Goal: Task Accomplishment & Management: Manage account settings

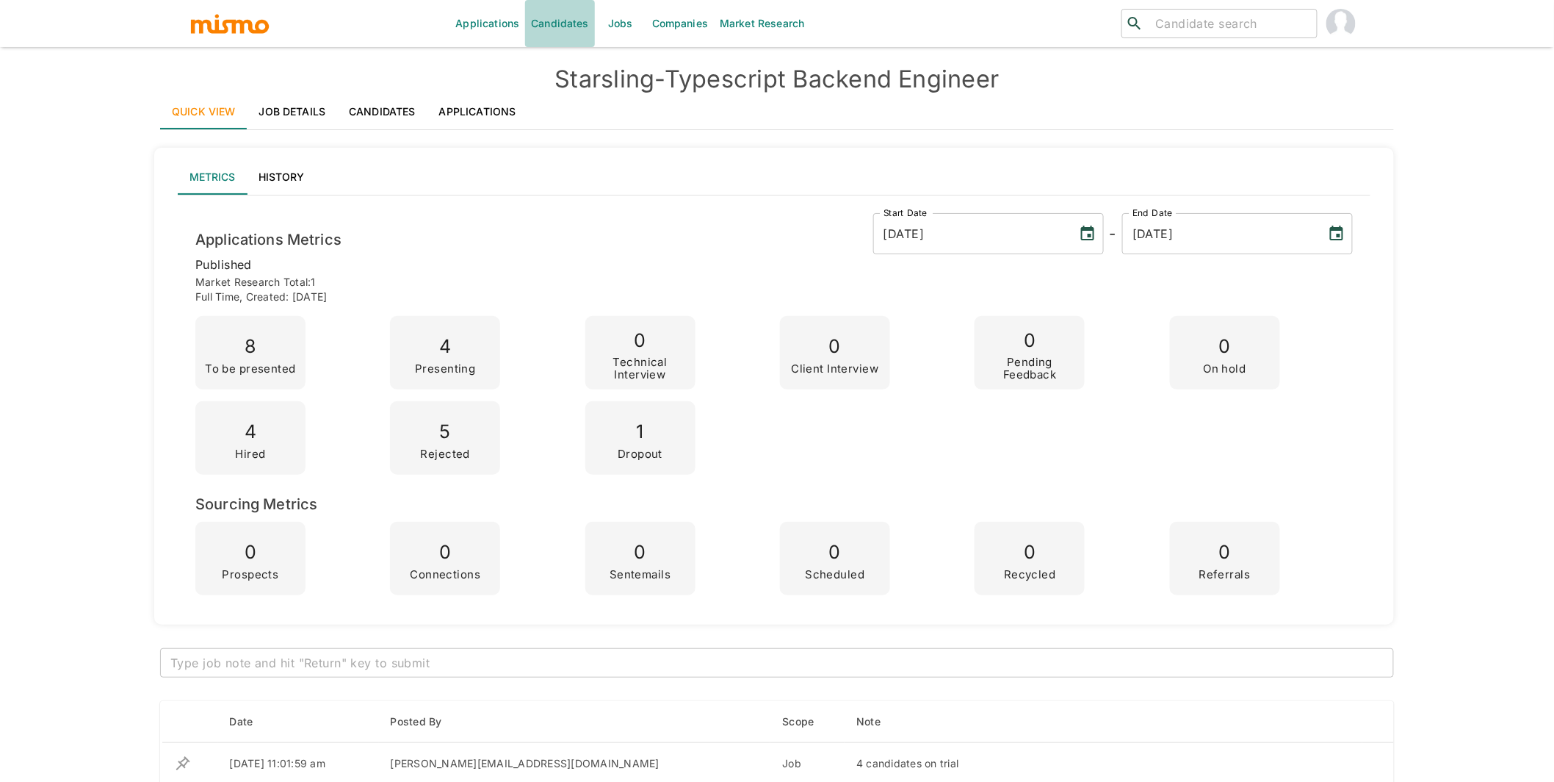
click at [563, 29] on link "Candidates" at bounding box center [560, 23] width 70 height 47
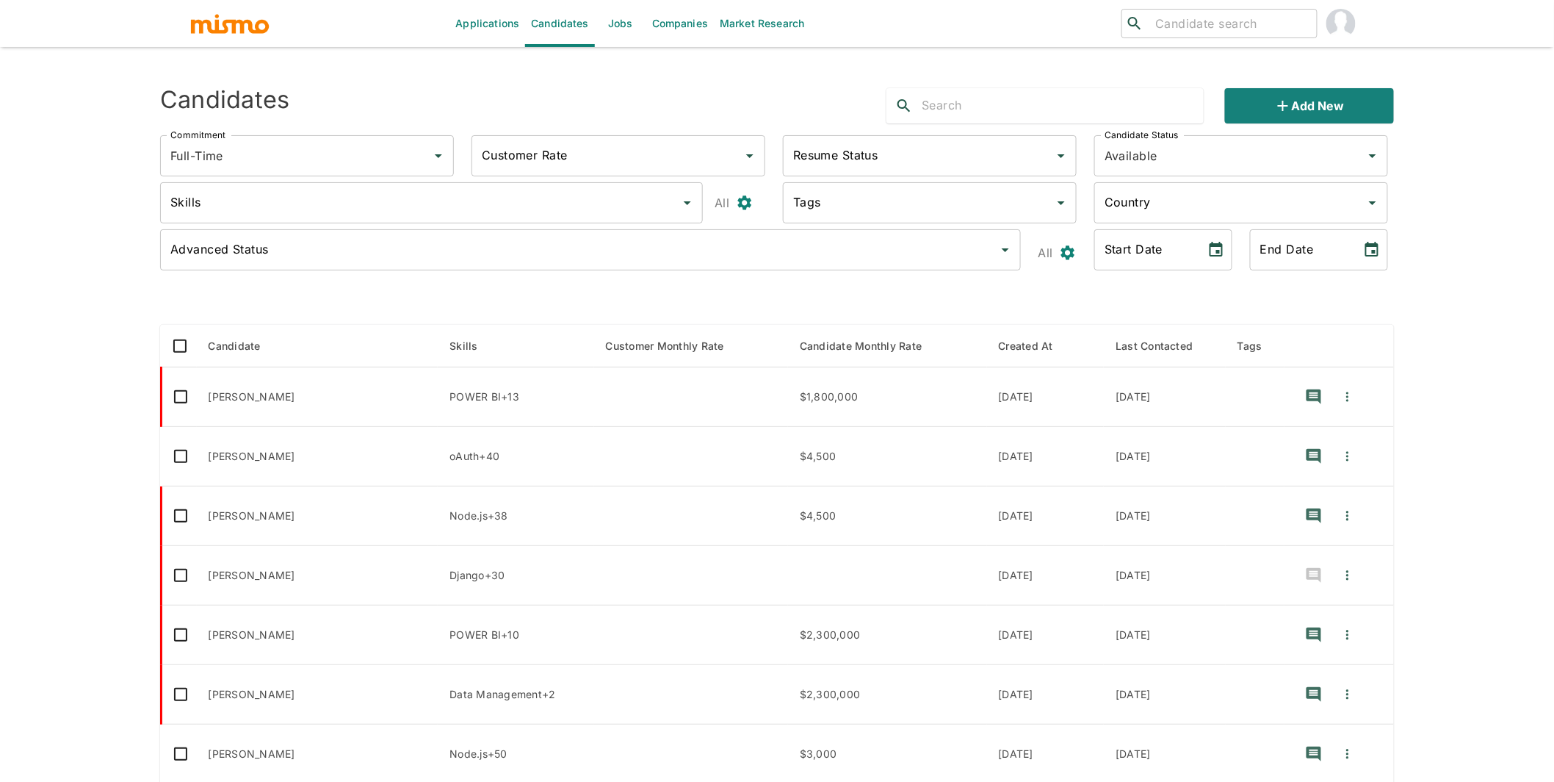
click at [1052, 104] on input "text" at bounding box center [1063, 106] width 282 height 24
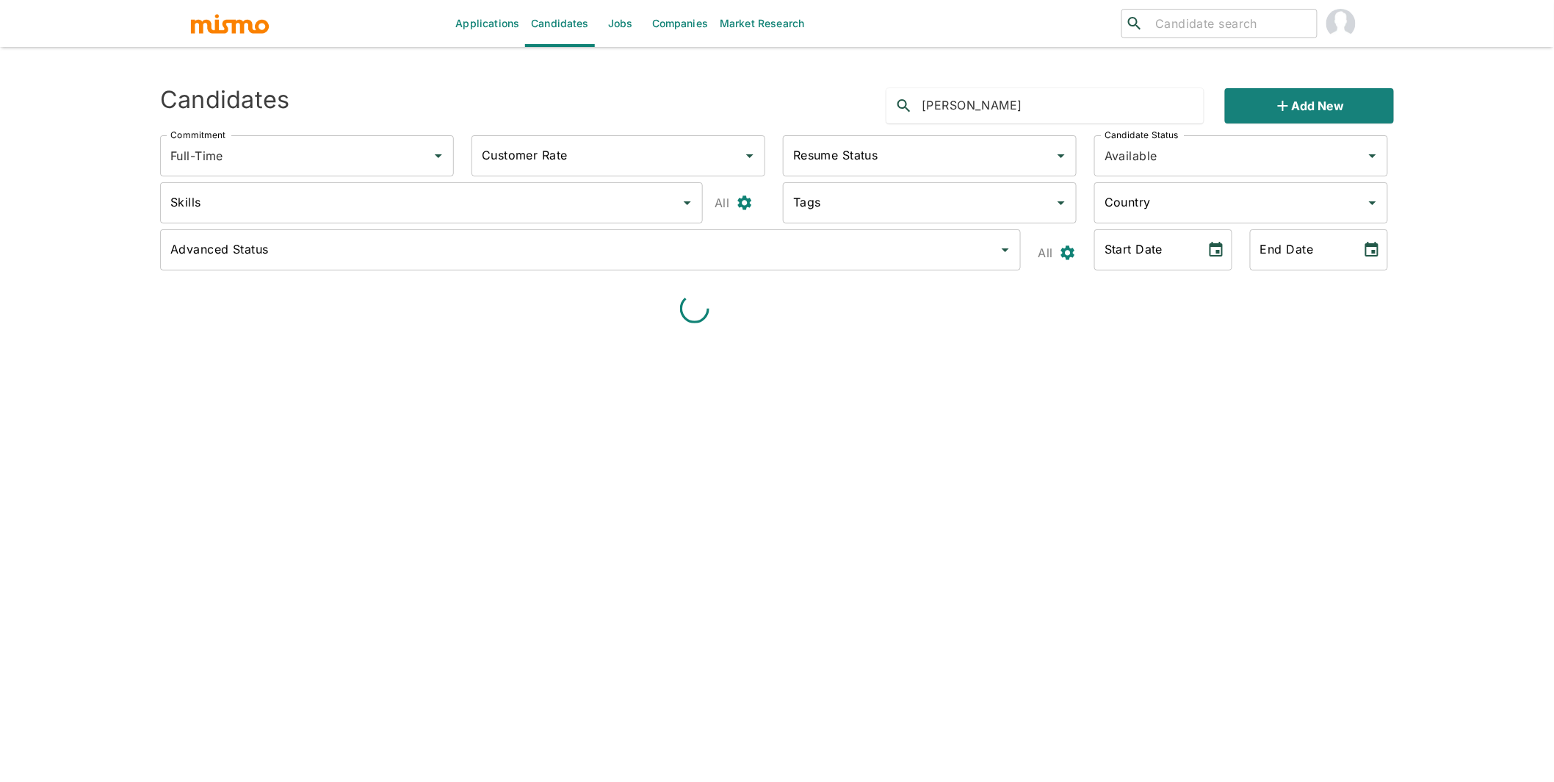
type input "rodrigo"
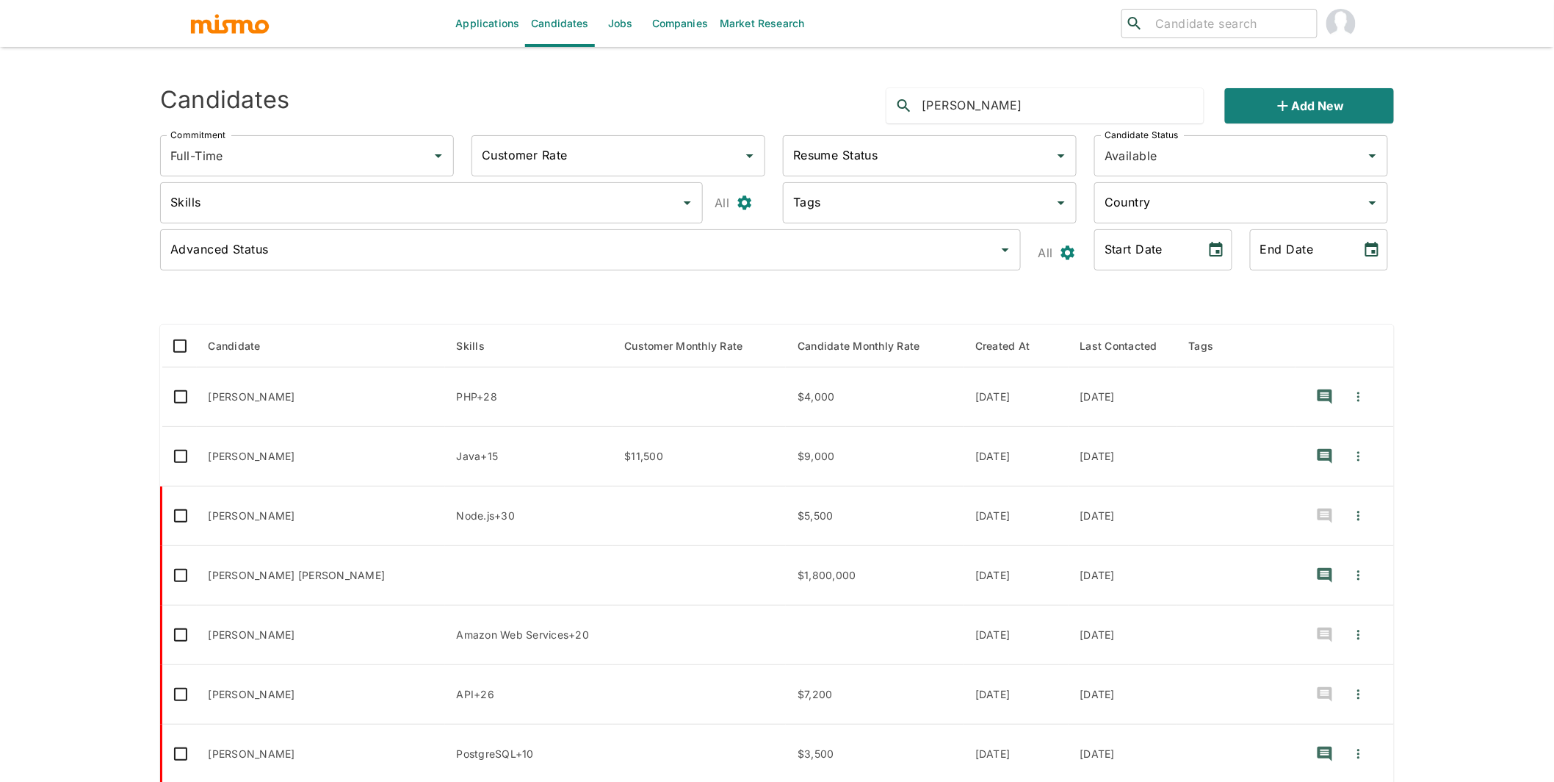
click at [1204, 206] on input "Country" at bounding box center [1230, 203] width 259 height 28
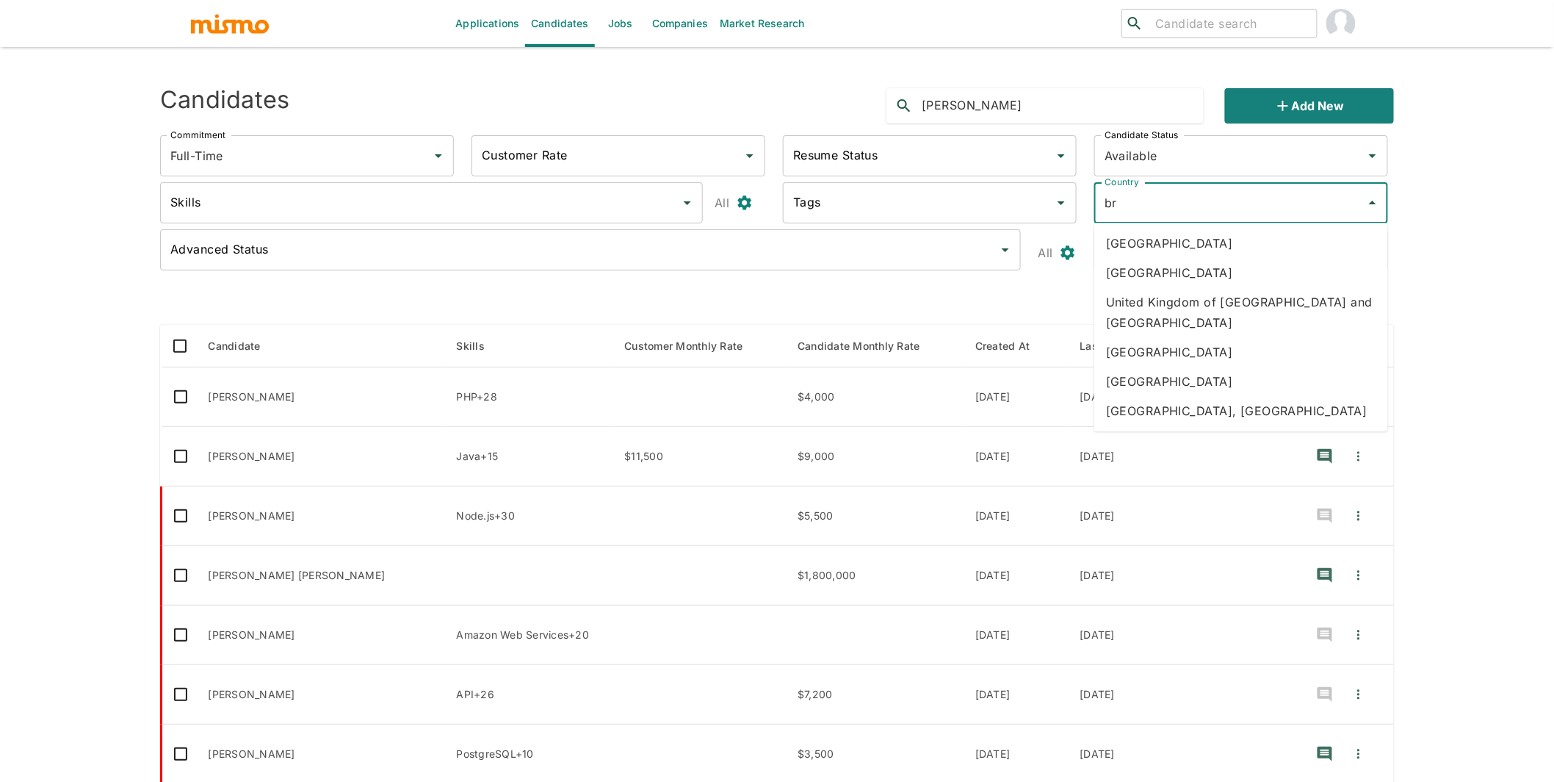
type input "bra"
click at [1166, 245] on li "Brazil" at bounding box center [1241, 242] width 294 height 29
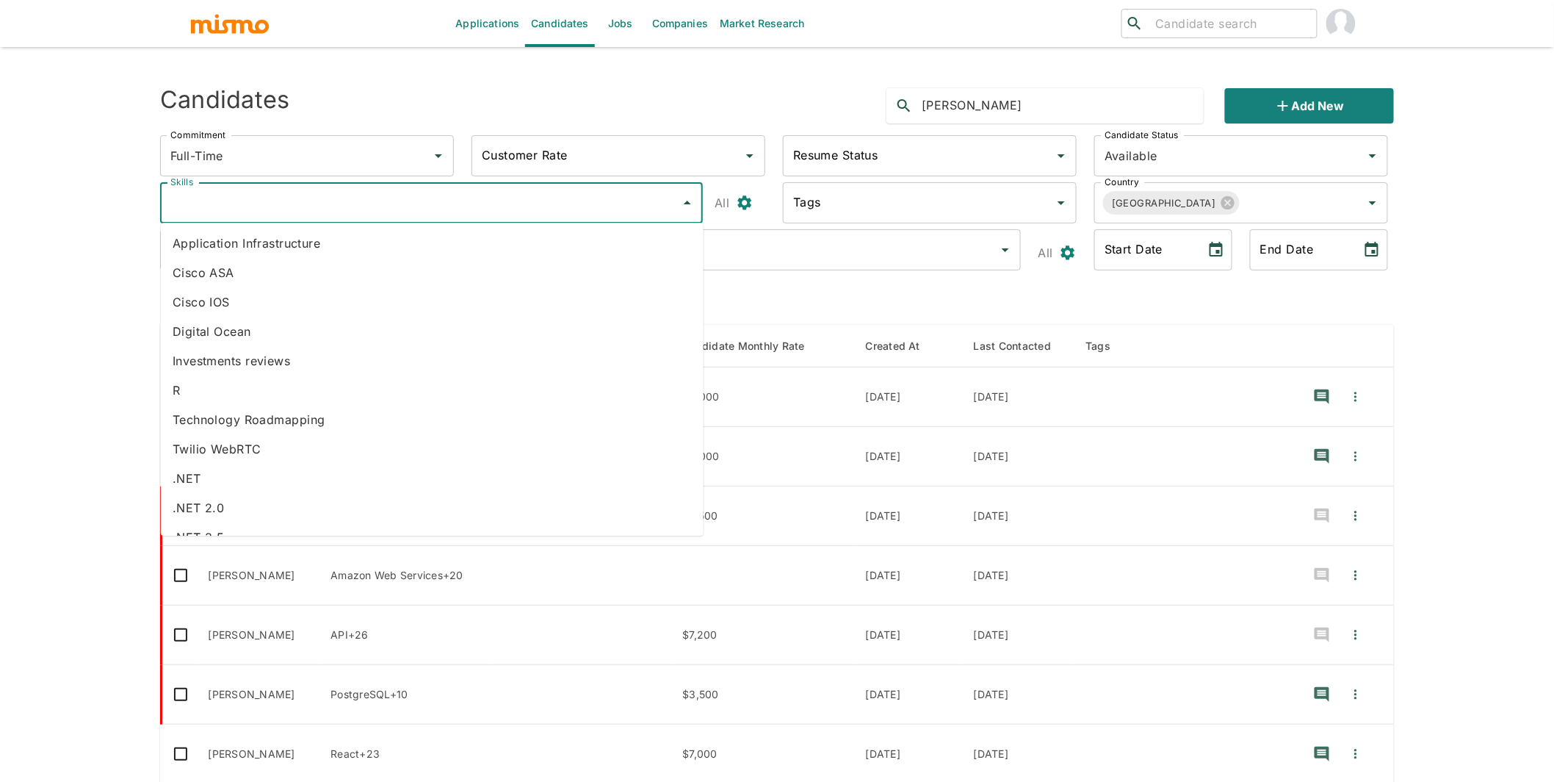
click at [387, 203] on input "Skills" at bounding box center [421, 203] width 508 height 28
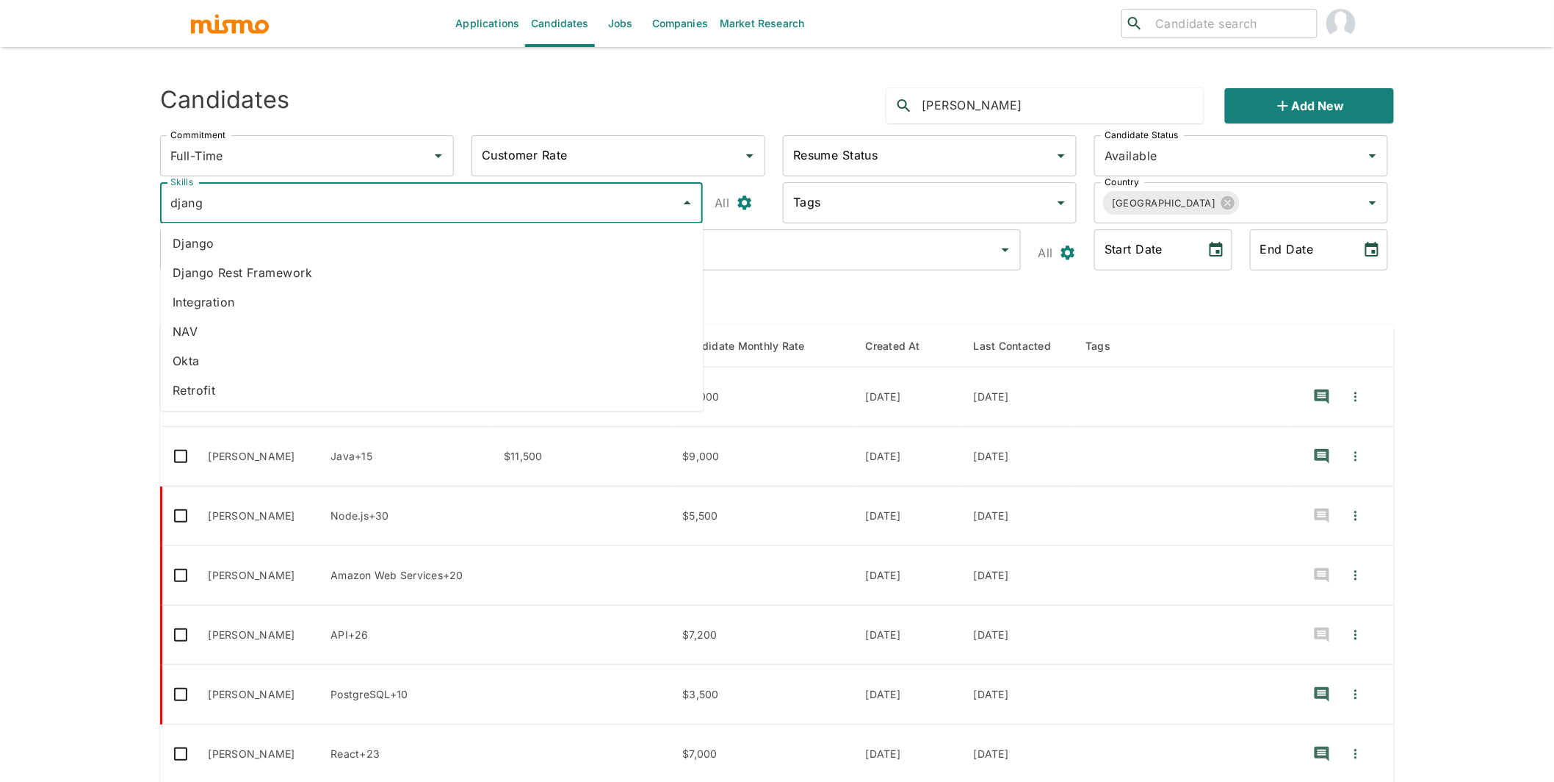
type input "django"
click at [251, 254] on li "Django" at bounding box center [432, 242] width 543 height 29
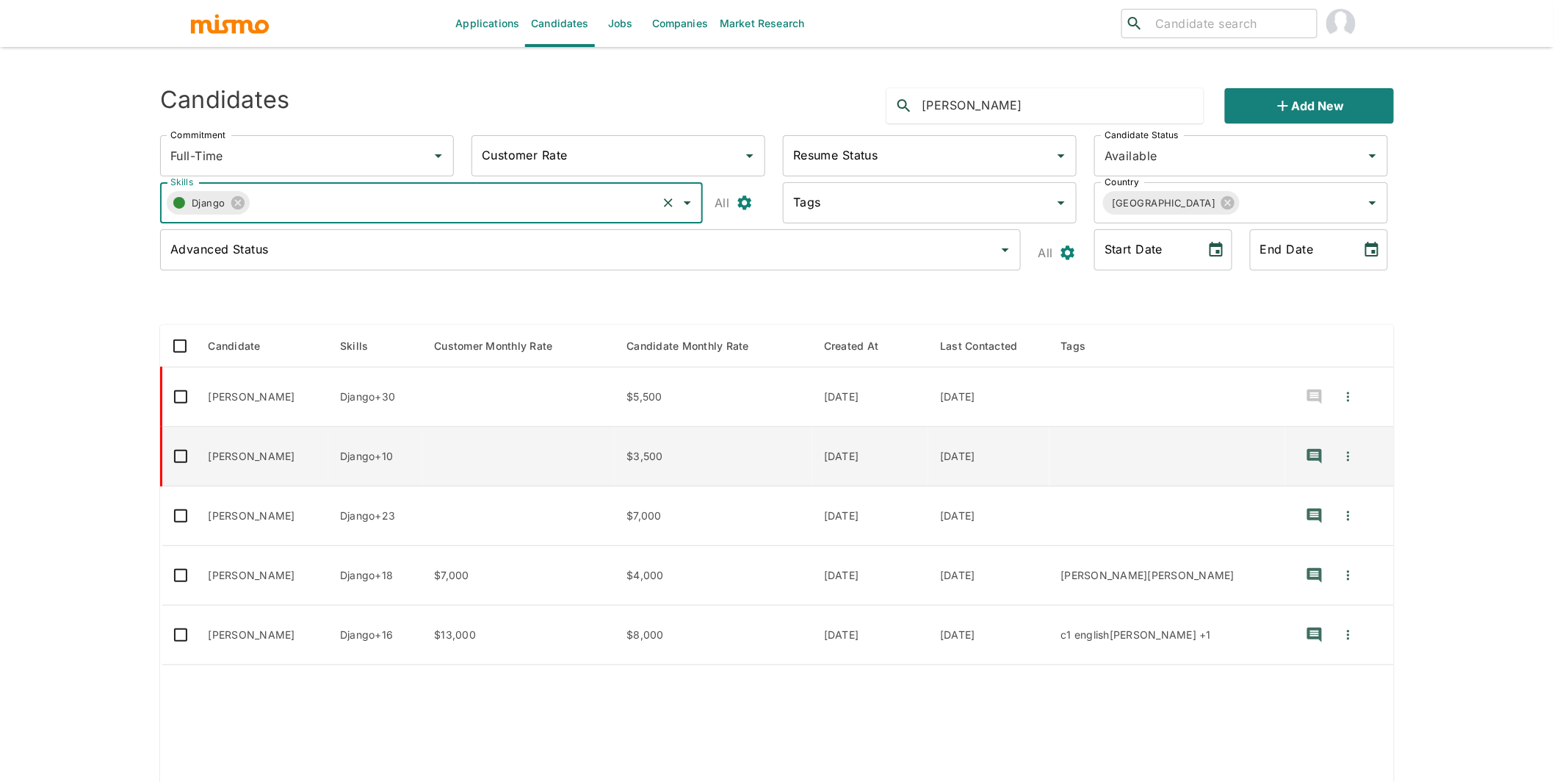
click at [522, 480] on td "enhanced table" at bounding box center [518, 456] width 192 height 59
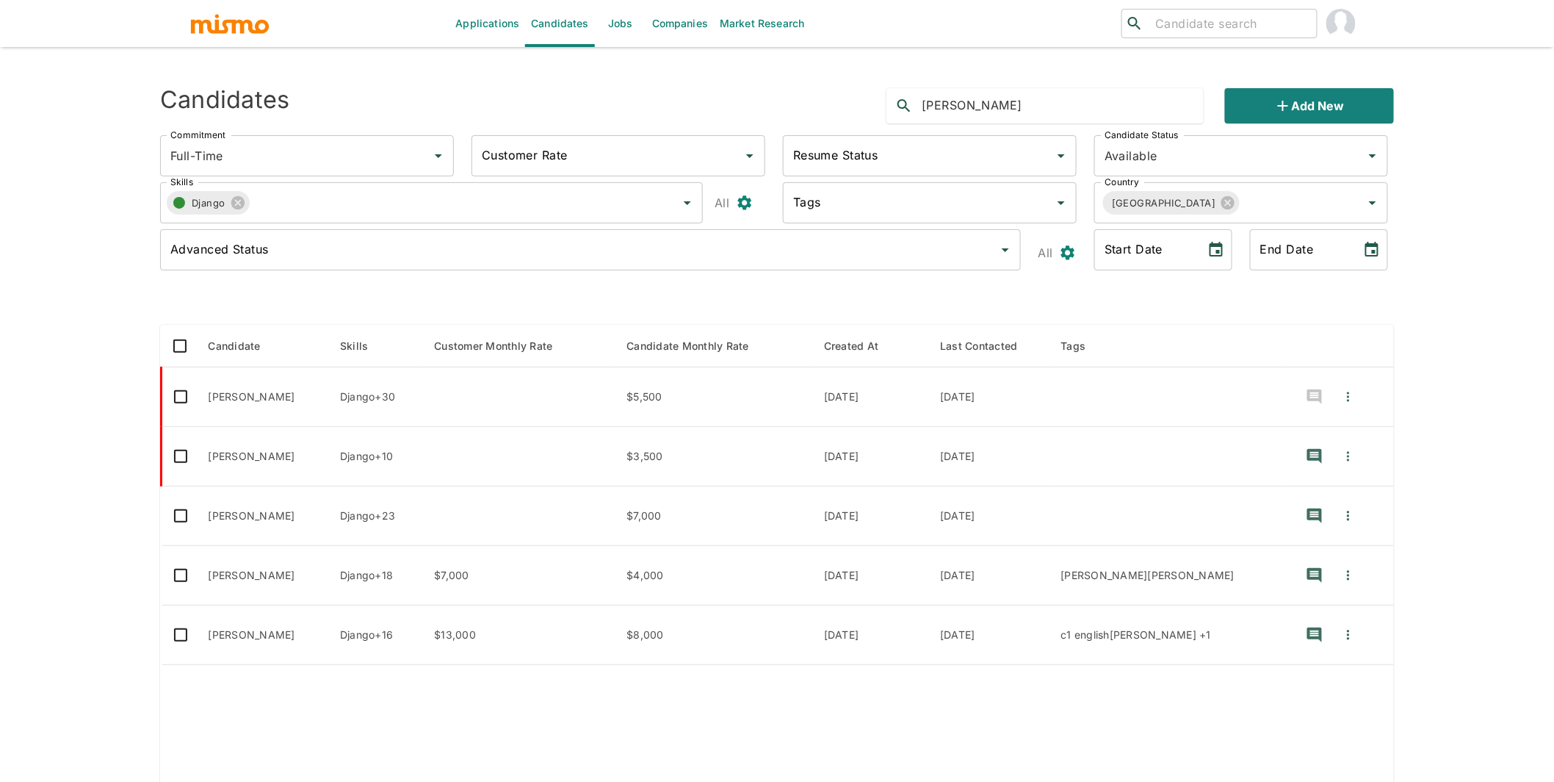
drag, startPoint x: 1005, startPoint y: 109, endPoint x: 869, endPoint y: 91, distance: 137.1
click at [869, 91] on div "Candidates rodrigo Add new" at bounding box center [771, 99] width 1246 height 47
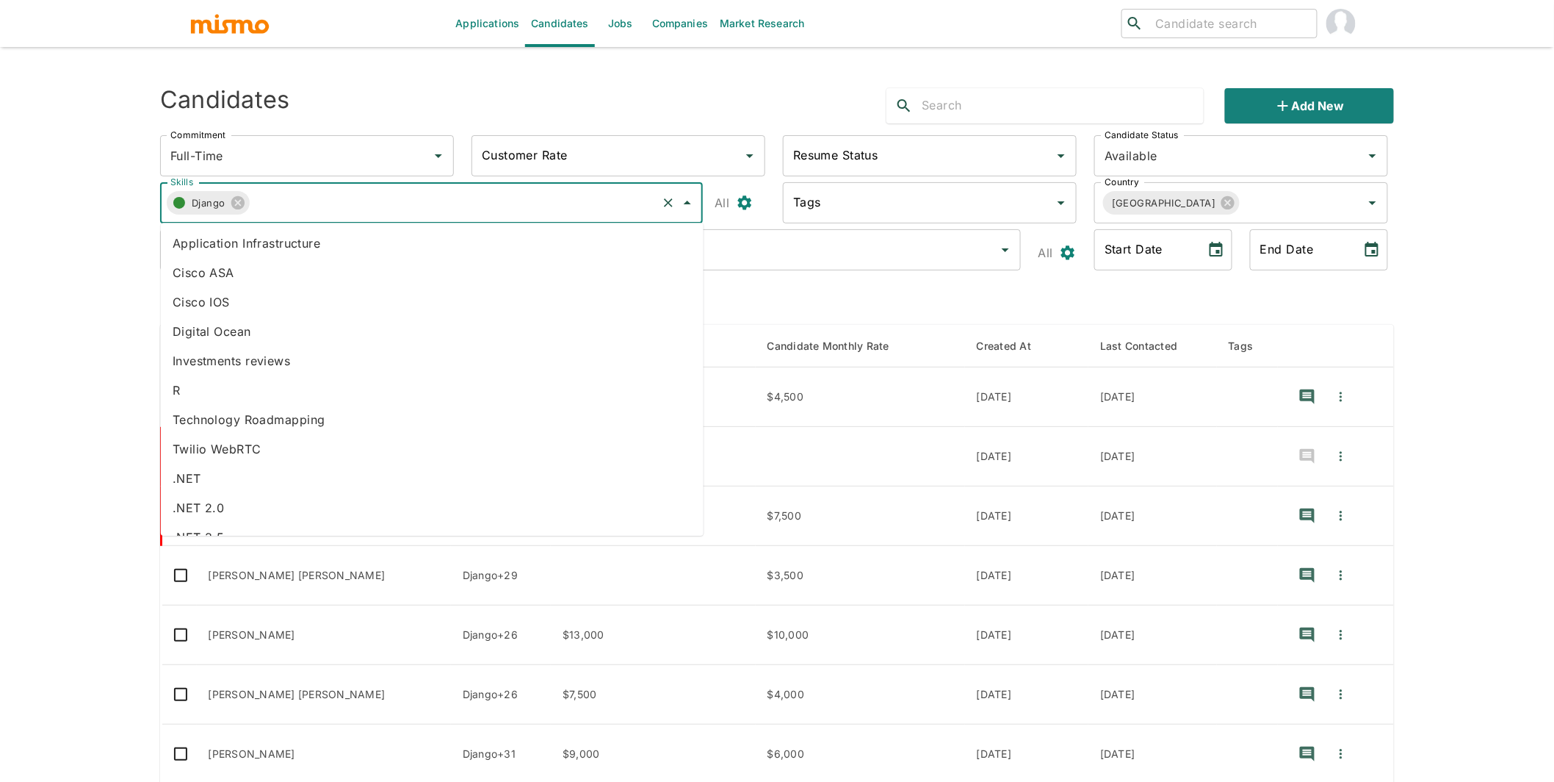
click at [455, 207] on input "Skills" at bounding box center [453, 203] width 406 height 28
type input "react"
click at [213, 353] on li "React" at bounding box center [432, 360] width 543 height 29
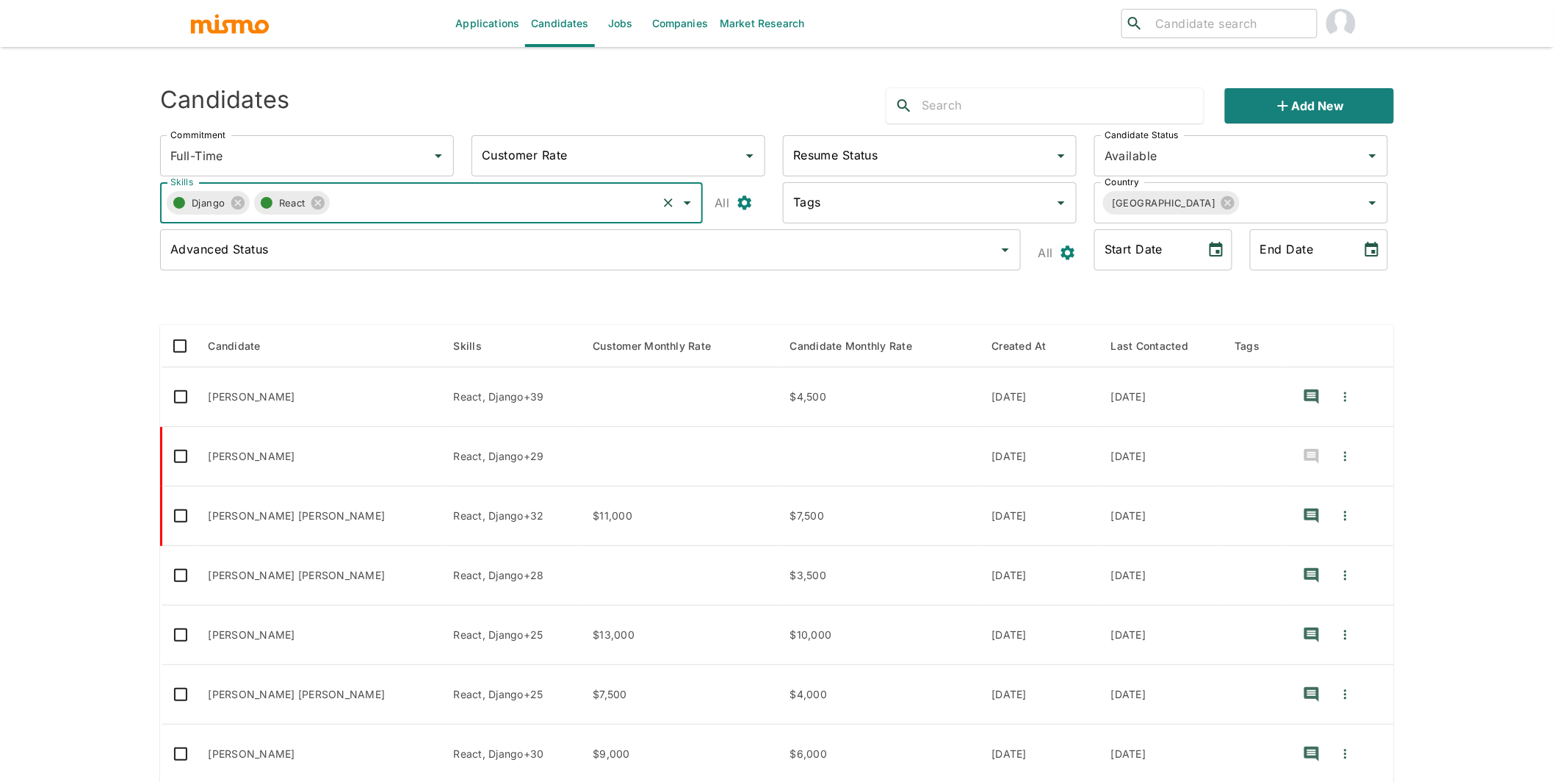
click at [762, 248] on input "Advanced Status" at bounding box center [580, 250] width 826 height 28
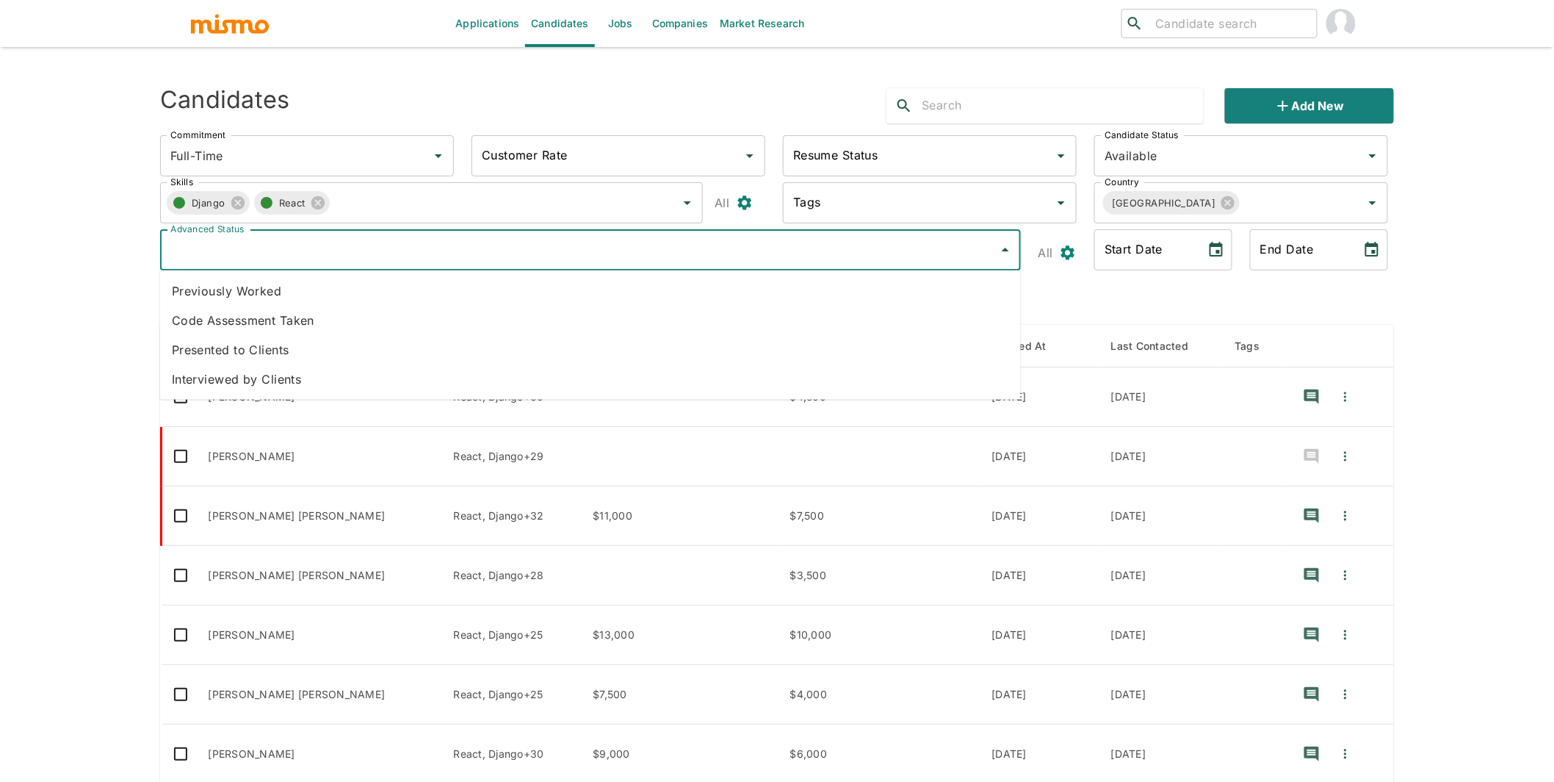
click at [284, 353] on li "Presented to Clients" at bounding box center [590, 349] width 861 height 29
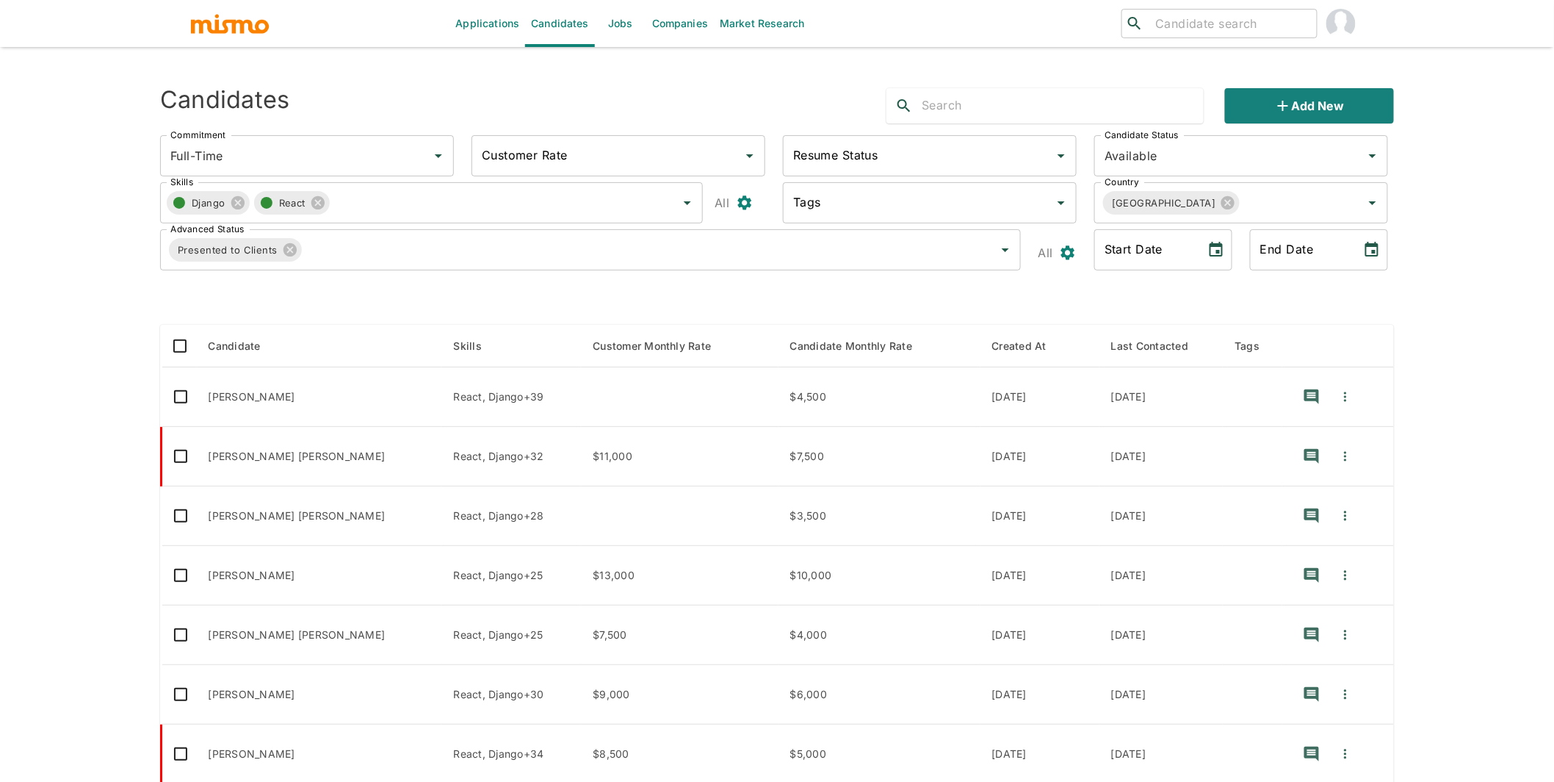
click at [1200, 247] on div "Start Date" at bounding box center [1163, 249] width 138 height 41
type input "MM/DD/YYYY"
click at [1221, 250] on icon "Choose date" at bounding box center [1217, 250] width 18 height 18
click at [1278, 291] on icon "Previous month" at bounding box center [1277, 294] width 18 height 18
click at [1280, 291] on icon "Previous month" at bounding box center [1277, 294] width 18 height 18
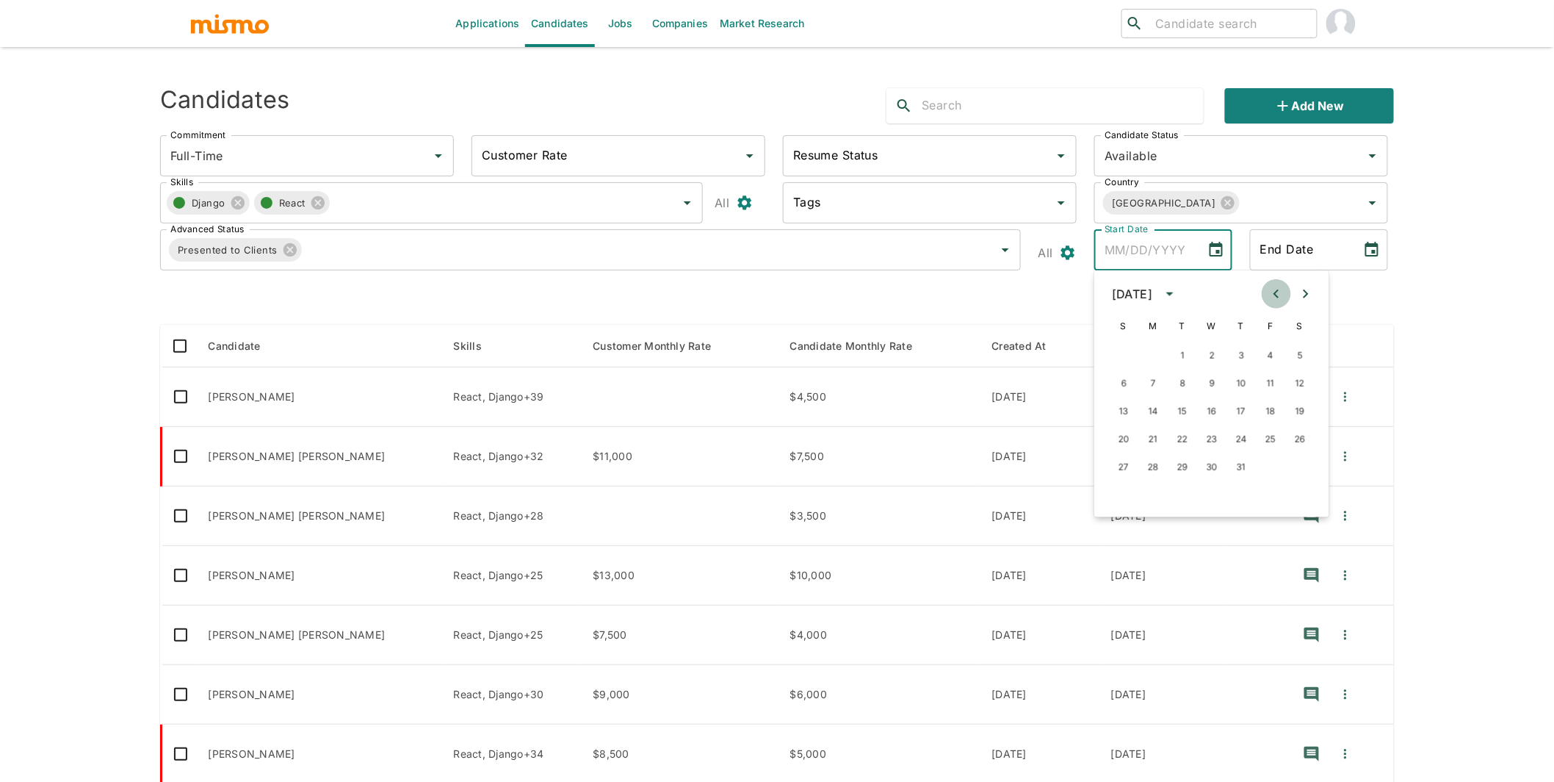
click at [1280, 291] on icon "Previous month" at bounding box center [1277, 294] width 18 height 18
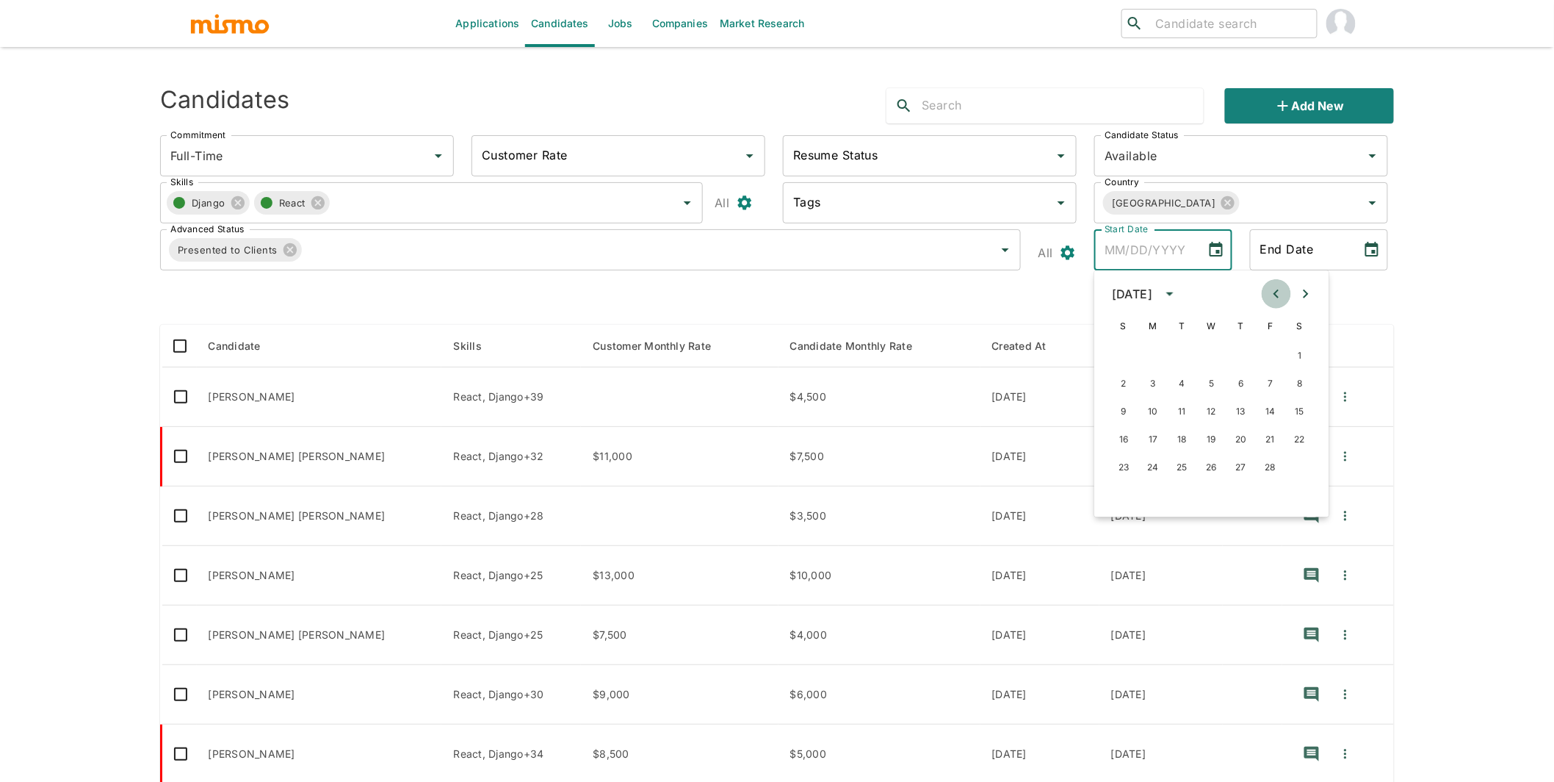
click at [1280, 292] on icon "Previous month" at bounding box center [1277, 294] width 18 height 18
click at [1279, 292] on icon "Previous month" at bounding box center [1277, 294] width 18 height 18
click at [1125, 356] on button "1" at bounding box center [1124, 355] width 26 height 26
type input "12/01/2024"
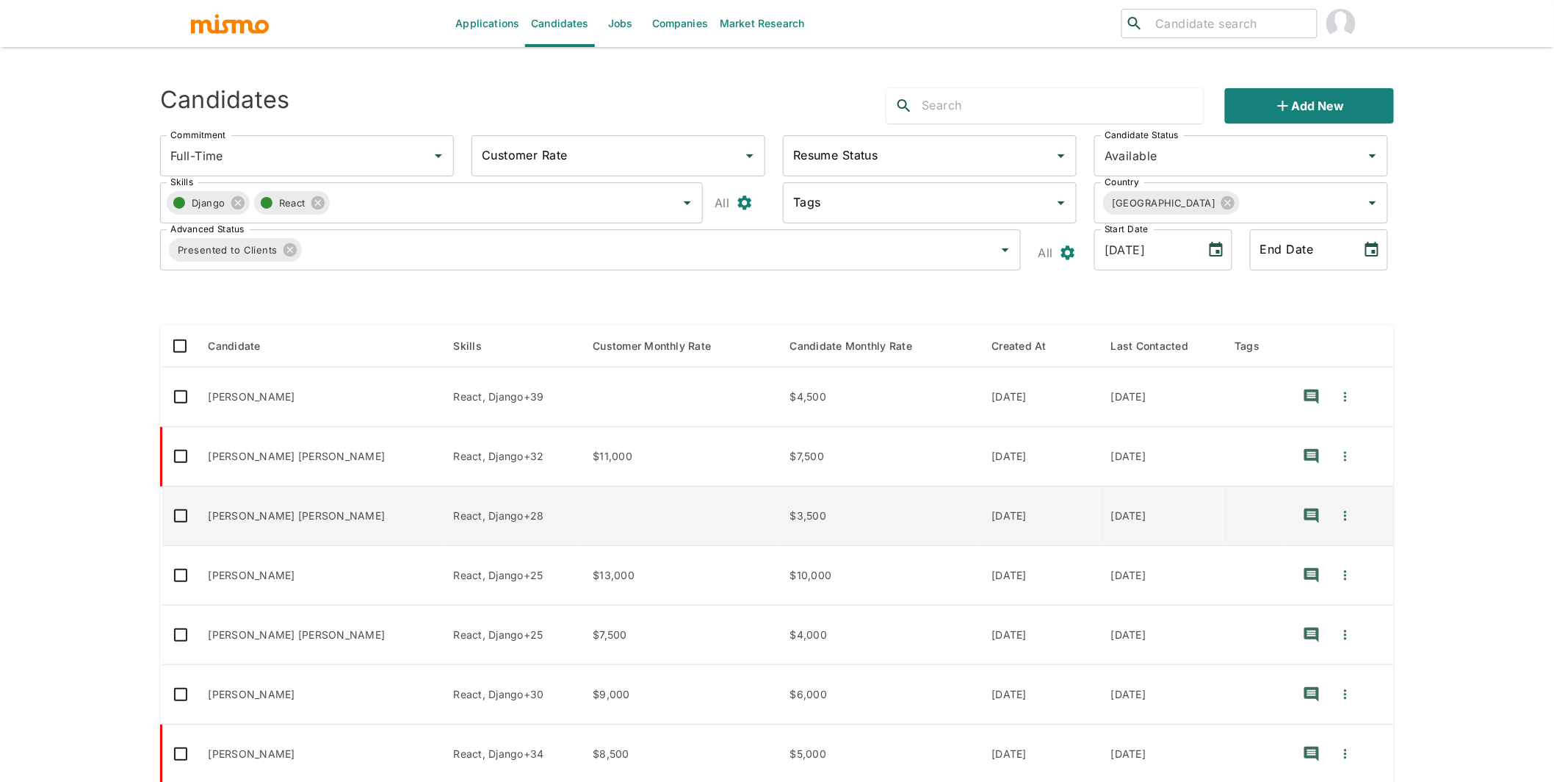
click at [263, 495] on td "Samuel Andrade Miranda Tavares" at bounding box center [319, 515] width 245 height 59
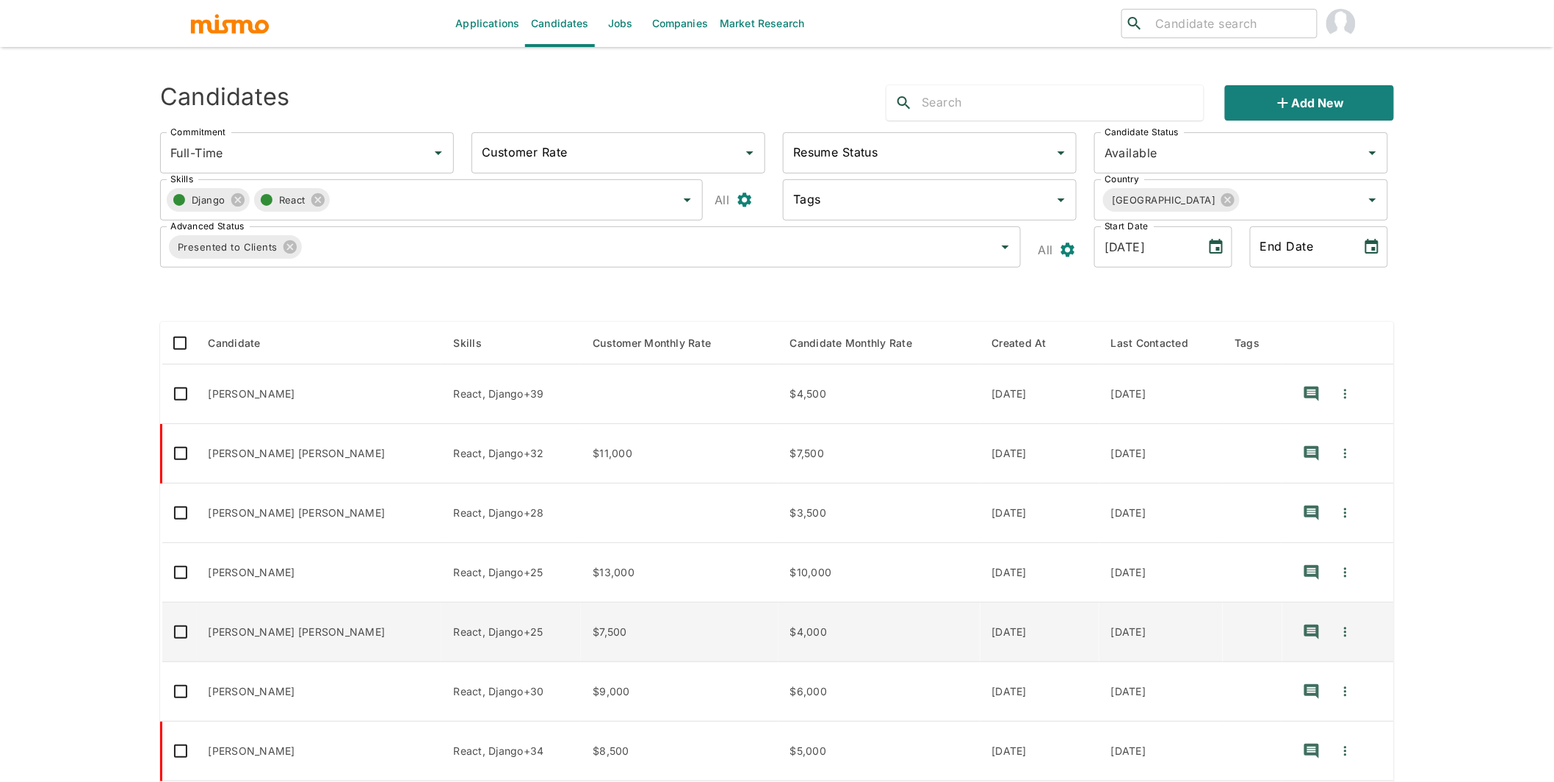
scroll to position [26, 0]
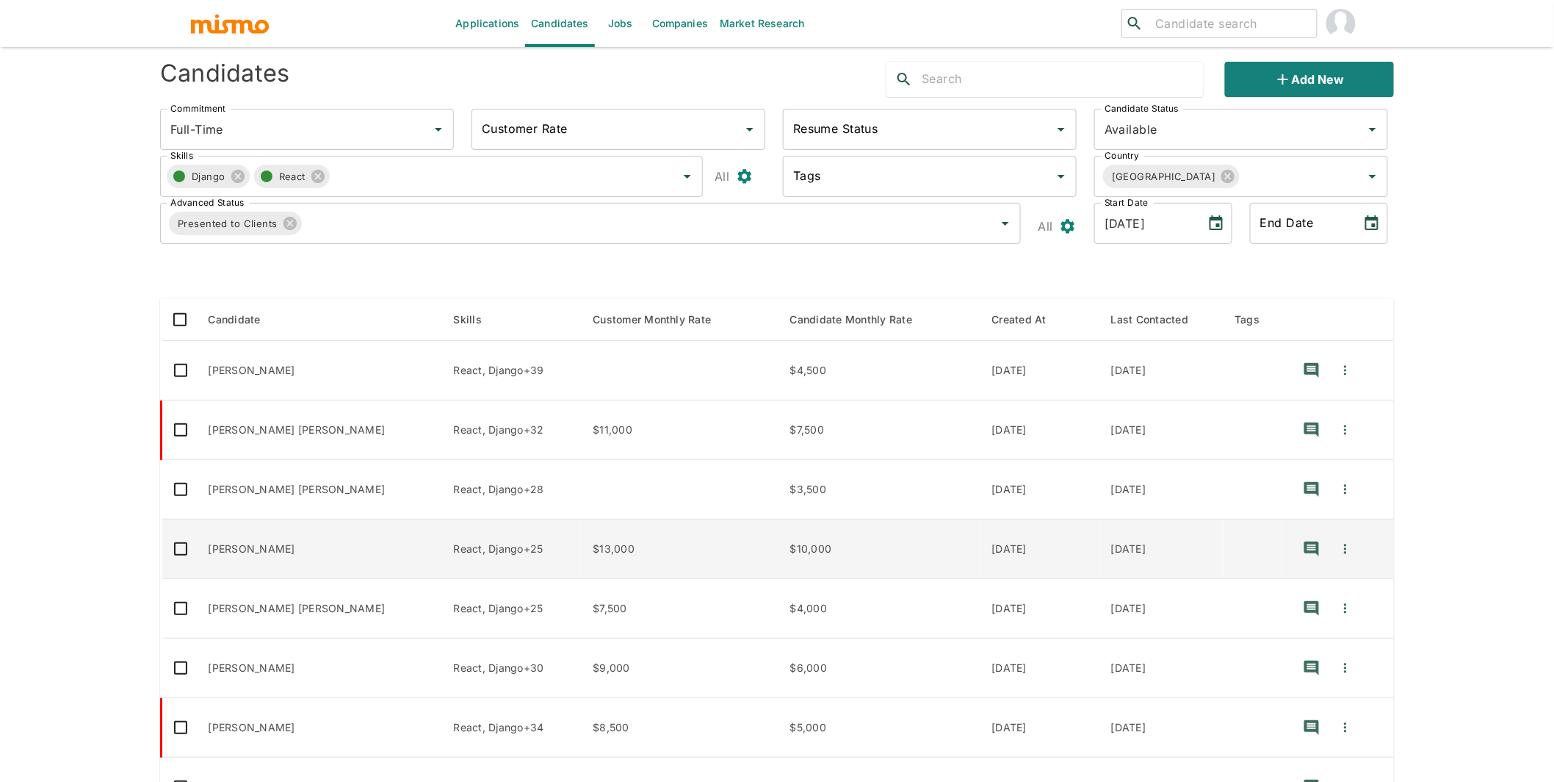
click at [671, 547] on td "$13,000" at bounding box center [679, 548] width 197 height 59
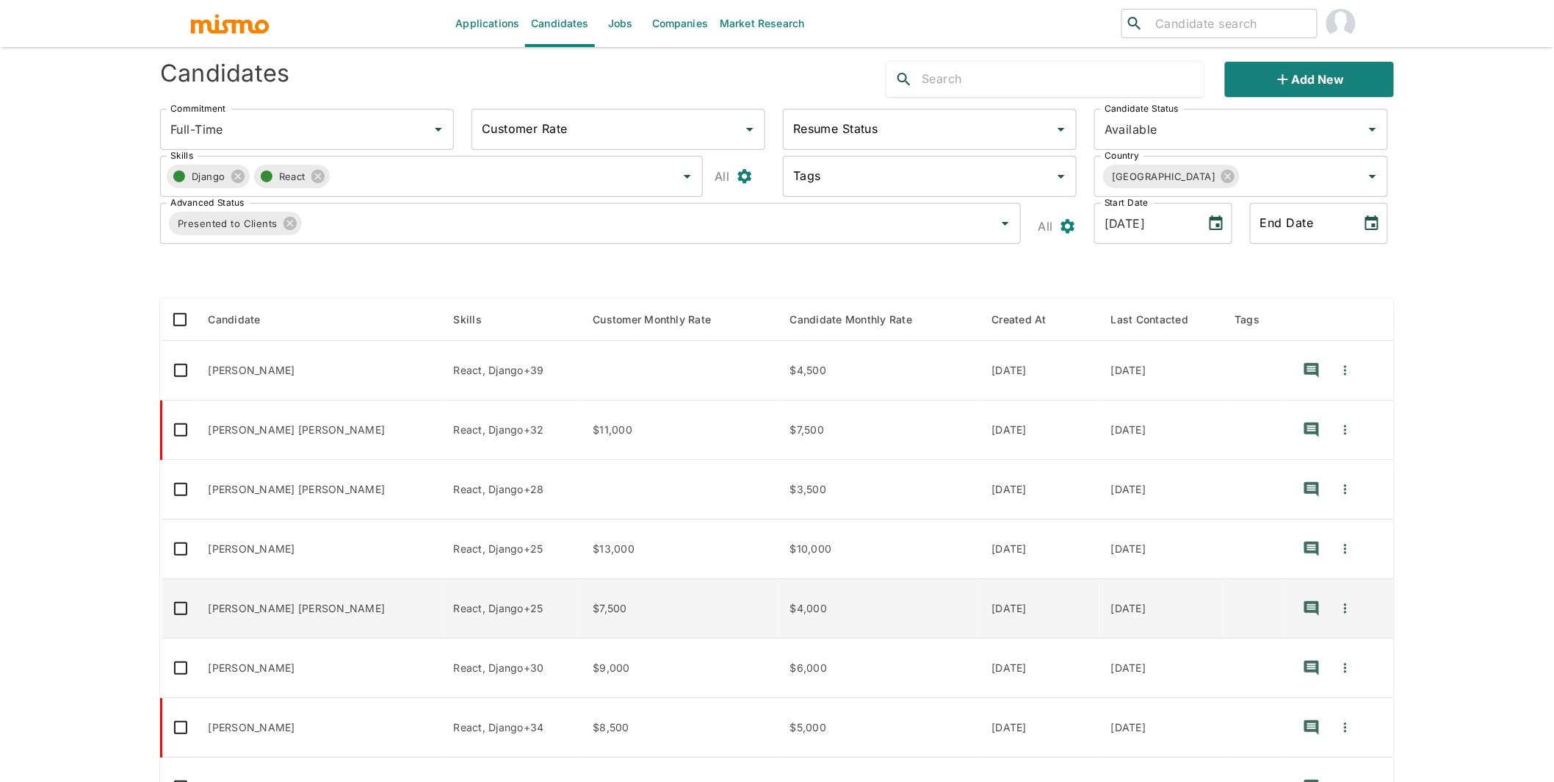
click at [367, 617] on td "Joao Gabriel Ferreira de Almeida" at bounding box center [319, 608] width 245 height 59
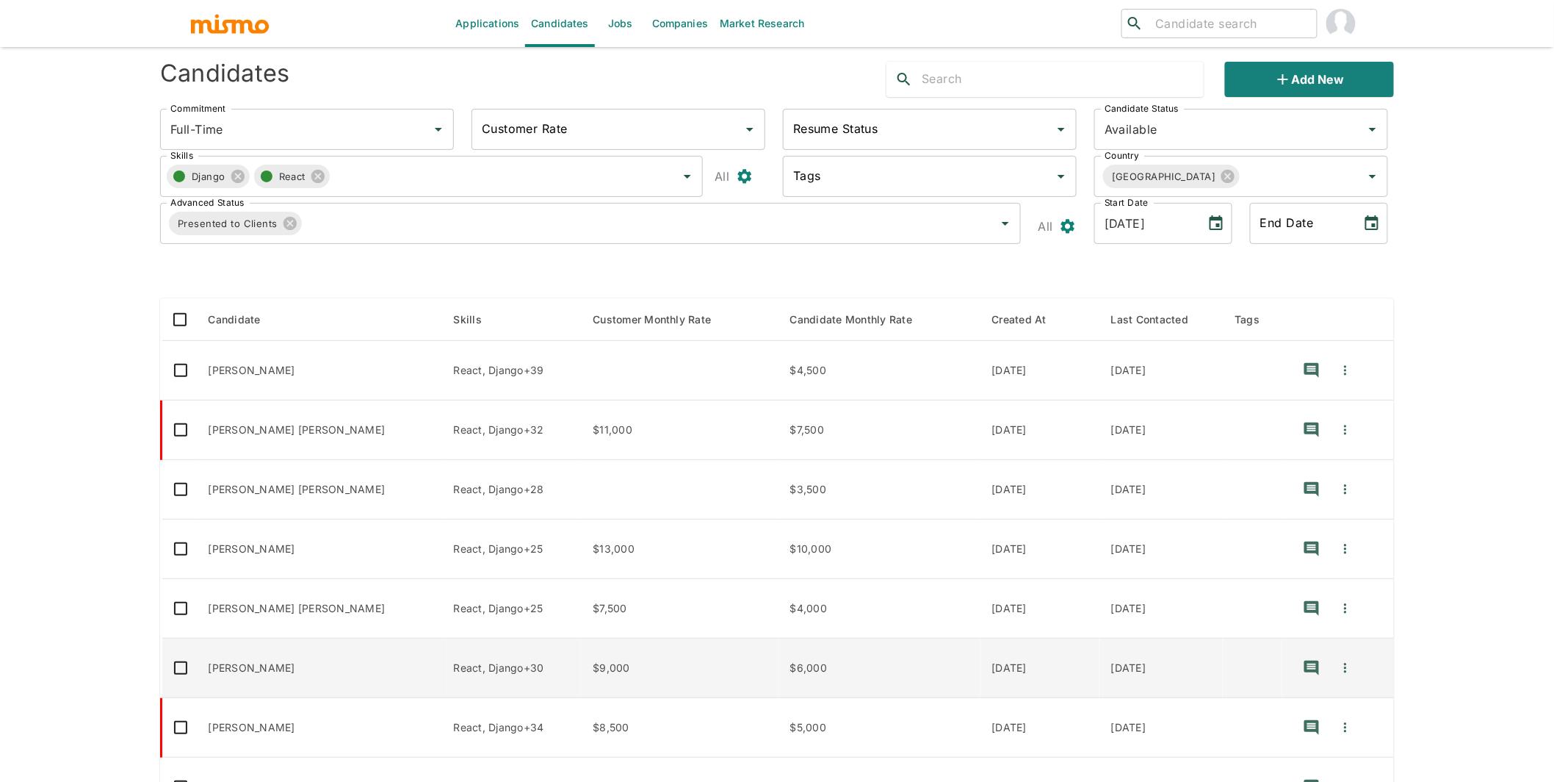
click at [346, 671] on td "Roberth Oliveira" at bounding box center [319, 667] width 245 height 59
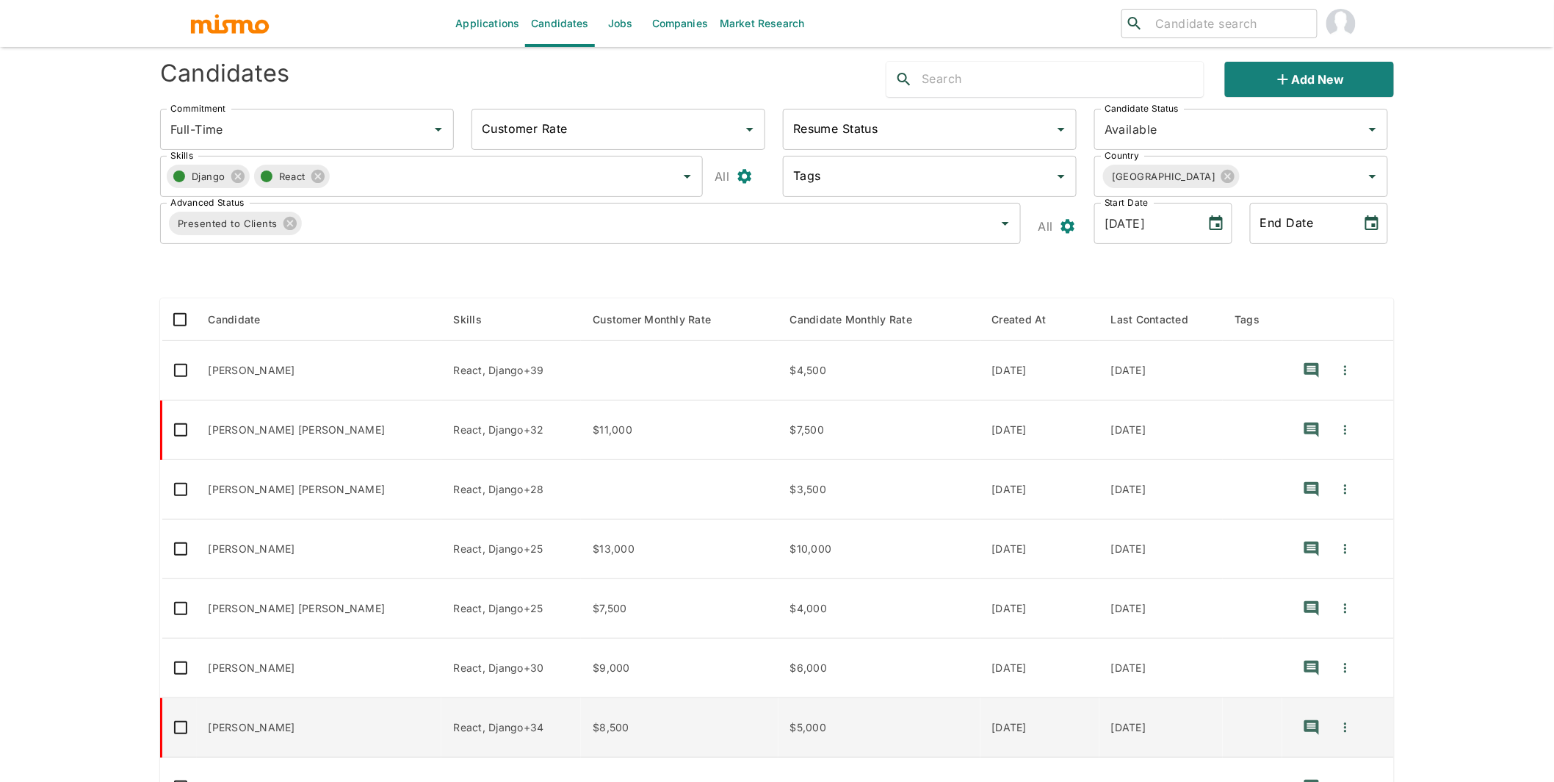
click at [536, 713] on td "React, Django+34" at bounding box center [511, 727] width 140 height 59
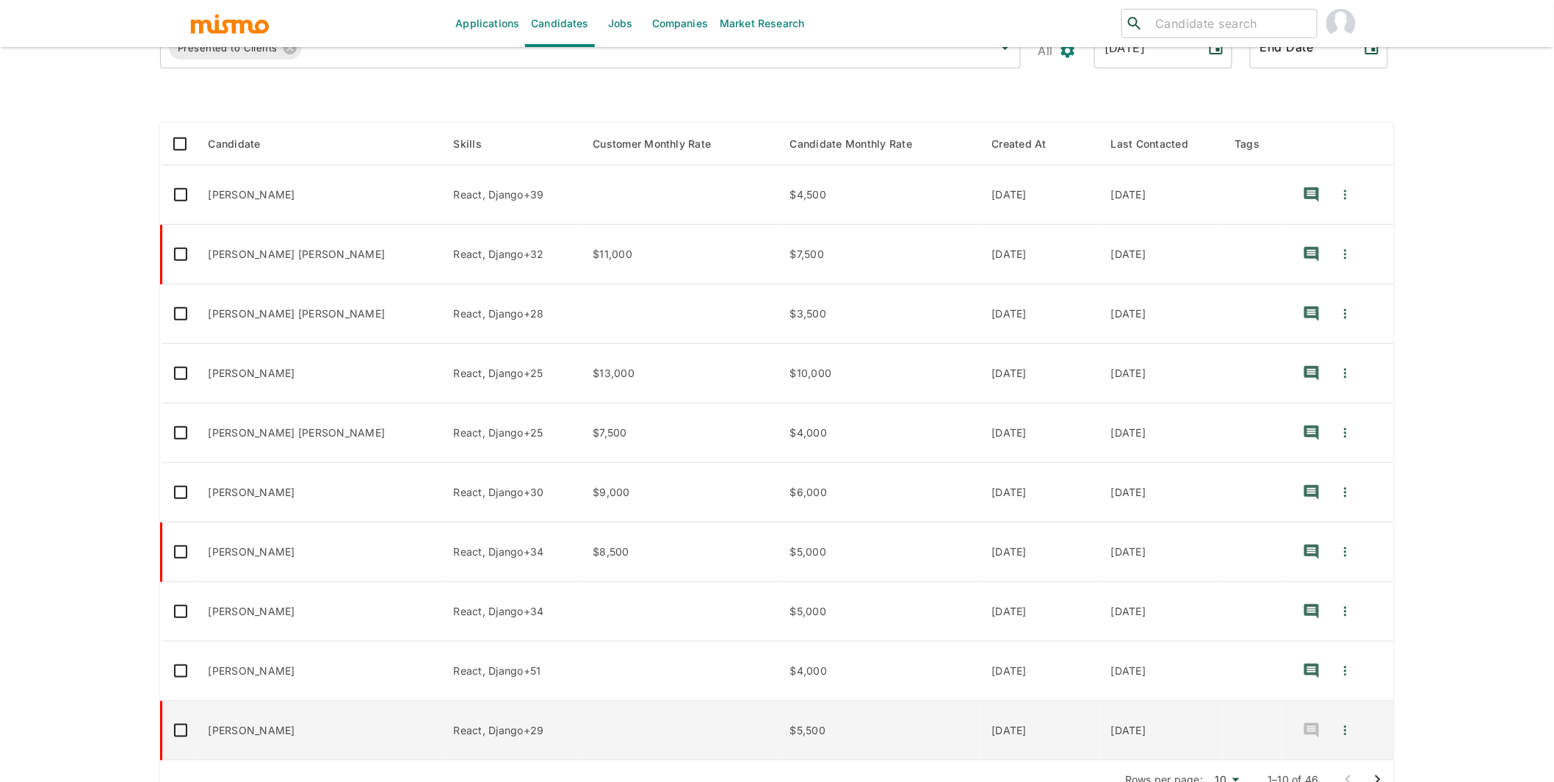
scroll to position [231, 0]
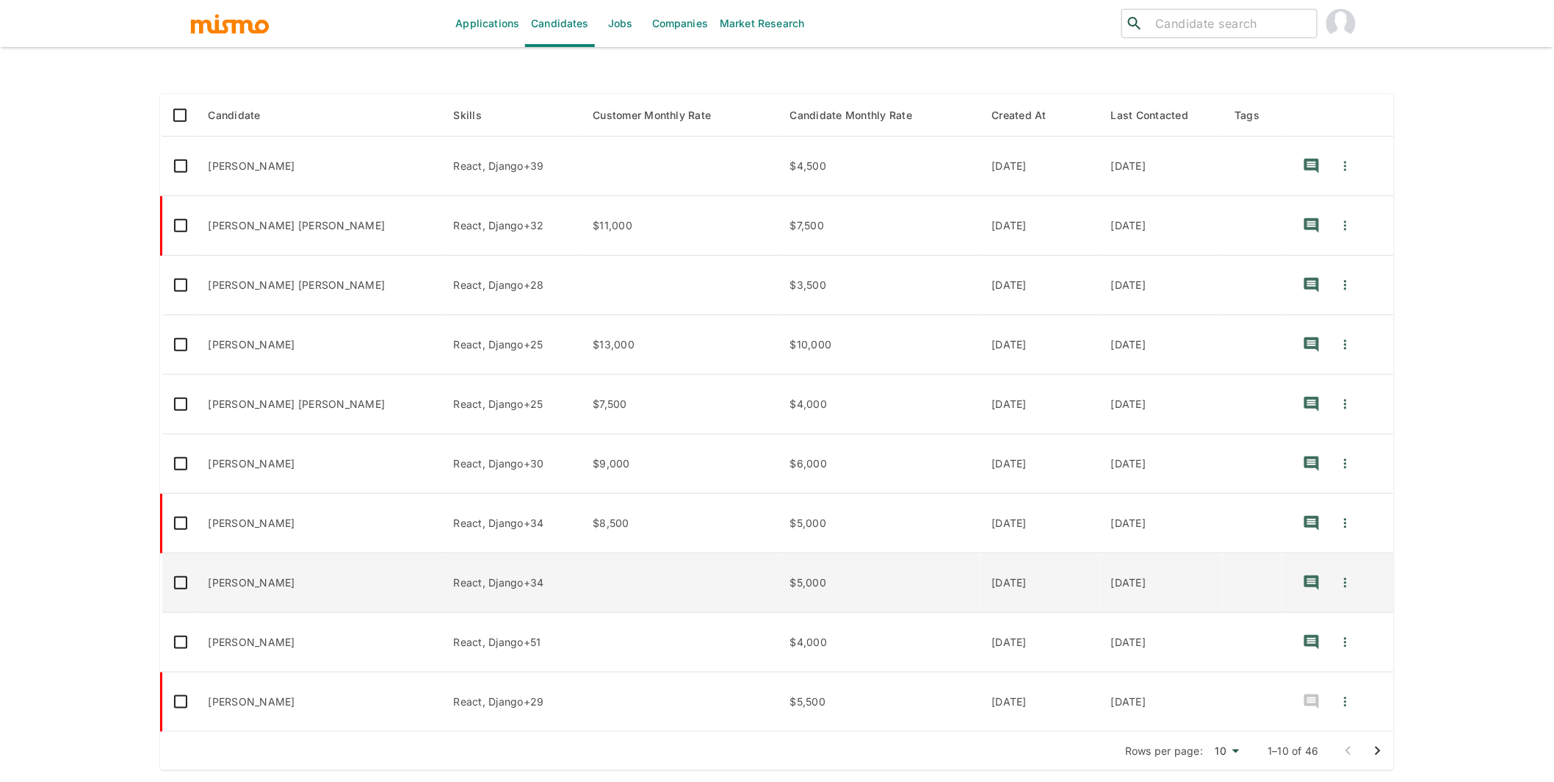
click at [295, 585] on td "[PERSON_NAME]" at bounding box center [319, 582] width 245 height 59
click at [248, 600] on td "[PERSON_NAME]" at bounding box center [319, 582] width 245 height 59
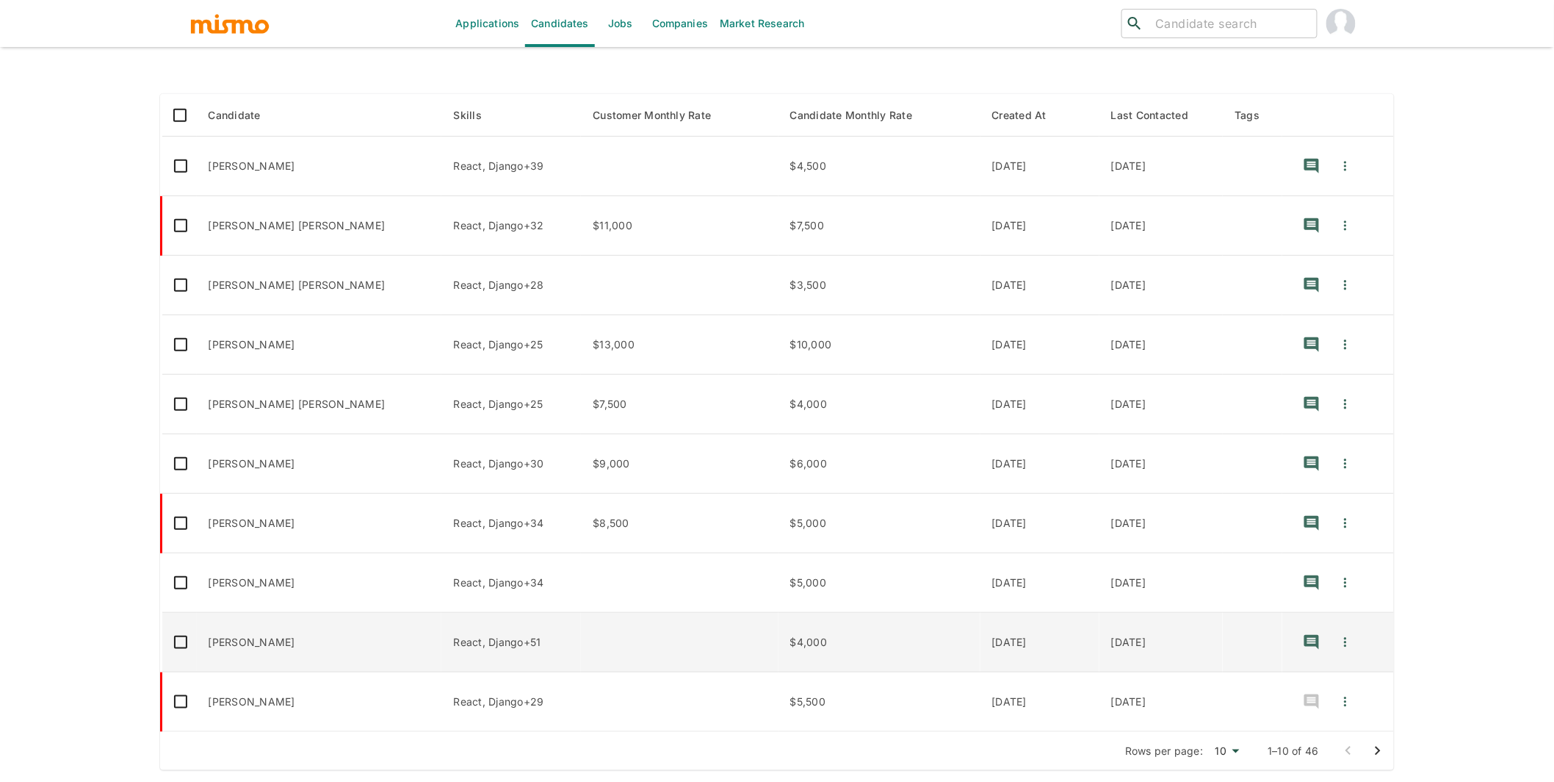
click at [591, 617] on td "enhanced table" at bounding box center [679, 642] width 197 height 59
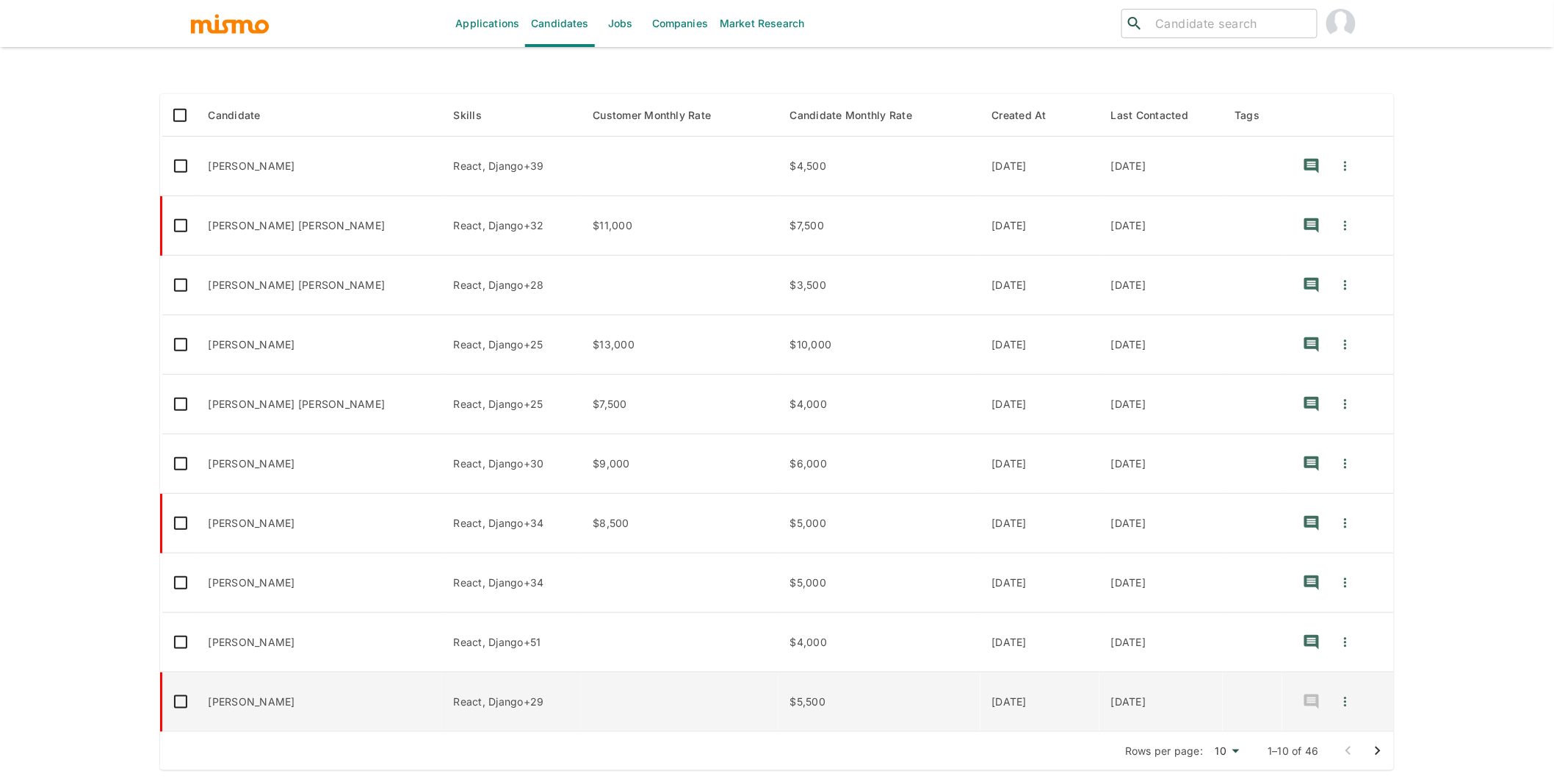
click at [570, 709] on td "React, Django+29" at bounding box center [511, 701] width 140 height 59
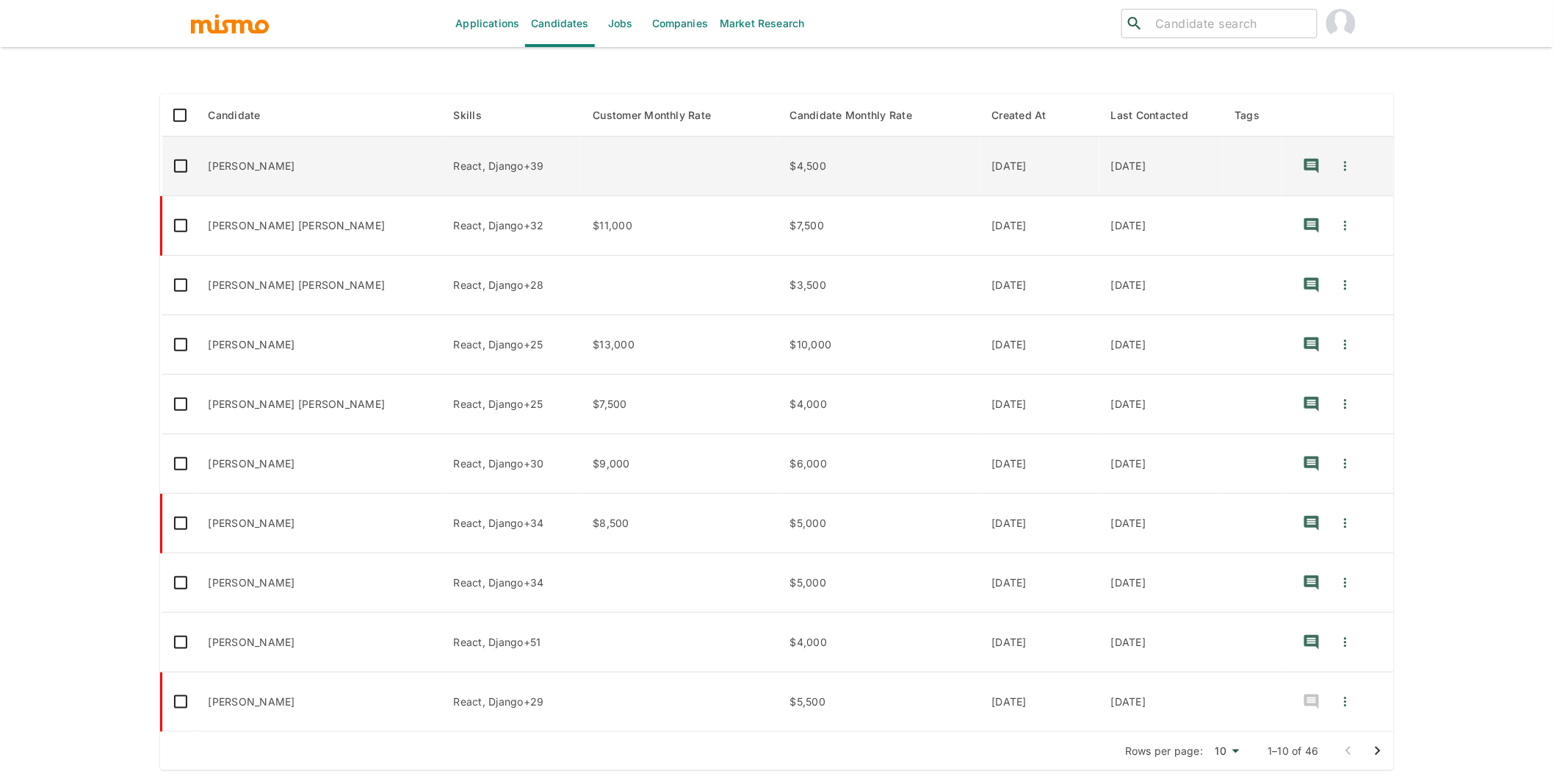
click at [603, 176] on td "enhanced table" at bounding box center [679, 166] width 197 height 59
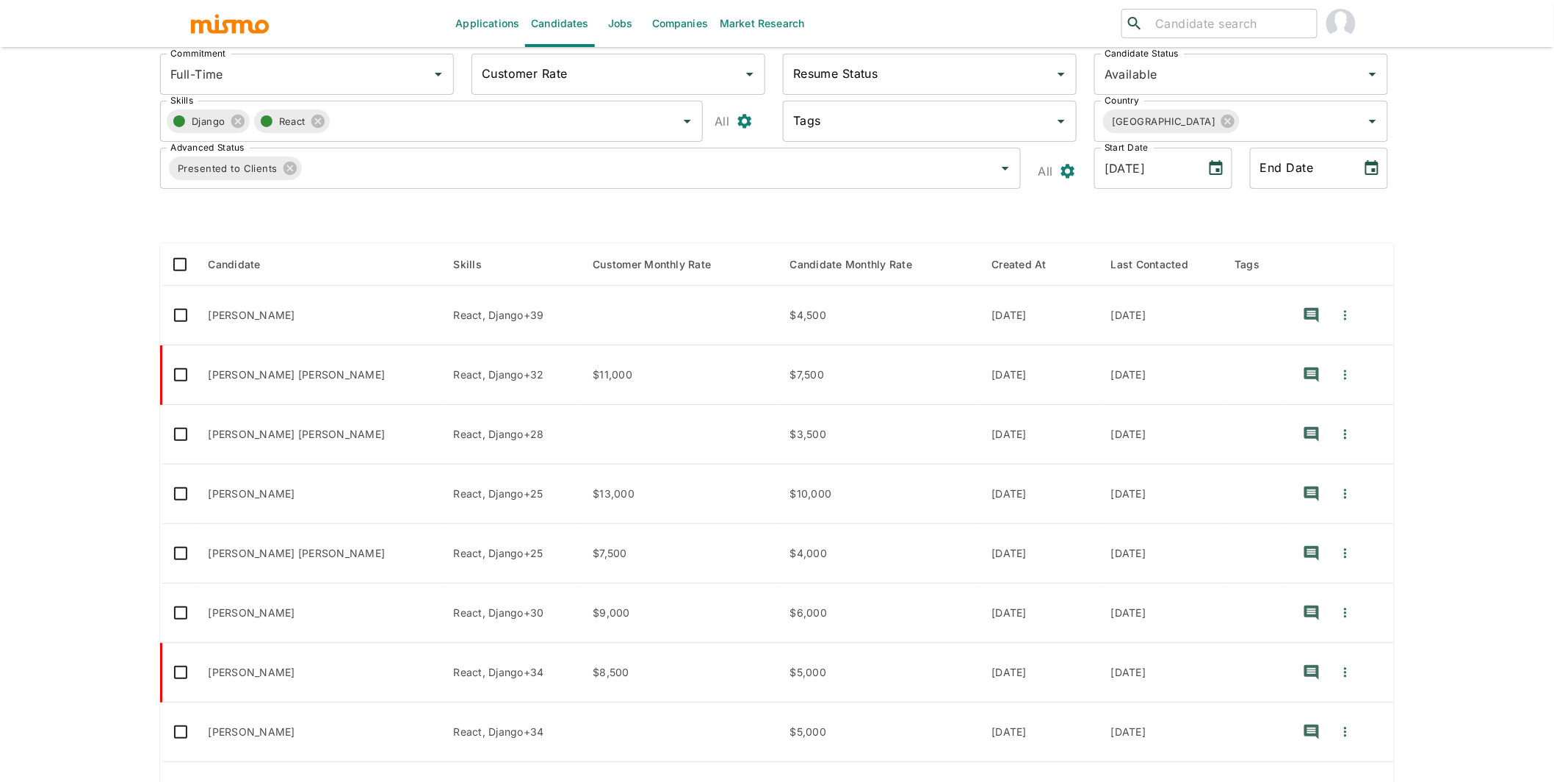
scroll to position [197, 0]
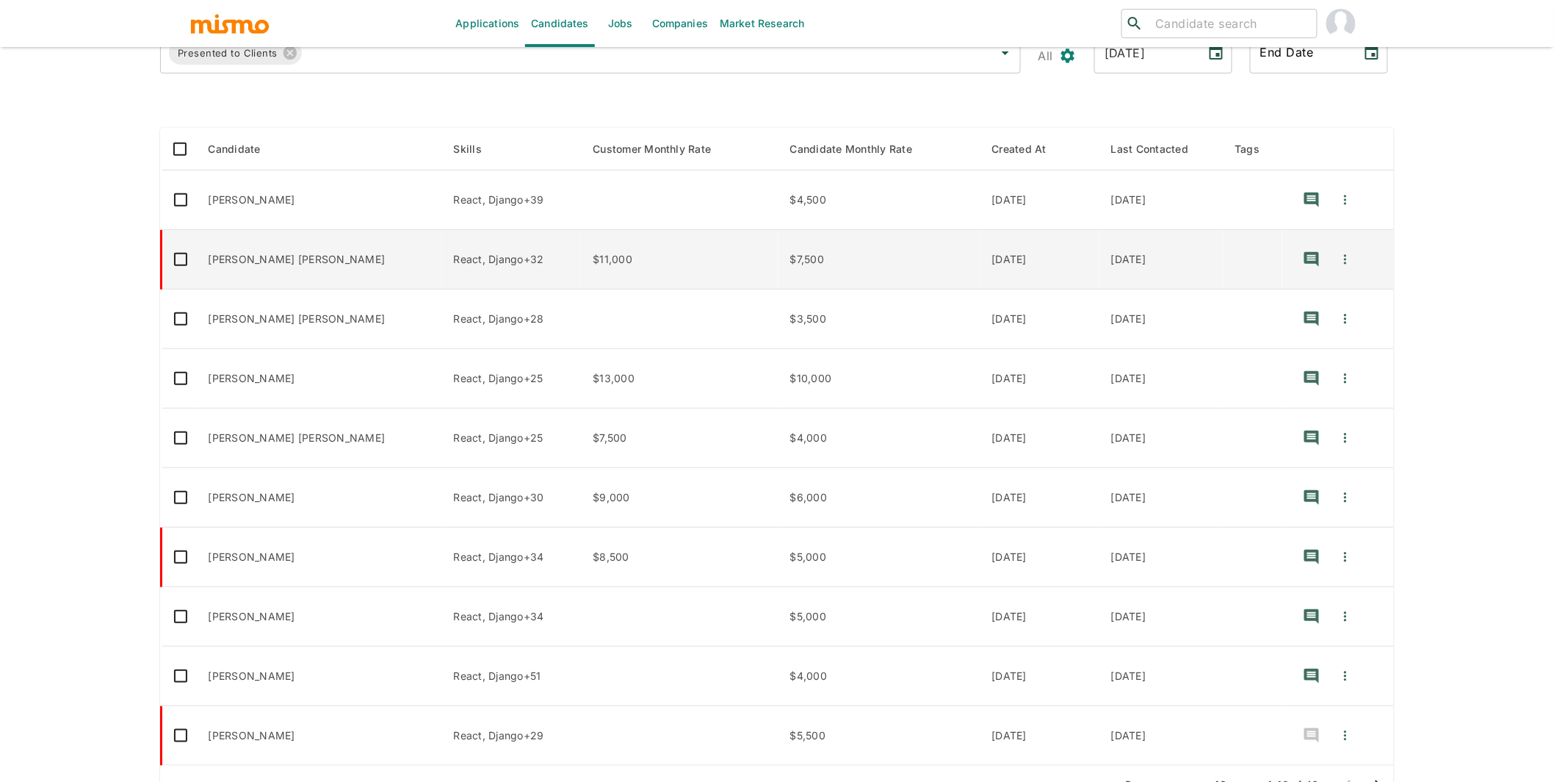
click at [378, 258] on td "Lucas Eduardo Guedes Ferreira" at bounding box center [319, 259] width 245 height 59
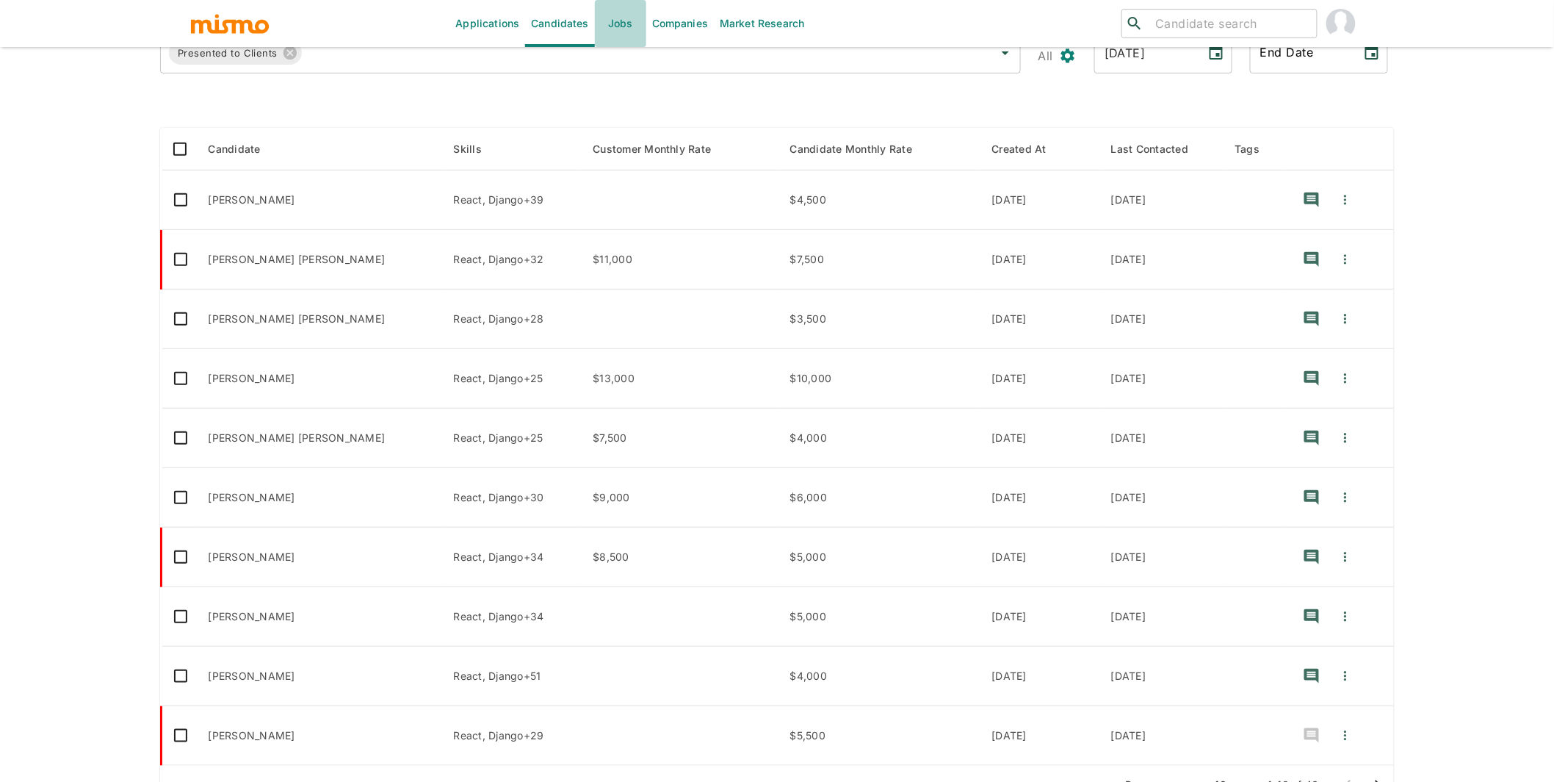
click at [620, 25] on link "Jobs" at bounding box center [620, 23] width 51 height 47
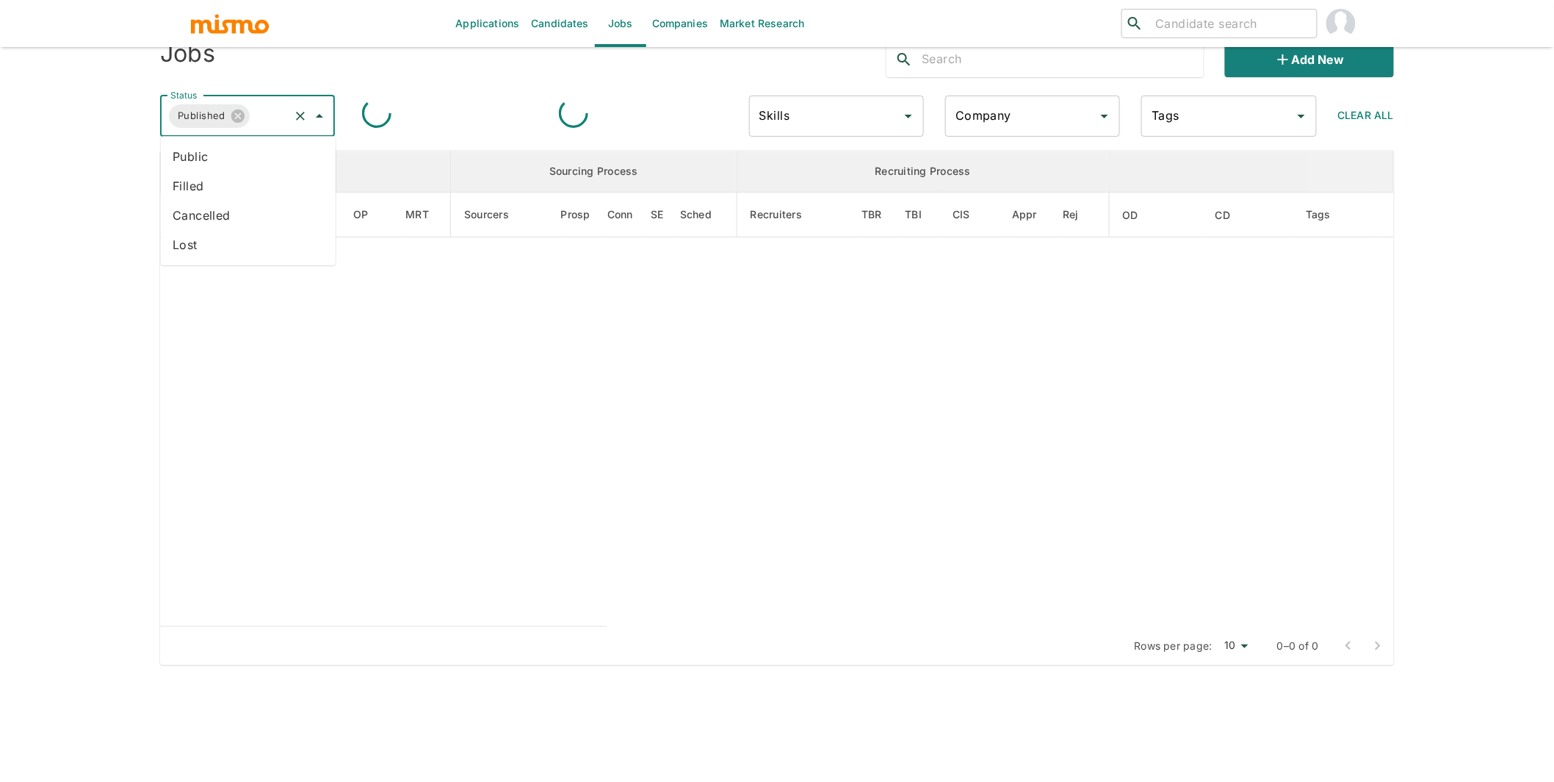
click at [259, 118] on input "Status" at bounding box center [269, 116] width 35 height 28
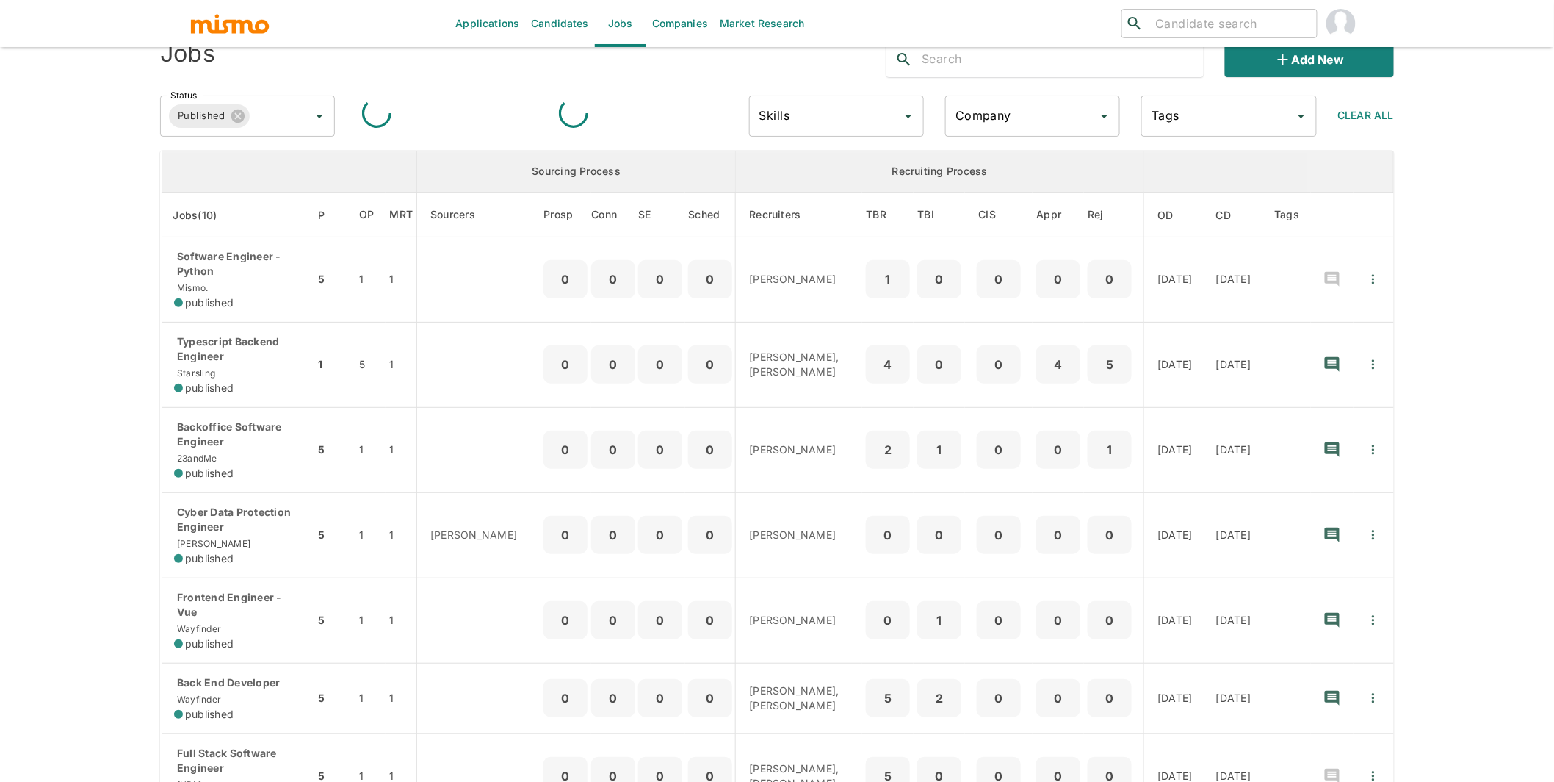
click at [207, 159] on th "enhanced table" at bounding box center [290, 172] width 256 height 42
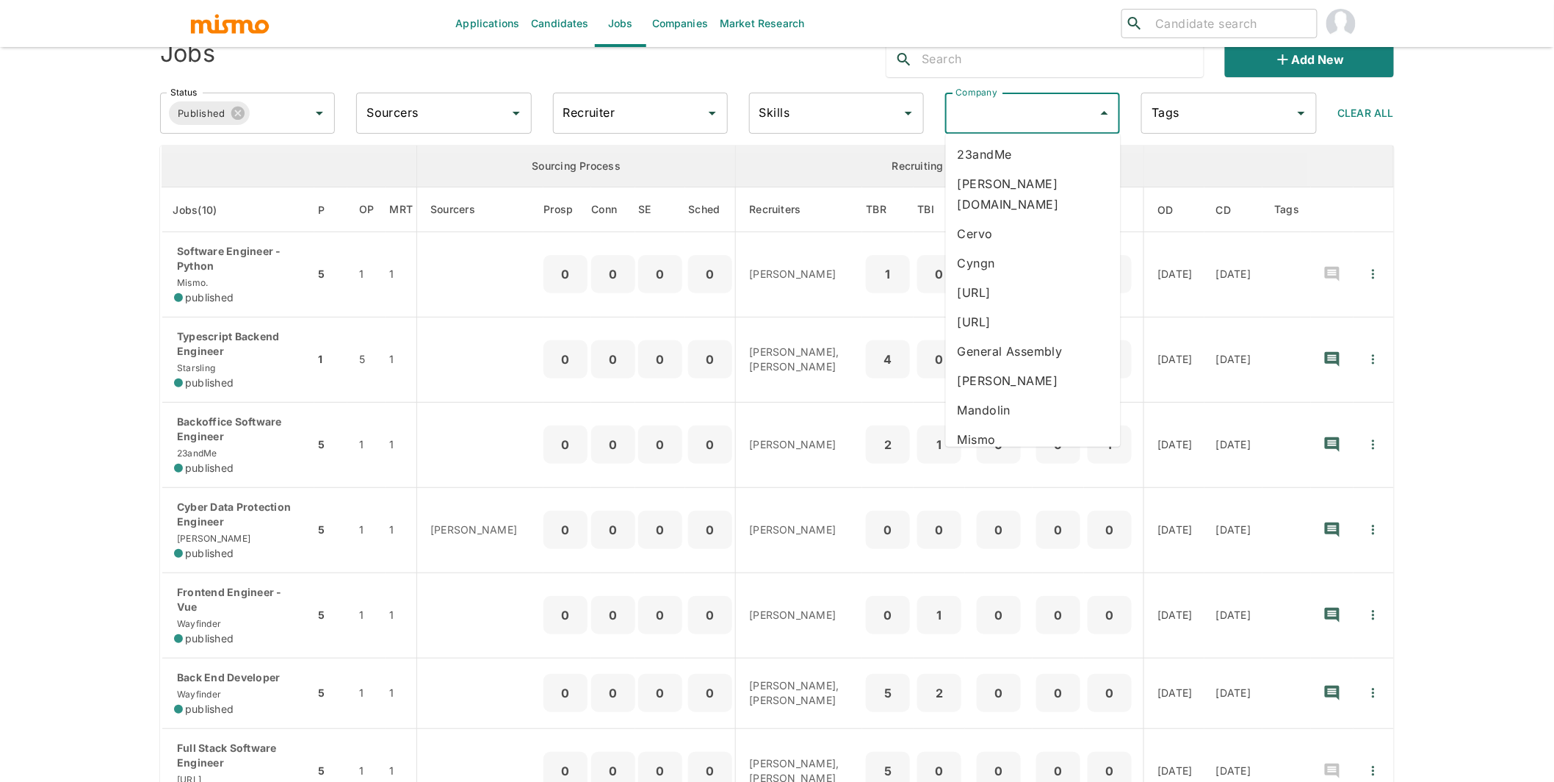
click at [960, 115] on input "Company" at bounding box center [1022, 113] width 140 height 28
click at [971, 154] on li "23andMe" at bounding box center [1033, 154] width 175 height 29
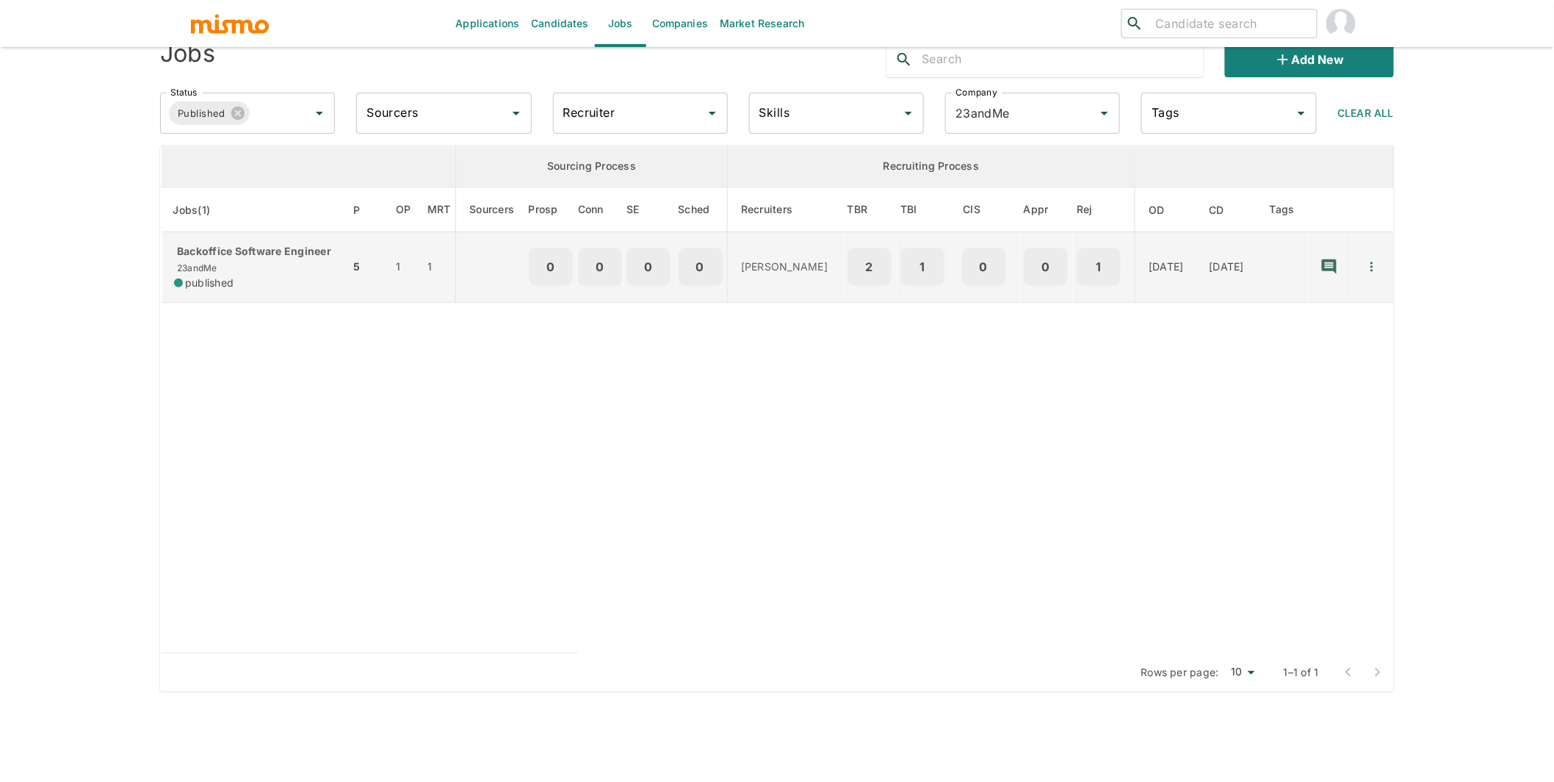
click at [267, 248] on p "Backoffice Software Engineer" at bounding box center [256, 251] width 164 height 15
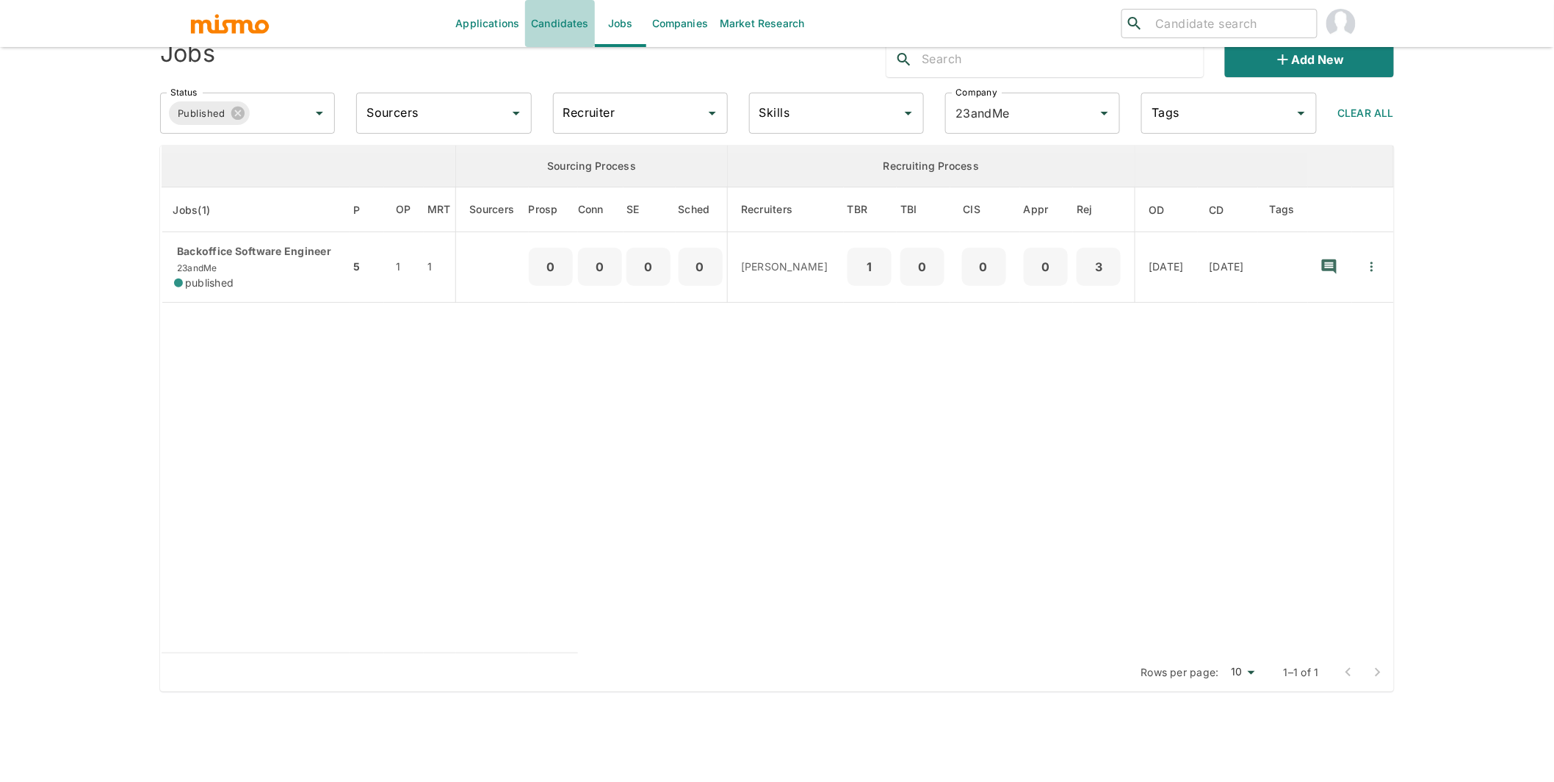
click at [567, 29] on link "Candidates" at bounding box center [560, 23] width 70 height 47
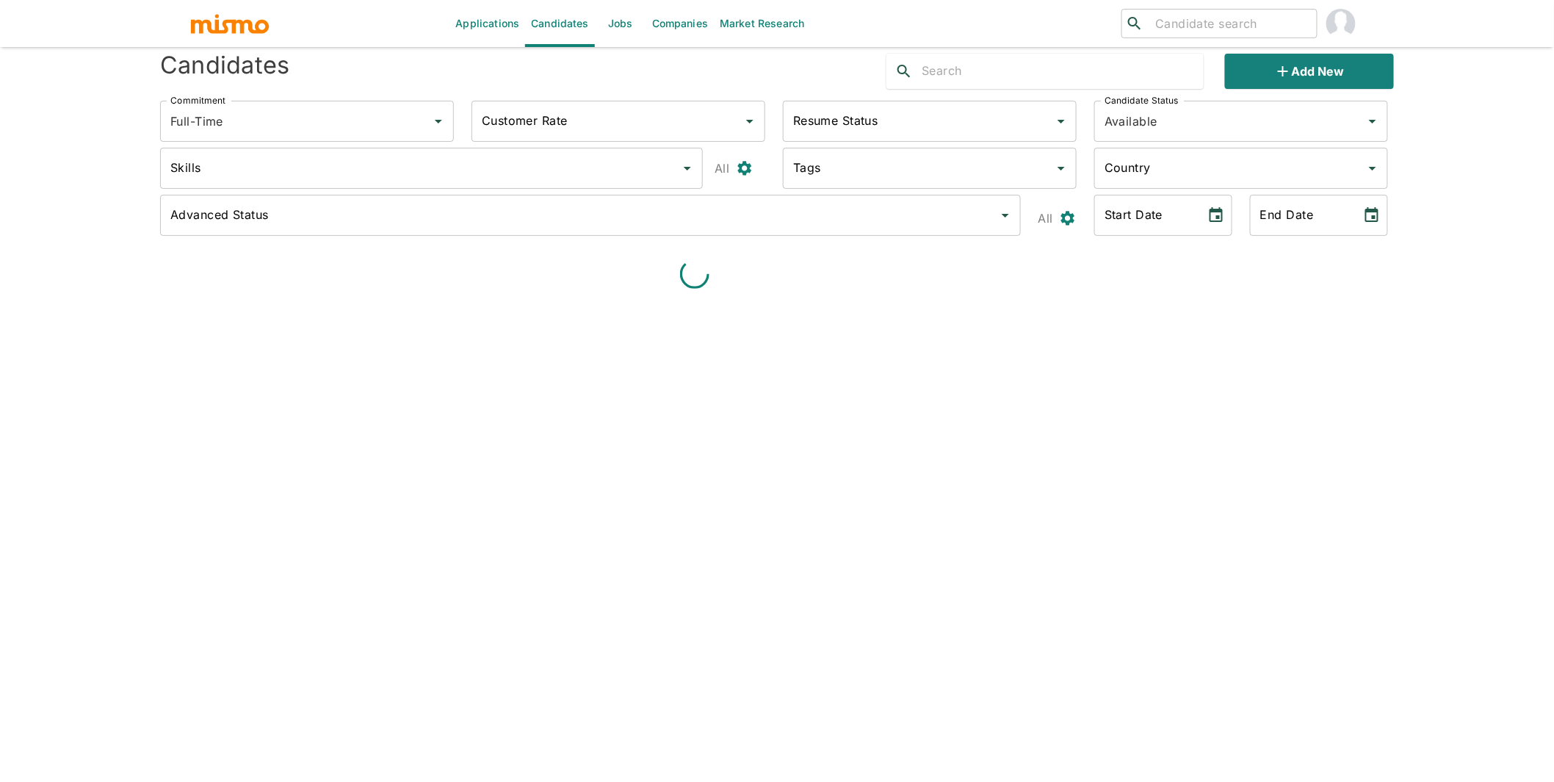
scroll to position [47, 0]
click at [1061, 71] on div at bounding box center [1045, 70] width 317 height 35
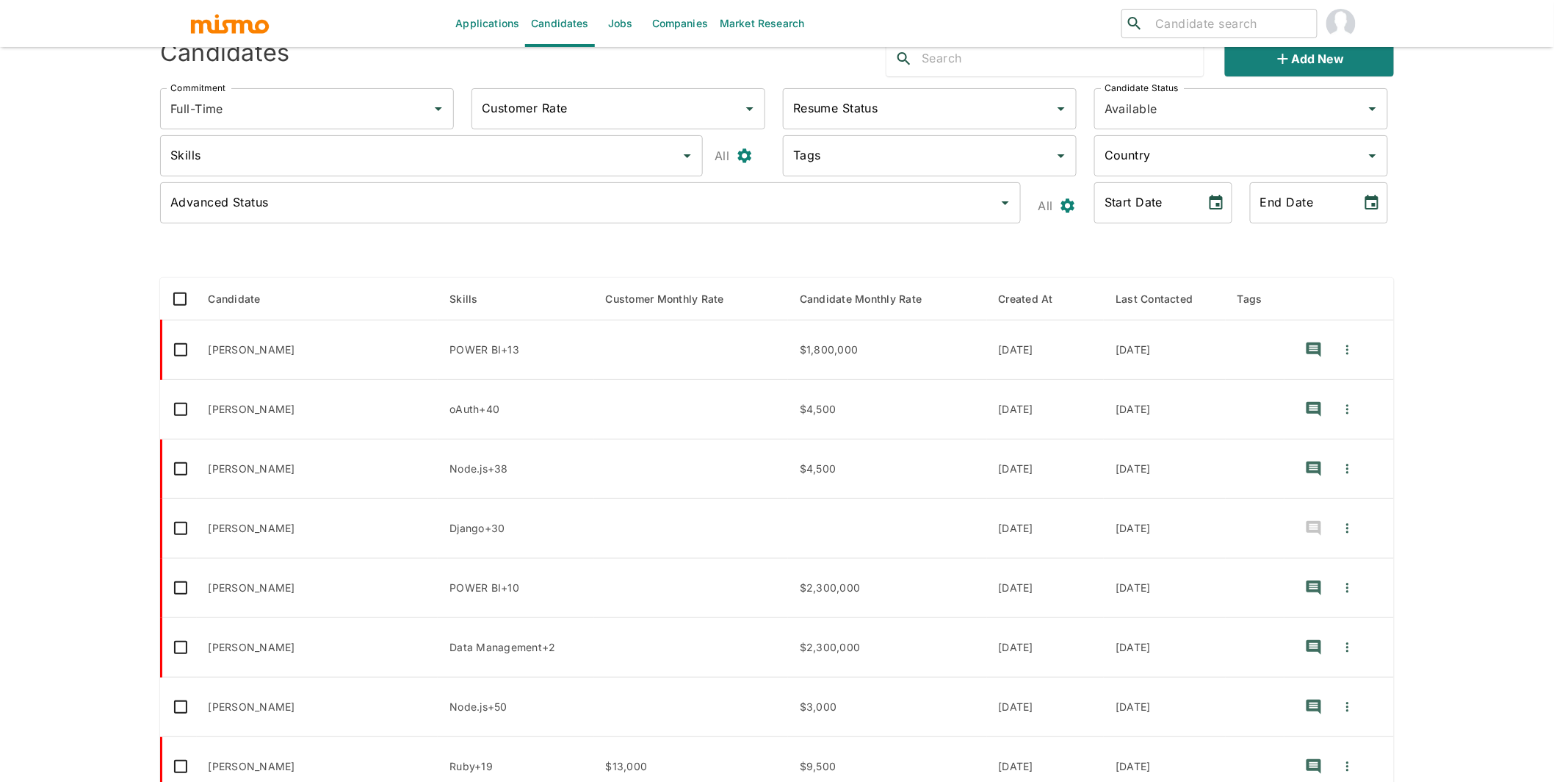
click at [1056, 57] on input "text" at bounding box center [1063, 59] width 282 height 24
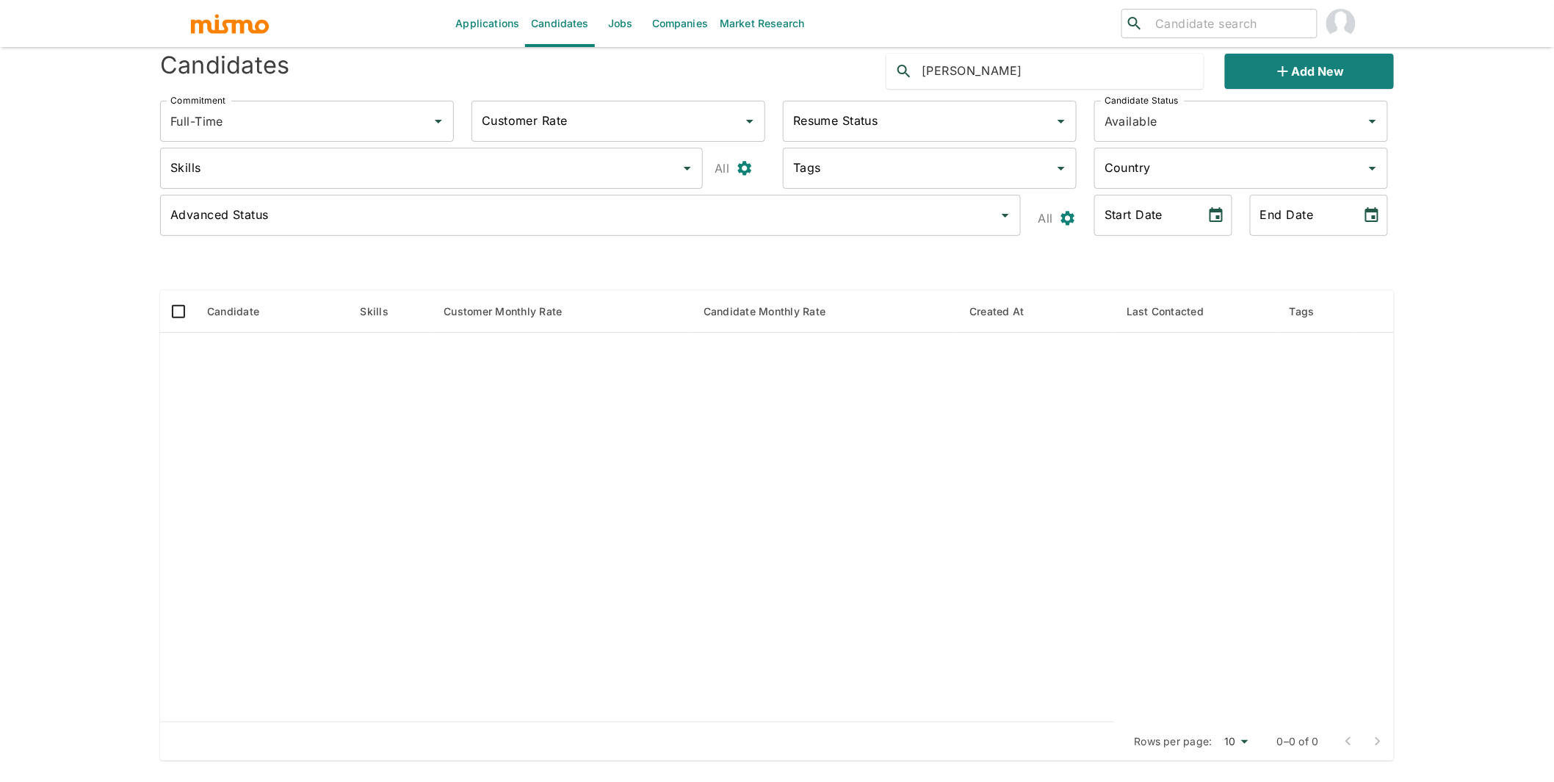
drag, startPoint x: 1024, startPoint y: 66, endPoint x: 971, endPoint y: 68, distance: 52.9
click at [971, 68] on input "gabriel miranda" at bounding box center [1063, 71] width 282 height 24
click at [1027, 73] on input "gabriel miranda" at bounding box center [1063, 71] width 282 height 24
drag, startPoint x: 1027, startPoint y: 73, endPoint x: 972, endPoint y: 72, distance: 55.1
click at [972, 72] on input "gabriel miranda" at bounding box center [1063, 71] width 282 height 24
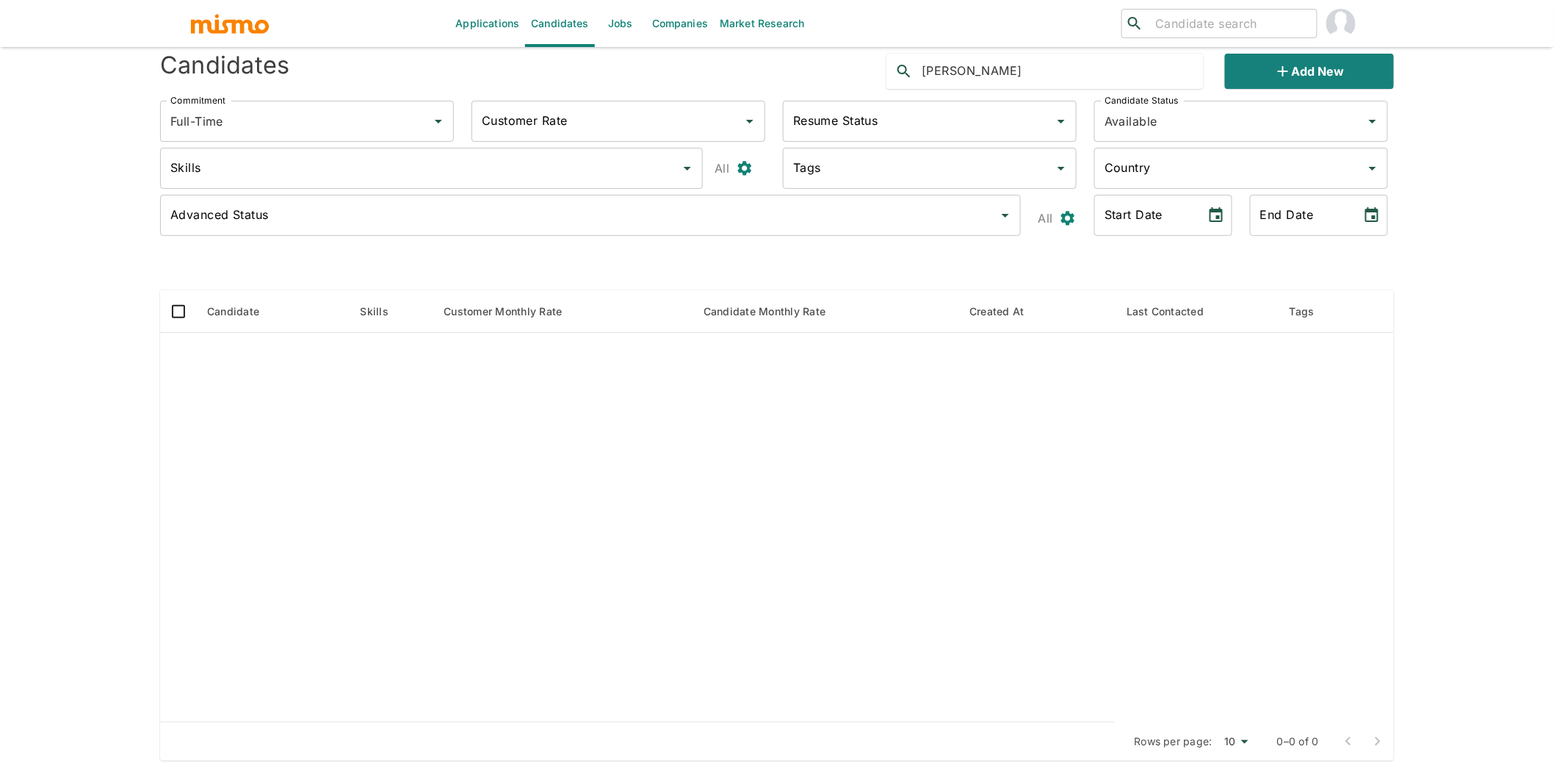
type input "gabriel"
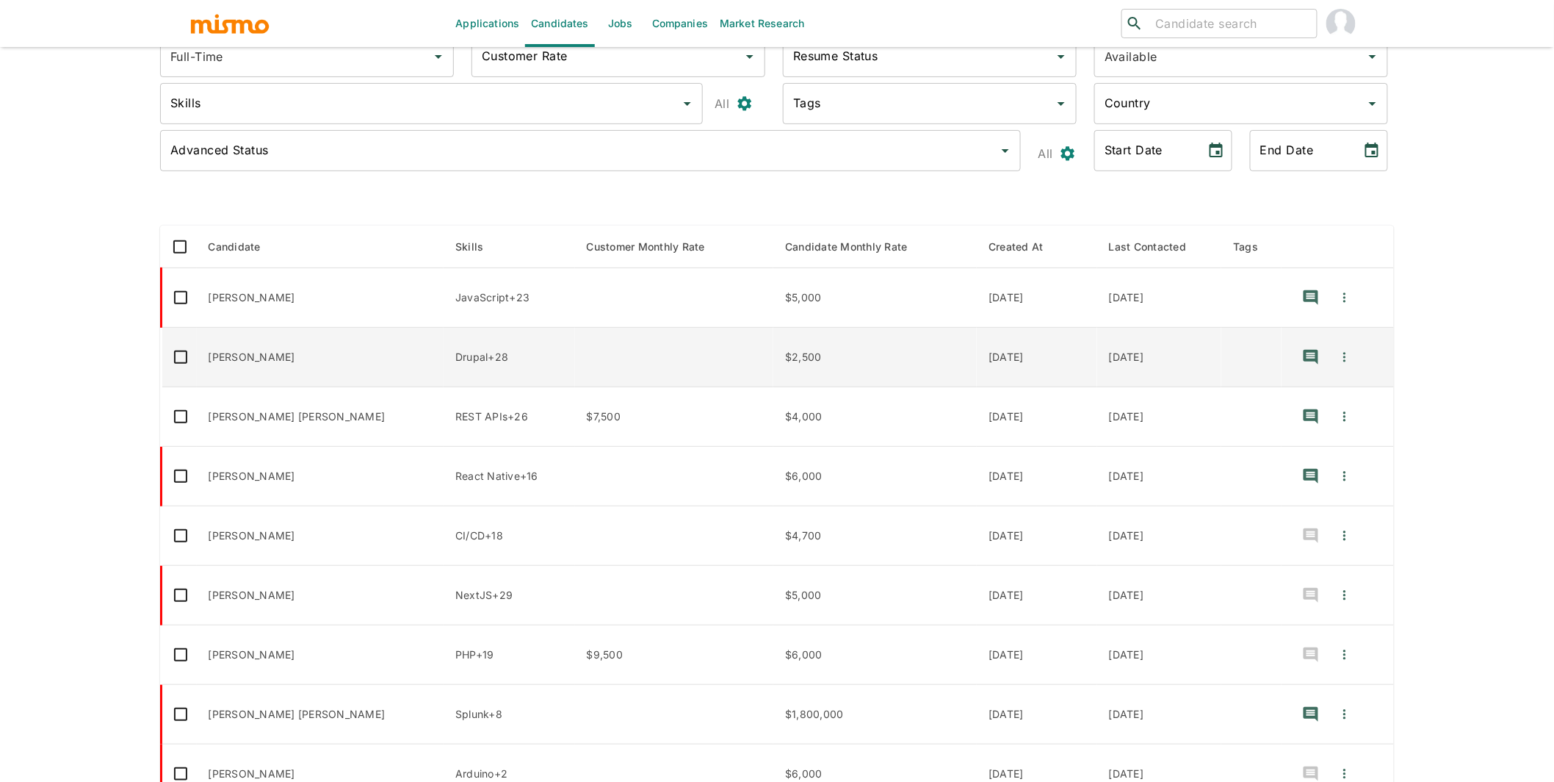
scroll to position [0, 0]
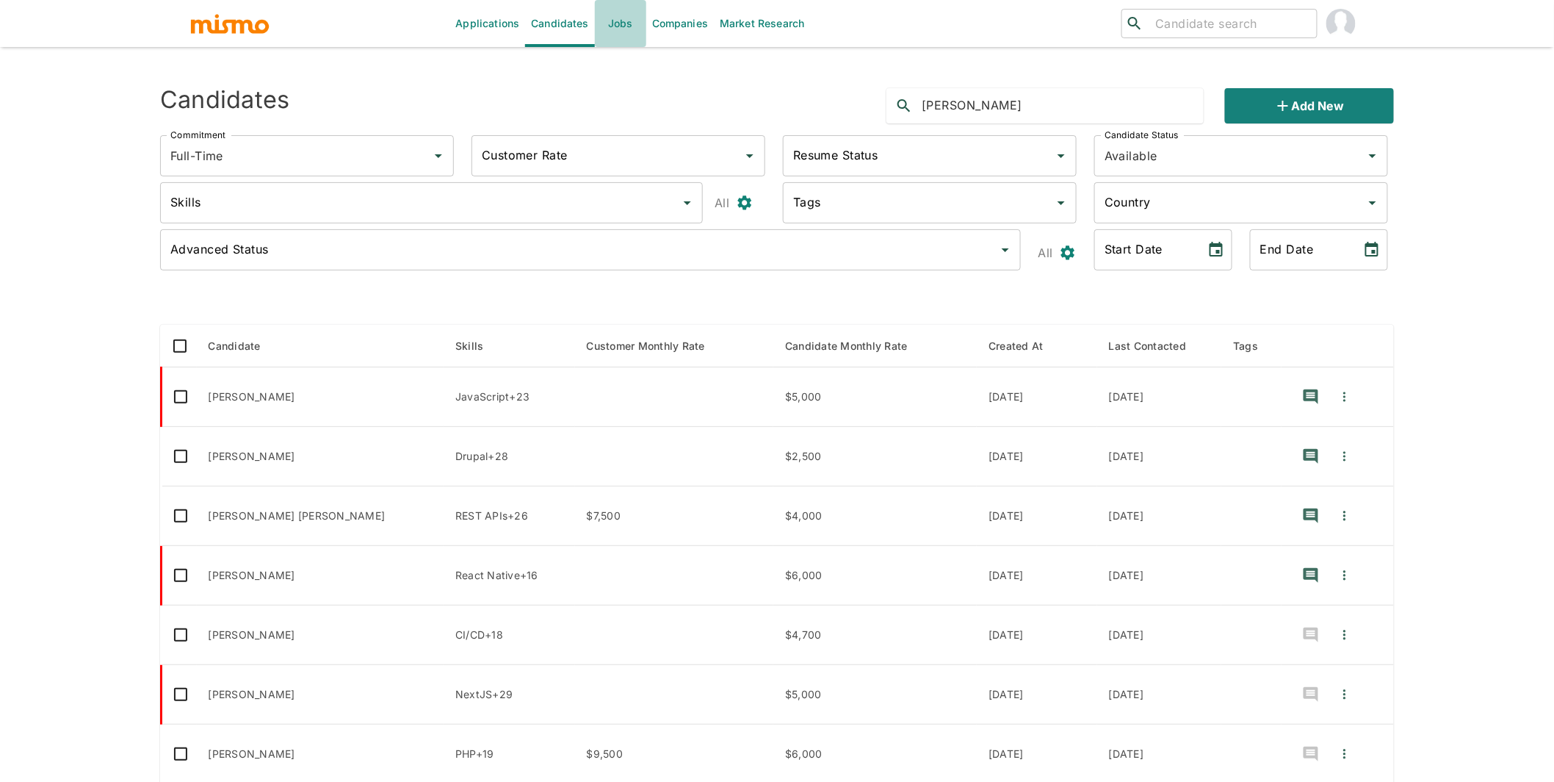
click at [621, 22] on link "Jobs" at bounding box center [620, 23] width 51 height 47
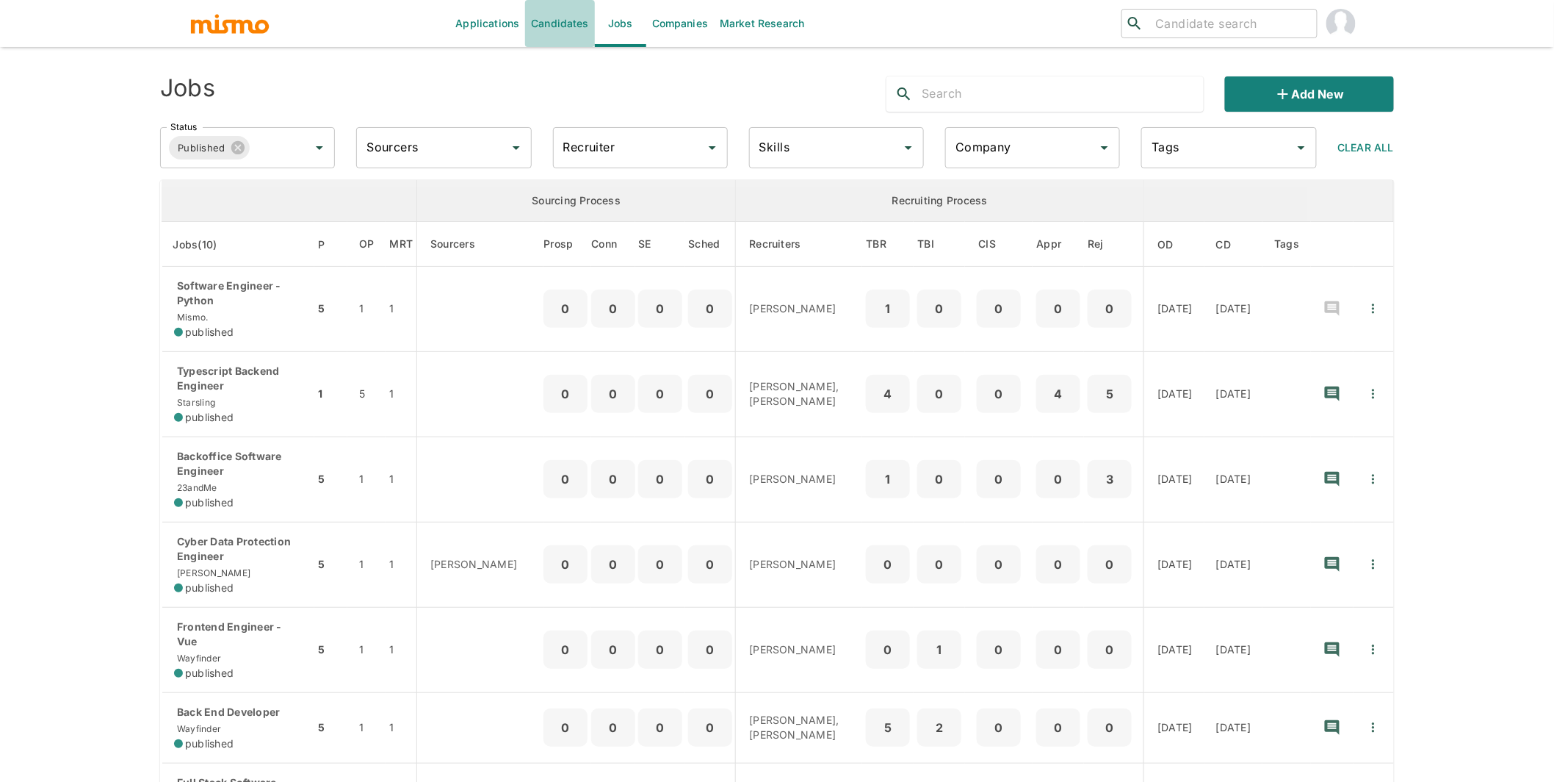
click at [569, 19] on link "Candidates" at bounding box center [560, 23] width 70 height 47
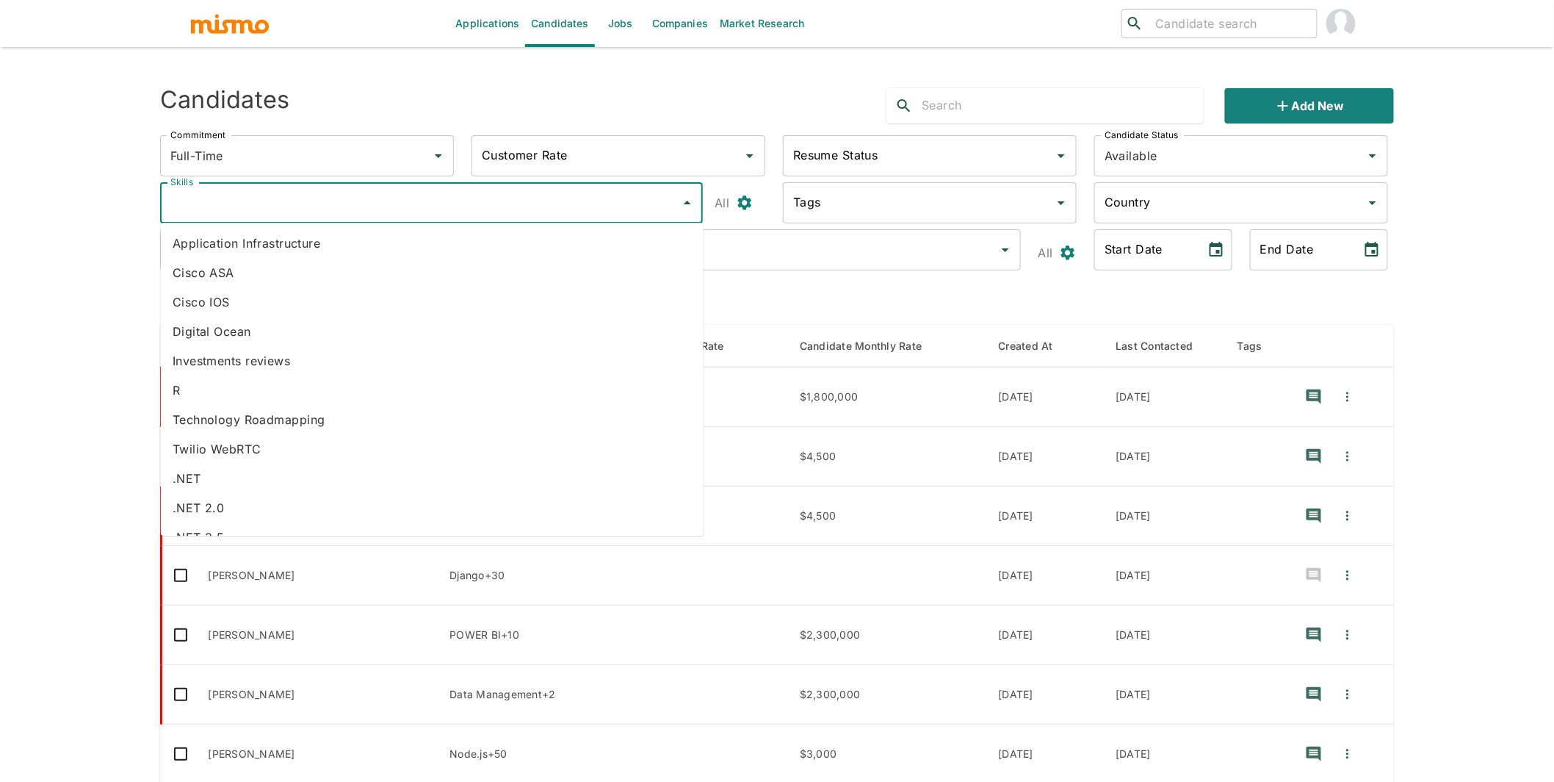
click at [309, 200] on input "Skills" at bounding box center [421, 203] width 508 height 28
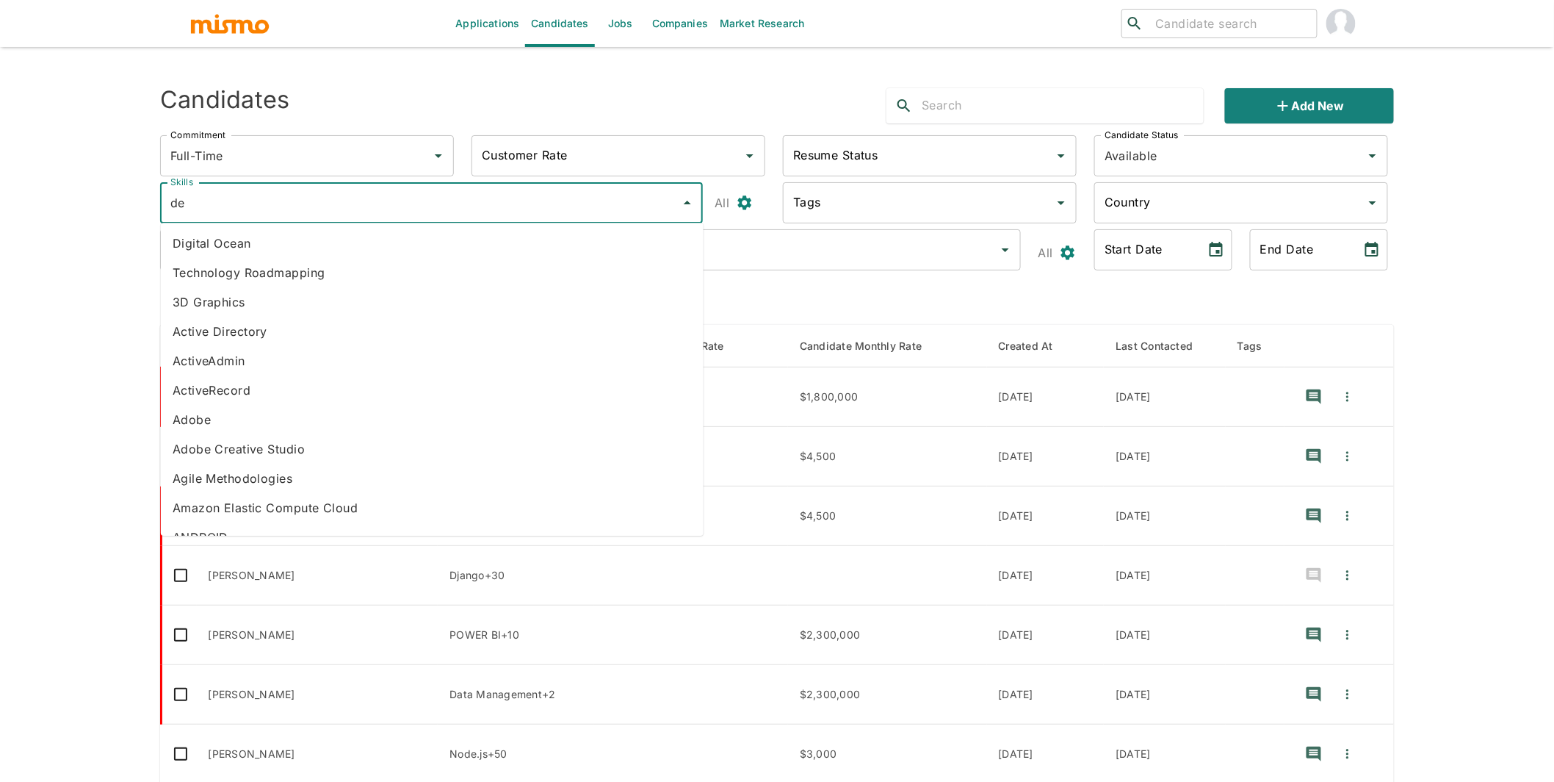
type input "dev"
click at [198, 351] on li "Devops" at bounding box center [432, 360] width 543 height 29
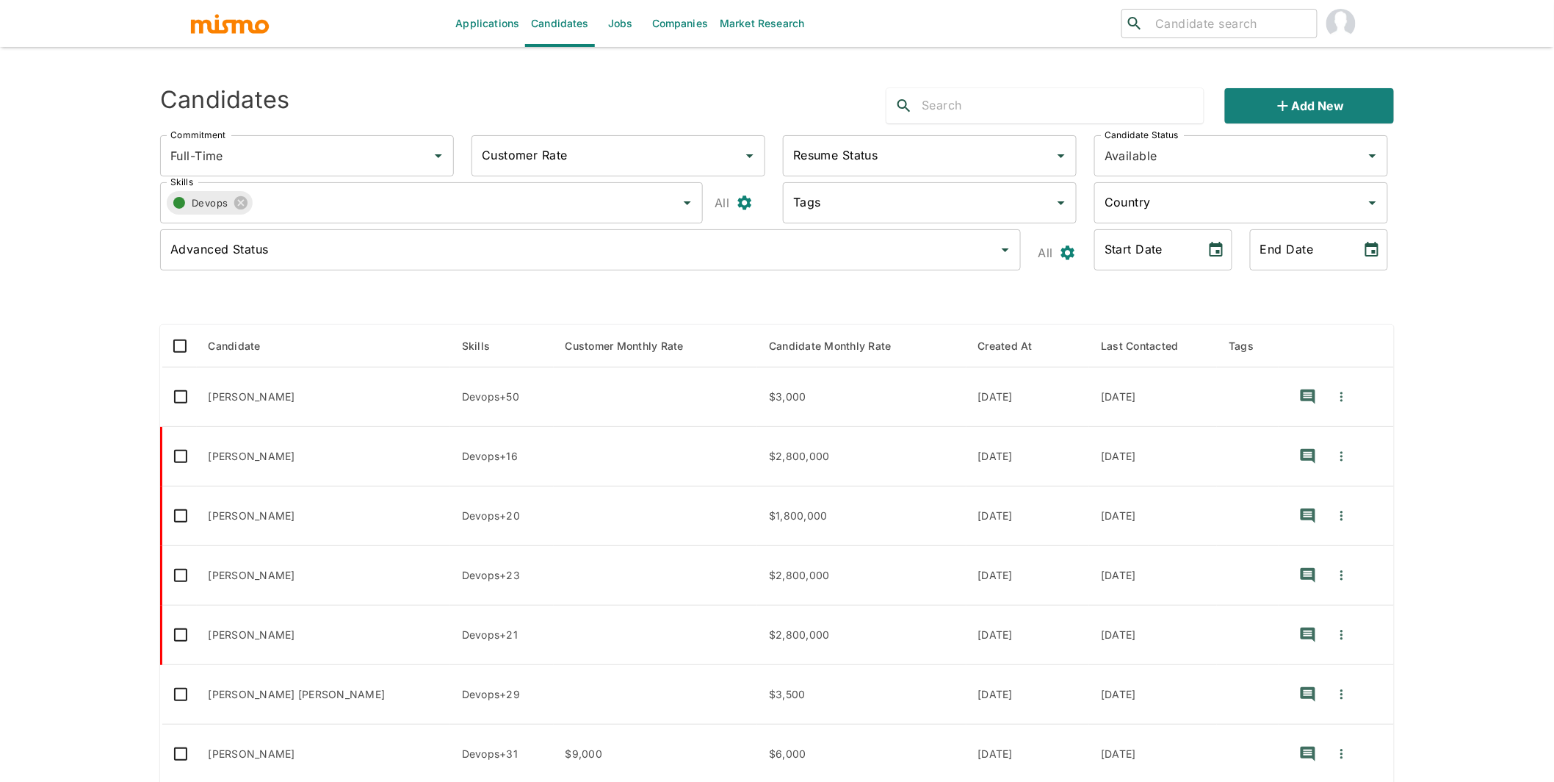
click at [1046, 108] on input "text" at bounding box center [1063, 106] width 282 height 24
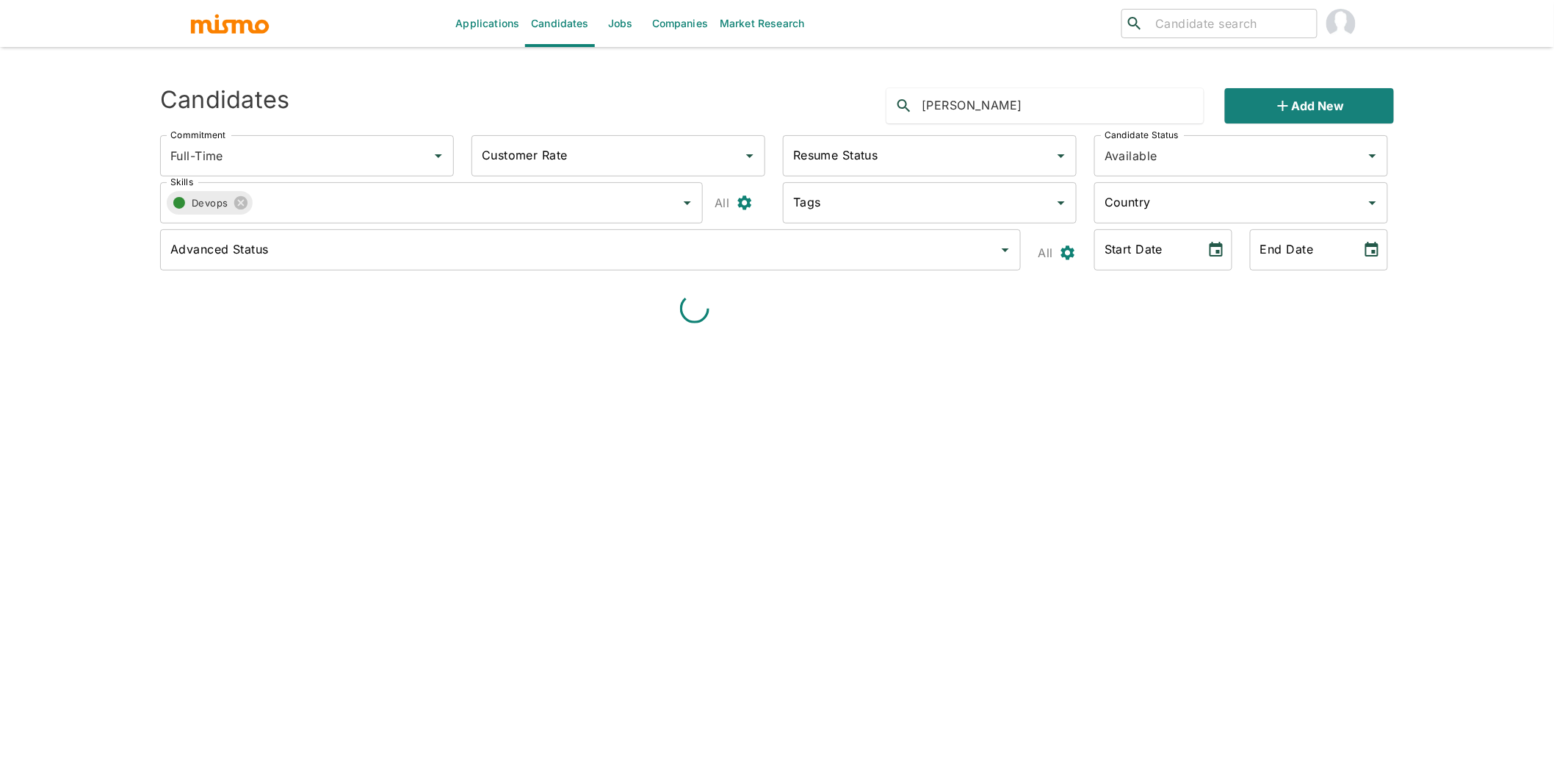
type input "gabriel"
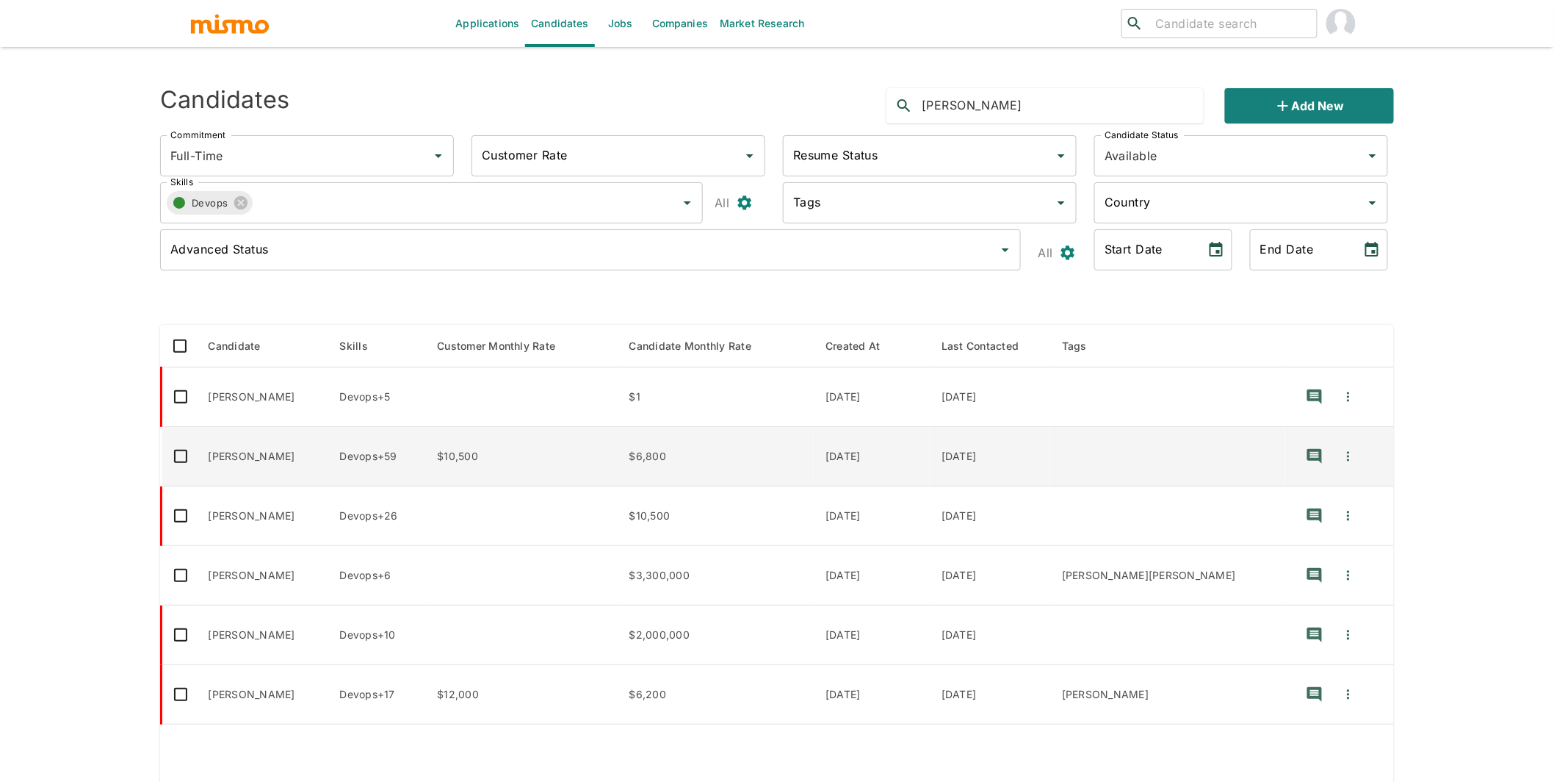
click at [295, 457] on td "Gabriel Miranda" at bounding box center [262, 456] width 131 height 59
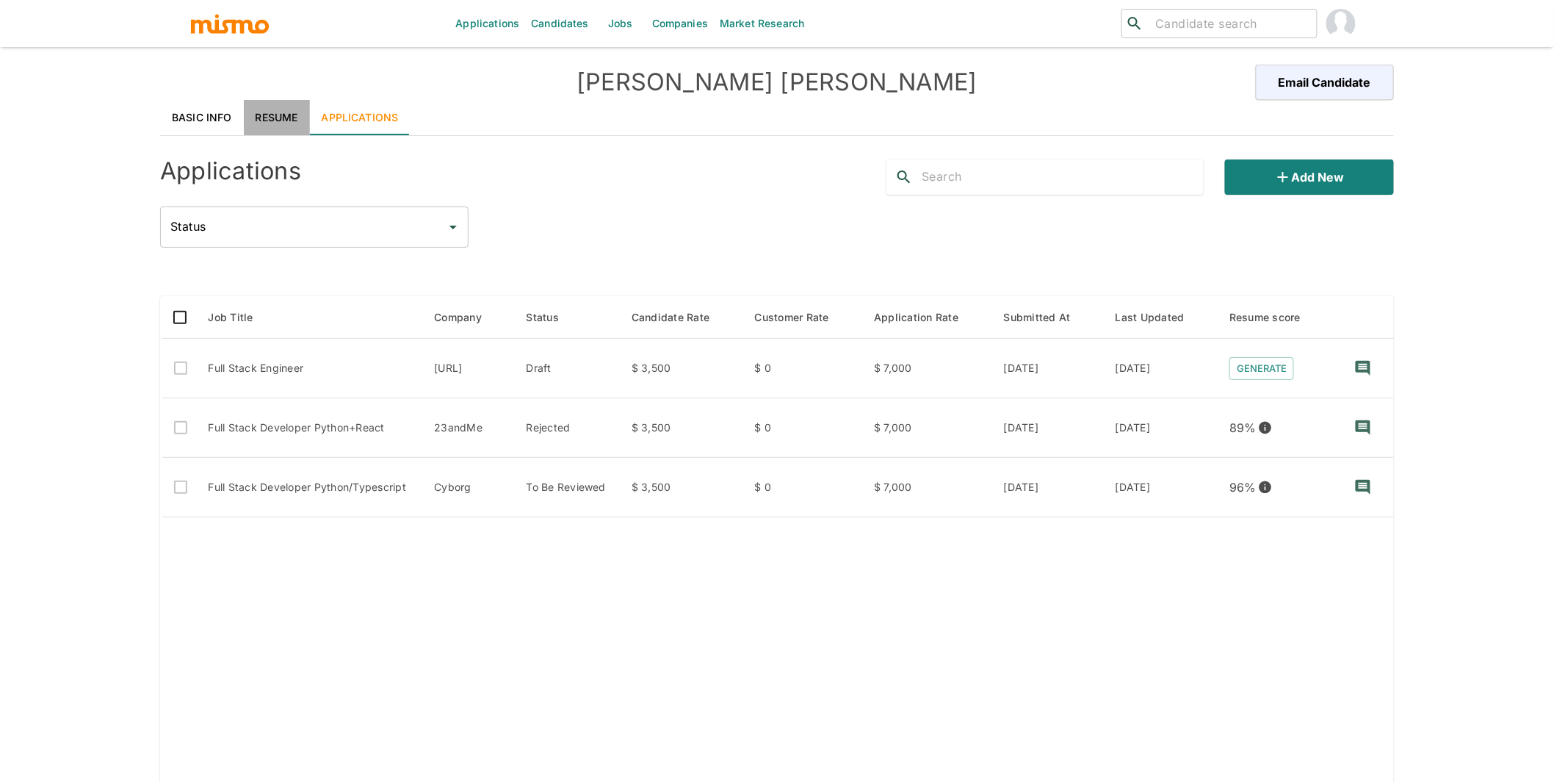
click at [281, 120] on link "Resume" at bounding box center [277, 117] width 66 height 35
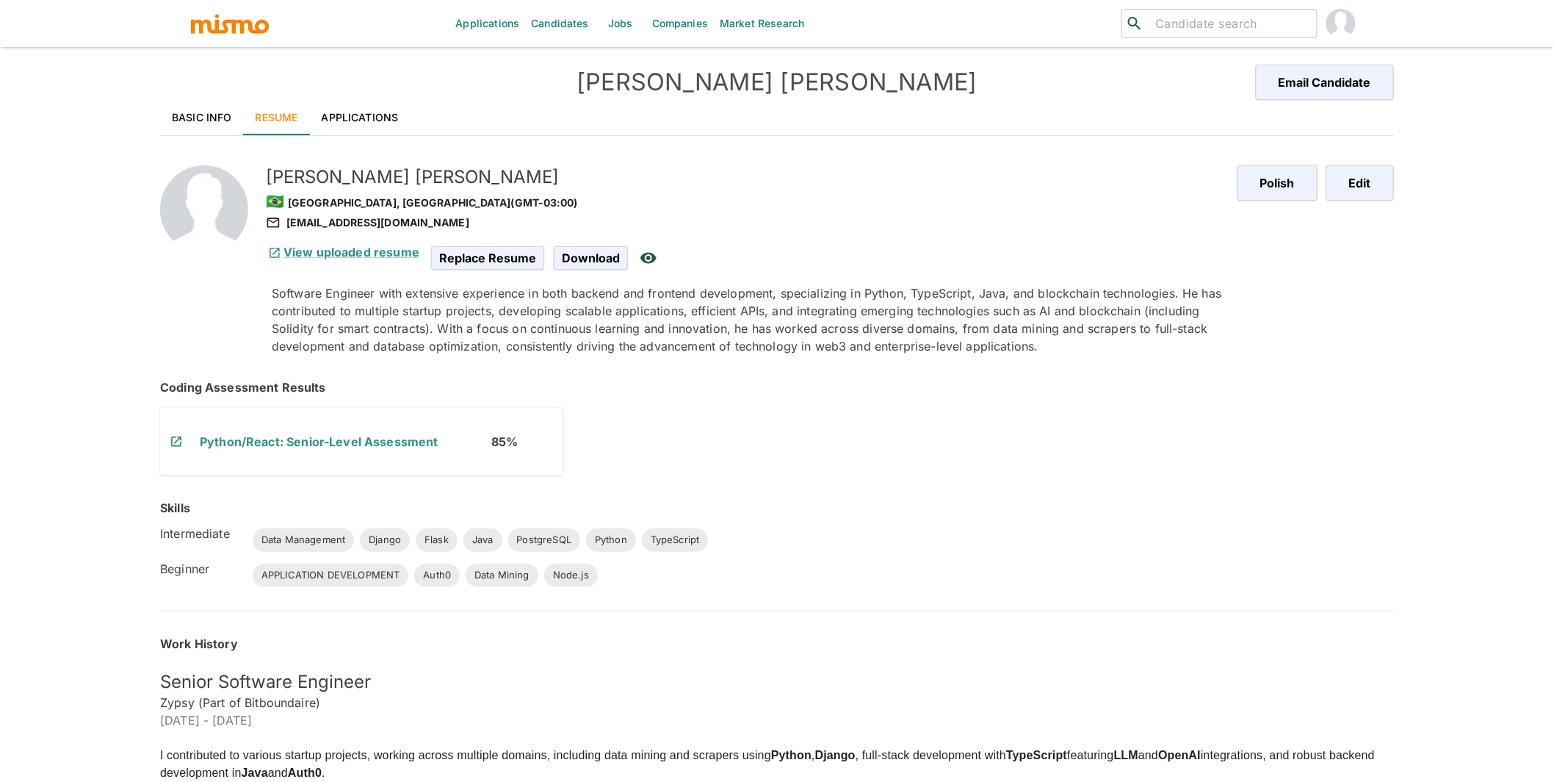
click at [375, 118] on link "Applications" at bounding box center [360, 117] width 101 height 35
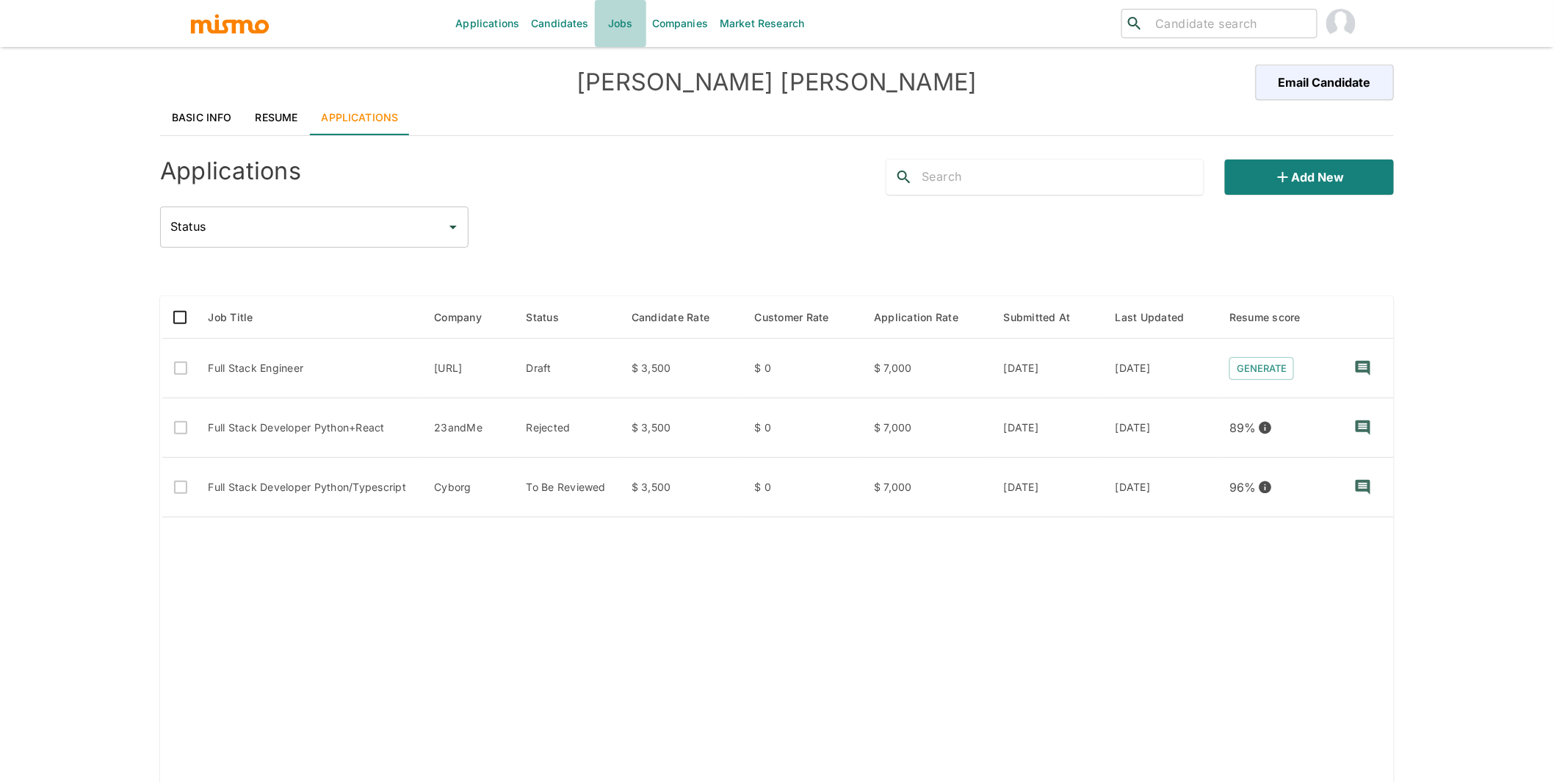
click at [629, 17] on link "Jobs" at bounding box center [620, 23] width 51 height 47
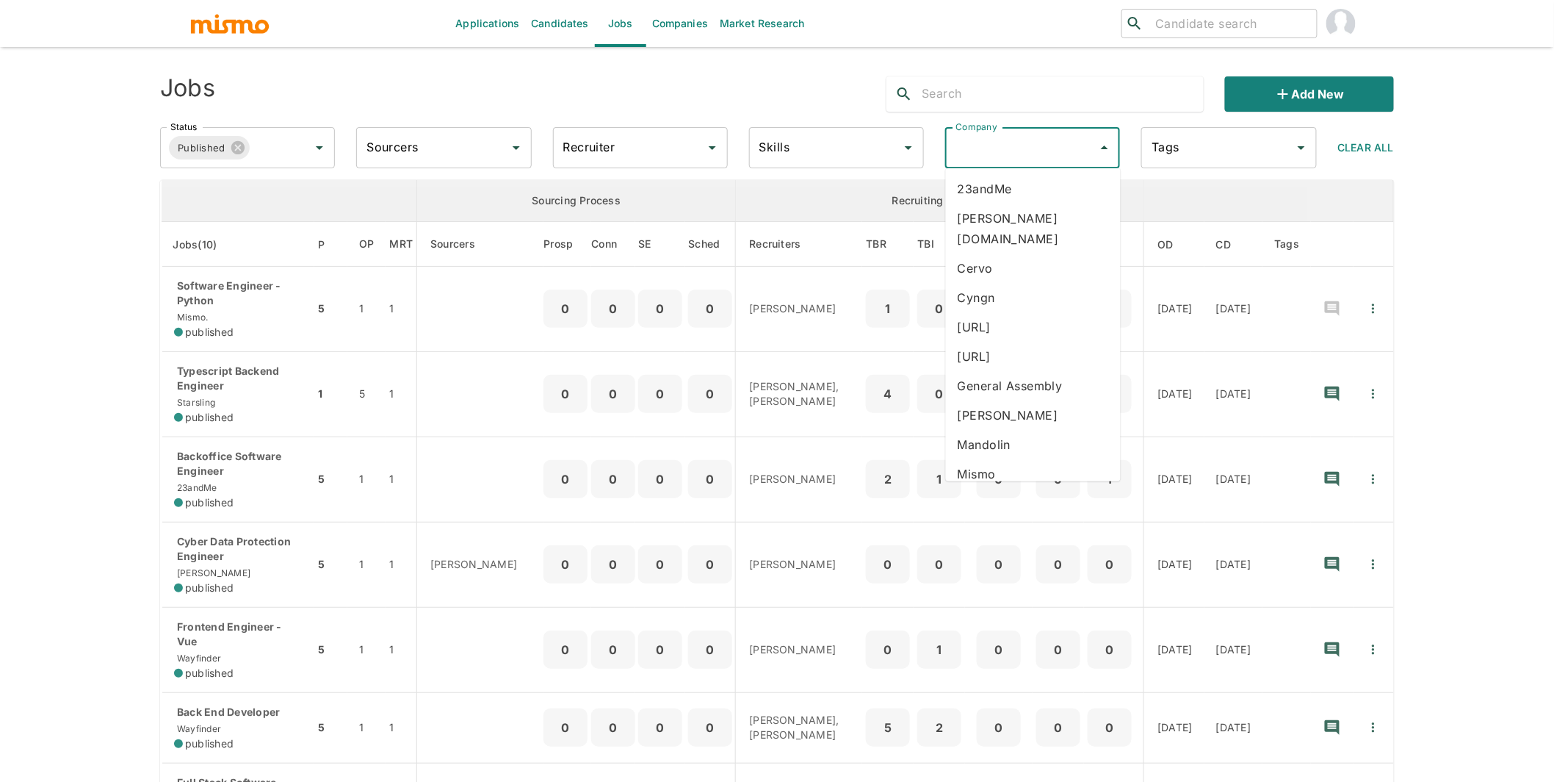
click at [1000, 141] on input "Company" at bounding box center [1022, 148] width 140 height 28
click at [1009, 184] on li "23andMe" at bounding box center [1033, 188] width 175 height 29
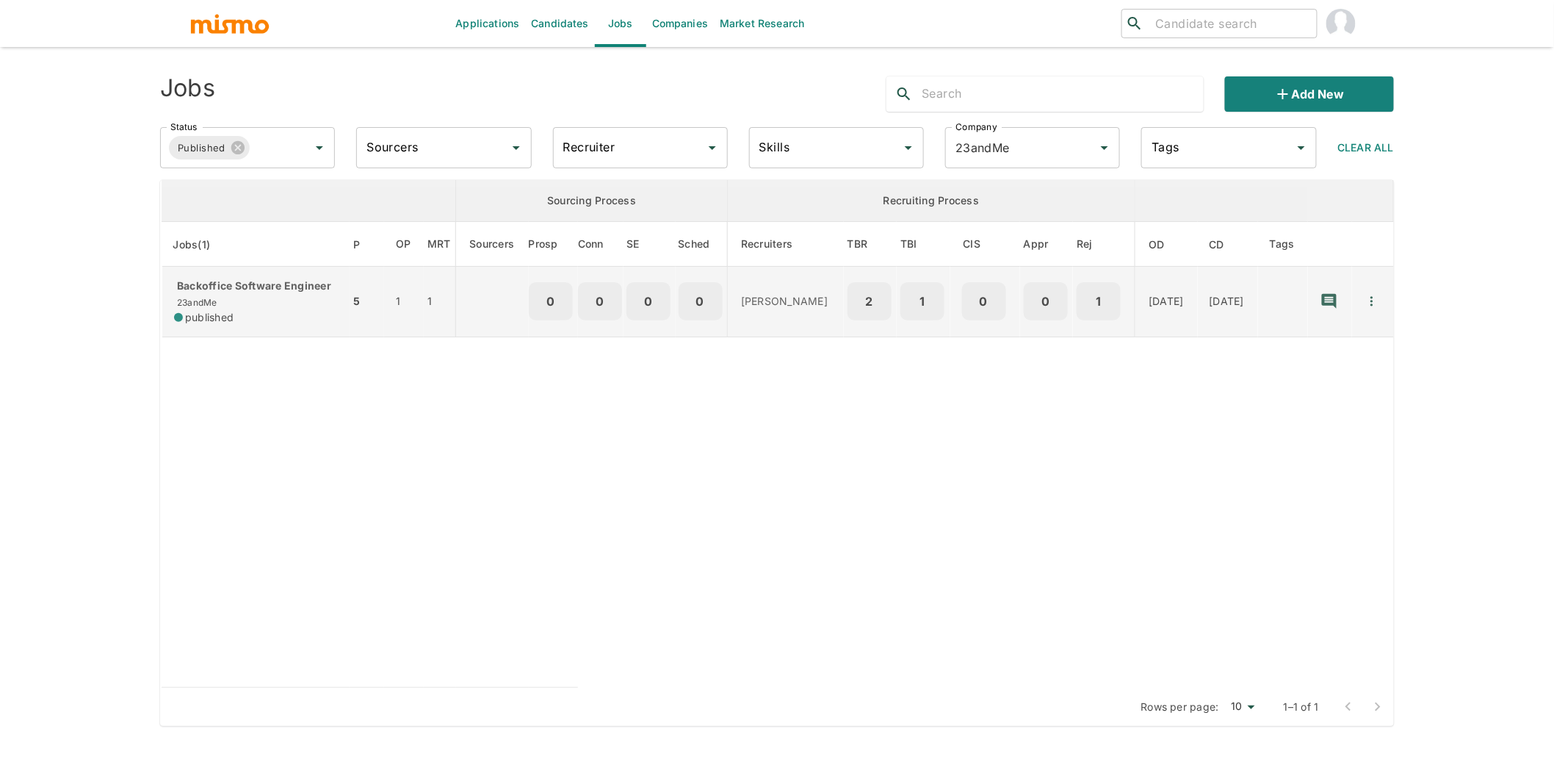
click at [270, 293] on p "Backoffice Software Engineer" at bounding box center [256, 285] width 164 height 15
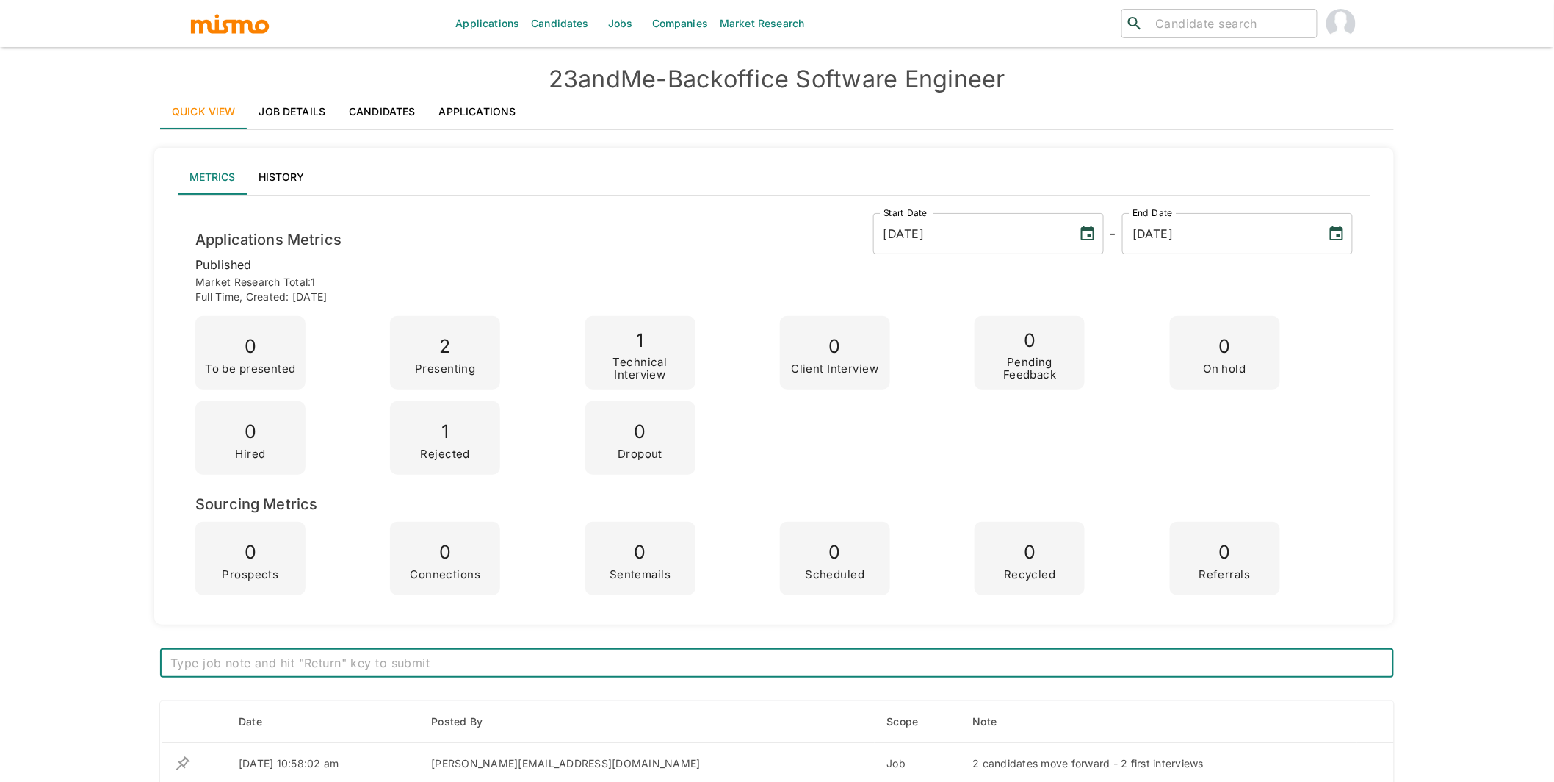
click at [314, 118] on link "Job Details" at bounding box center [293, 111] width 90 height 35
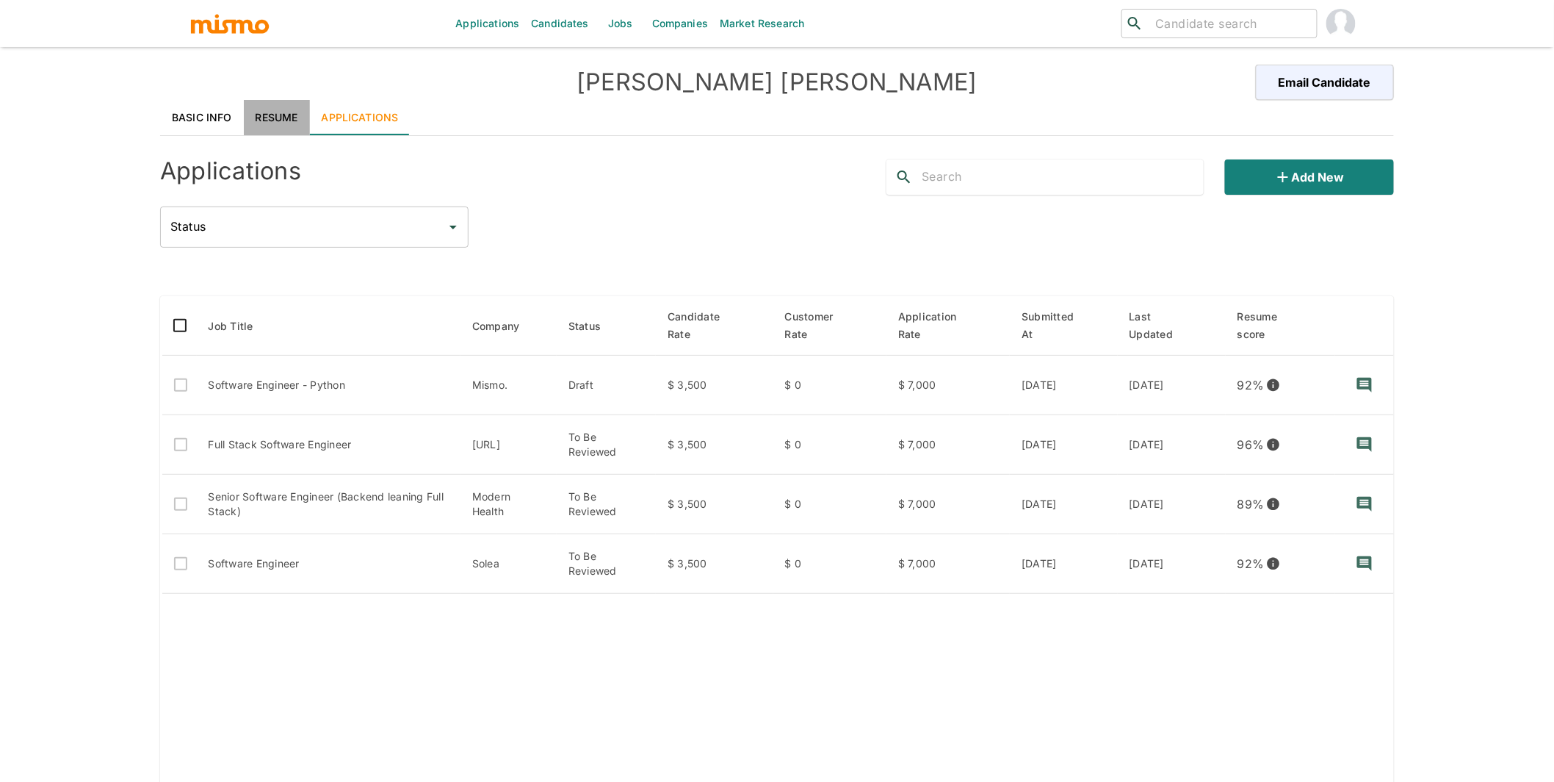
click at [282, 129] on link "Resume" at bounding box center [277, 117] width 66 height 35
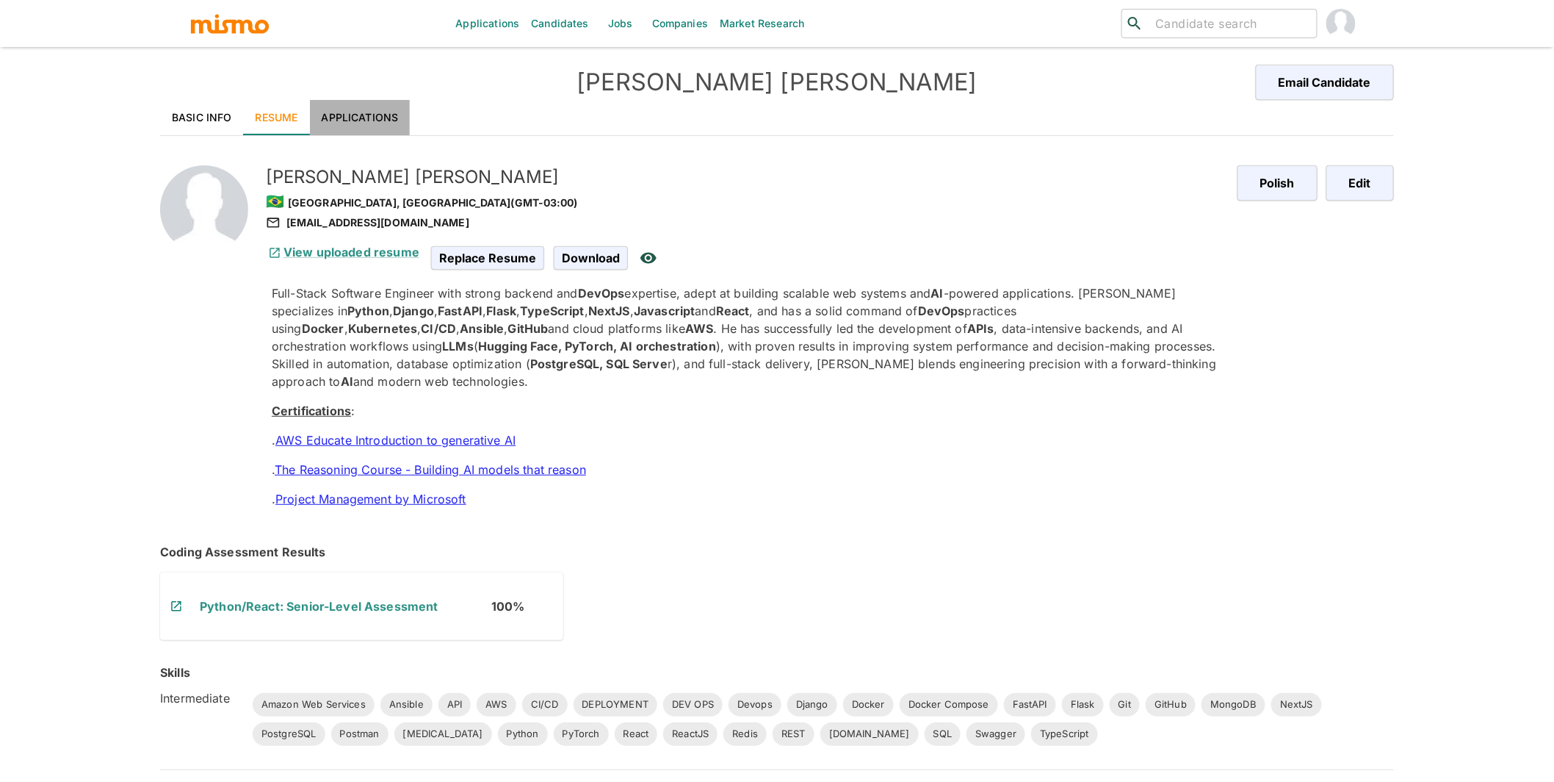
click at [342, 110] on link "Applications" at bounding box center [360, 117] width 101 height 35
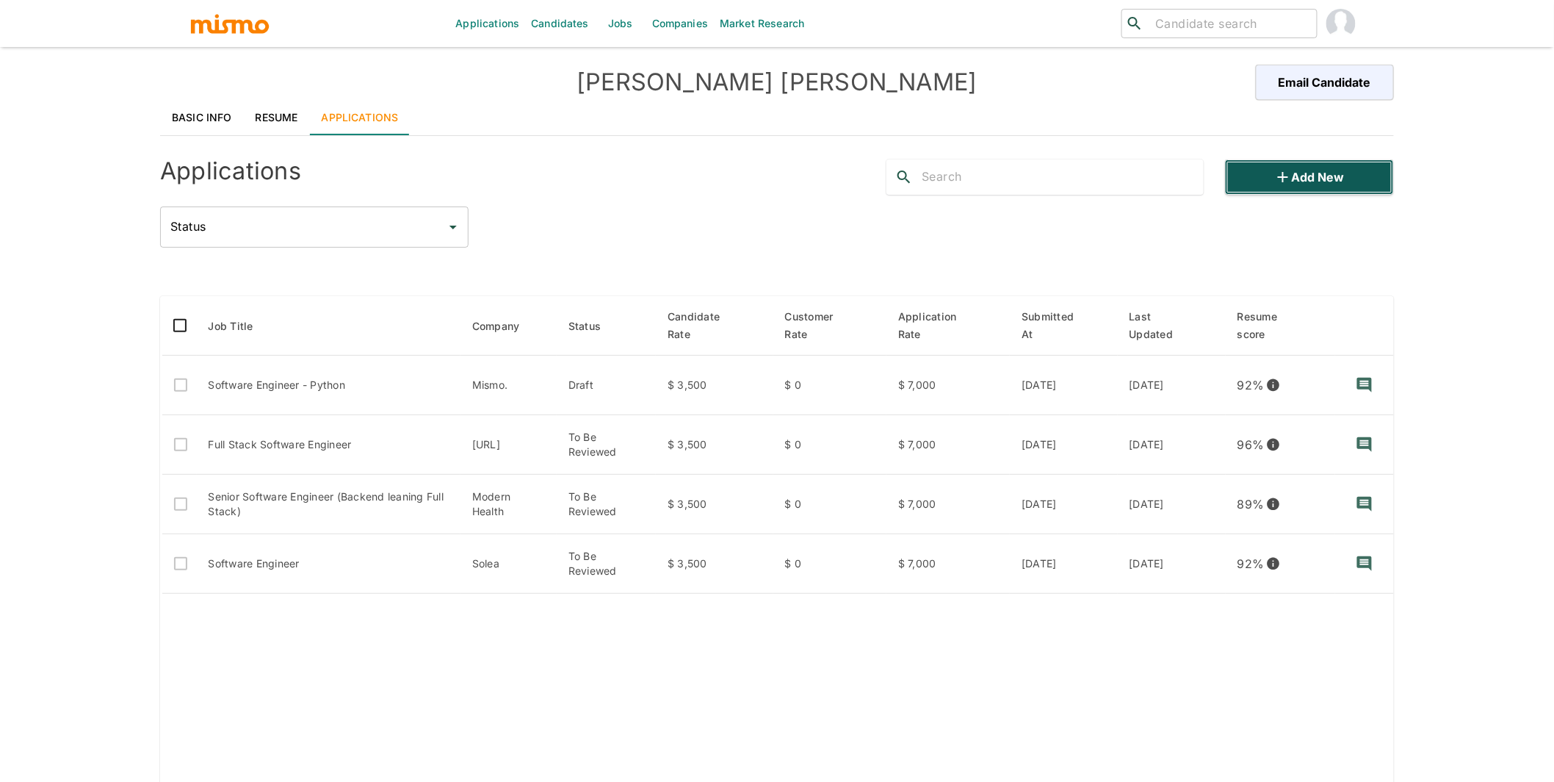
click at [1341, 168] on button "Add new" at bounding box center [1309, 176] width 169 height 35
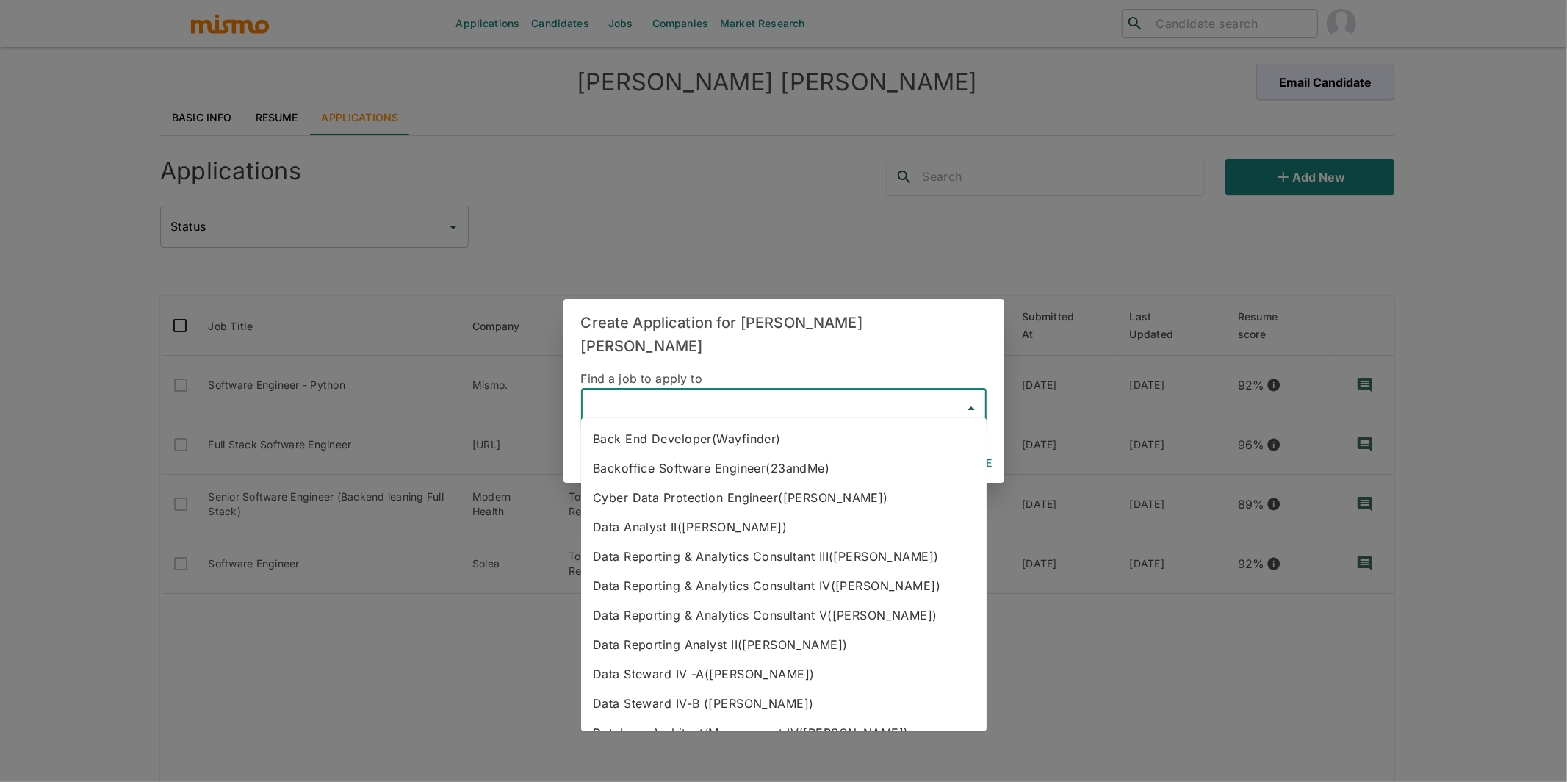
click at [690, 401] on input "text" at bounding box center [773, 408] width 370 height 28
click at [732, 461] on li "Backoffice Software Engineer(23andMe)" at bounding box center [783, 467] width 405 height 29
type input "Backoffice Software Engineer(23andMe)"
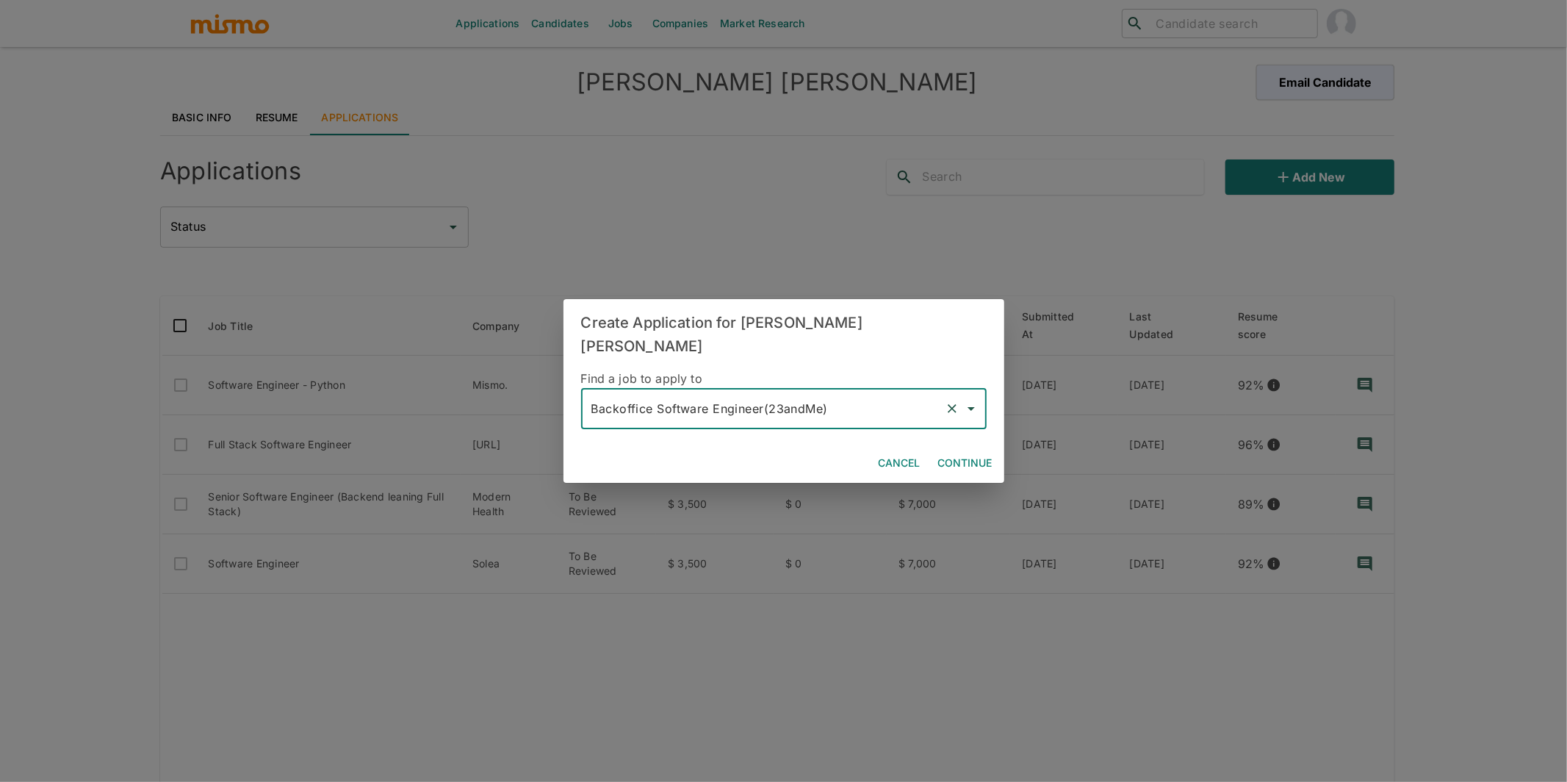
click at [950, 454] on button "Continue" at bounding box center [965, 463] width 66 height 27
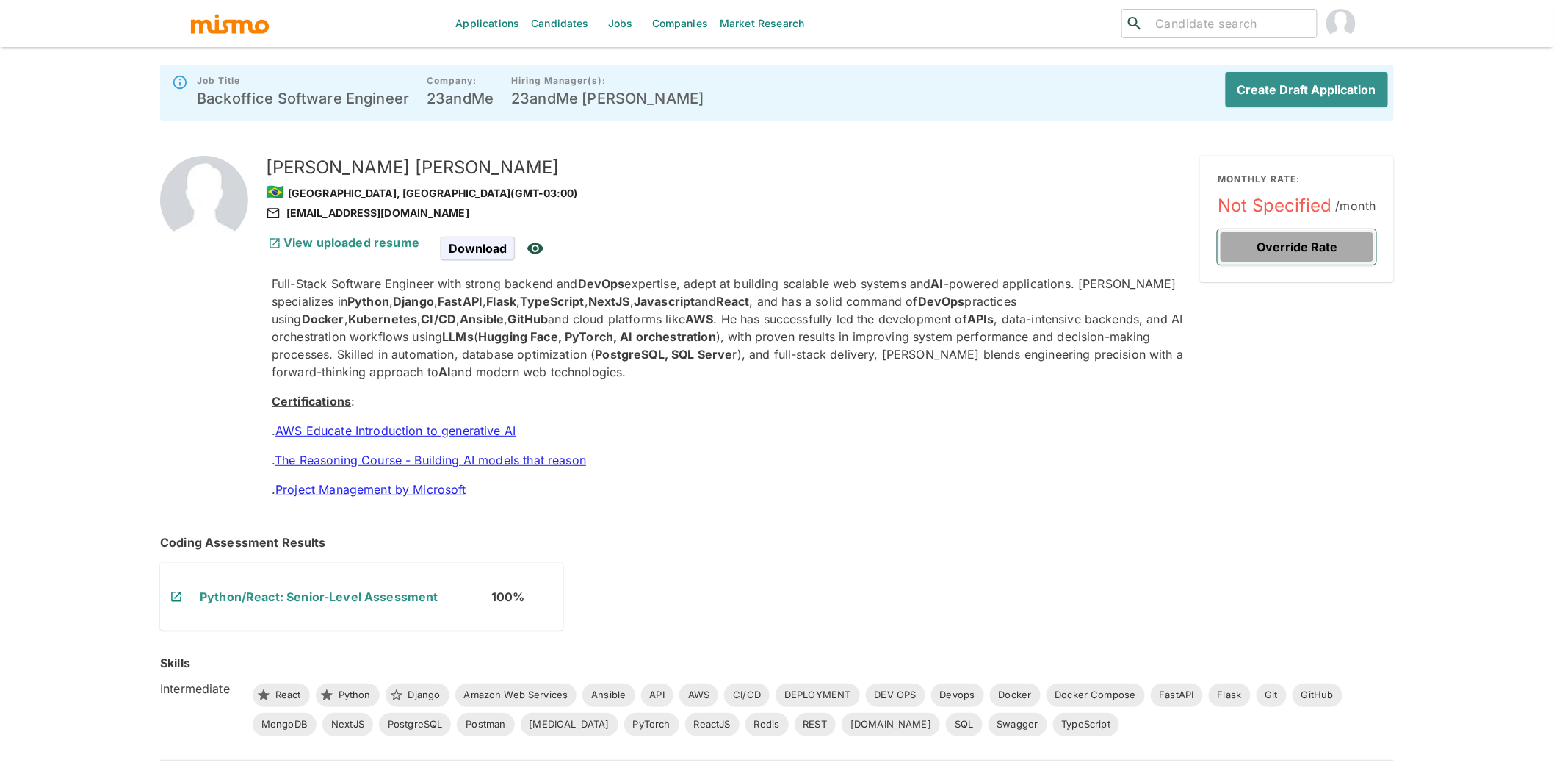
click at [1290, 234] on button "Override Rate" at bounding box center [1297, 246] width 159 height 35
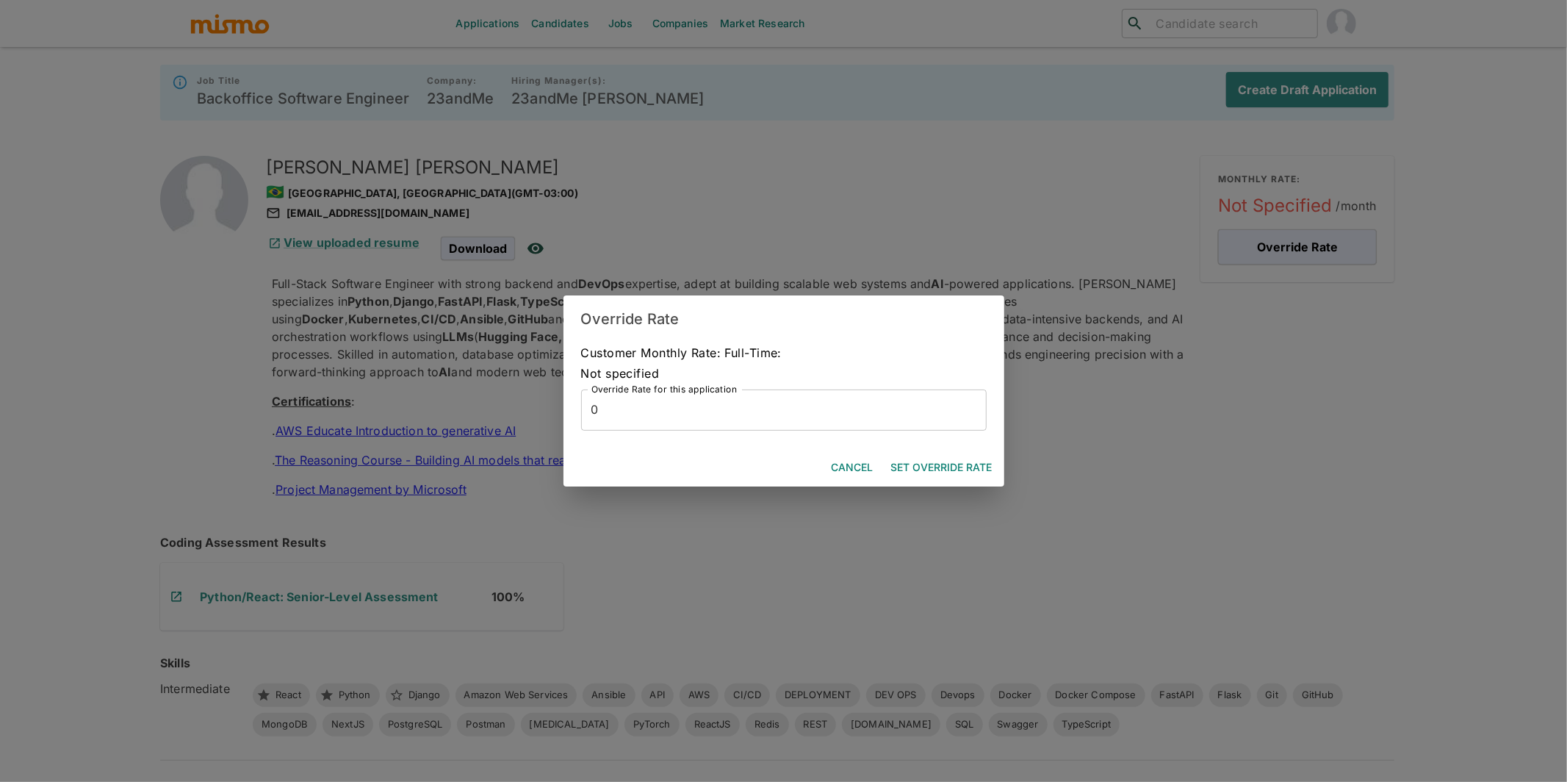
click at [753, 411] on input "0" at bounding box center [783, 409] width 405 height 41
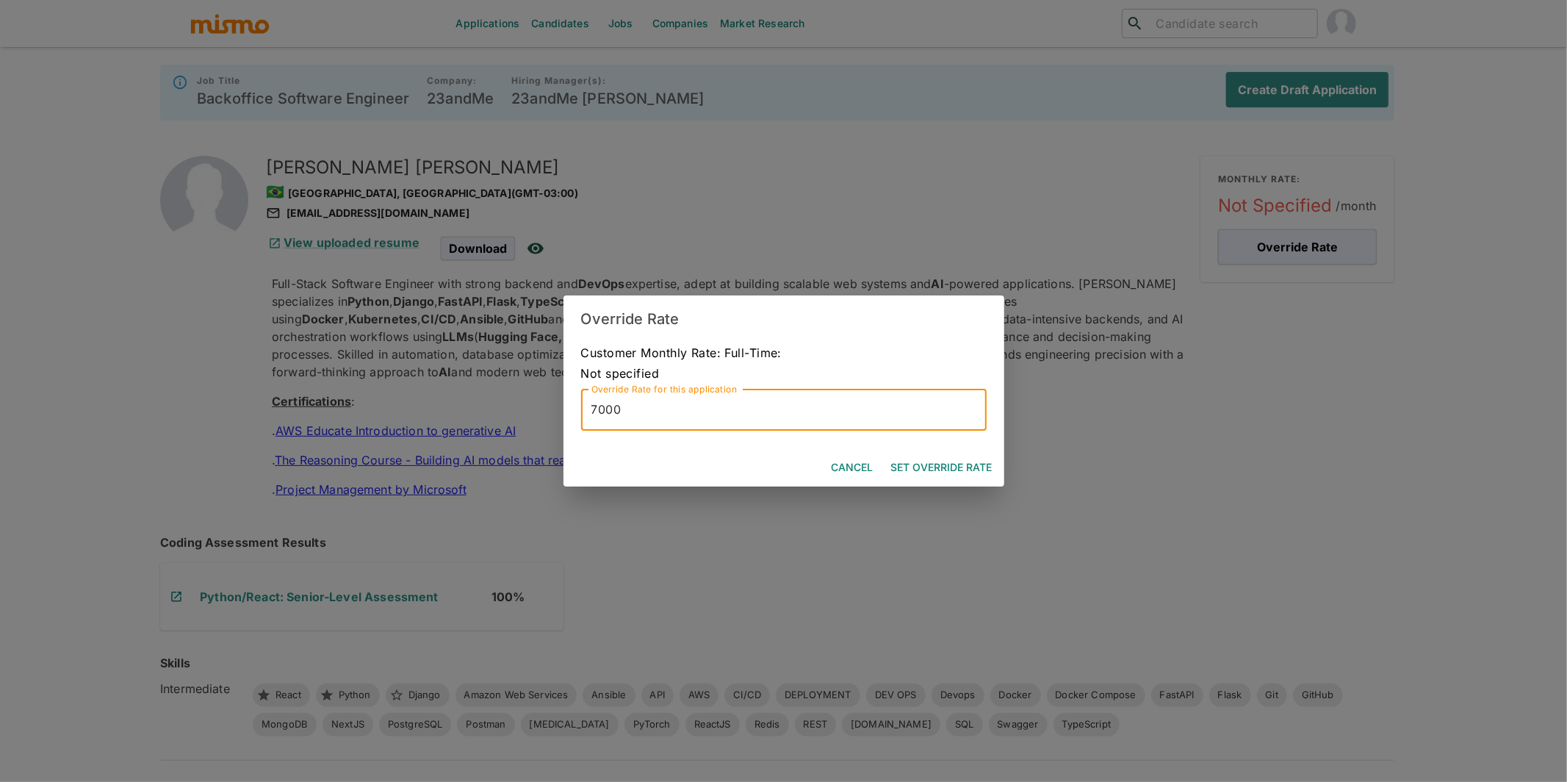
type input "7000"
click at [957, 464] on button "Set Override Rate" at bounding box center [941, 467] width 113 height 27
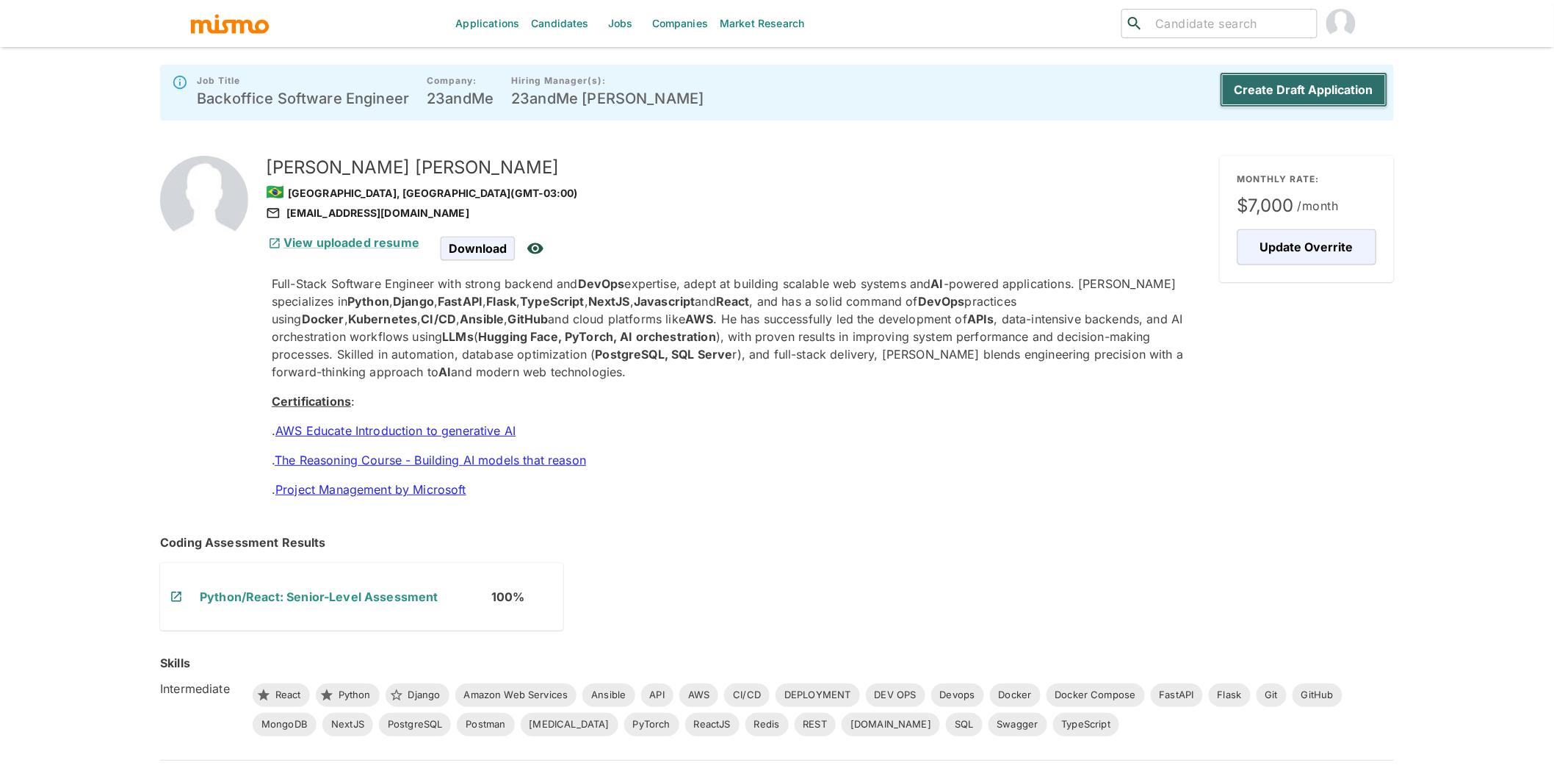
click at [1332, 87] on button "Create Draft Application" at bounding box center [1304, 89] width 168 height 35
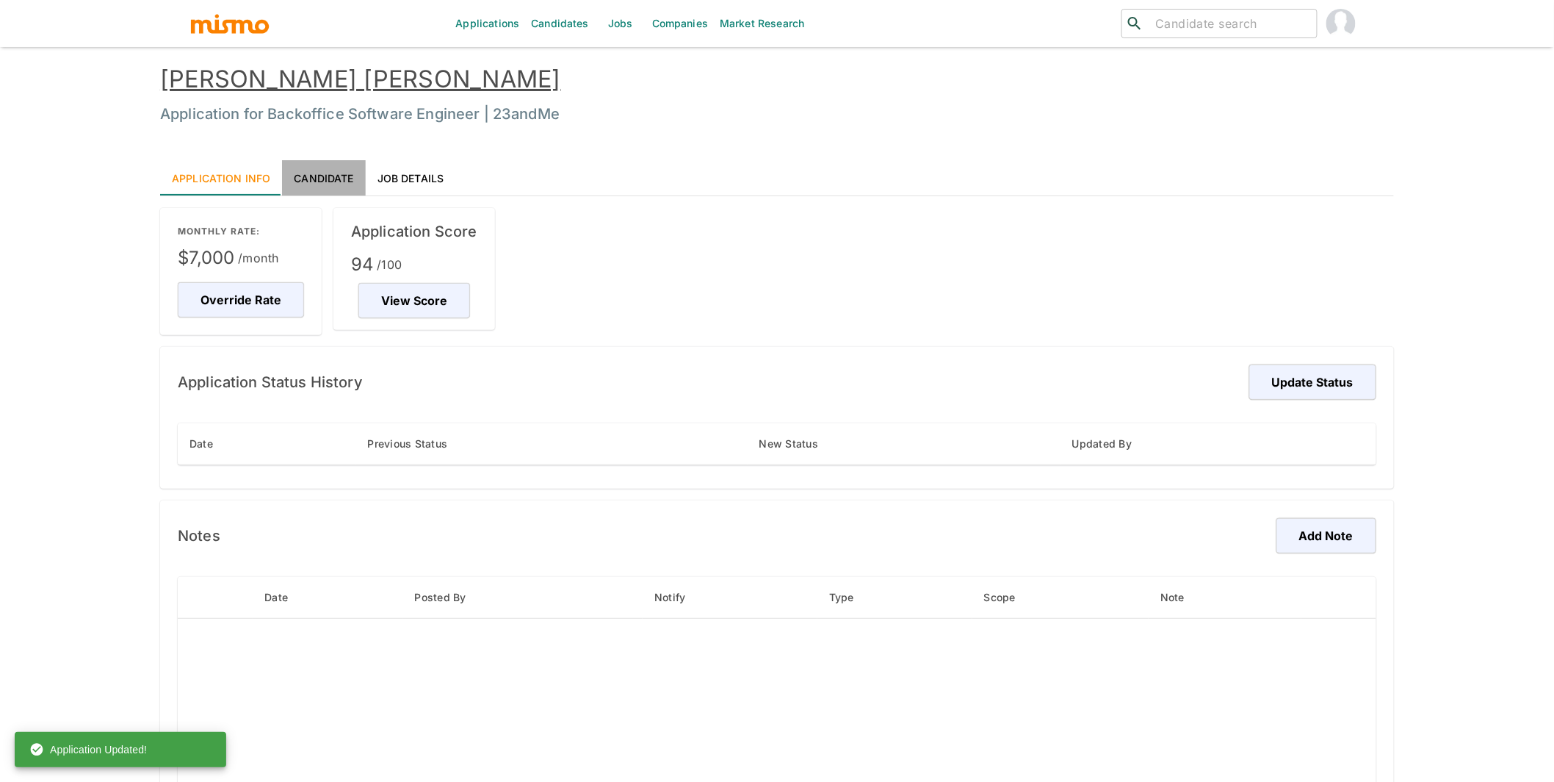
click at [331, 178] on link "Candidate" at bounding box center [323, 177] width 83 height 35
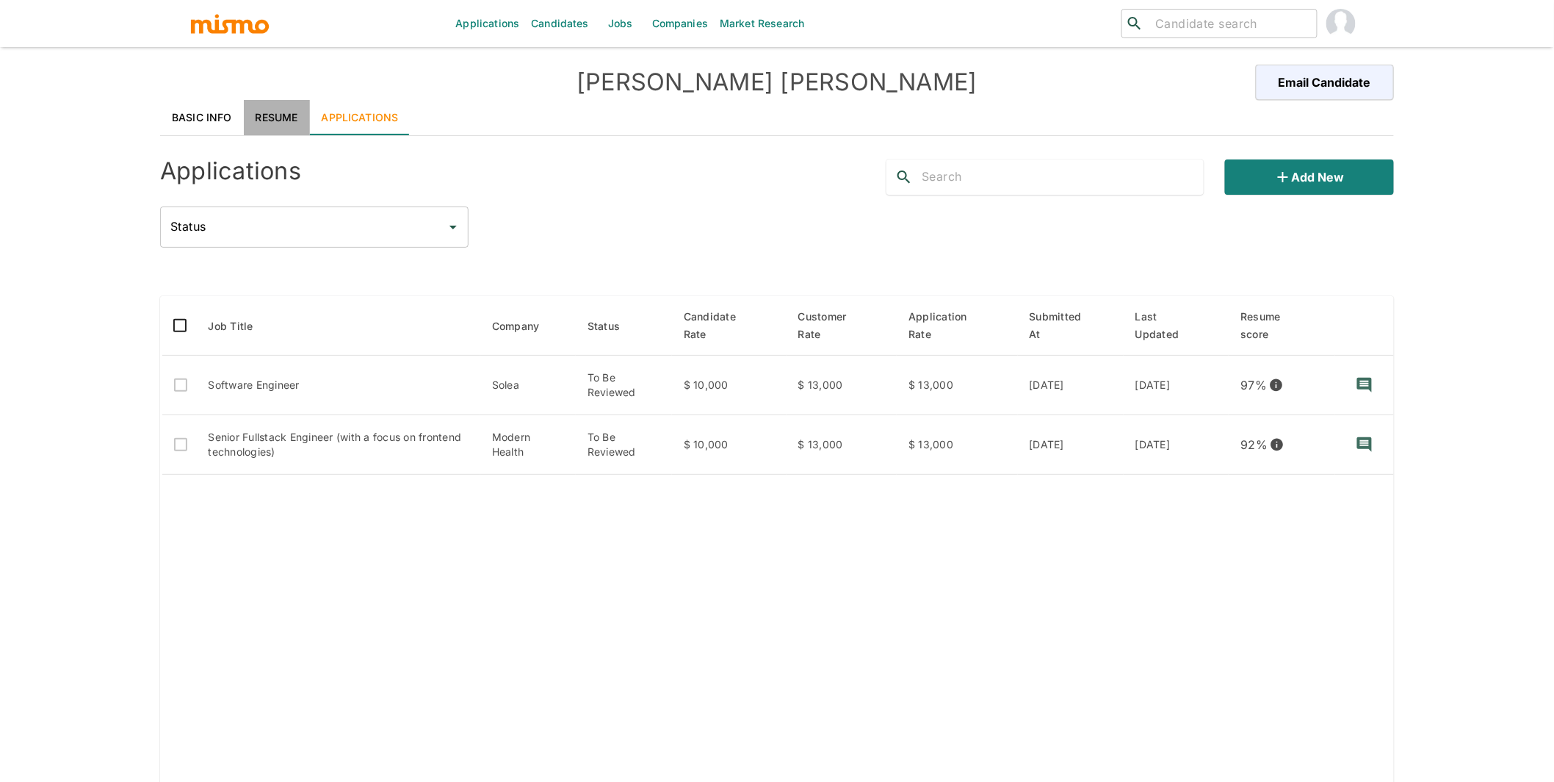
click at [264, 120] on link "Resume" at bounding box center [277, 117] width 66 height 35
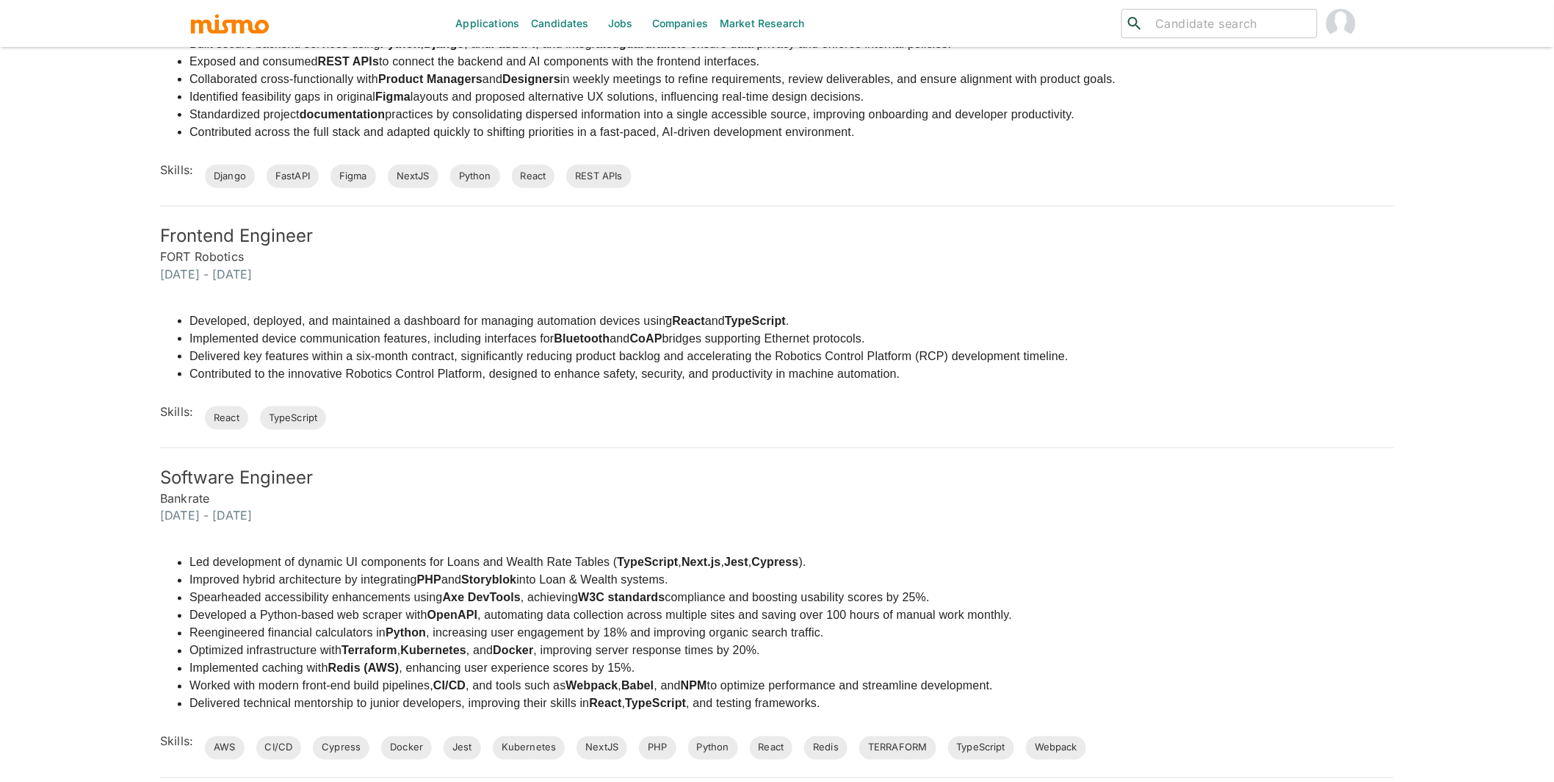
scroll to position [680, 0]
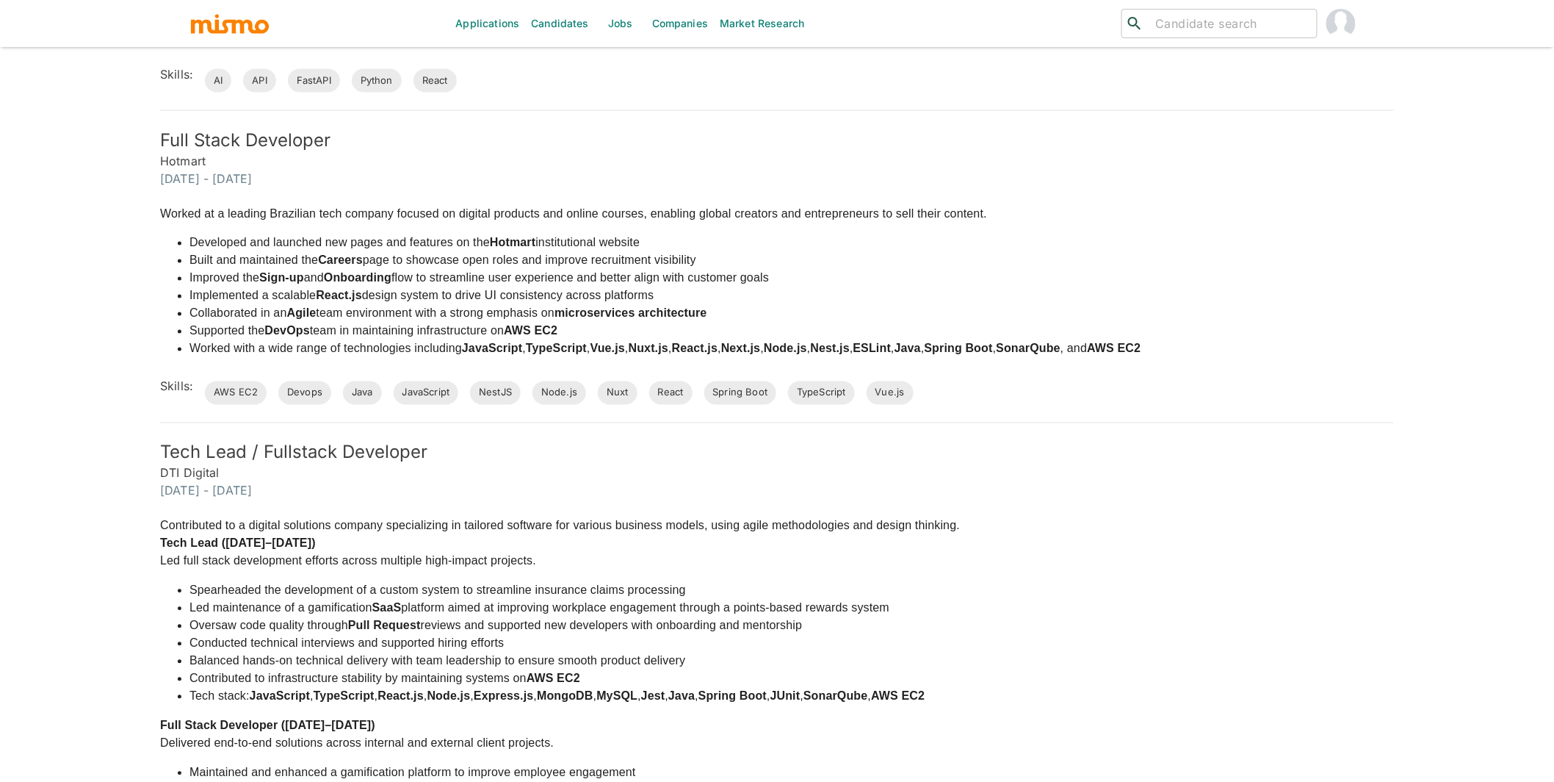
scroll to position [382, 0]
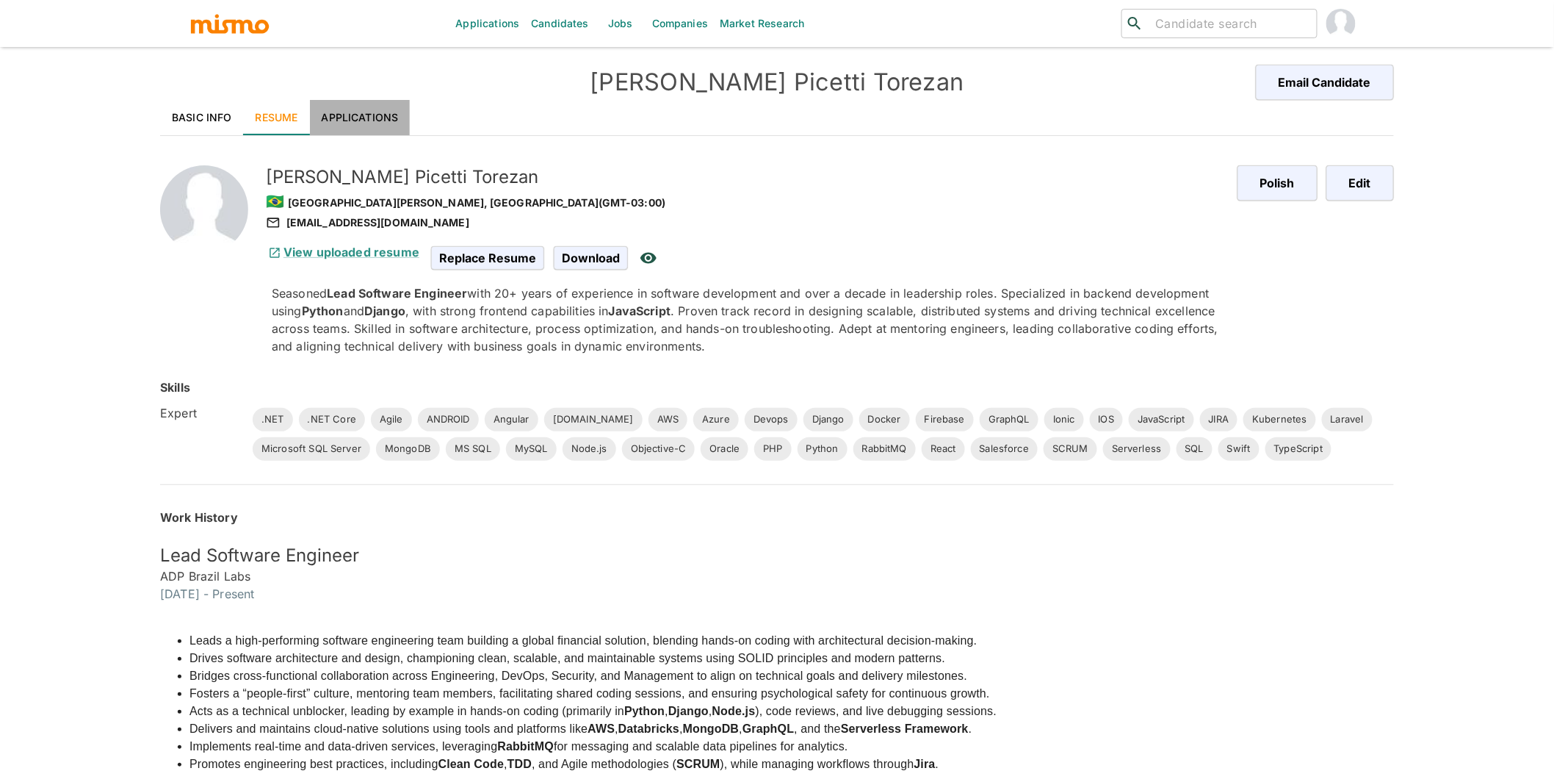
click at [386, 124] on link "Applications" at bounding box center [360, 117] width 101 height 35
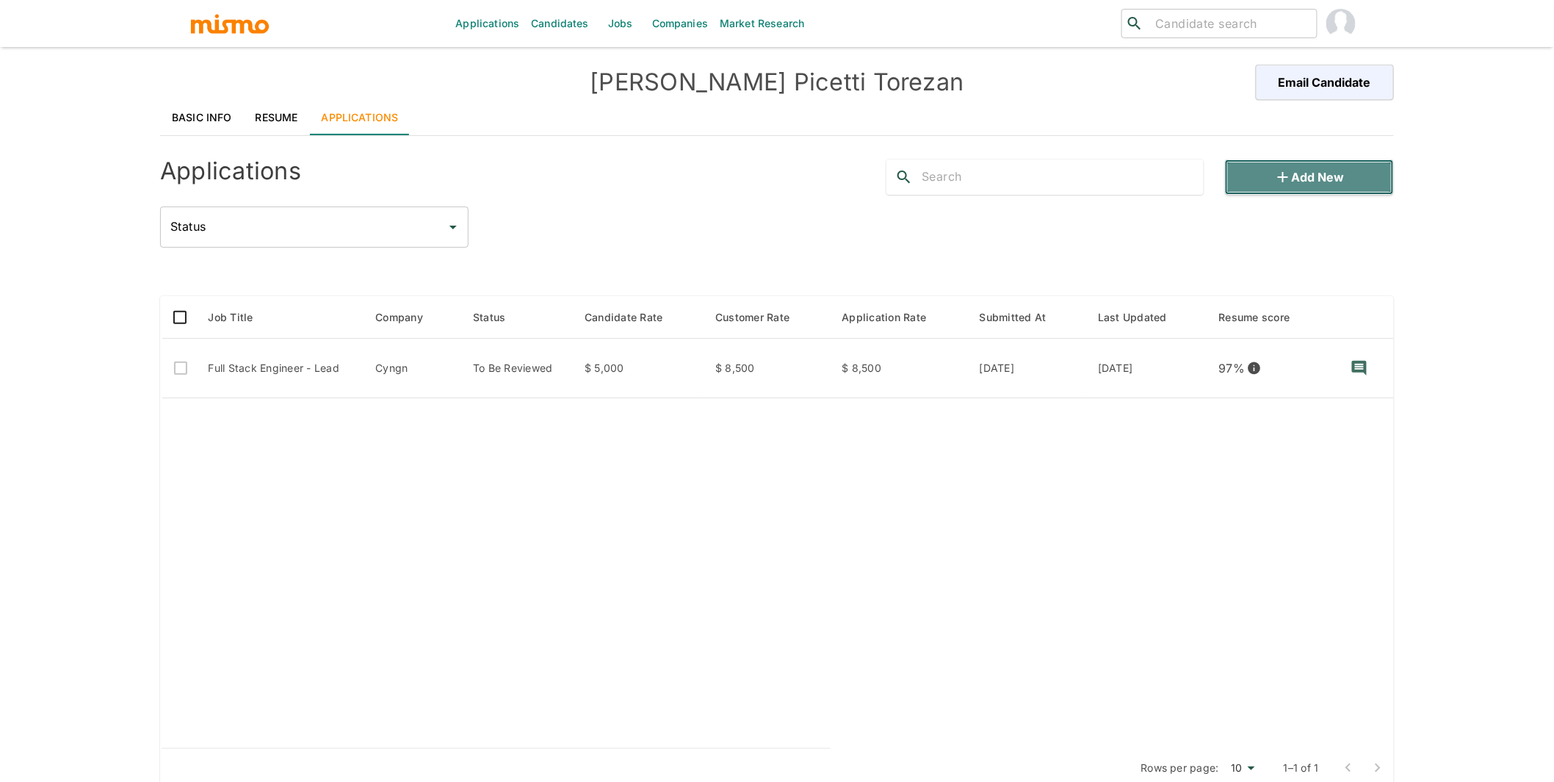
click at [1329, 185] on button "Add new" at bounding box center [1309, 176] width 169 height 35
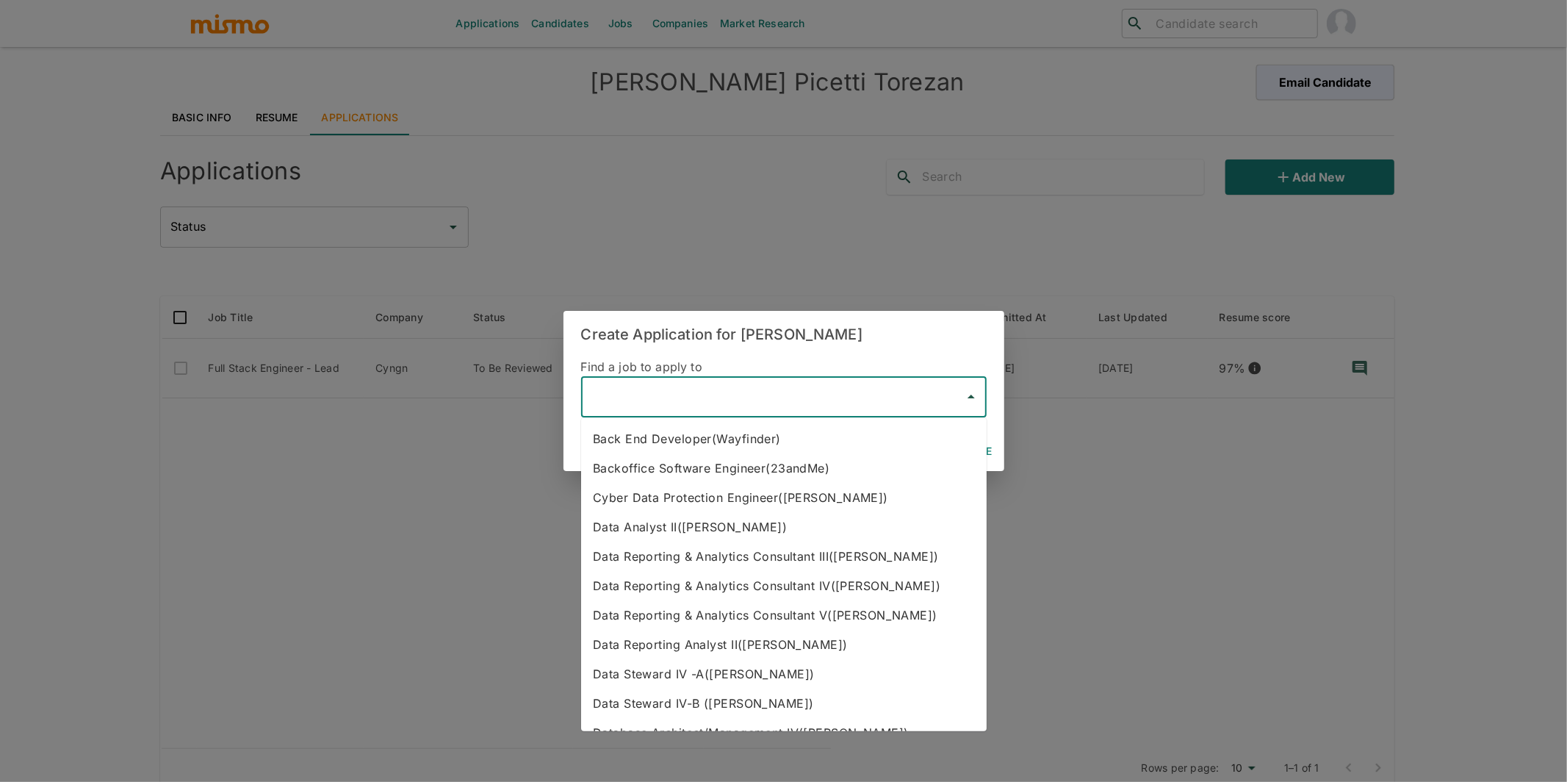
click at [740, 405] on input "text" at bounding box center [773, 397] width 370 height 28
click at [721, 472] on li "Backoffice Software Engineer(23andMe)" at bounding box center [783, 467] width 405 height 29
type input "Backoffice Software Engineer(23andMe)"
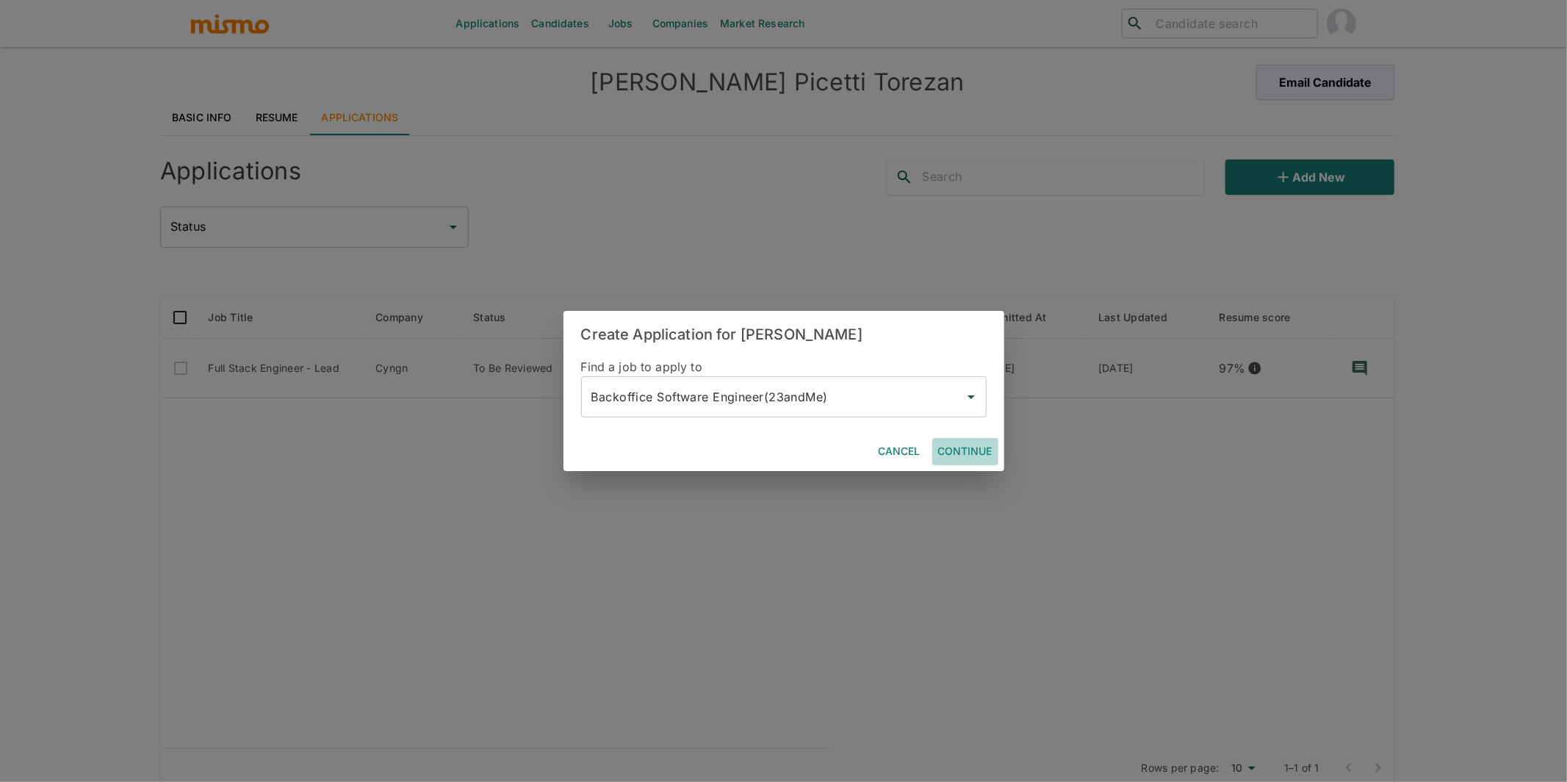
click at [963, 451] on button "Continue" at bounding box center [965, 451] width 66 height 27
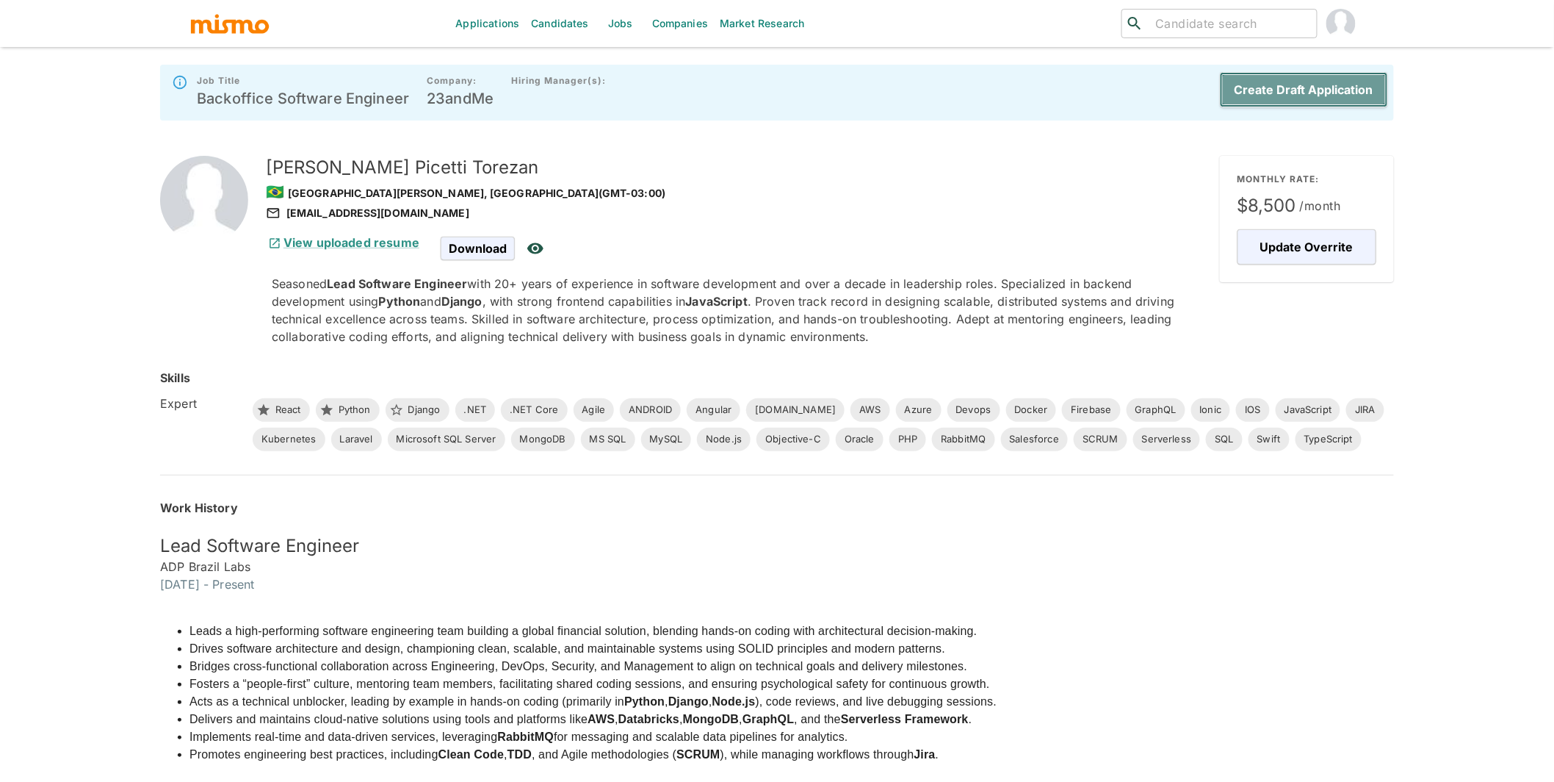
click at [1335, 84] on button "Create Draft Application" at bounding box center [1304, 89] width 168 height 35
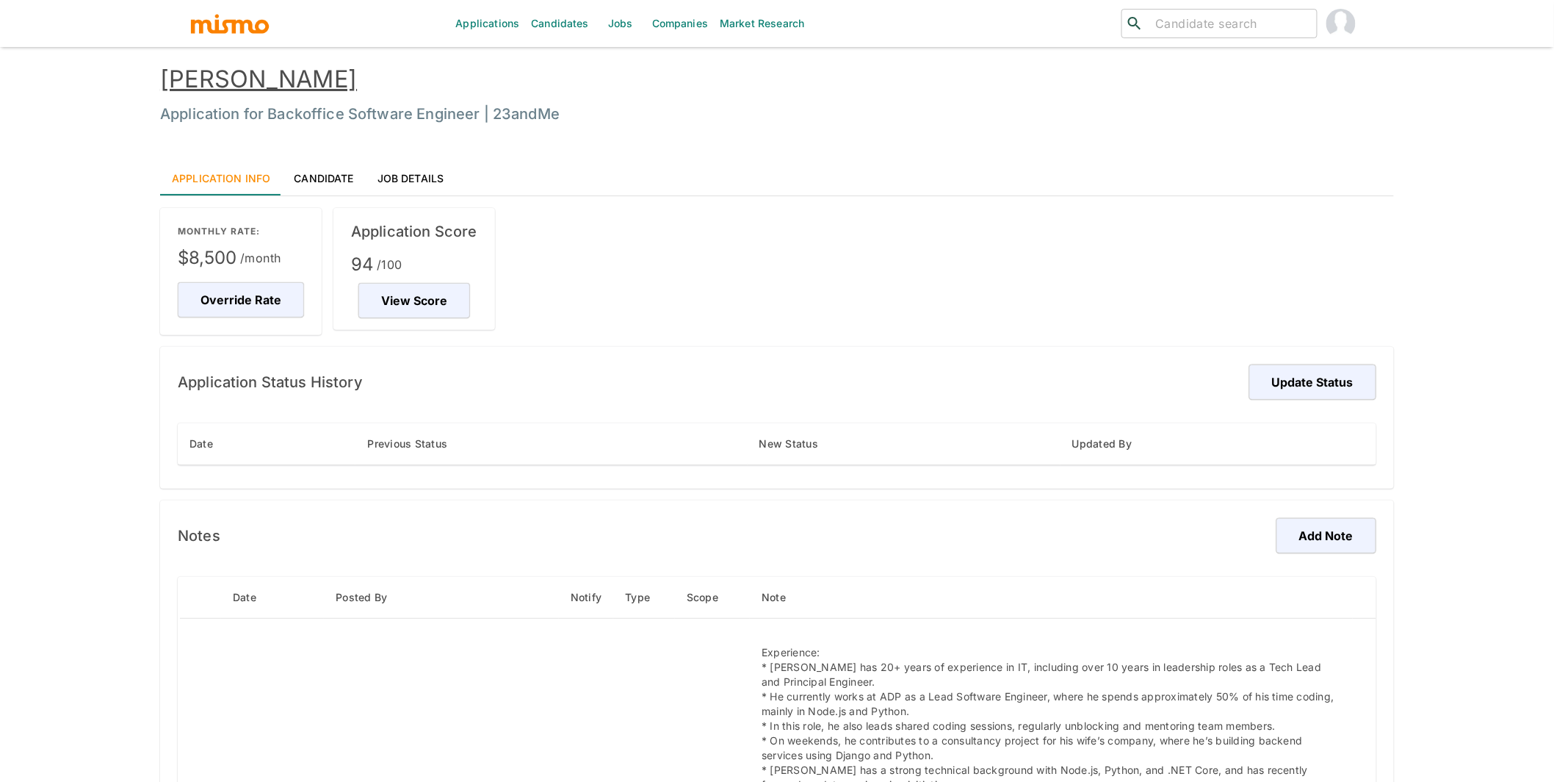
click at [326, 170] on link "Candidate" at bounding box center [323, 177] width 83 height 35
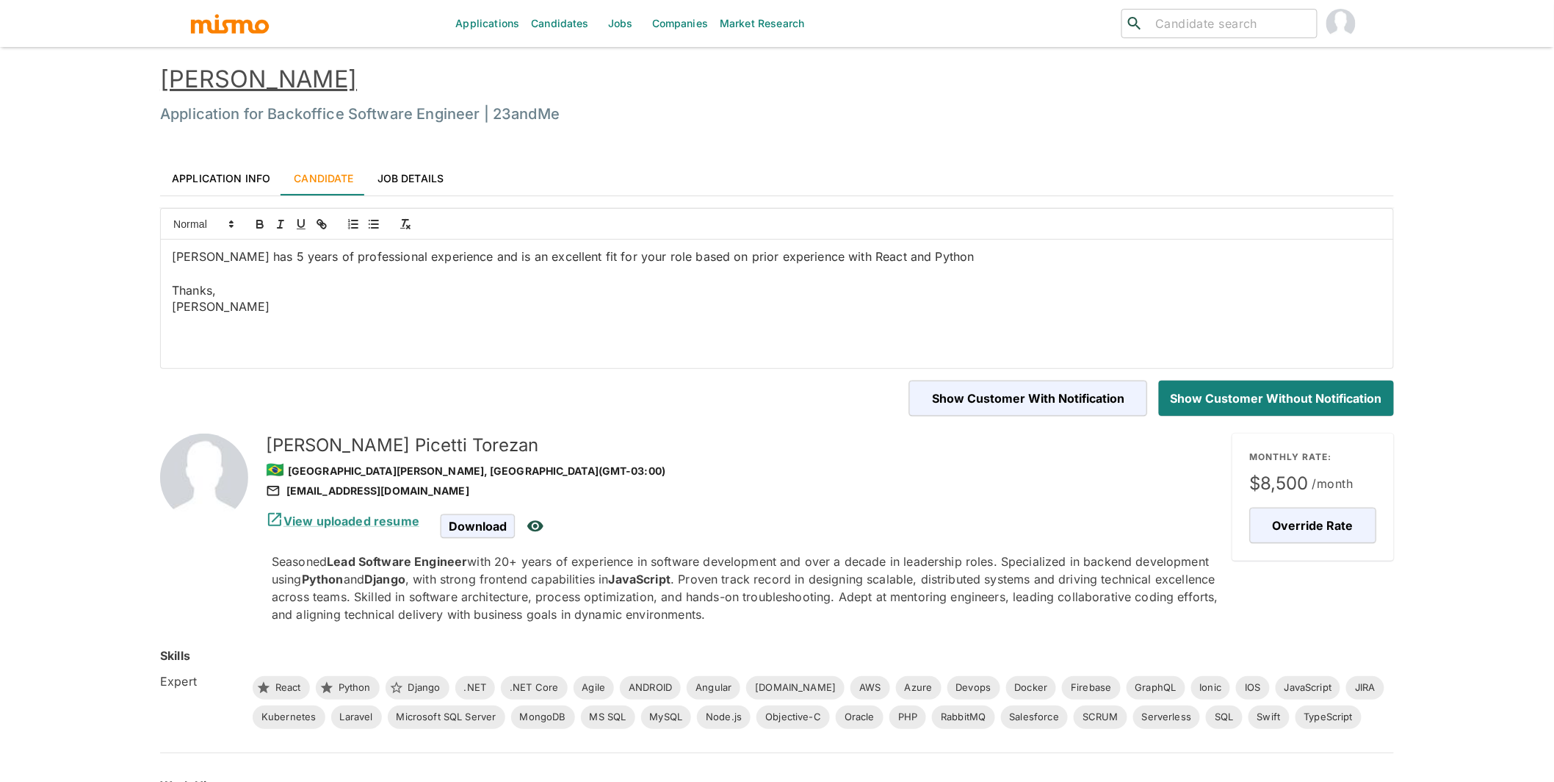
click at [347, 76] on link "Eduardo Picetti Torezan" at bounding box center [258, 79] width 197 height 29
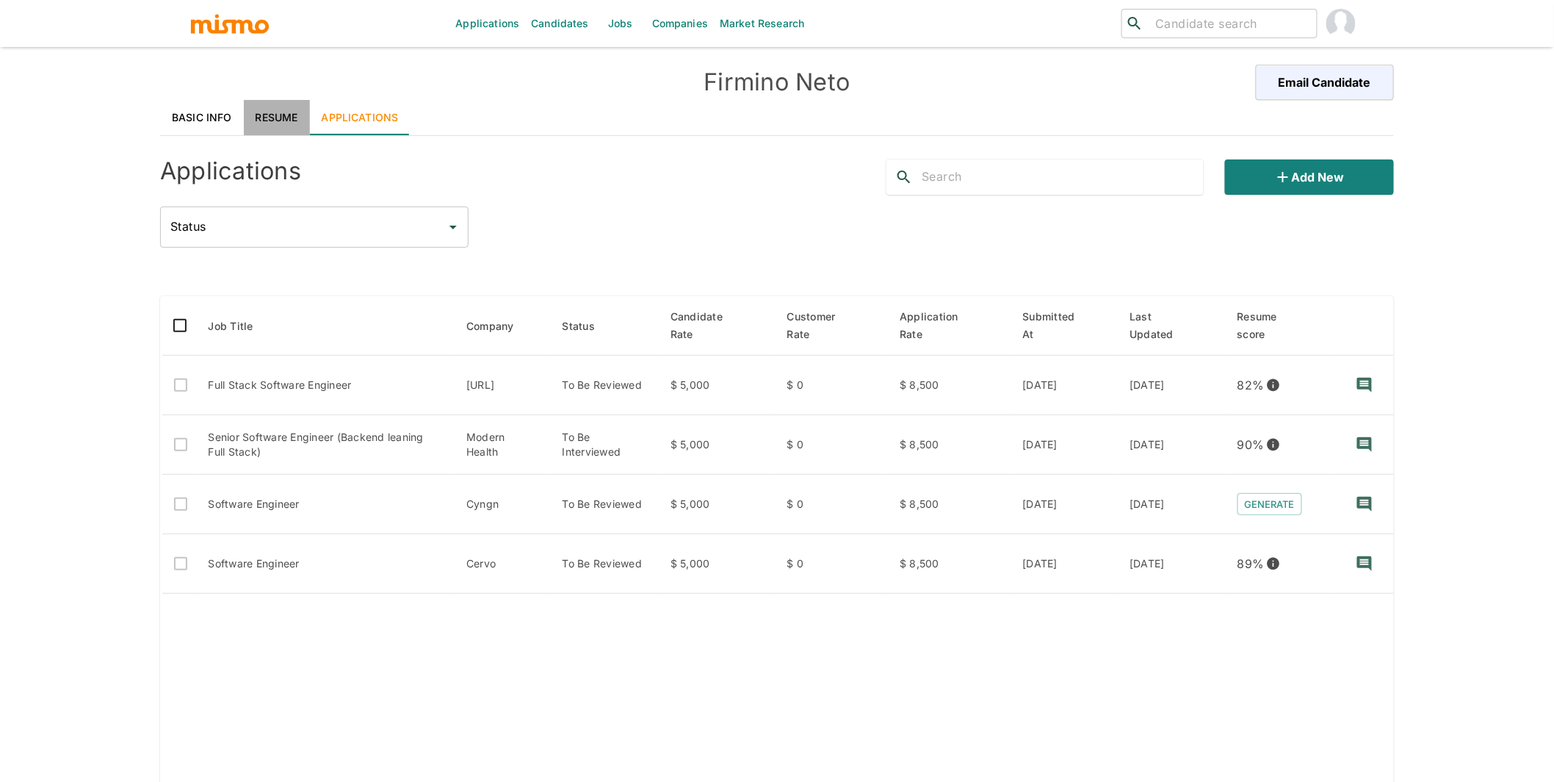
click at [275, 109] on link "Resume" at bounding box center [277, 117] width 66 height 35
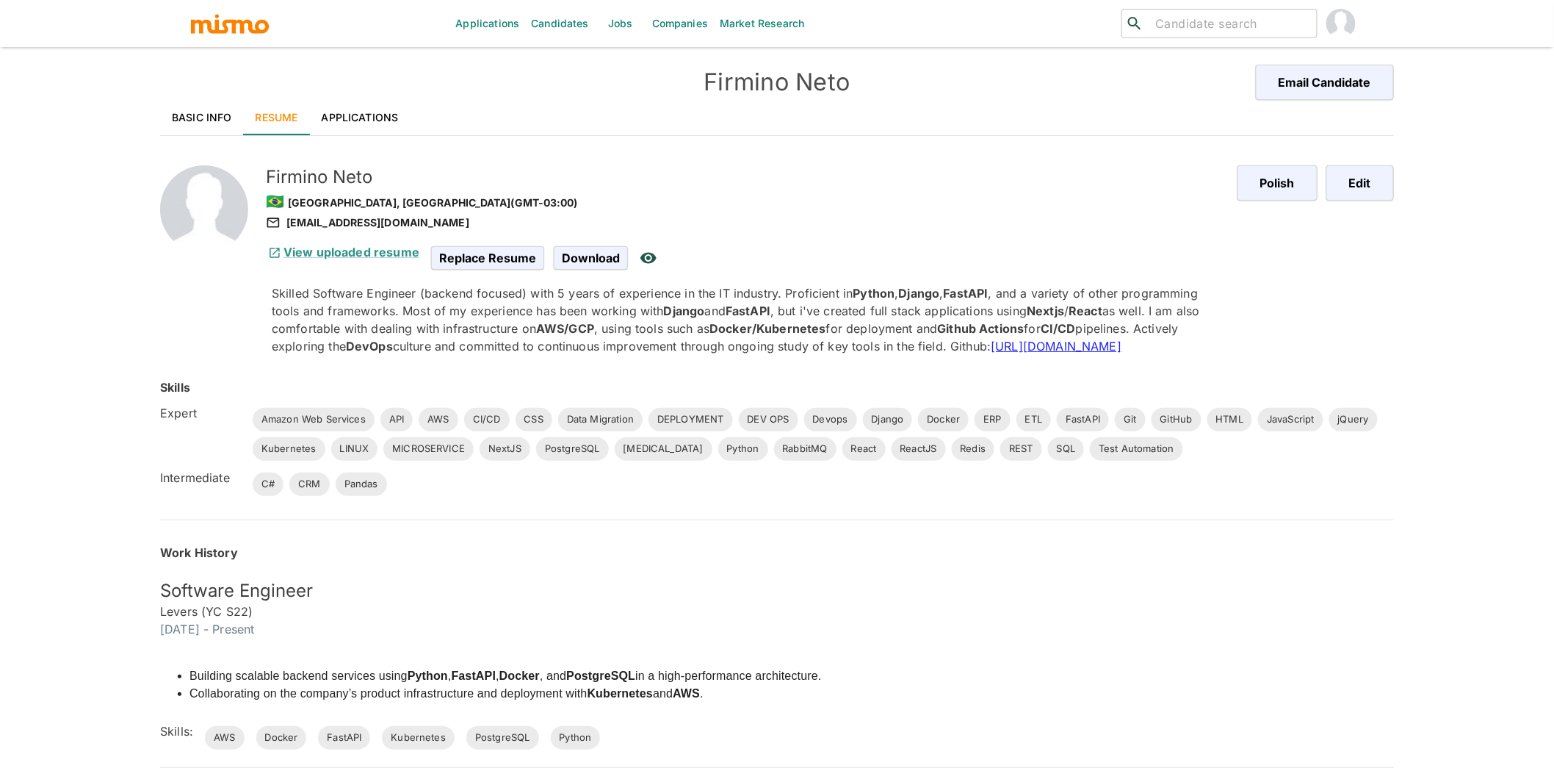
click at [350, 121] on link "Applications" at bounding box center [360, 117] width 101 height 35
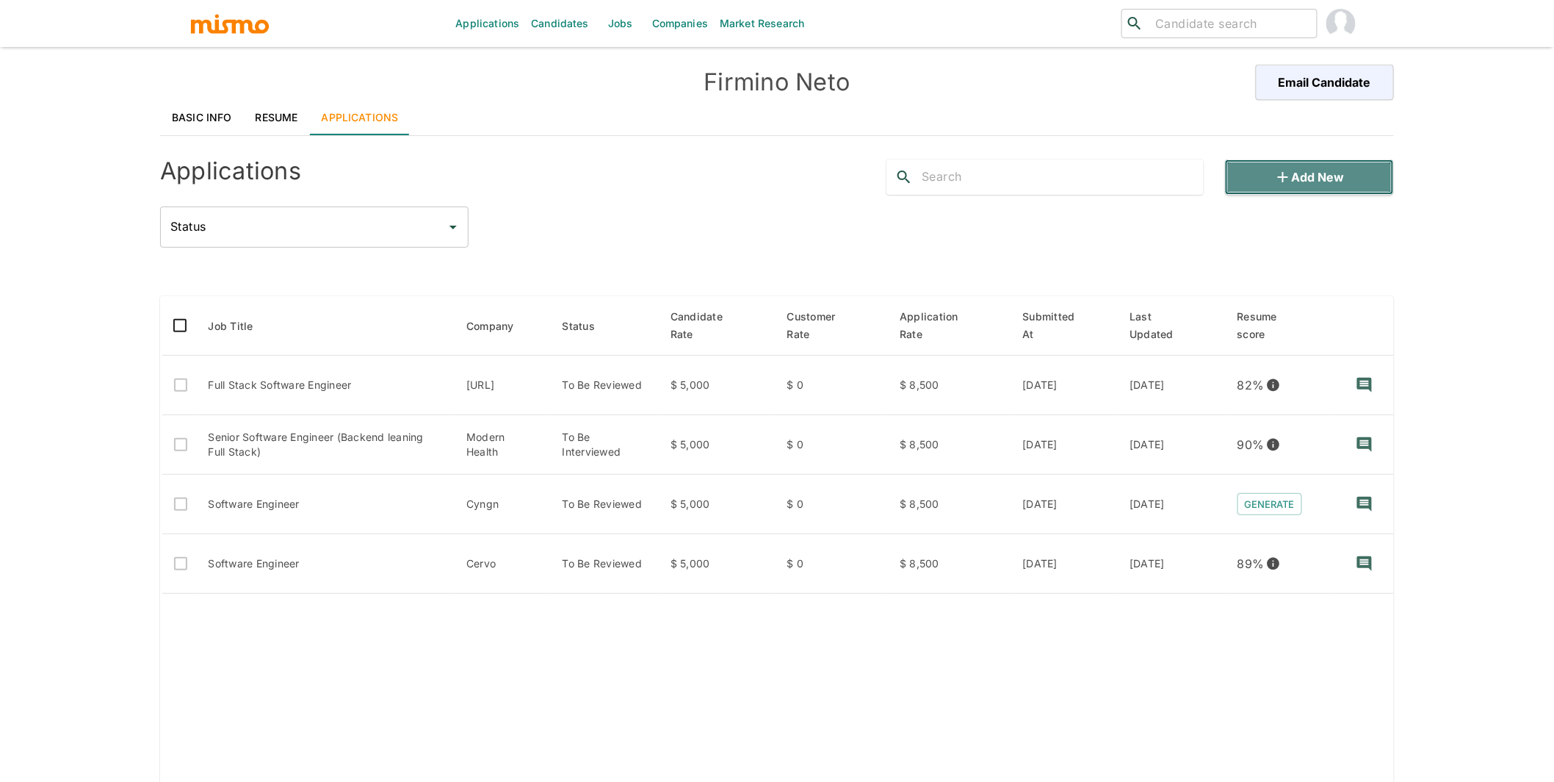
click at [1292, 173] on button "Add new" at bounding box center [1309, 176] width 169 height 35
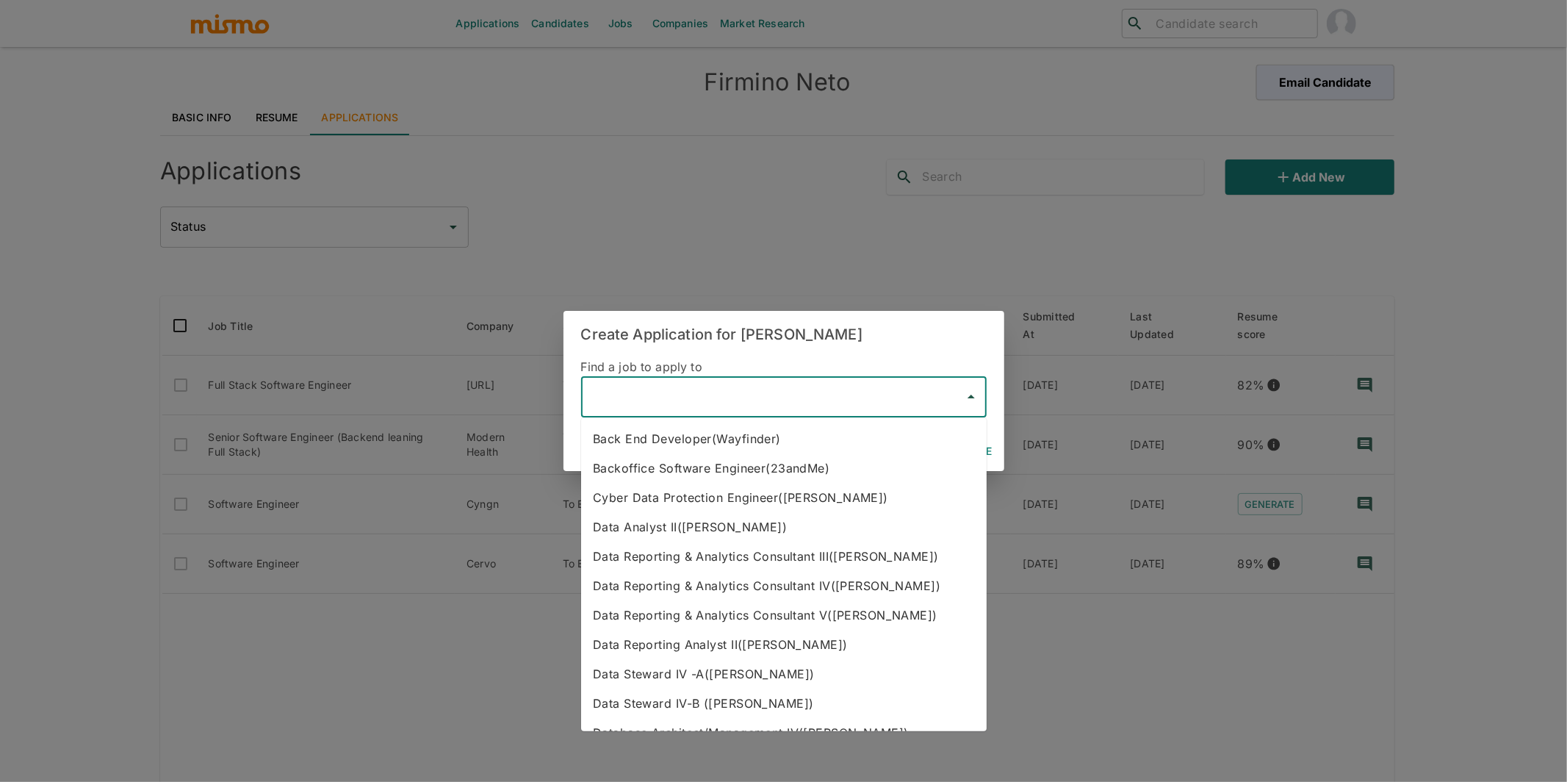
click at [691, 408] on input "text" at bounding box center [773, 397] width 370 height 28
click at [688, 470] on li "Backoffice Software Engineer(23andMe)" at bounding box center [783, 467] width 405 height 29
type input "Backoffice Software Engineer(23andMe)"
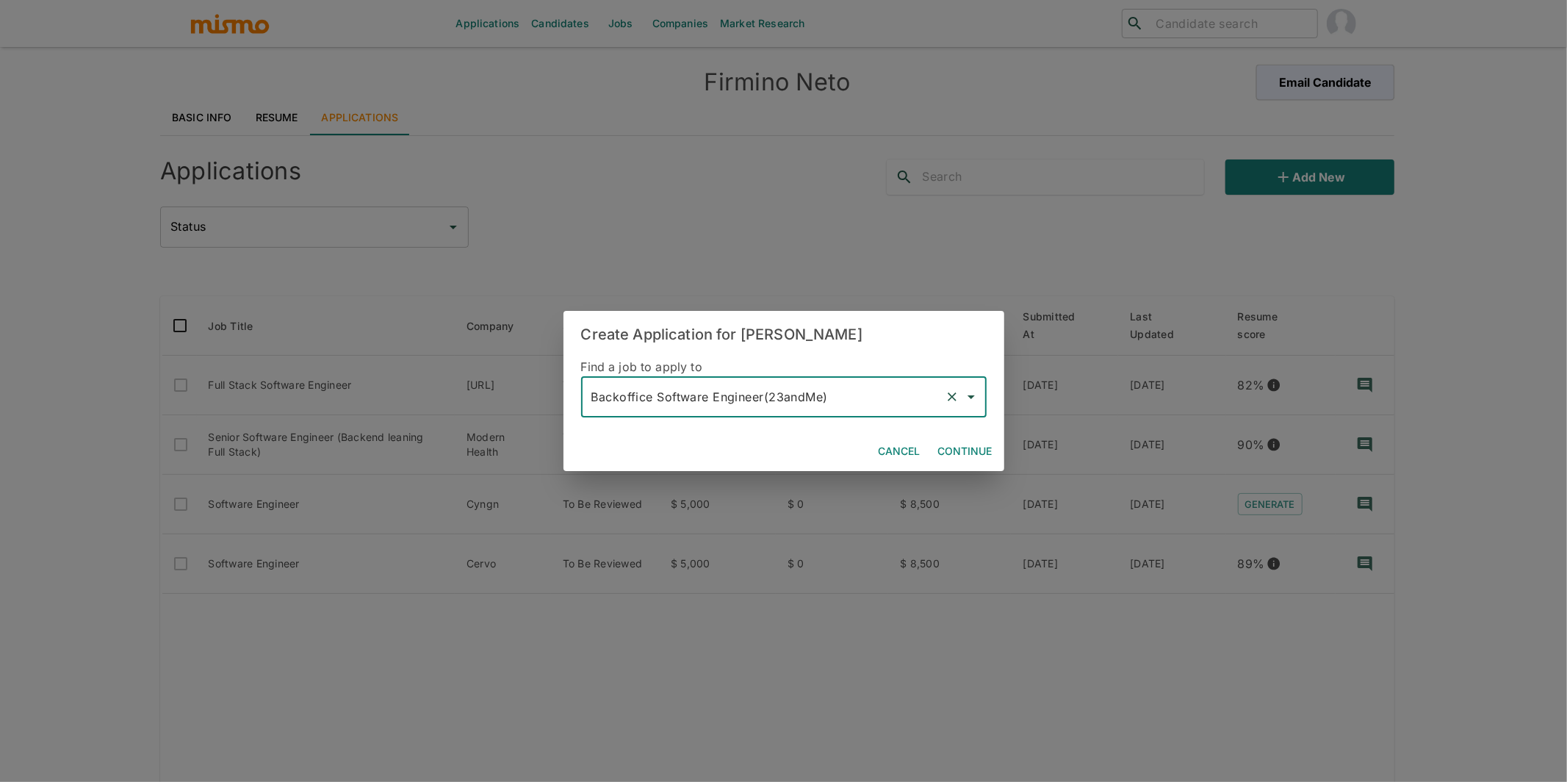
click at [953, 443] on button "Continue" at bounding box center [965, 451] width 66 height 27
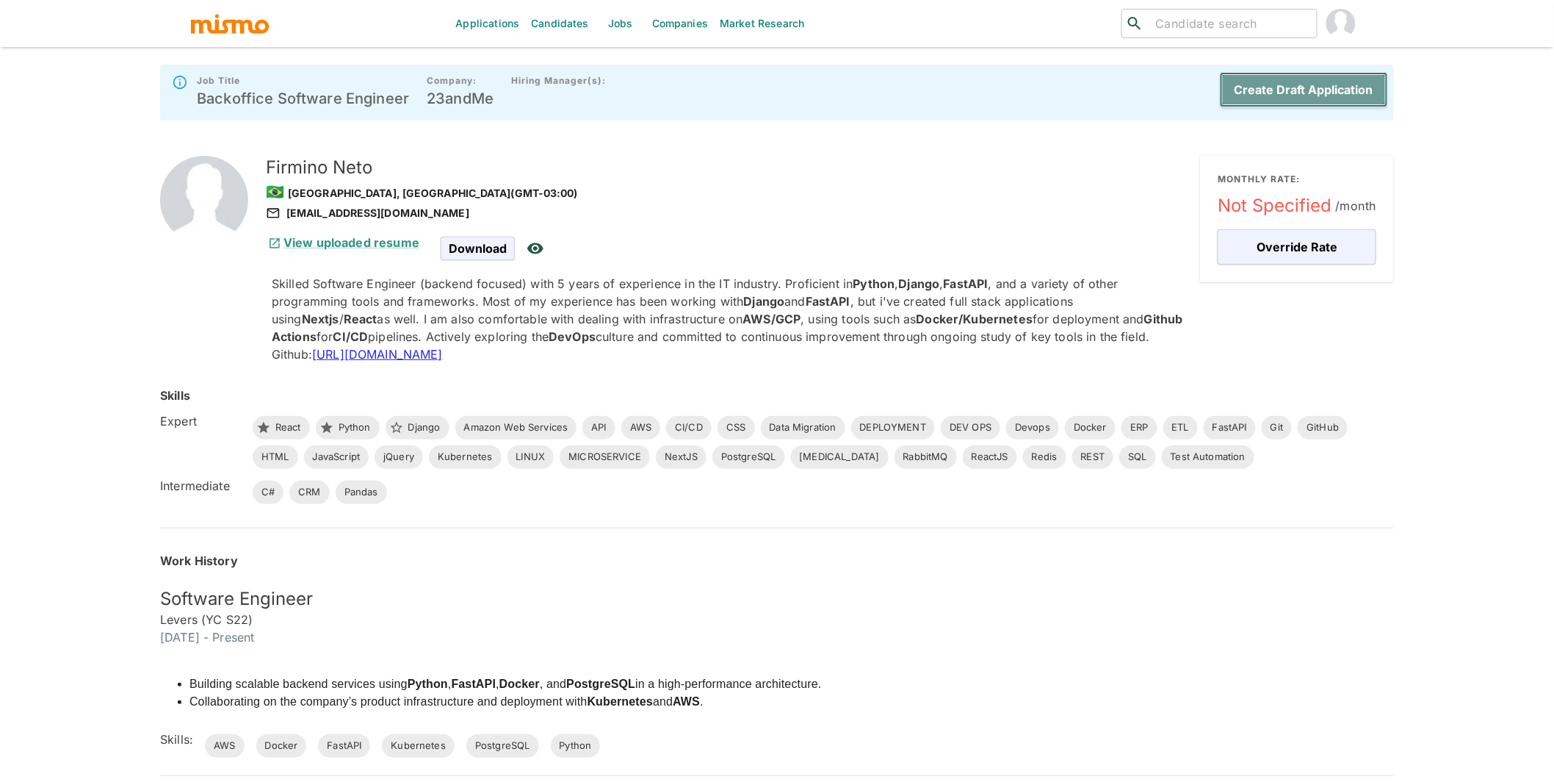
click at [1345, 84] on button "Create Draft Application" at bounding box center [1304, 89] width 168 height 35
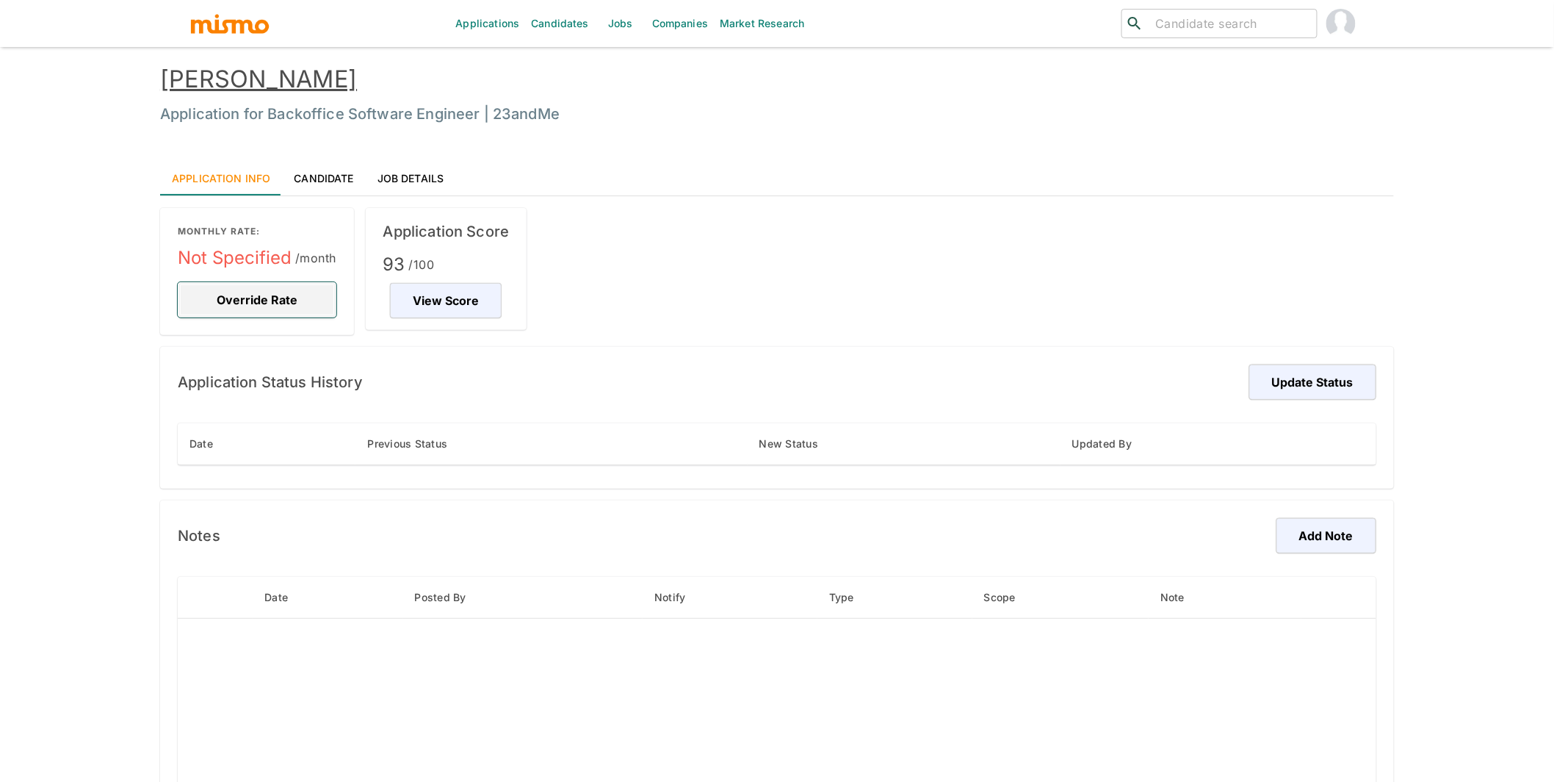
click at [259, 308] on button "Override Rate" at bounding box center [257, 299] width 159 height 35
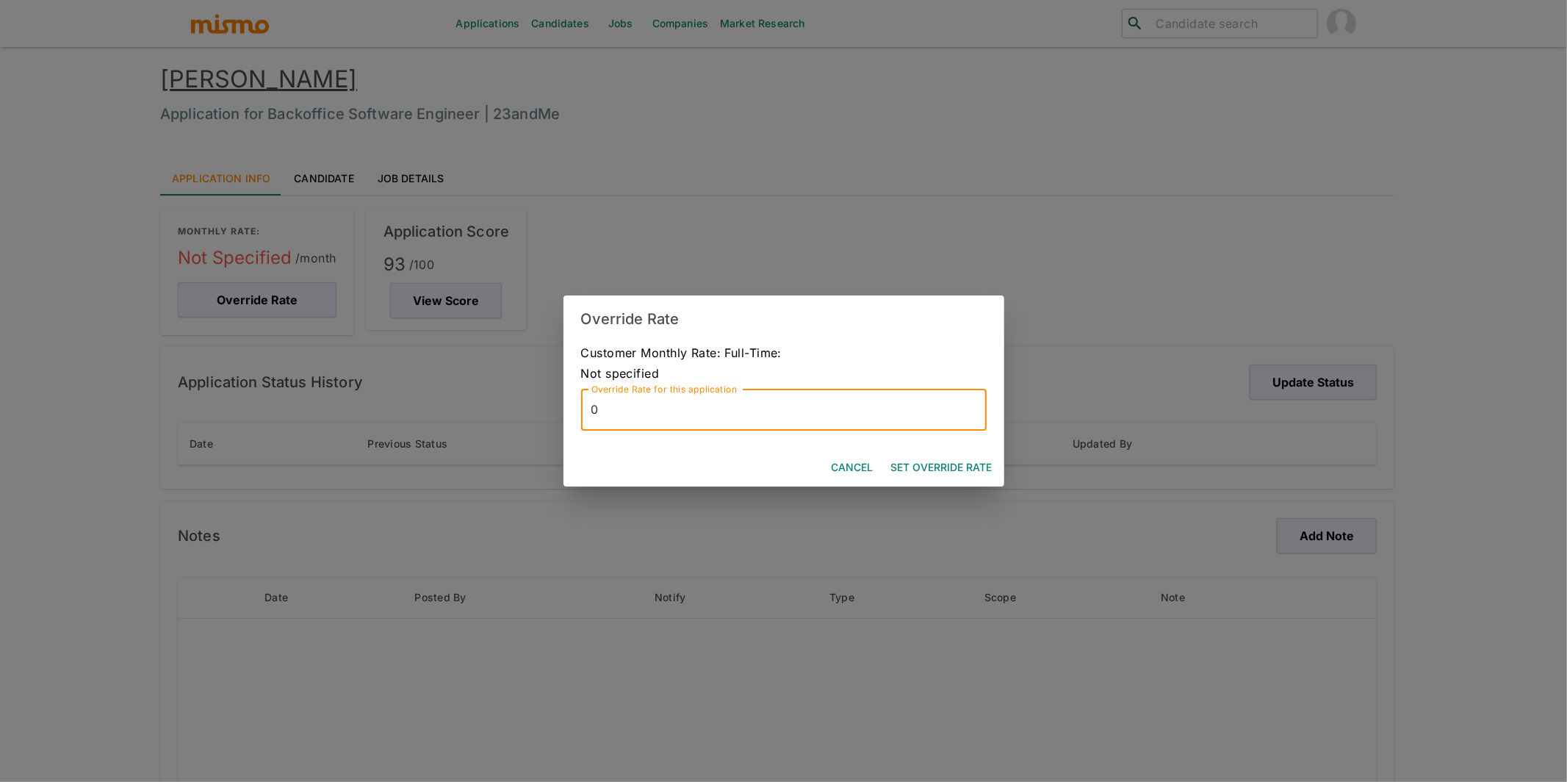
click at [801, 416] on input "0" at bounding box center [783, 409] width 405 height 41
type input "8500"
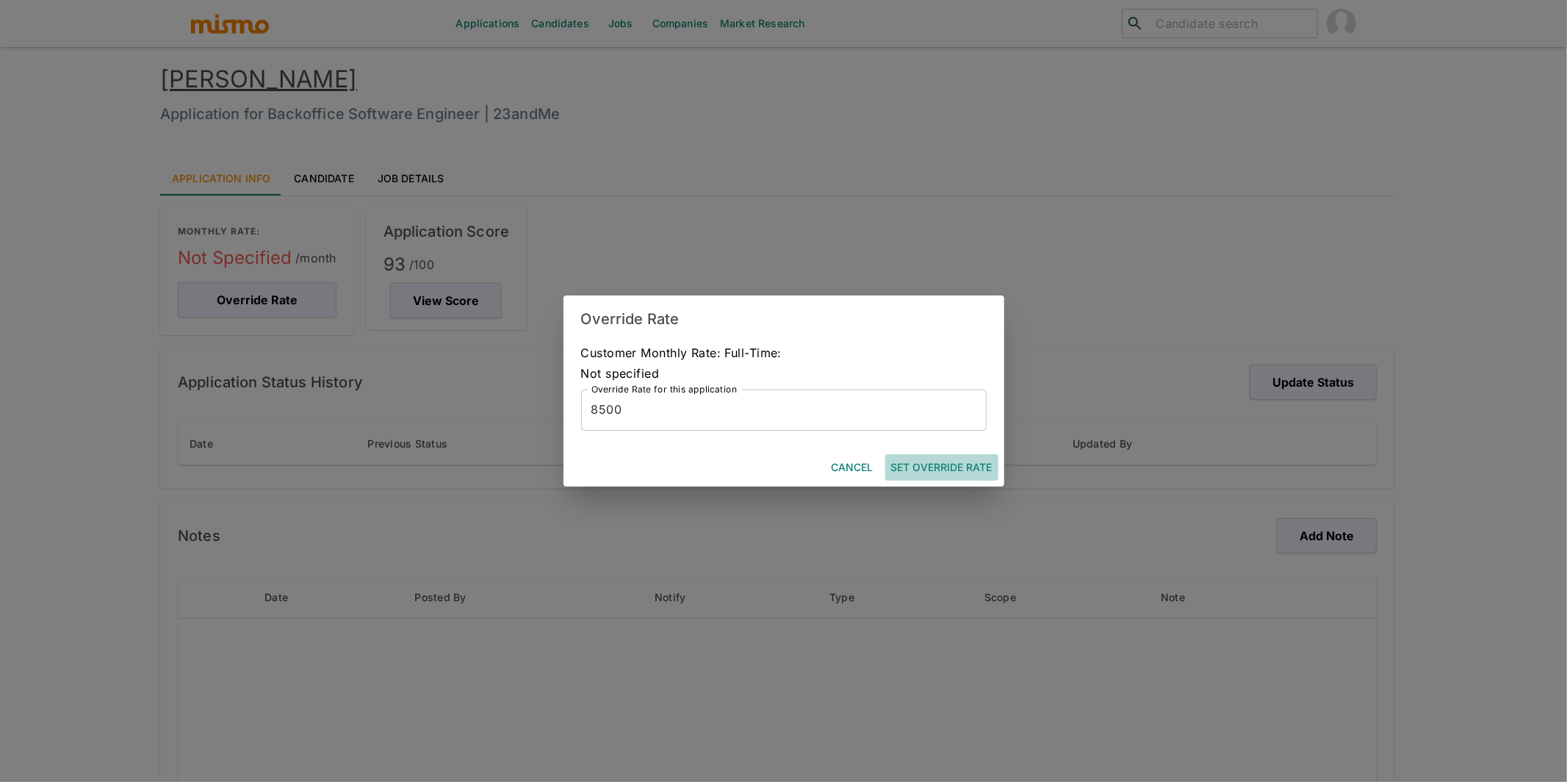
click at [950, 464] on button "Set Override Rate" at bounding box center [941, 467] width 113 height 27
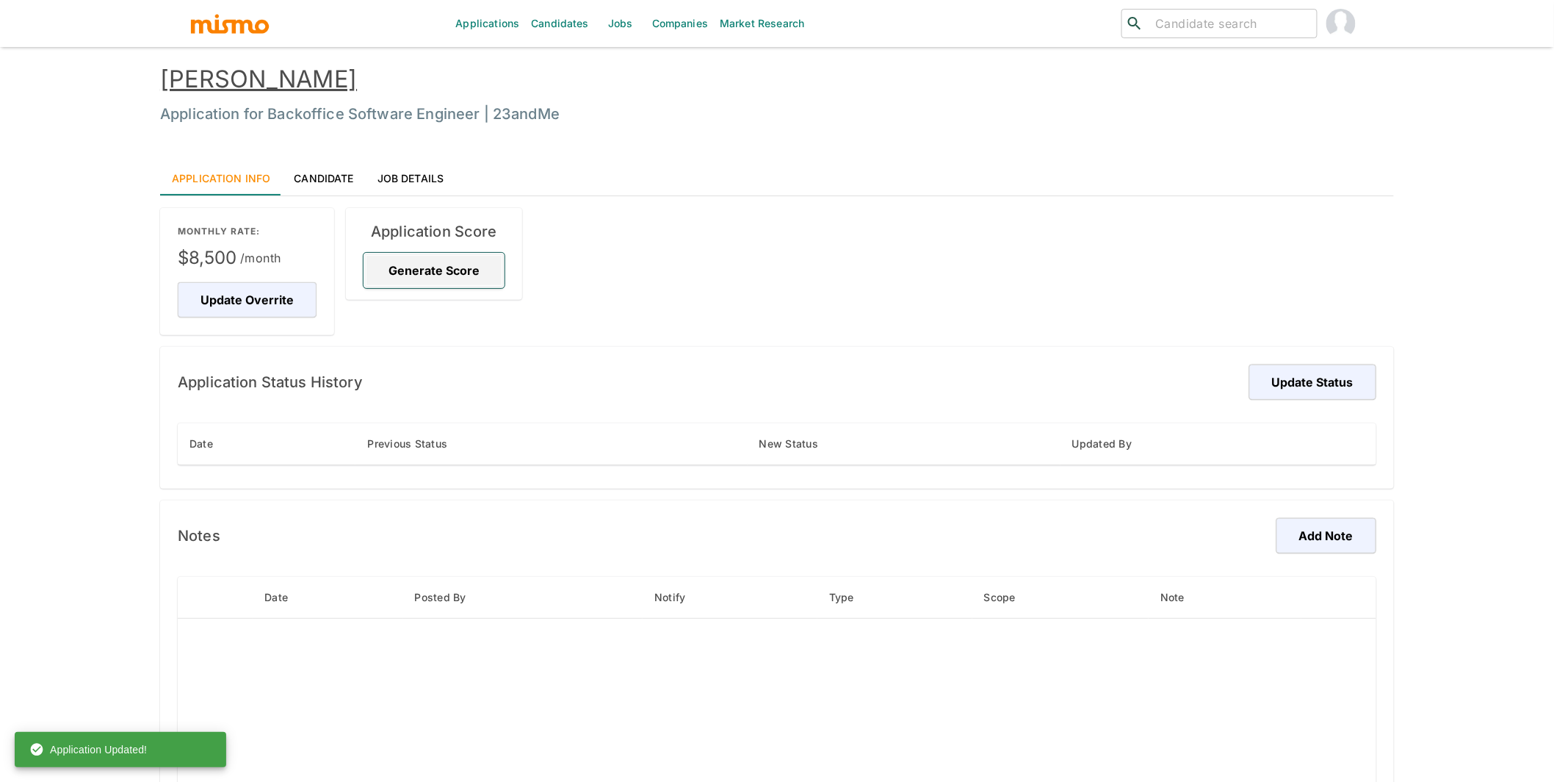
click at [414, 270] on button "Generate Score" at bounding box center [434, 270] width 141 height 35
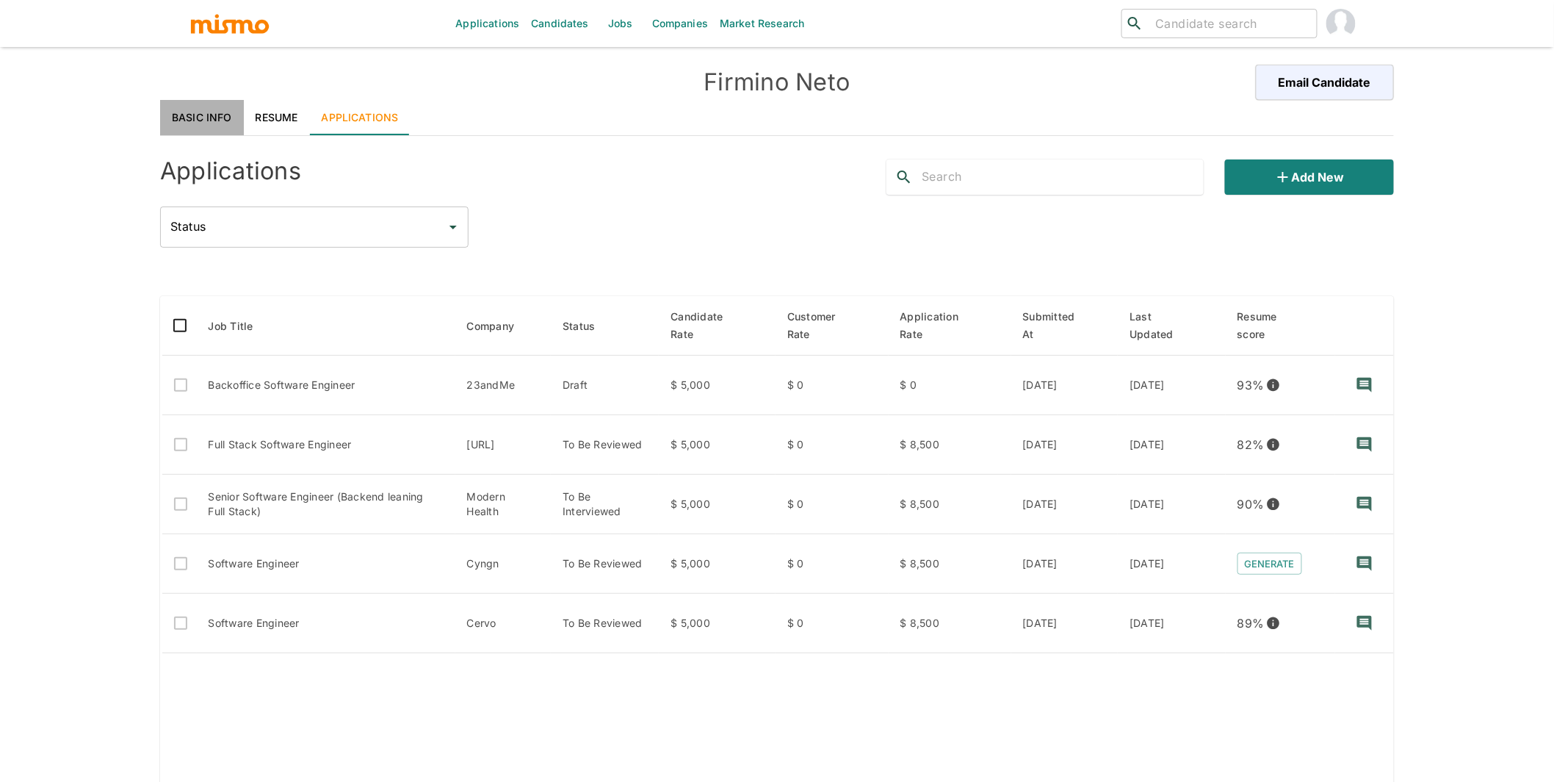
click at [183, 112] on link "Basic Info" at bounding box center [202, 117] width 84 height 35
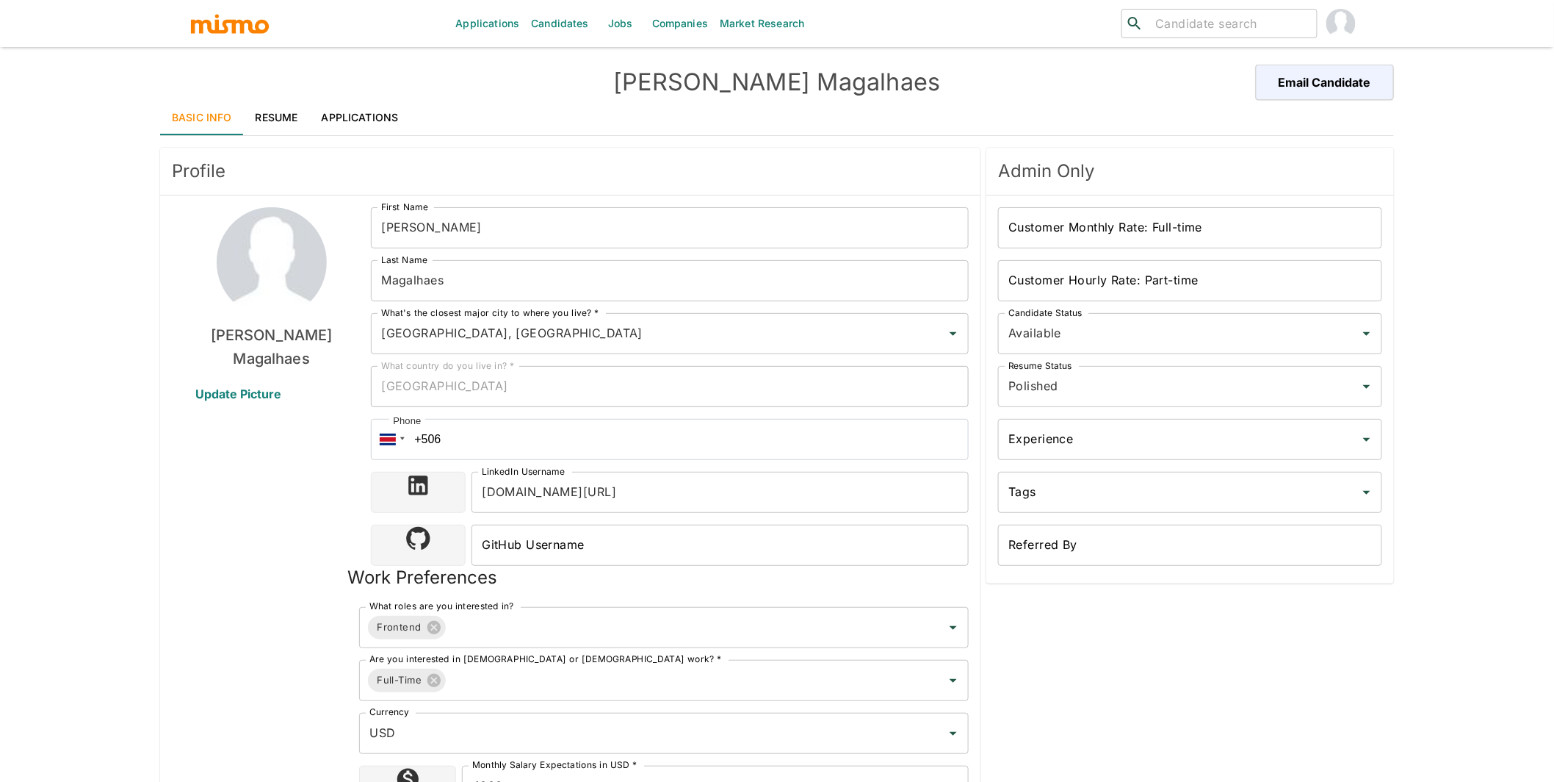
click at [297, 118] on link "Resume" at bounding box center [277, 117] width 66 height 35
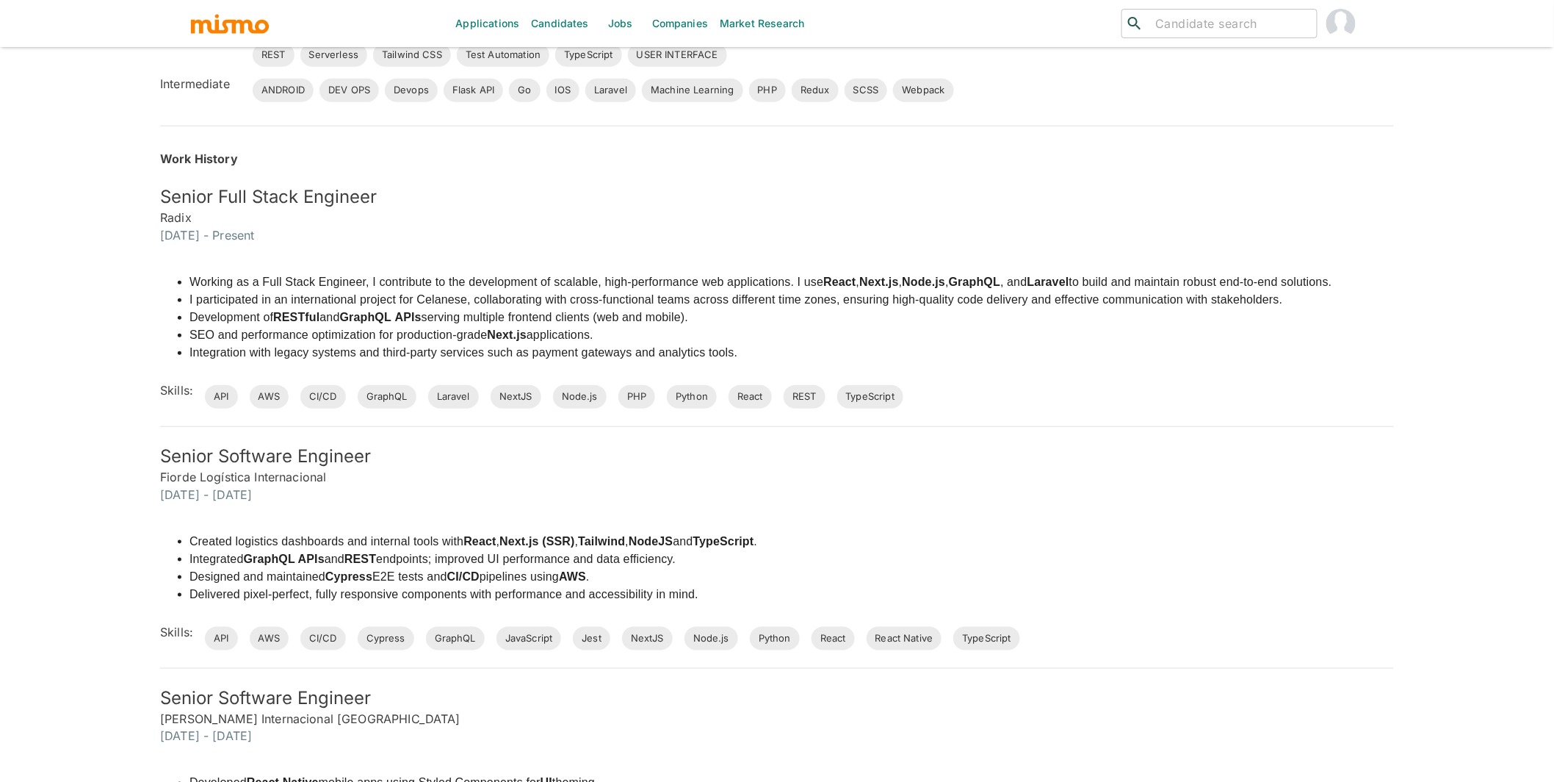
scroll to position [444, 0]
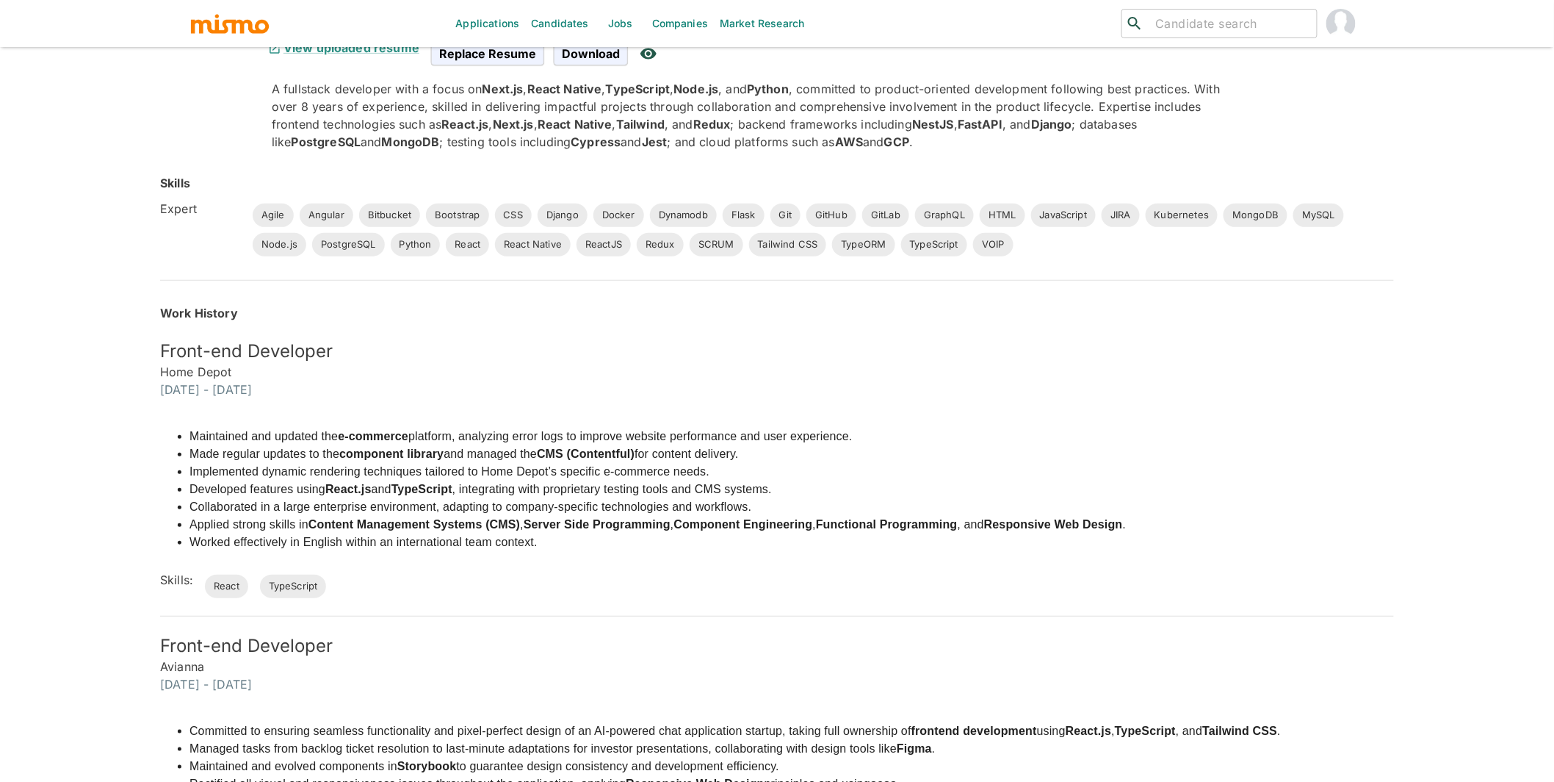
scroll to position [207, 0]
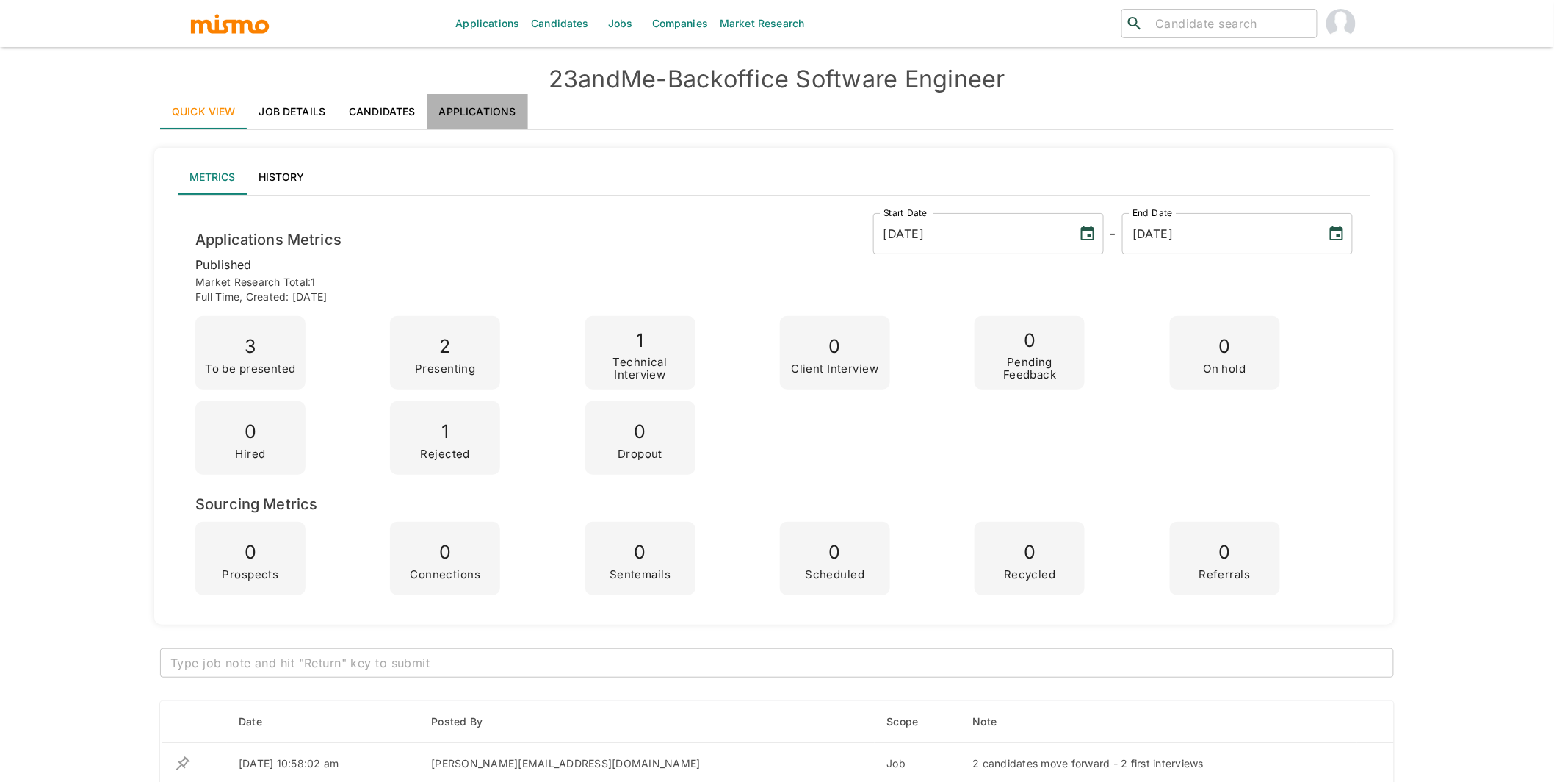
click at [505, 111] on link "Applications" at bounding box center [478, 111] width 101 height 35
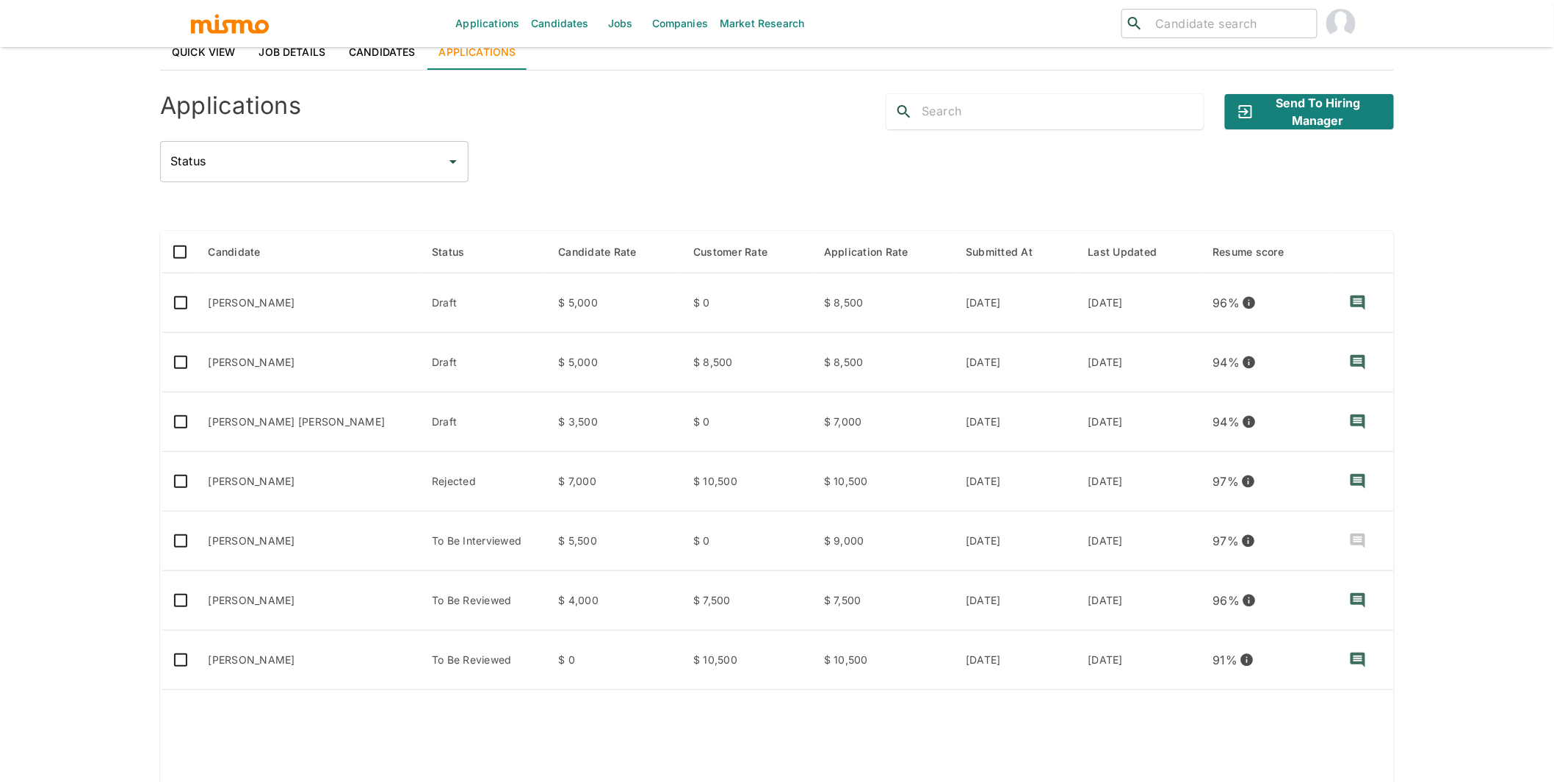
scroll to position [60, 0]
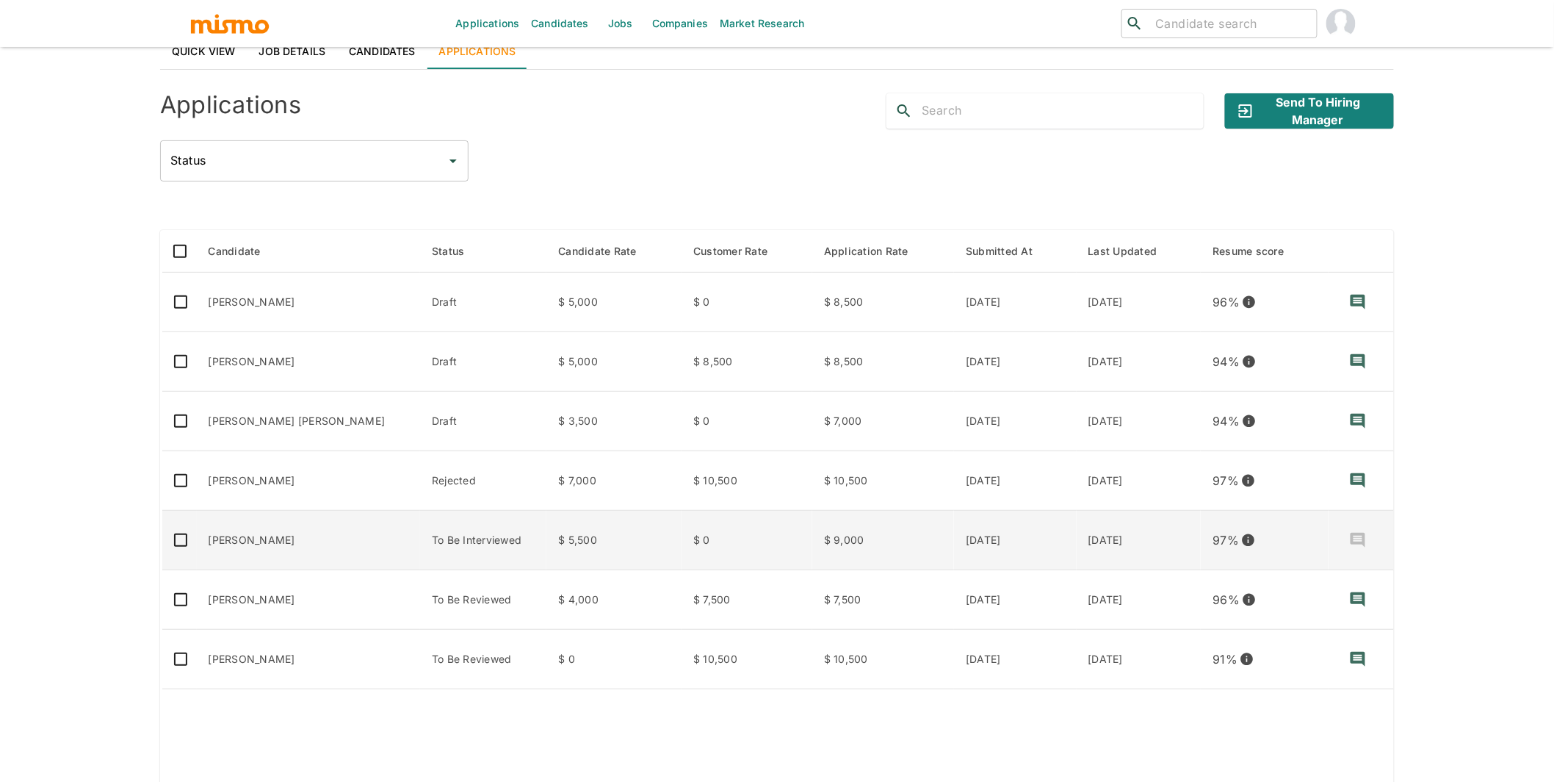
click at [339, 535] on td "[PERSON_NAME]" at bounding box center [309, 540] width 224 height 59
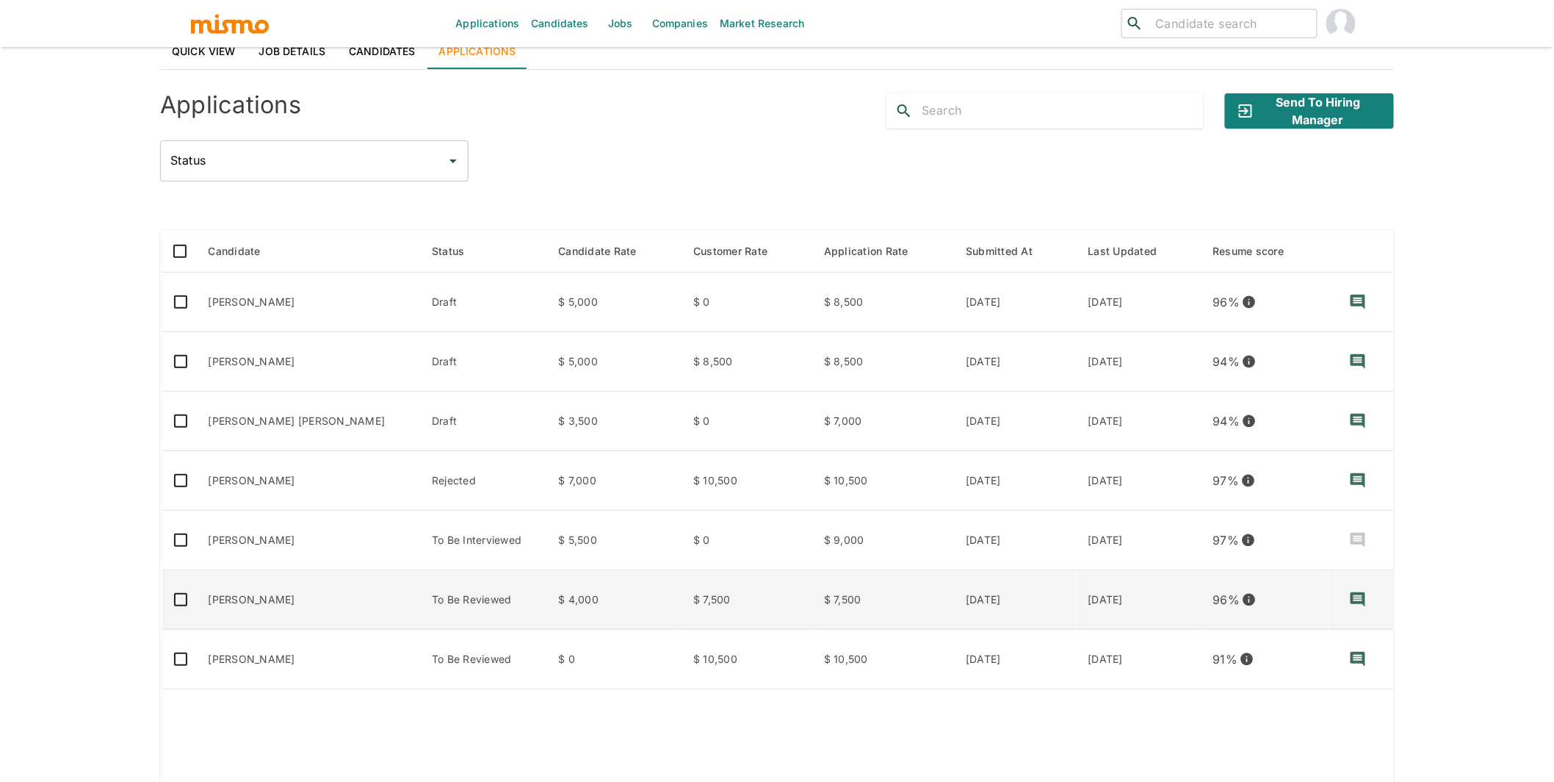
click at [363, 597] on td "[PERSON_NAME]" at bounding box center [309, 599] width 224 height 59
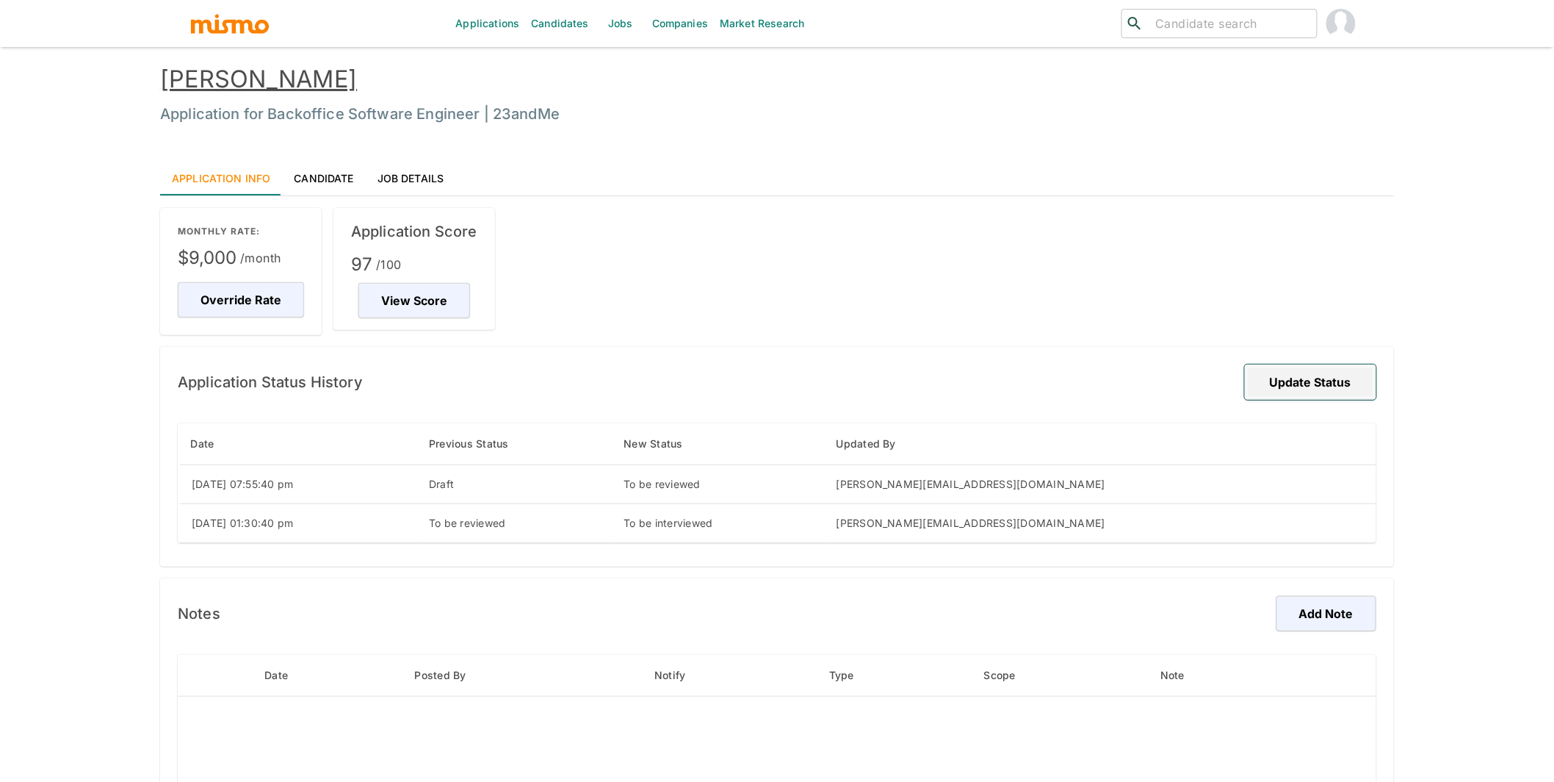
click at [1341, 381] on button "Update Status" at bounding box center [1310, 381] width 131 height 35
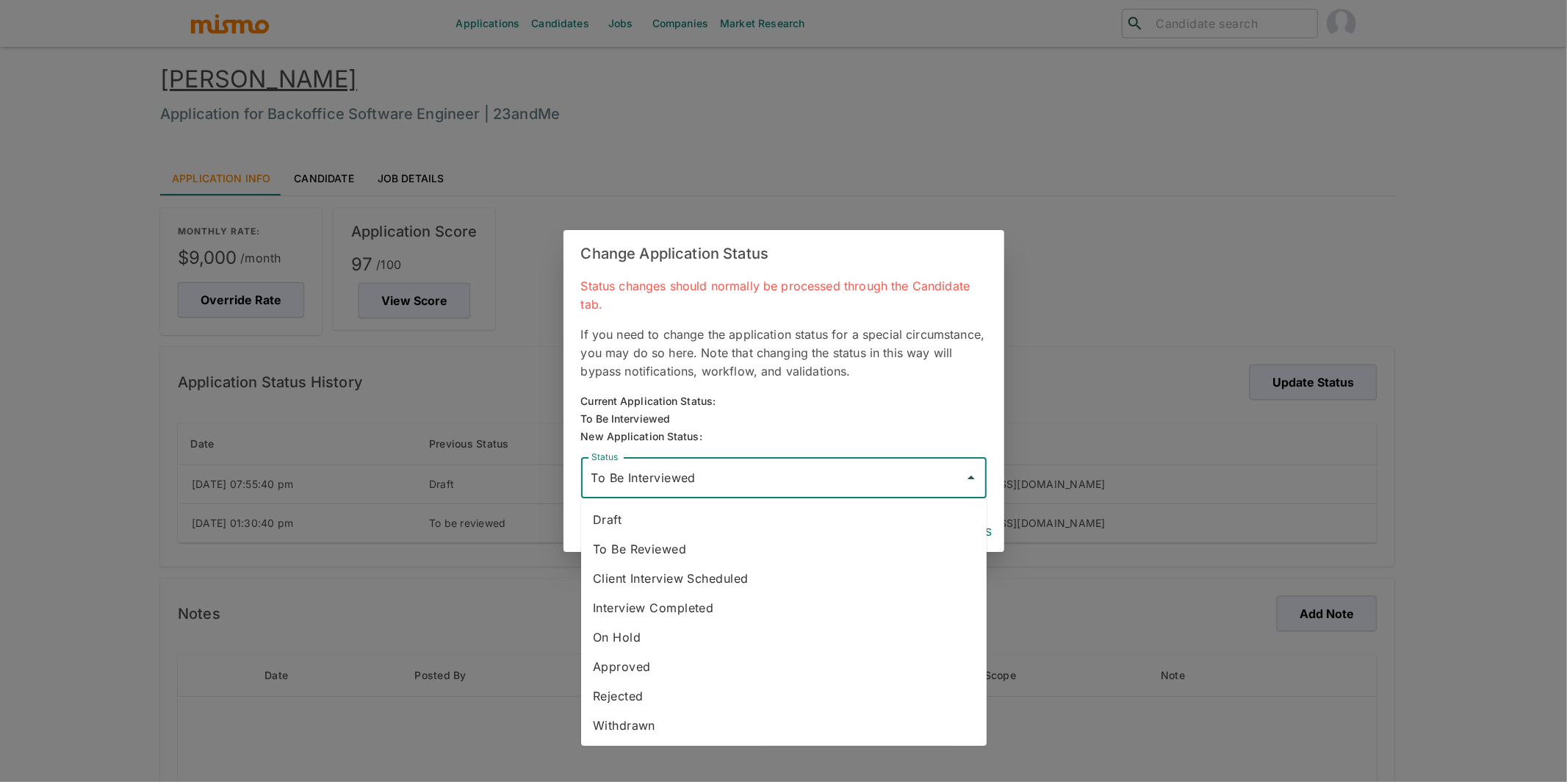
click at [847, 476] on input "To Be Interviewed" at bounding box center [773, 478] width 370 height 28
click at [704, 690] on li "Rejected" at bounding box center [783, 695] width 405 height 29
type input "Rejected"
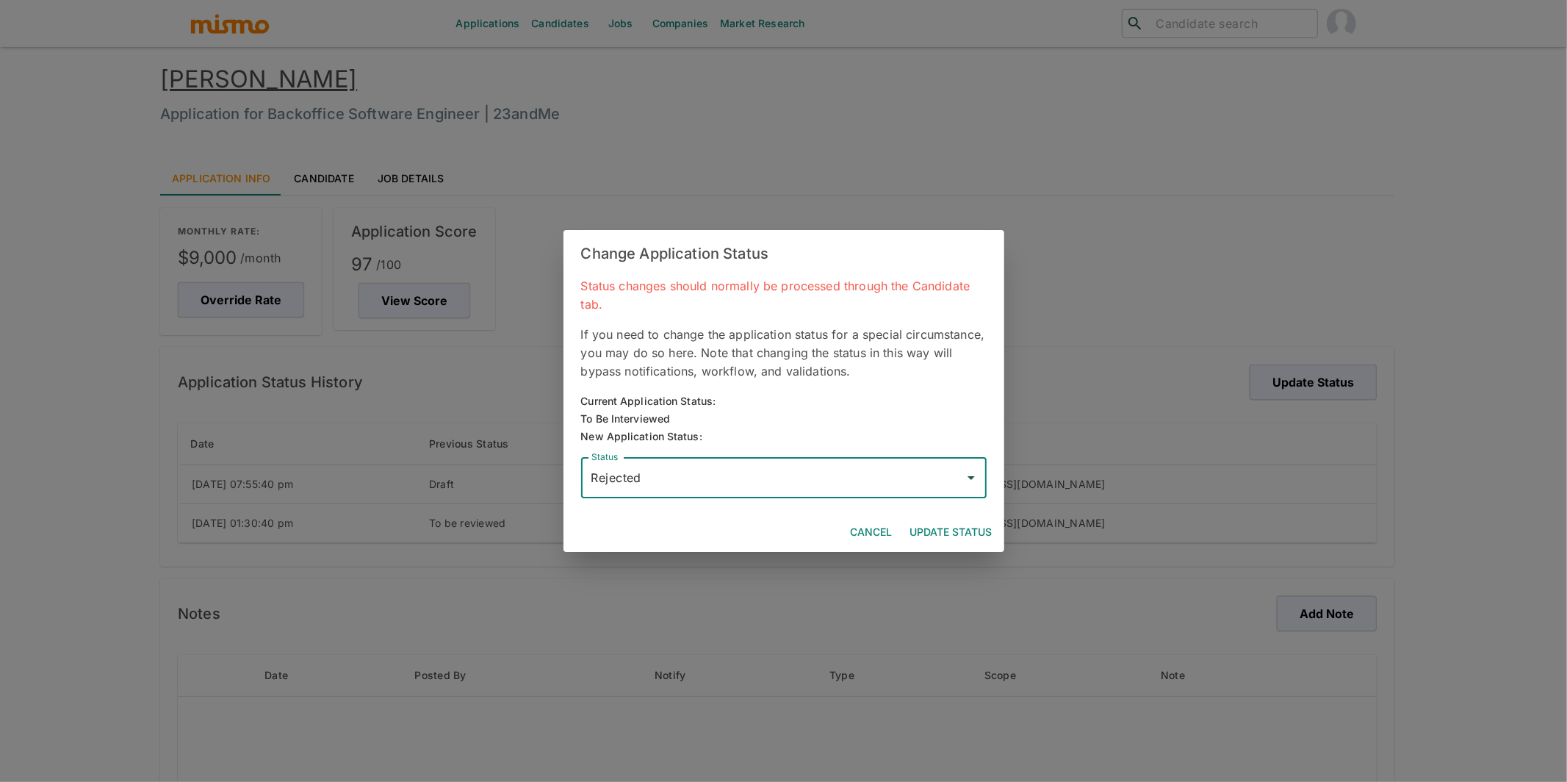
click at [969, 523] on button "Update Status" at bounding box center [951, 532] width 94 height 27
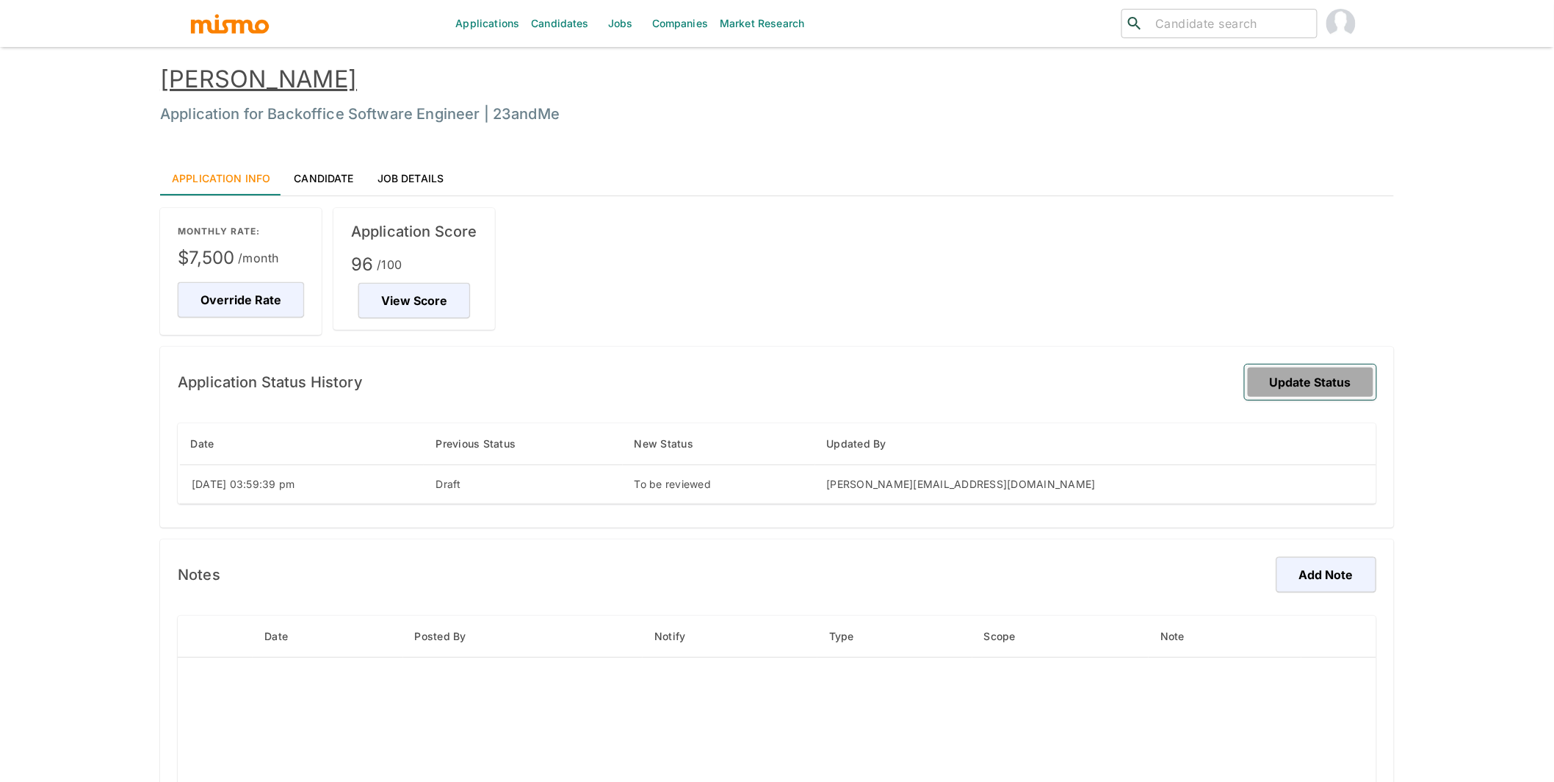
click at [1330, 392] on button "Update Status" at bounding box center [1310, 381] width 131 height 35
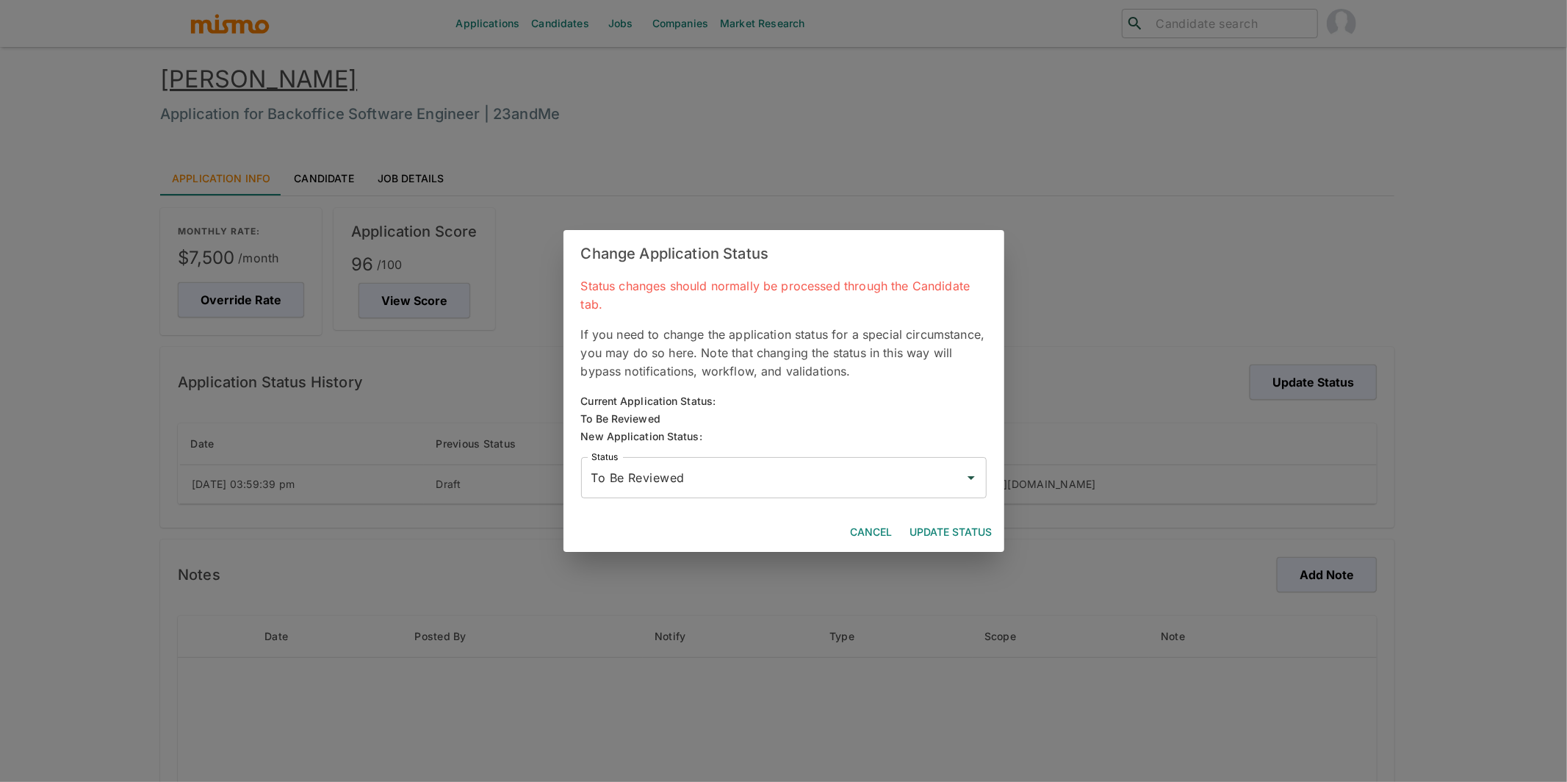
click at [713, 480] on input "To Be Reviewed" at bounding box center [773, 478] width 370 height 28
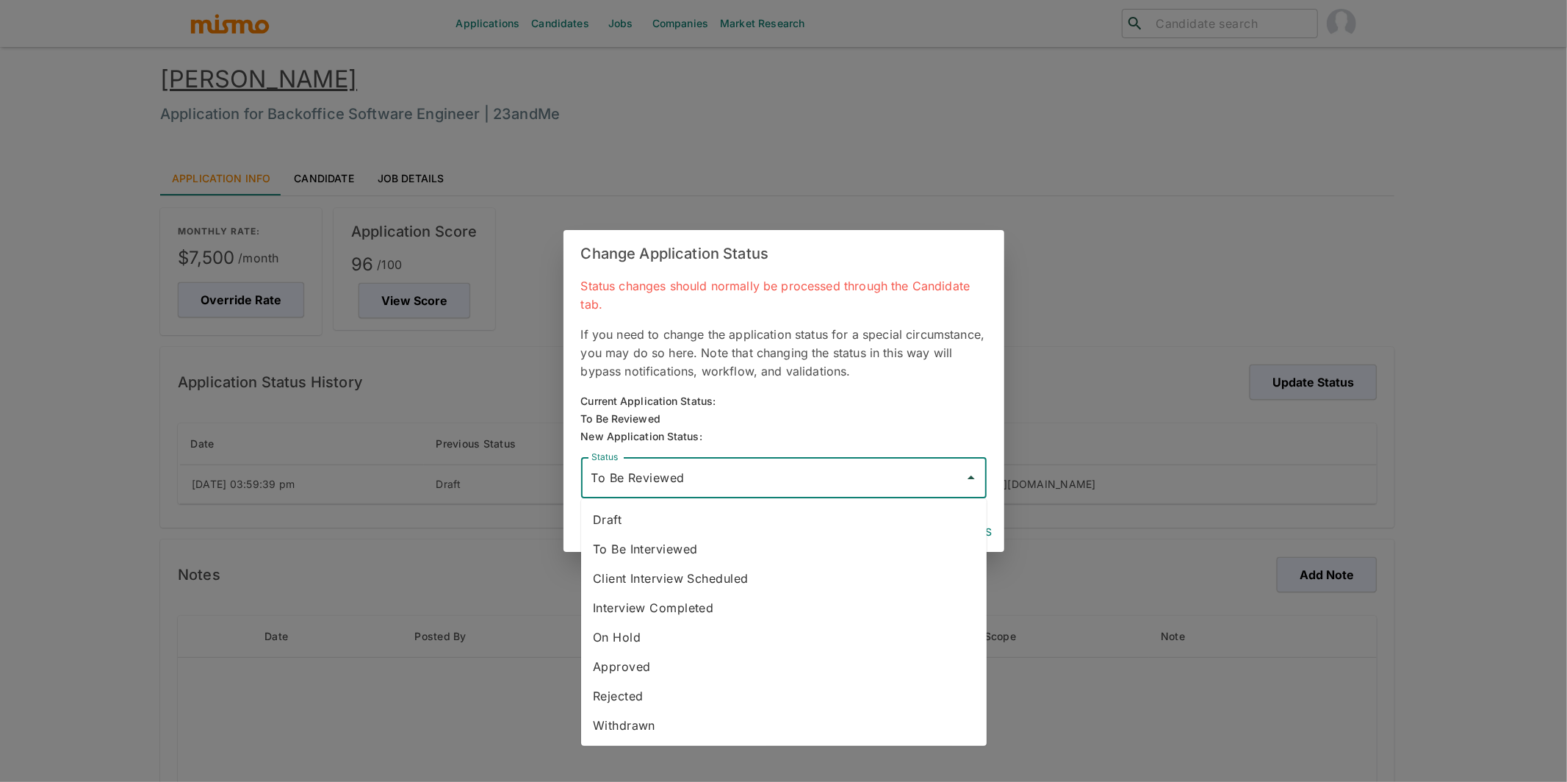
click at [658, 698] on li "Rejected" at bounding box center [783, 695] width 405 height 29
type input "Rejected"
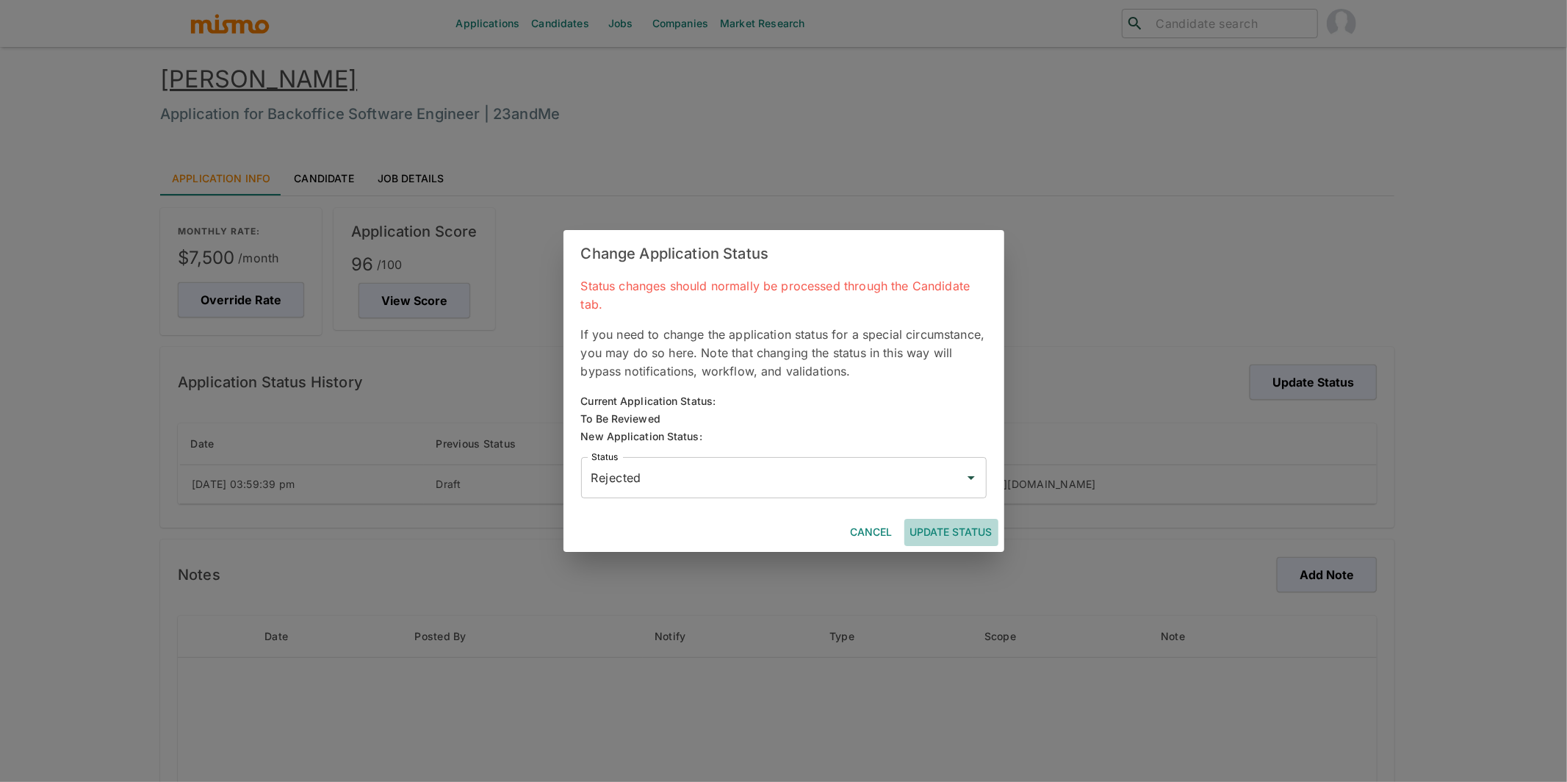
click at [973, 525] on button "Update Status" at bounding box center [951, 532] width 94 height 27
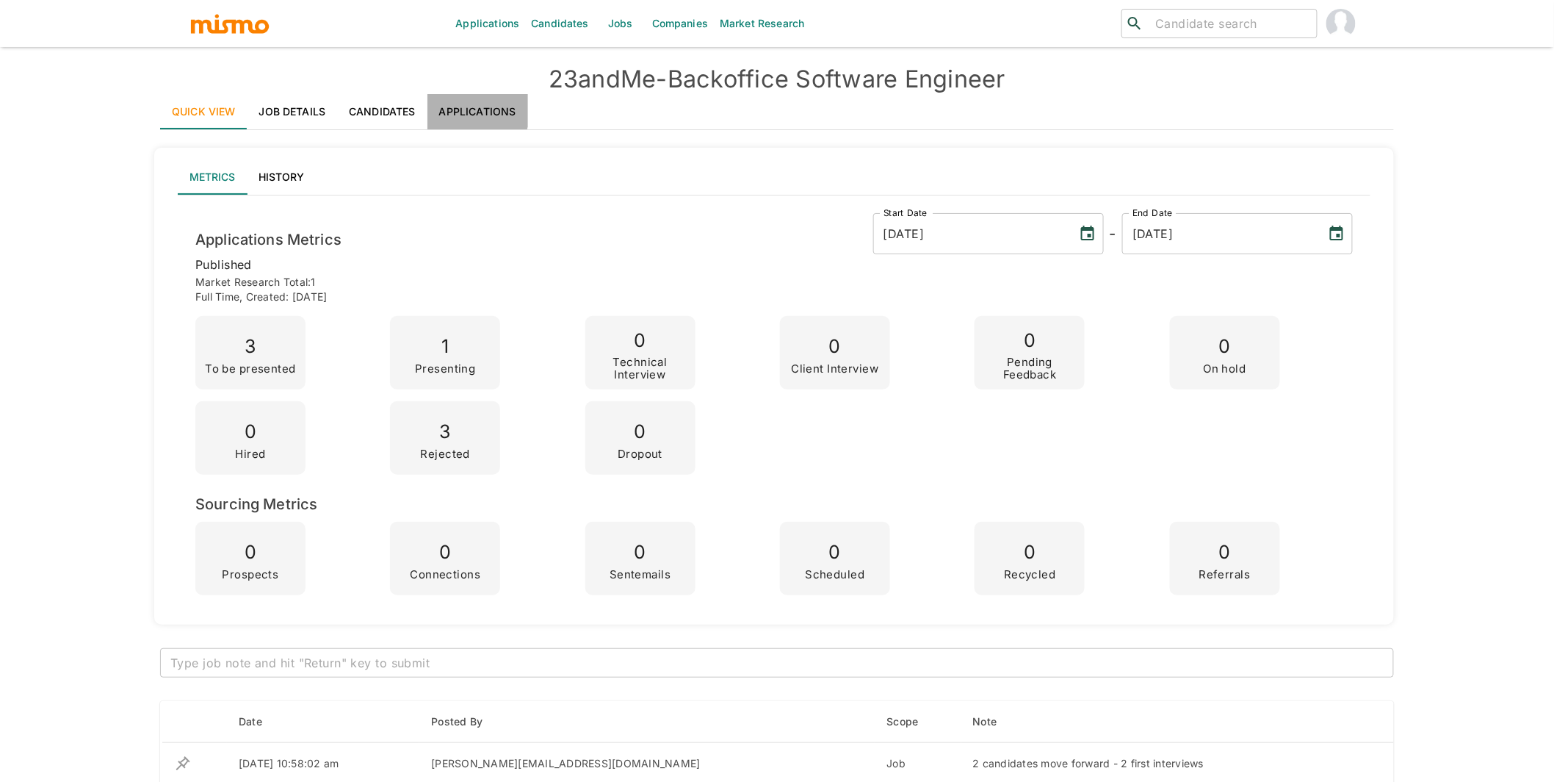
click at [463, 103] on link "Applications" at bounding box center [478, 111] width 101 height 35
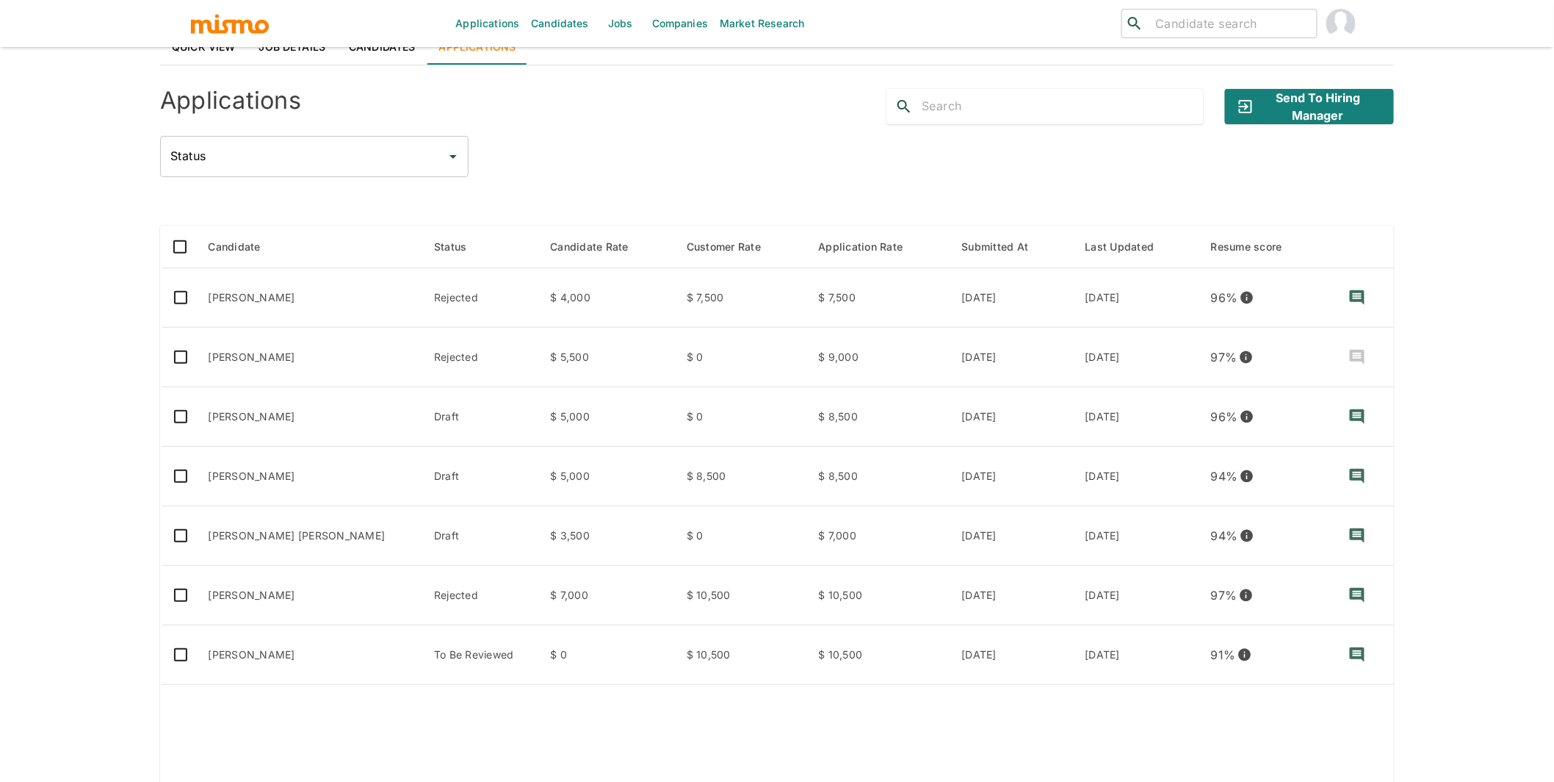
scroll to position [81, 0]
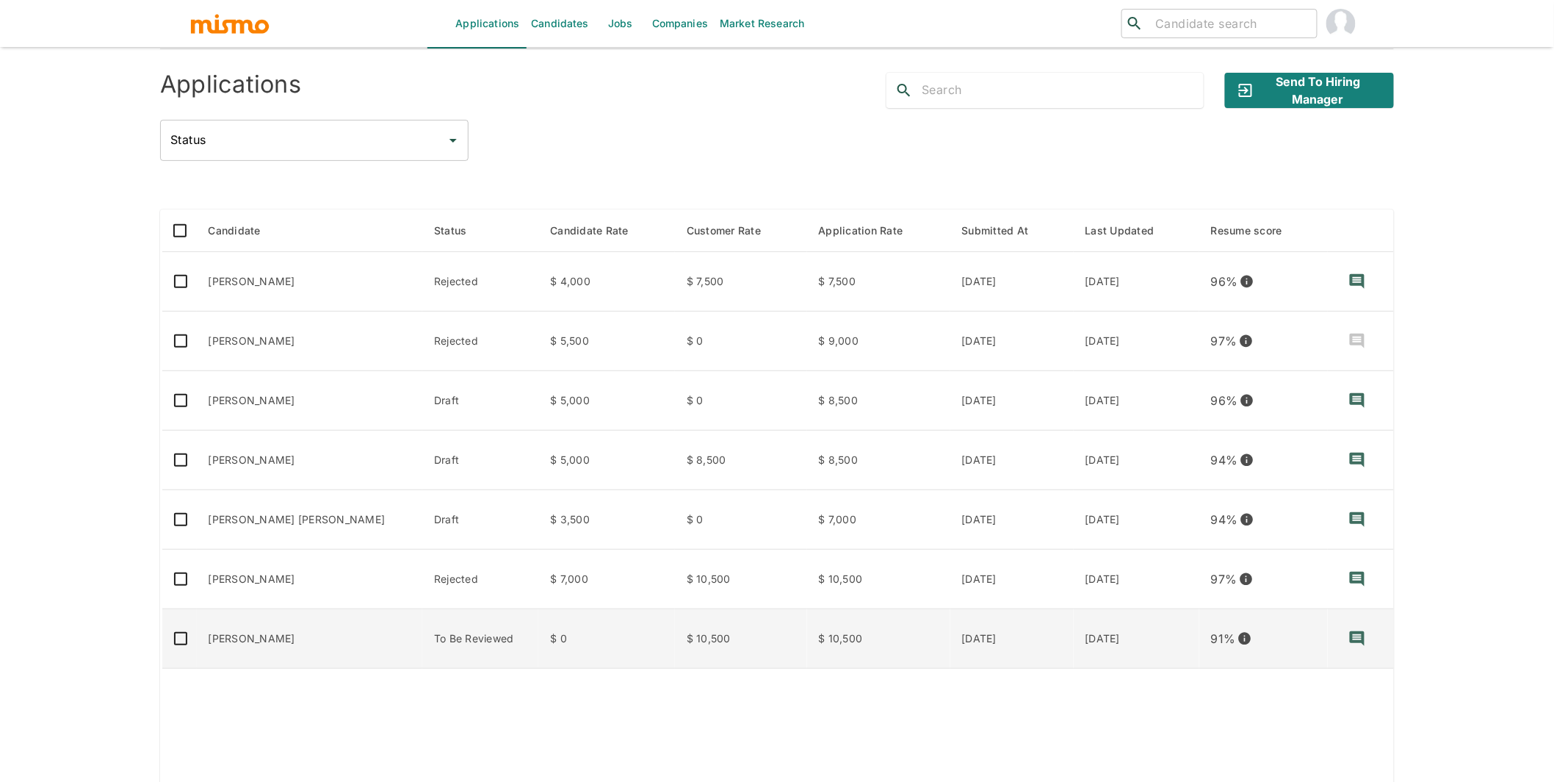
click at [283, 630] on td "Alexander Davila" at bounding box center [310, 638] width 226 height 59
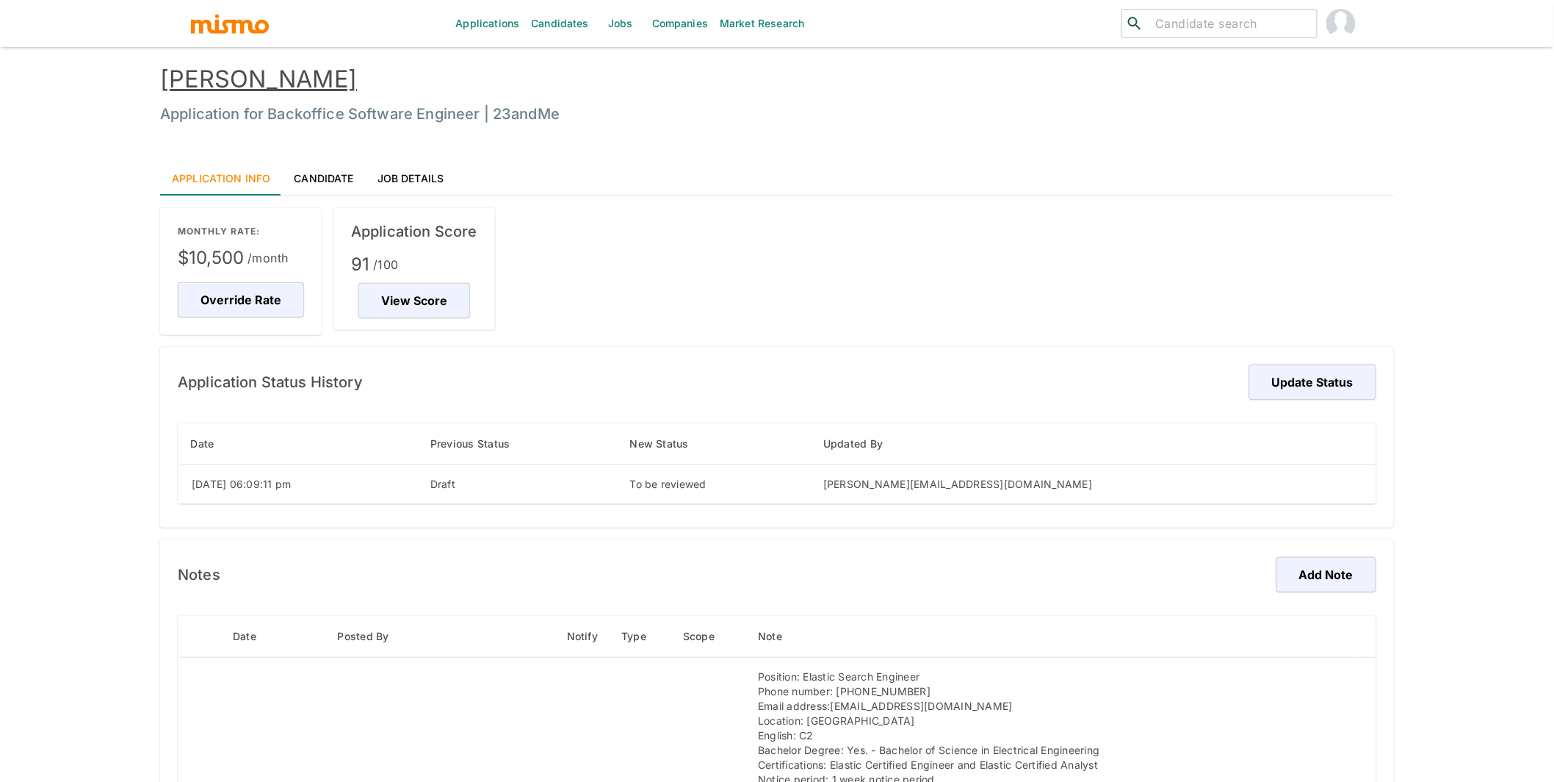
click at [311, 176] on link "Candidate" at bounding box center [323, 177] width 83 height 35
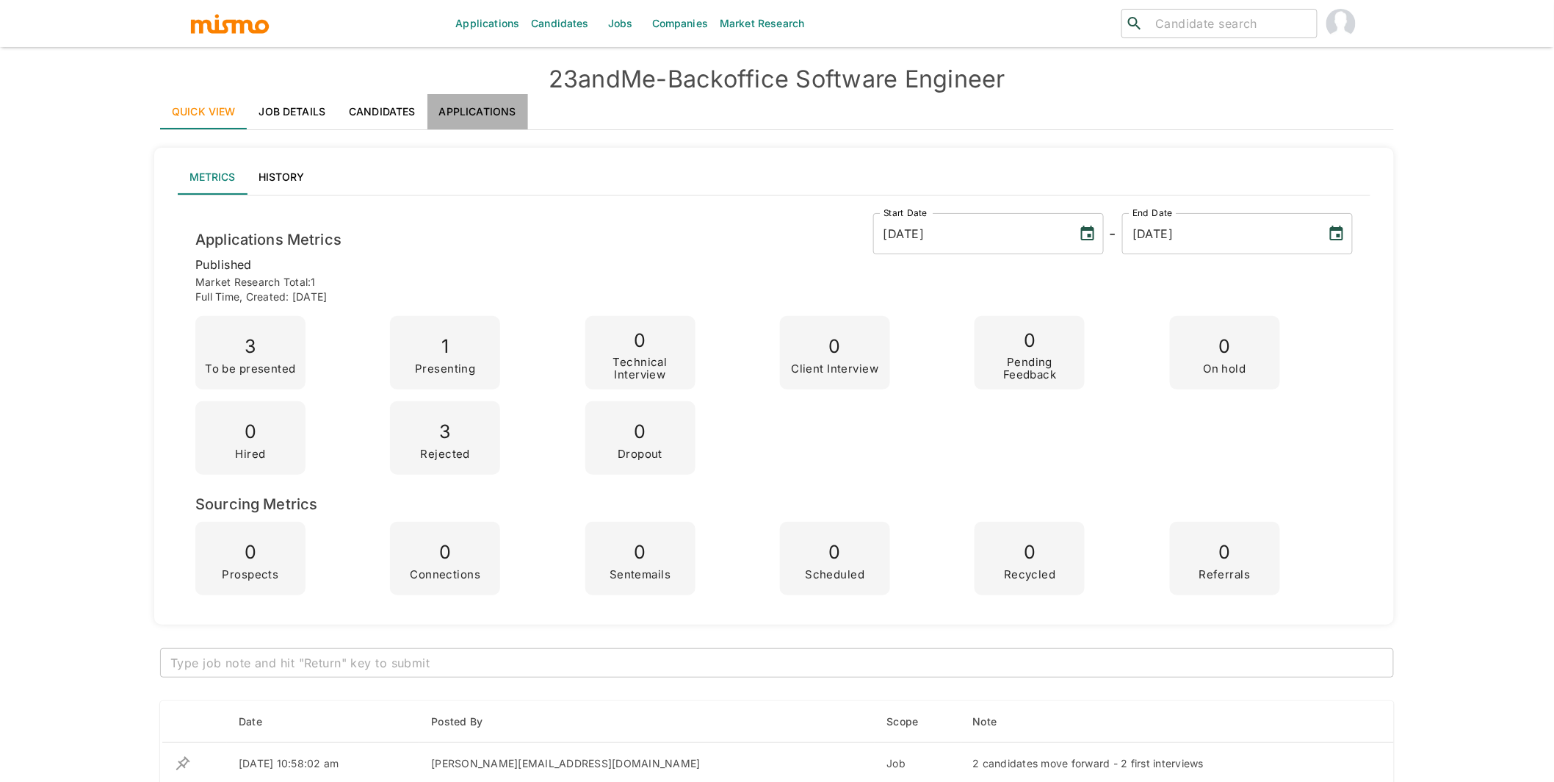
click at [479, 115] on link "Applications" at bounding box center [478, 111] width 101 height 35
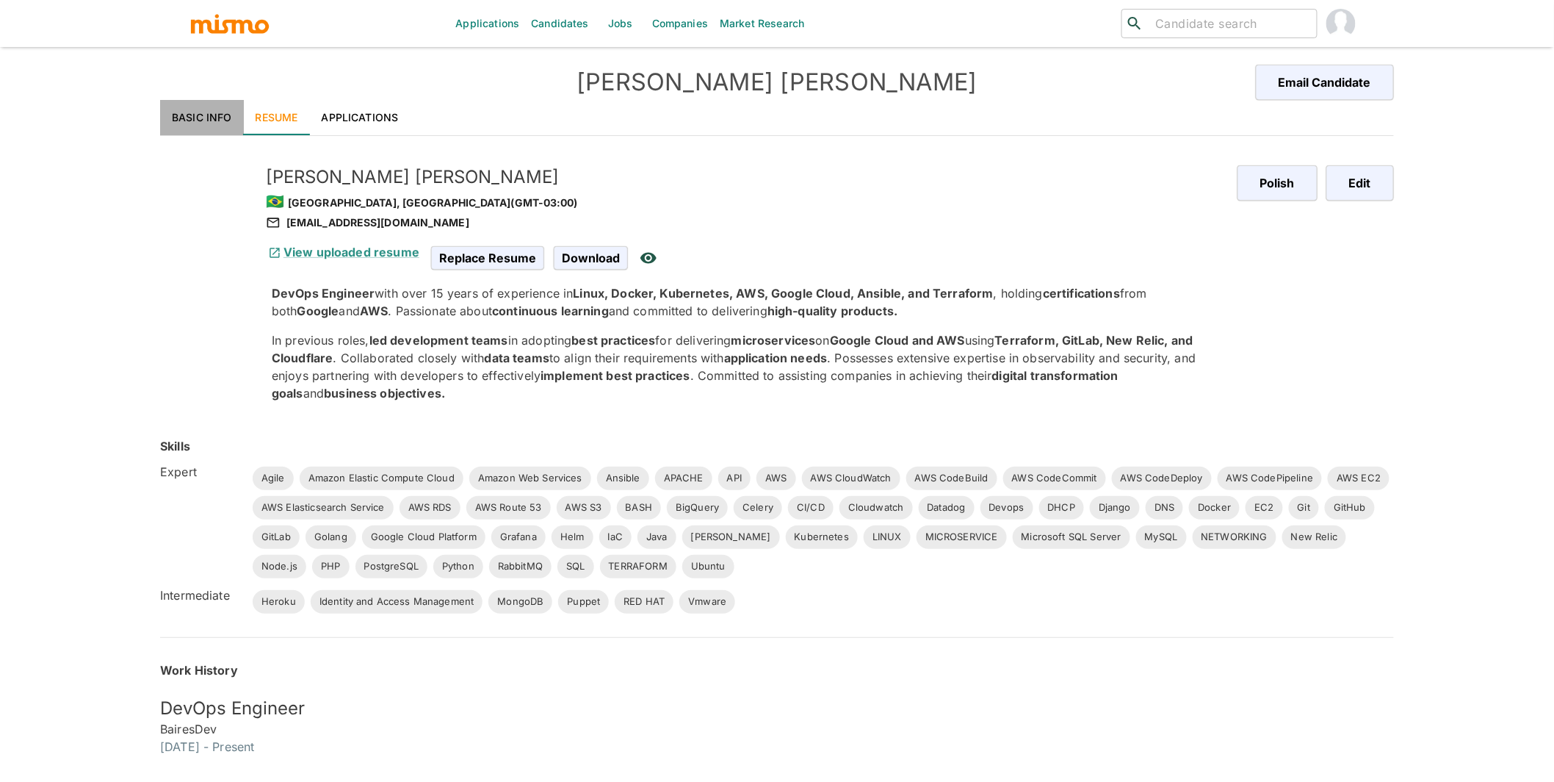
click at [209, 114] on link "Basic Info" at bounding box center [202, 117] width 84 height 35
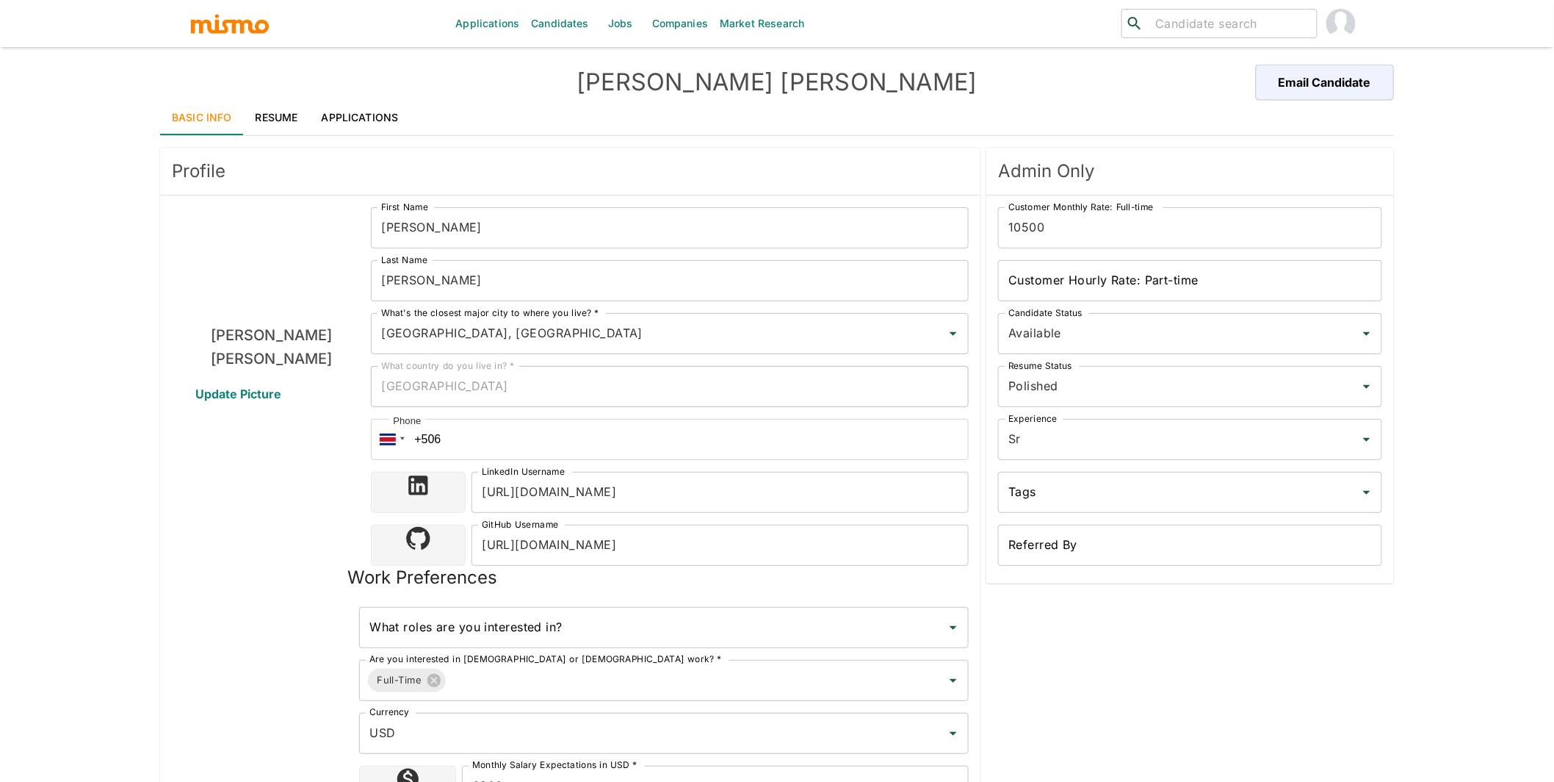
click at [357, 98] on div "[PERSON_NAME] Email Candidate" at bounding box center [777, 82] width 1234 height 35
click at [356, 117] on link "Applications" at bounding box center [360, 117] width 101 height 35
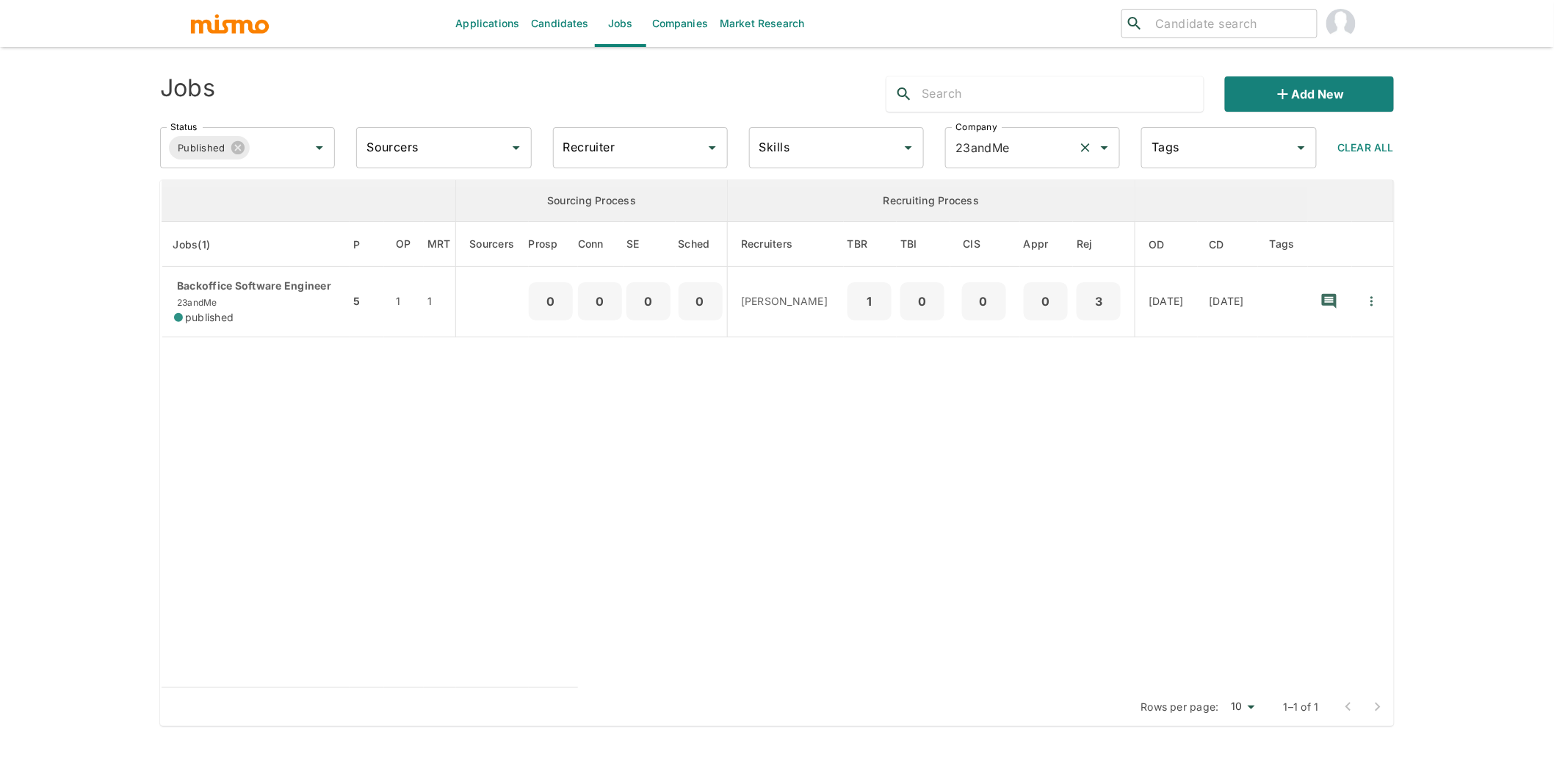
click at [1084, 146] on icon "Clear" at bounding box center [1086, 147] width 9 height 9
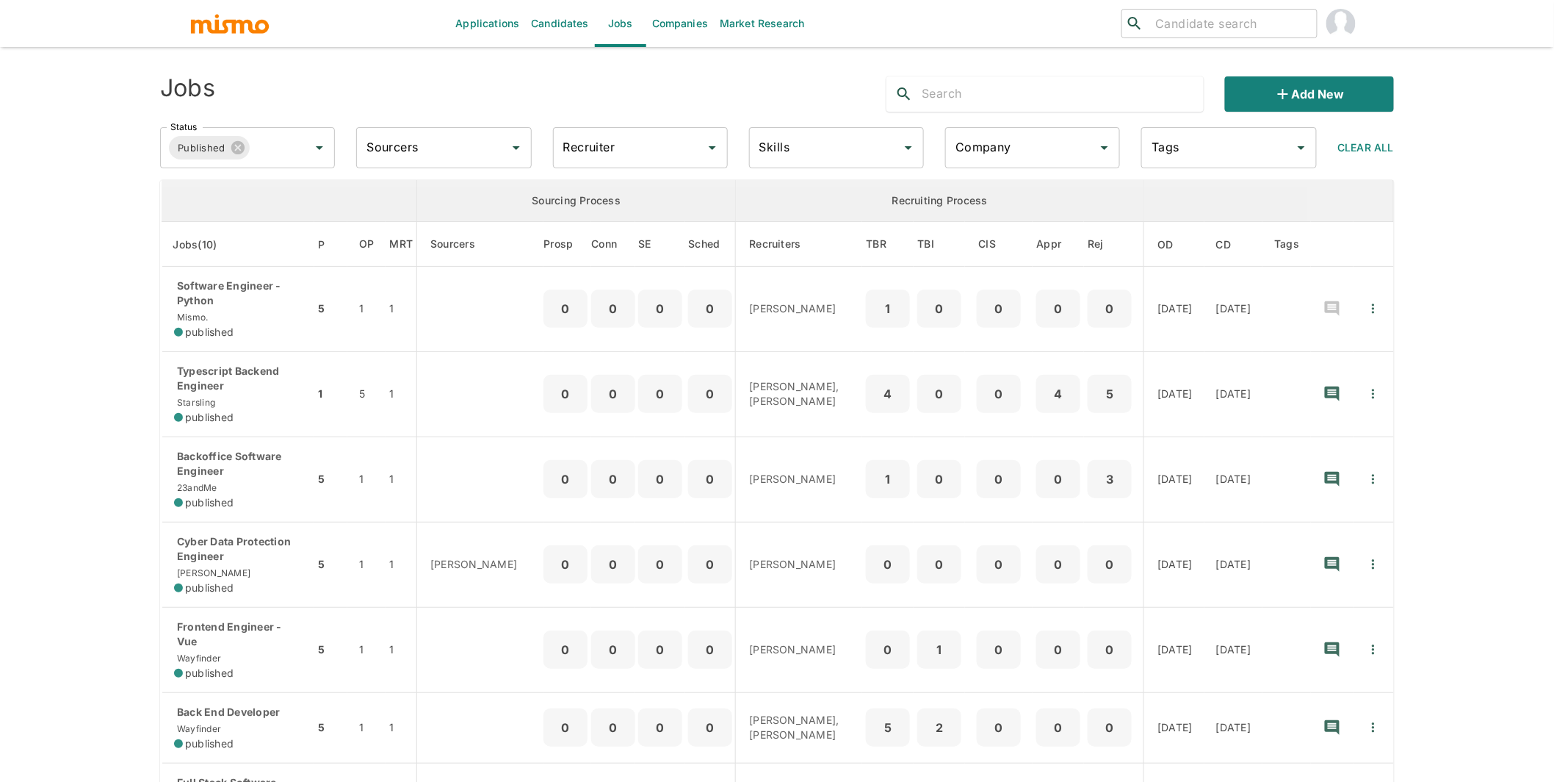
click at [1035, 146] on input "Company" at bounding box center [1022, 148] width 140 height 28
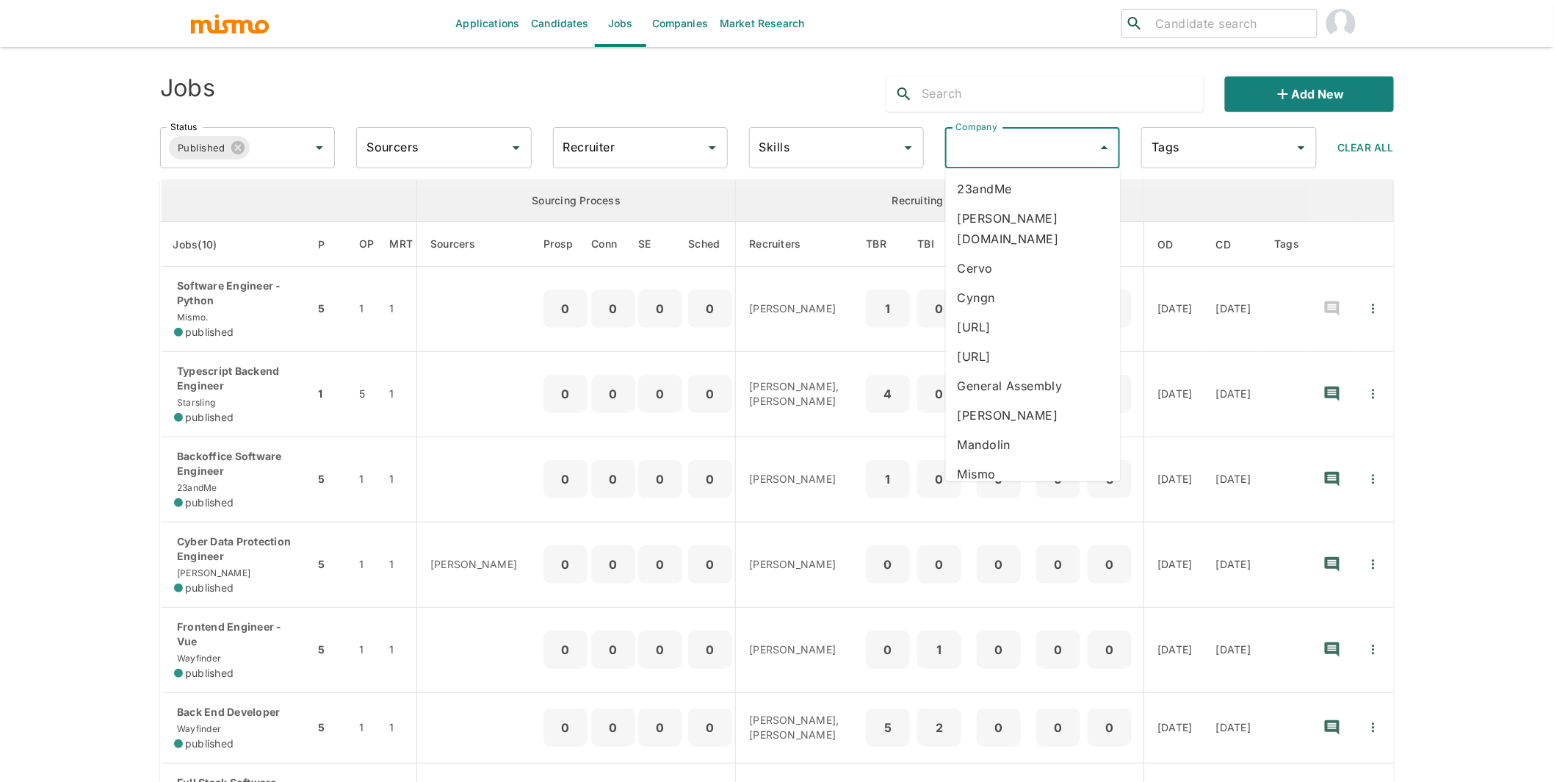
click at [1017, 371] on li "General Assembly" at bounding box center [1033, 385] width 175 height 29
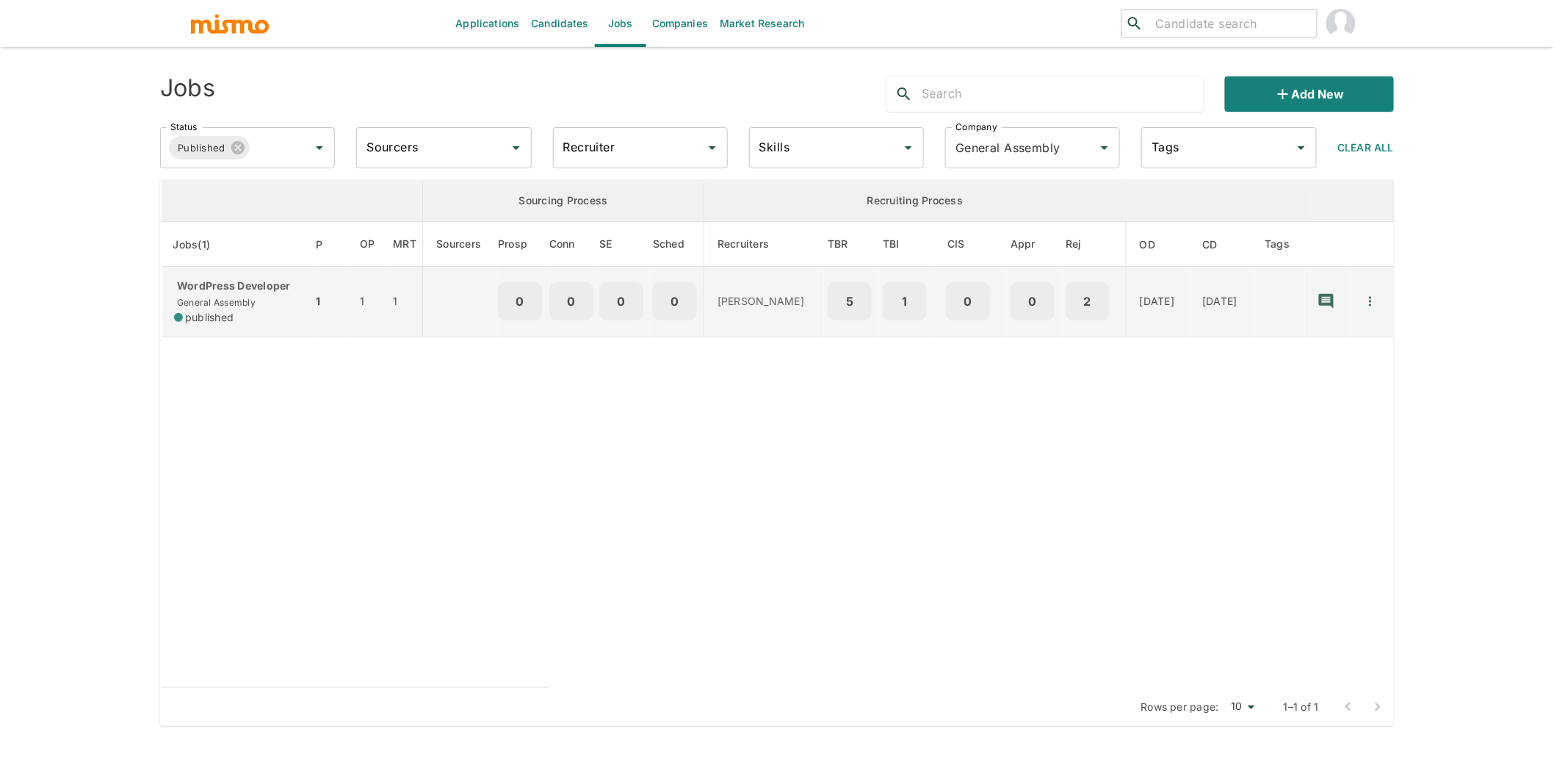
click at [269, 303] on div "WordPress Developer General Assembly published" at bounding box center [237, 301] width 127 height 46
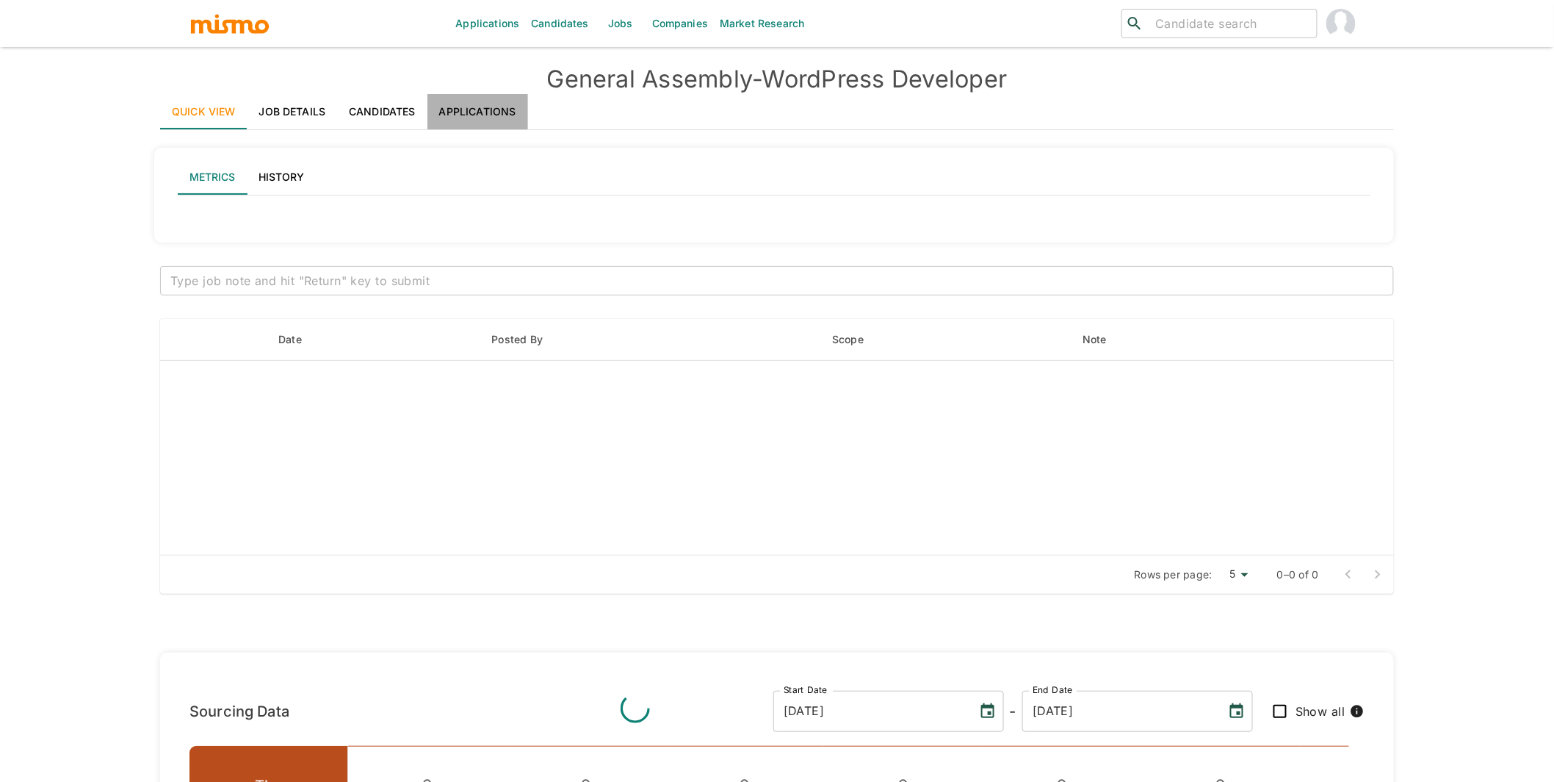
click at [492, 107] on link "Applications" at bounding box center [478, 111] width 101 height 35
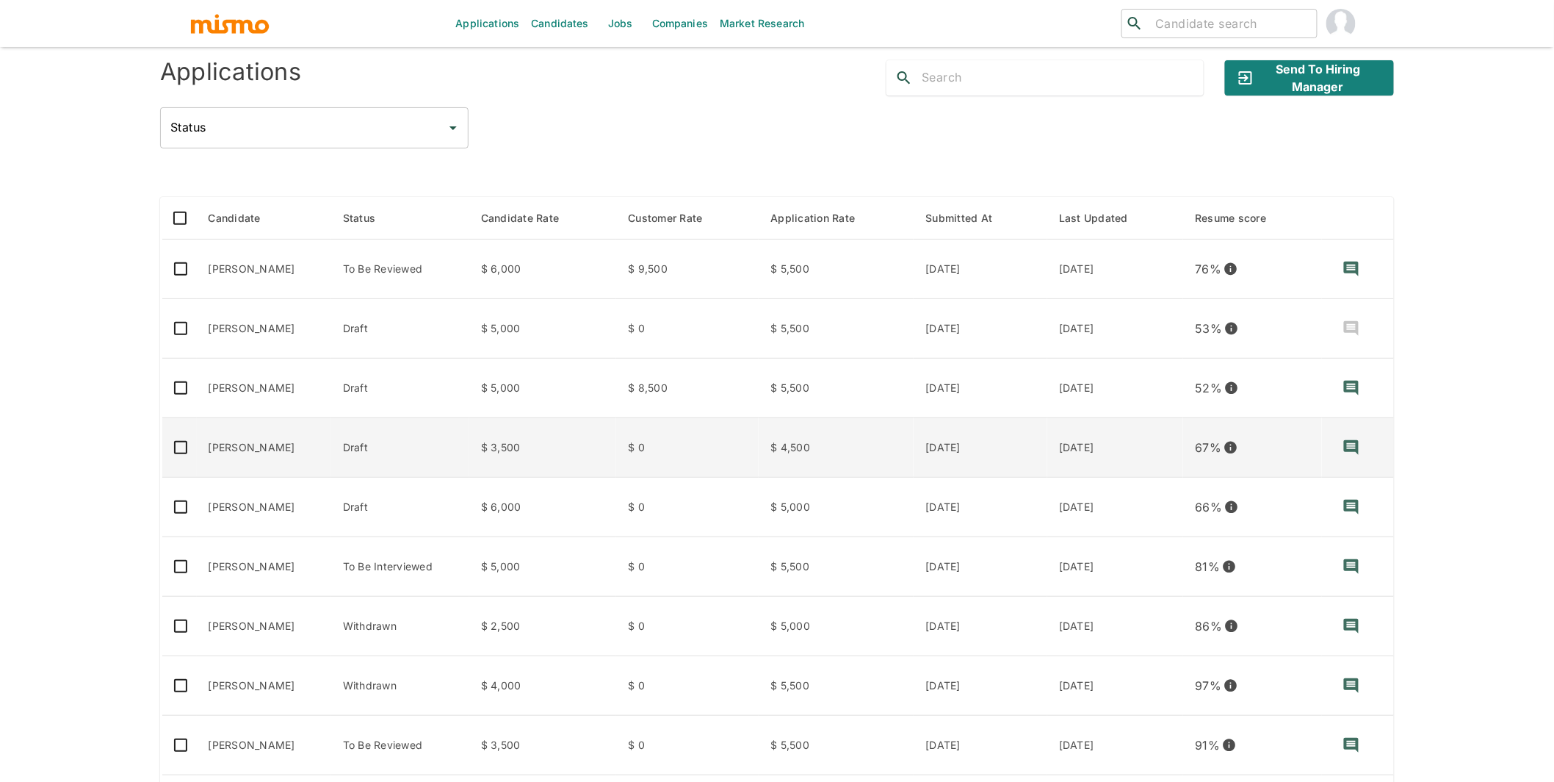
scroll to position [120, 0]
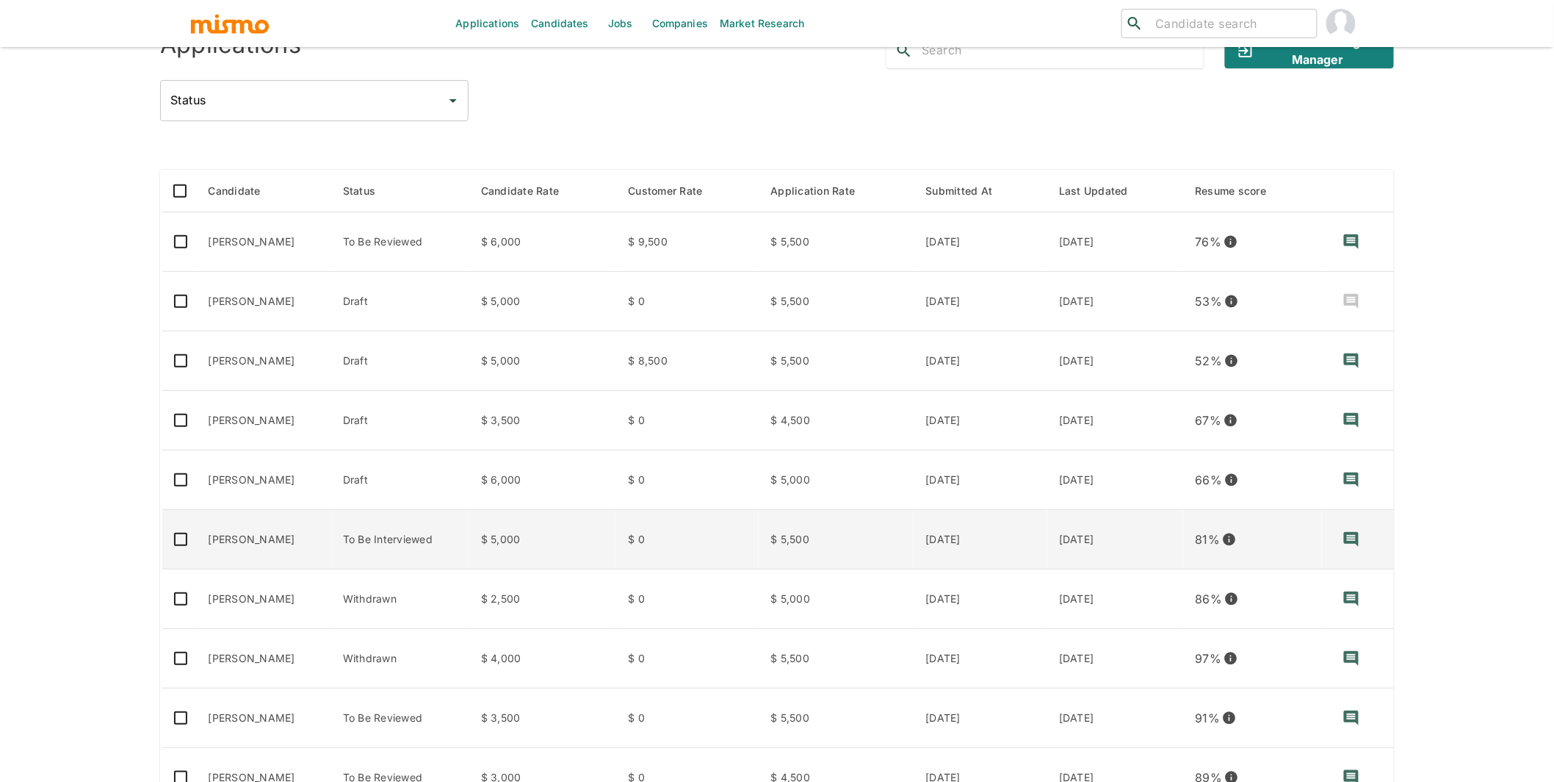
click at [469, 519] on td "To Be Interviewed" at bounding box center [400, 539] width 138 height 59
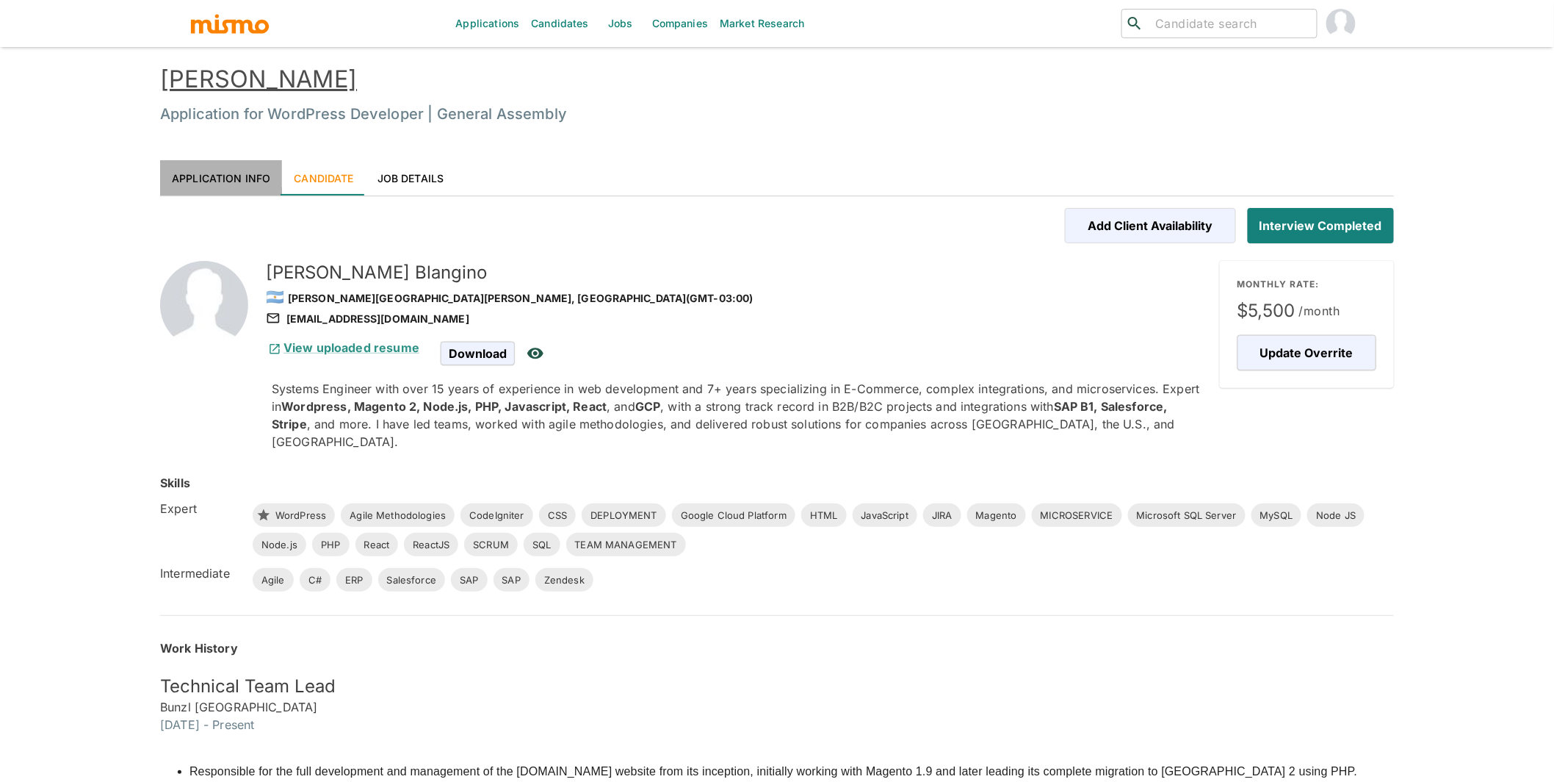
click at [250, 177] on link "Application Info" at bounding box center [221, 177] width 122 height 35
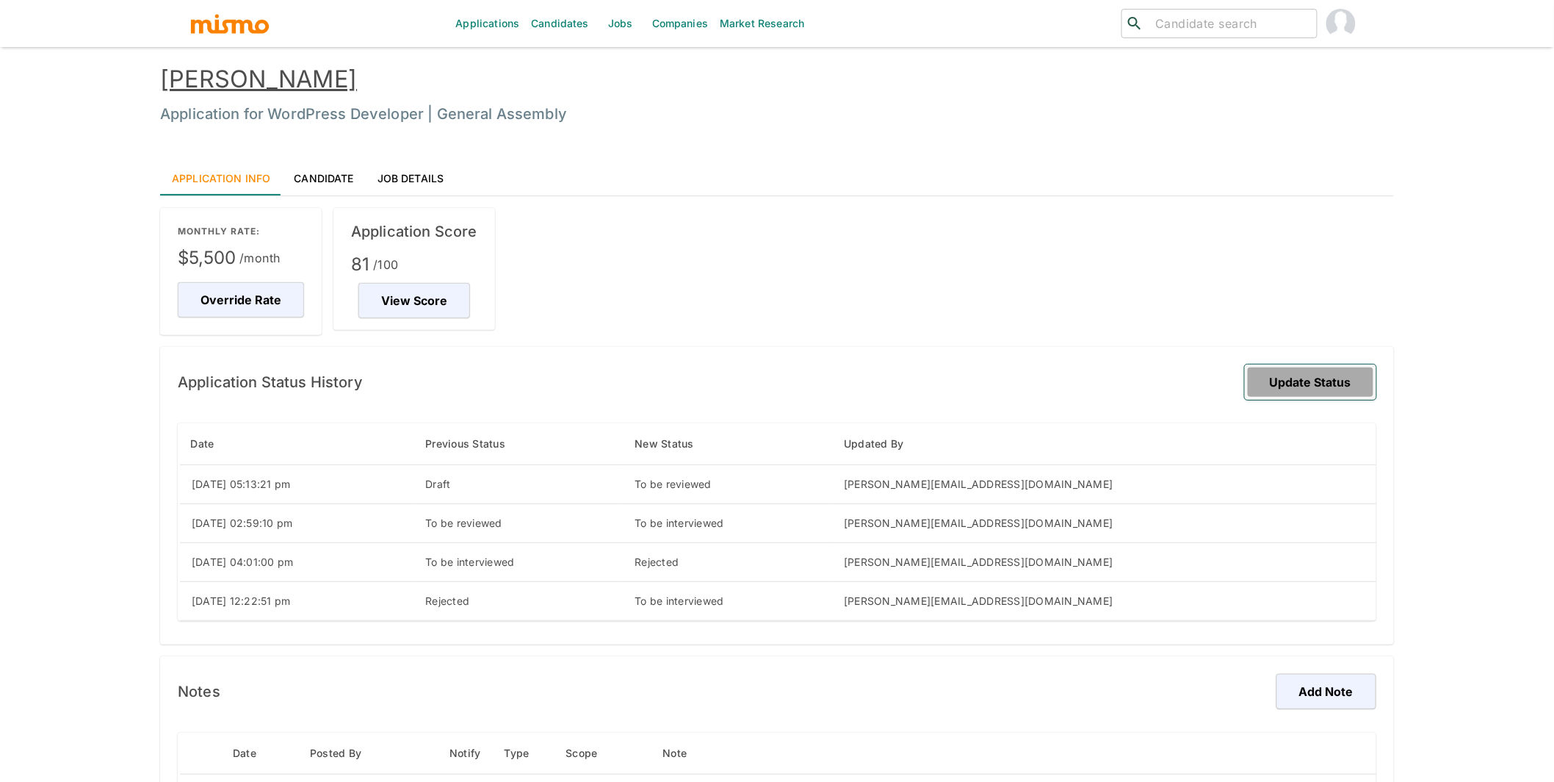
click at [1302, 382] on button "Update Status" at bounding box center [1310, 381] width 131 height 35
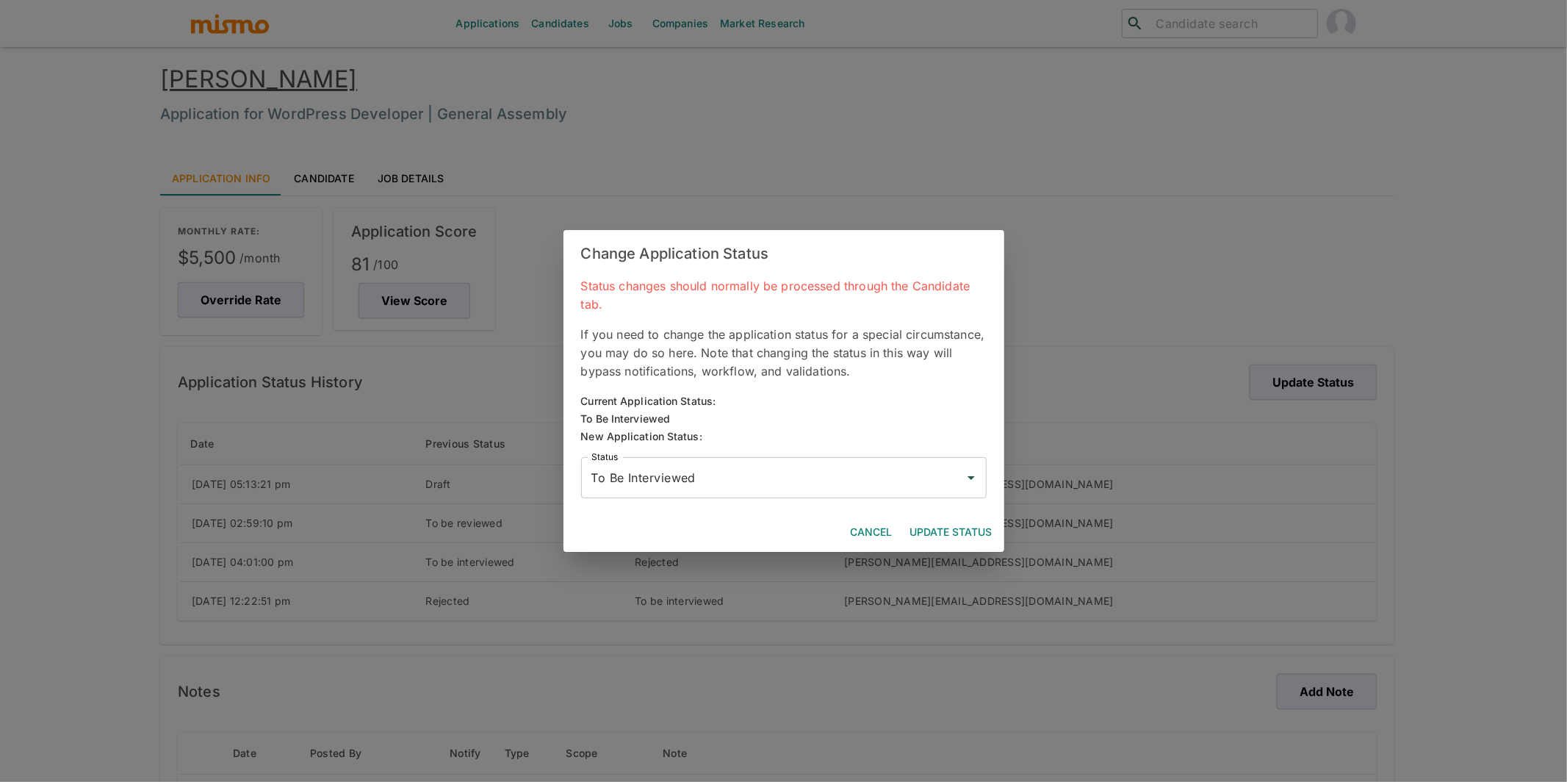
click at [682, 483] on input "To Be Interviewed" at bounding box center [773, 478] width 370 height 28
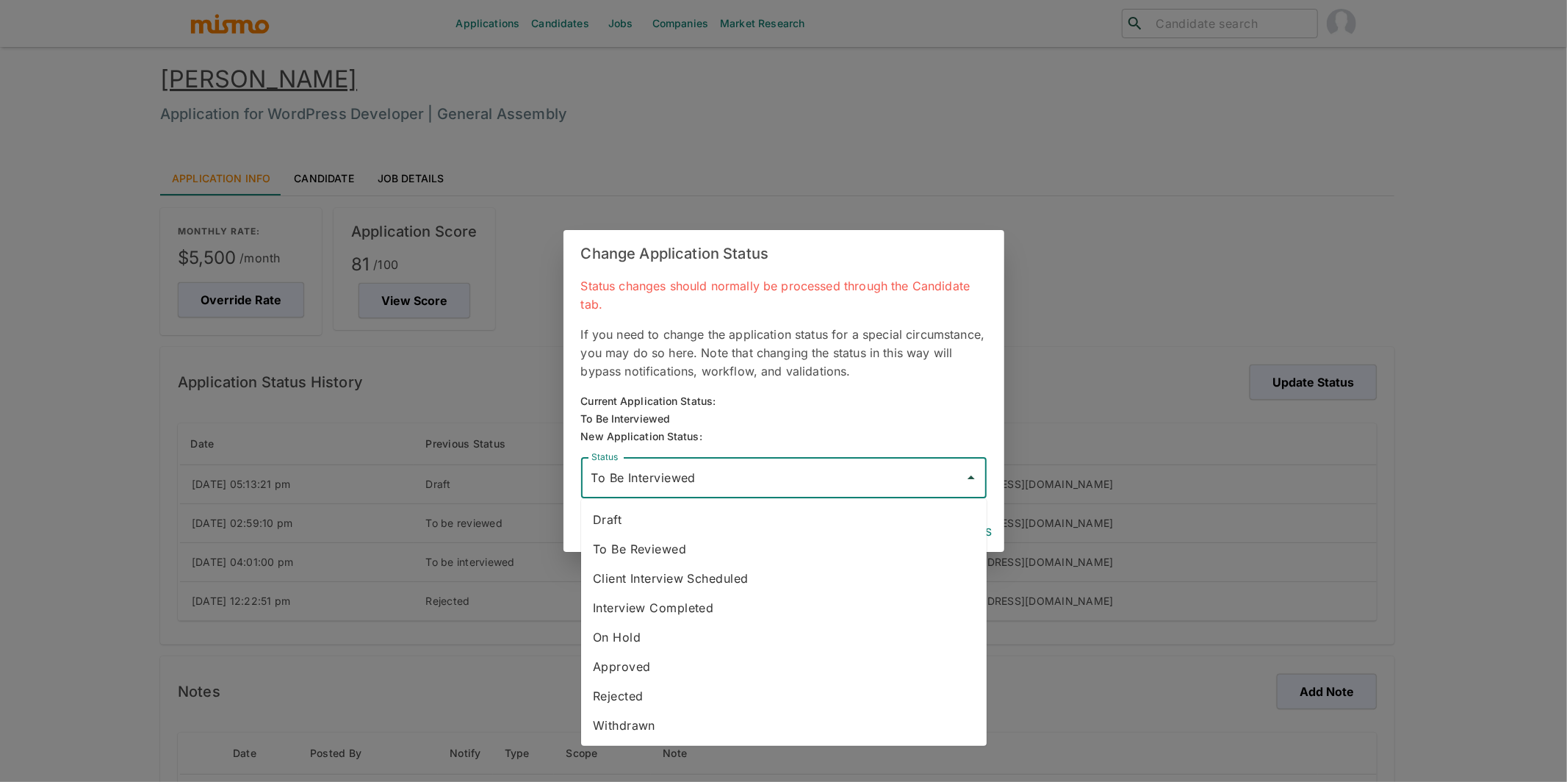
click at [656, 699] on li "Rejected" at bounding box center [783, 695] width 405 height 29
type input "Rejected"
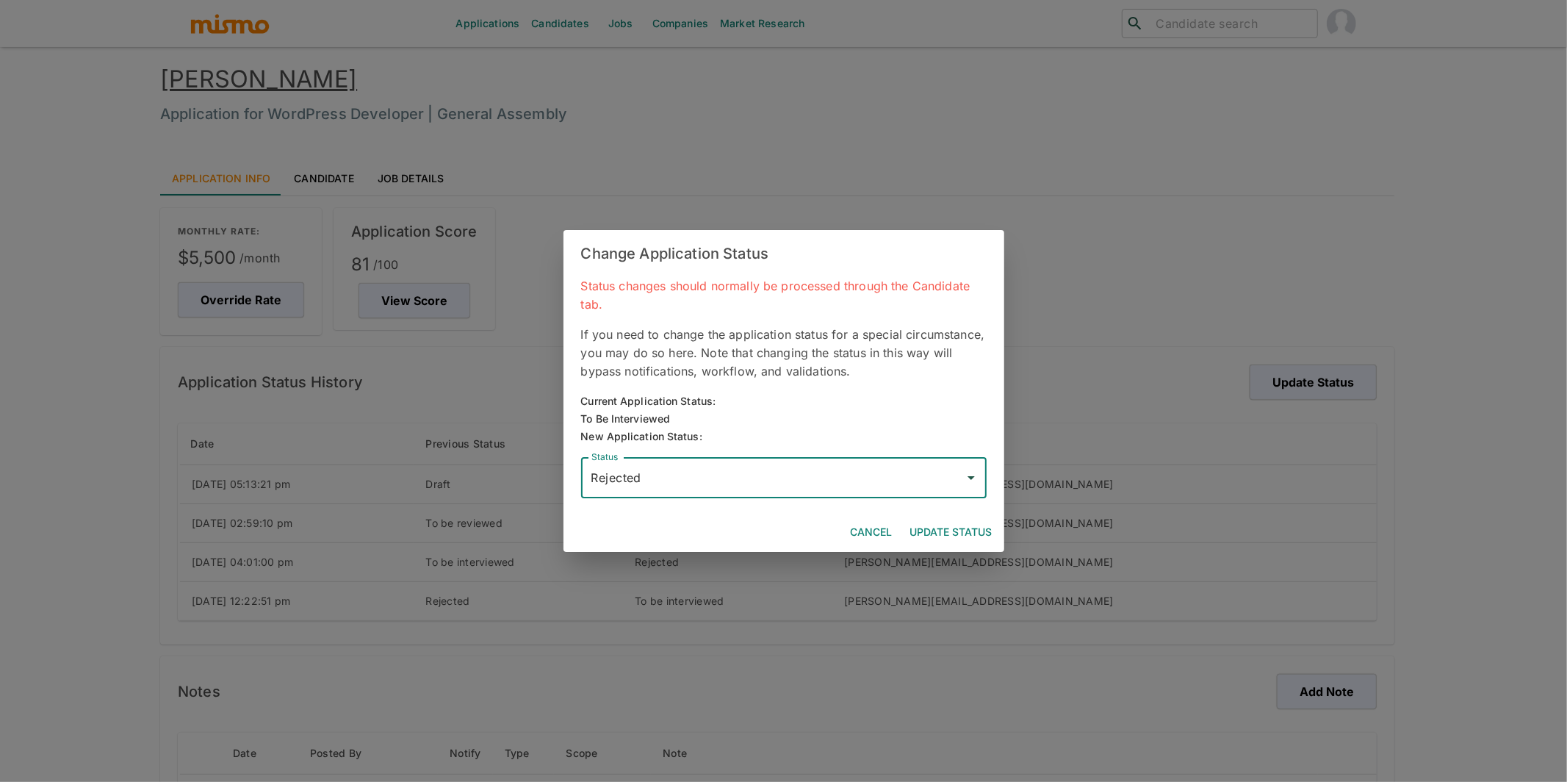
click at [970, 533] on button "Update Status" at bounding box center [951, 532] width 94 height 27
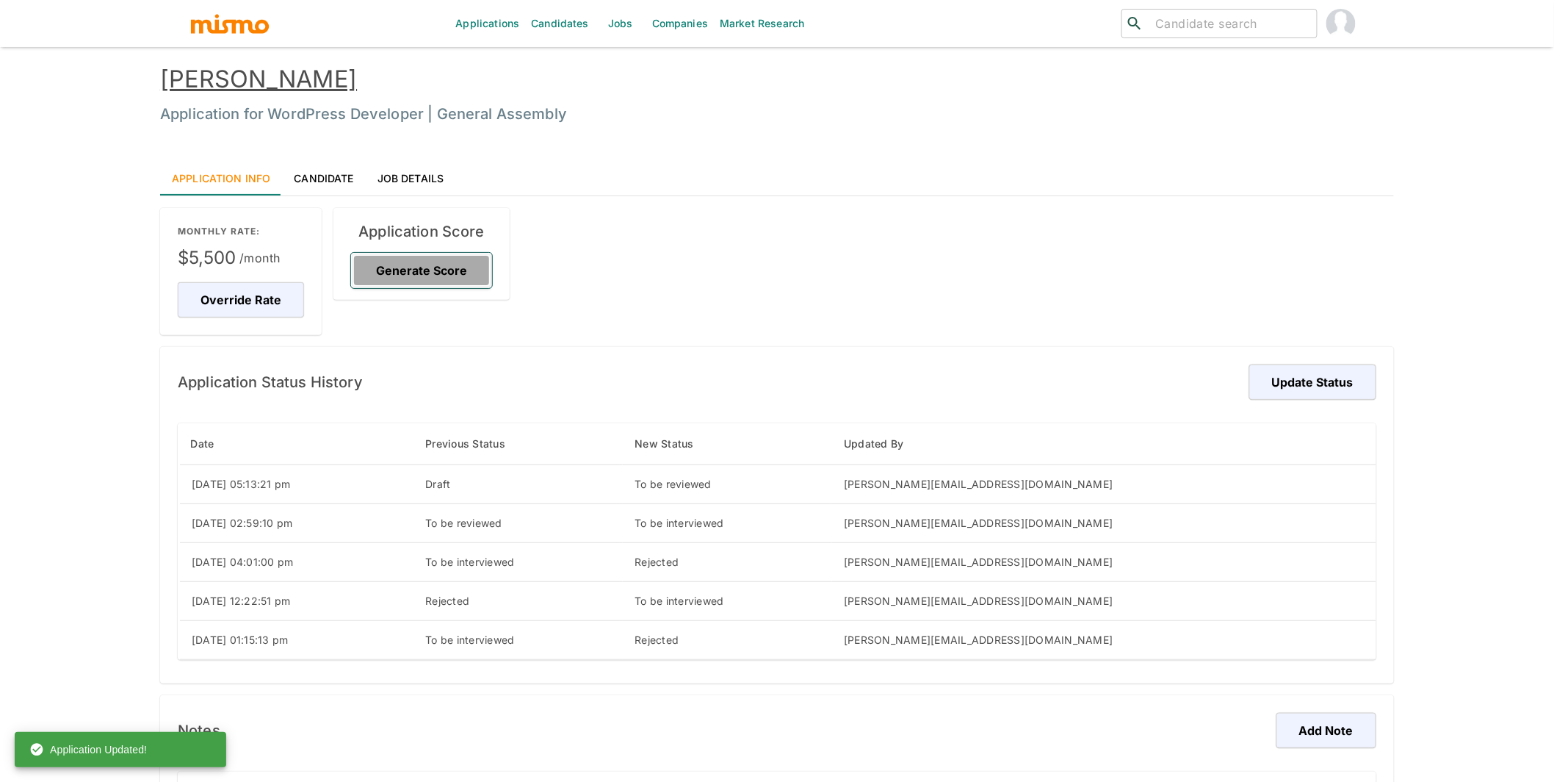
click at [441, 270] on button "Generate Score" at bounding box center [421, 270] width 141 height 35
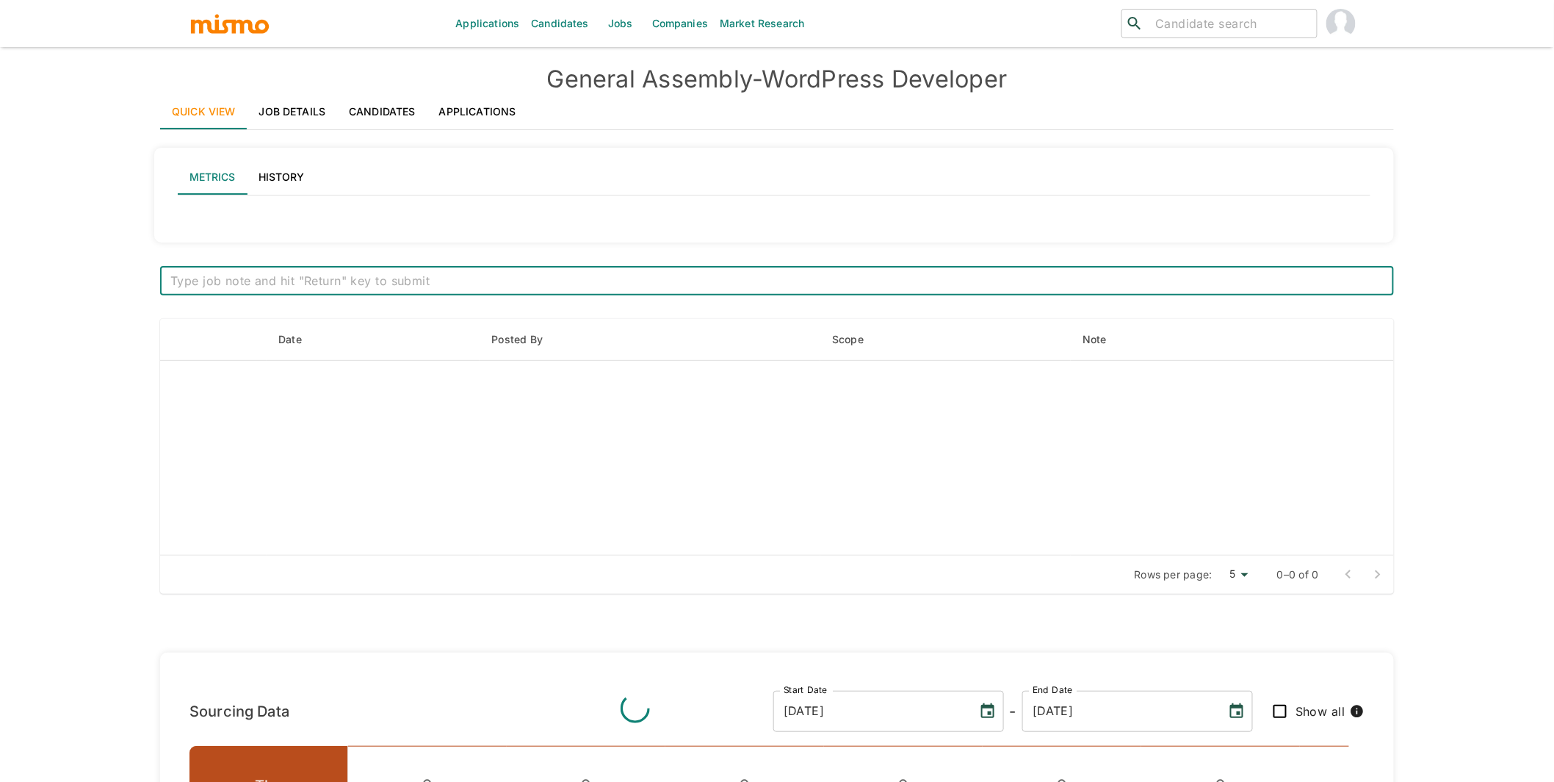
click at [487, 102] on link "Applications" at bounding box center [478, 111] width 101 height 35
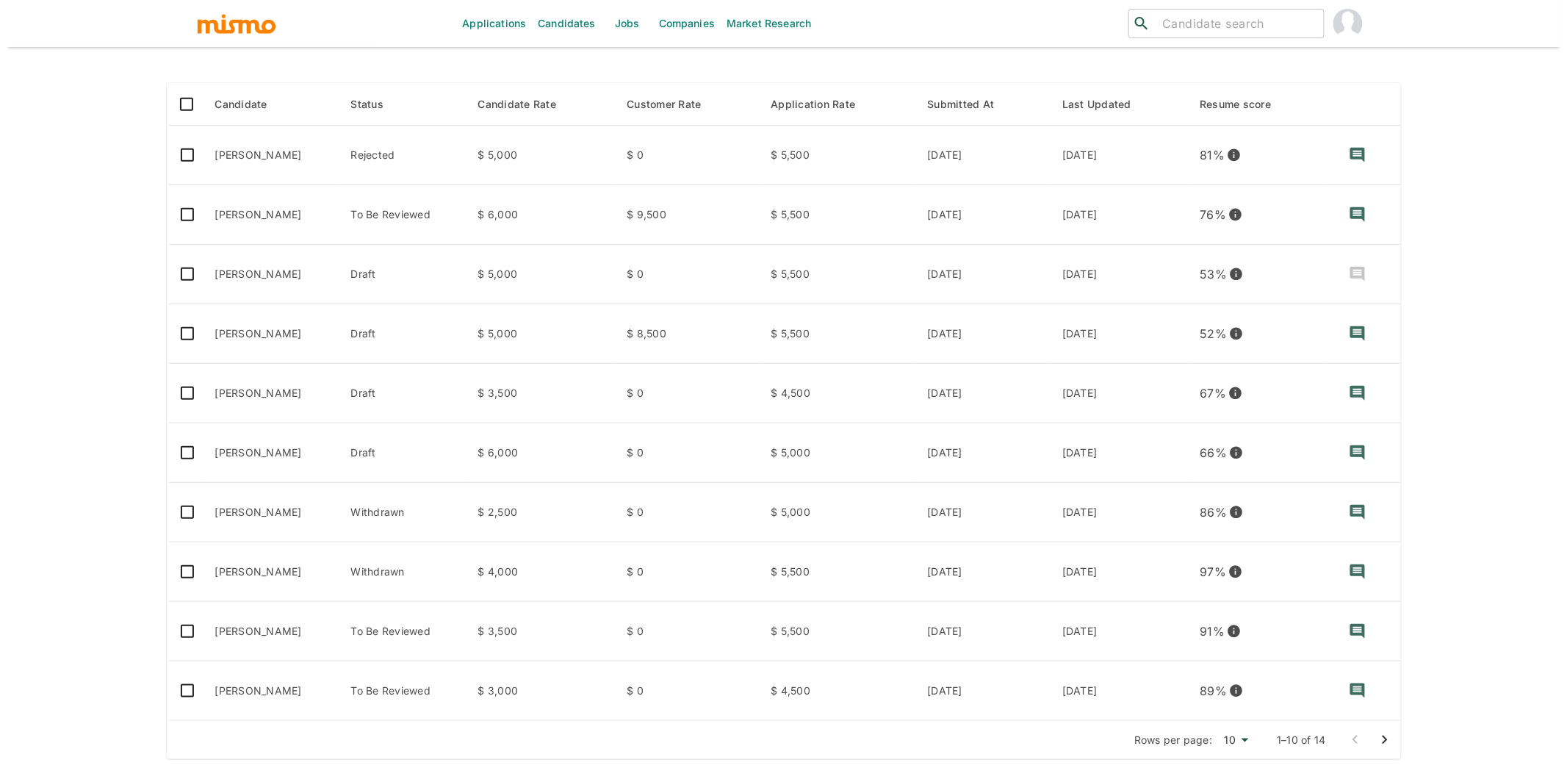
scroll to position [208, 0]
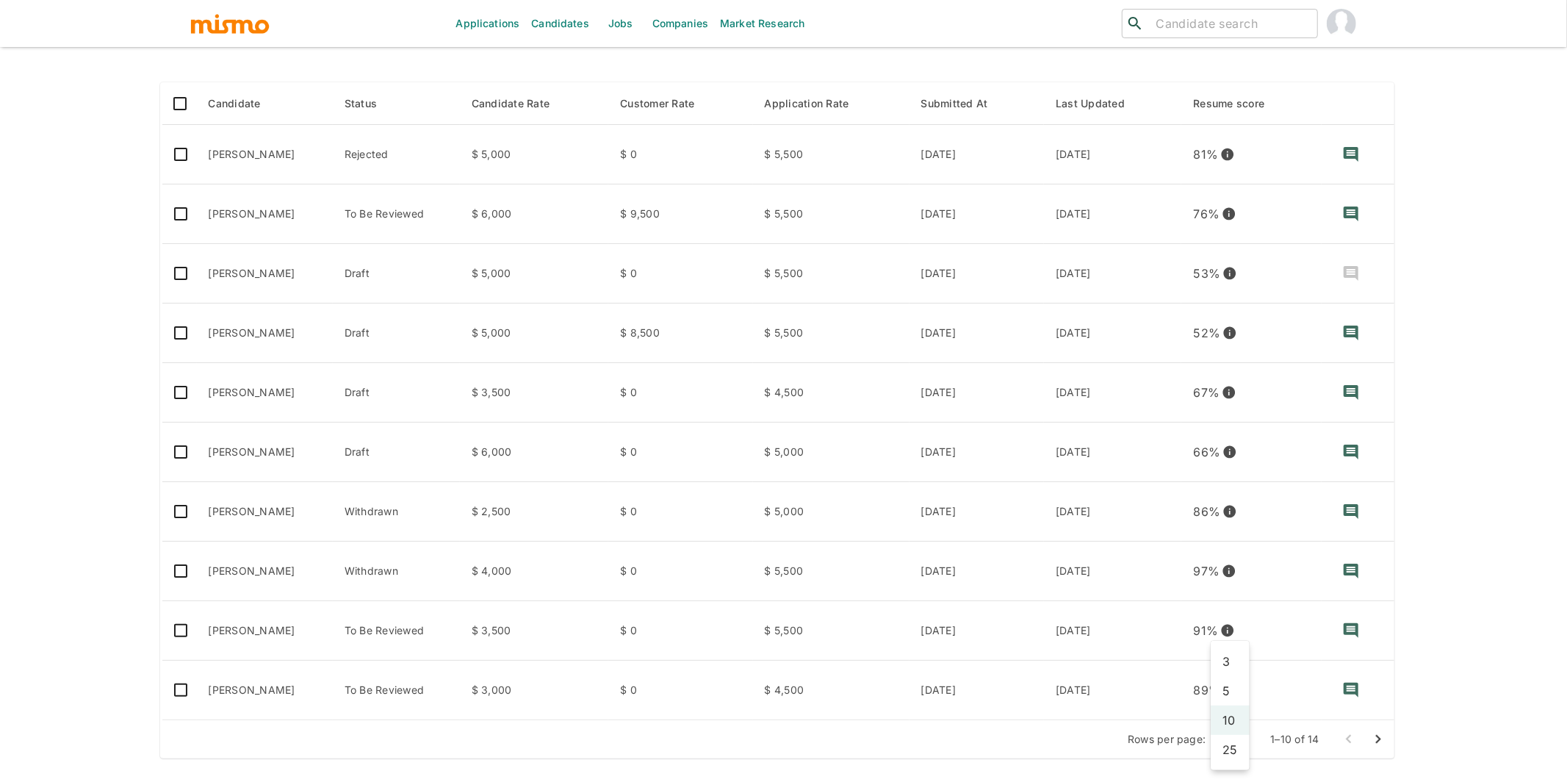
click at [1234, 609] on body "Applications Candidates Jobs Companies Market Research ​ ​ General Assembly - W…" at bounding box center [783, 200] width 1567 height 817
click at [1228, 751] on li "25" at bounding box center [1230, 749] width 39 height 29
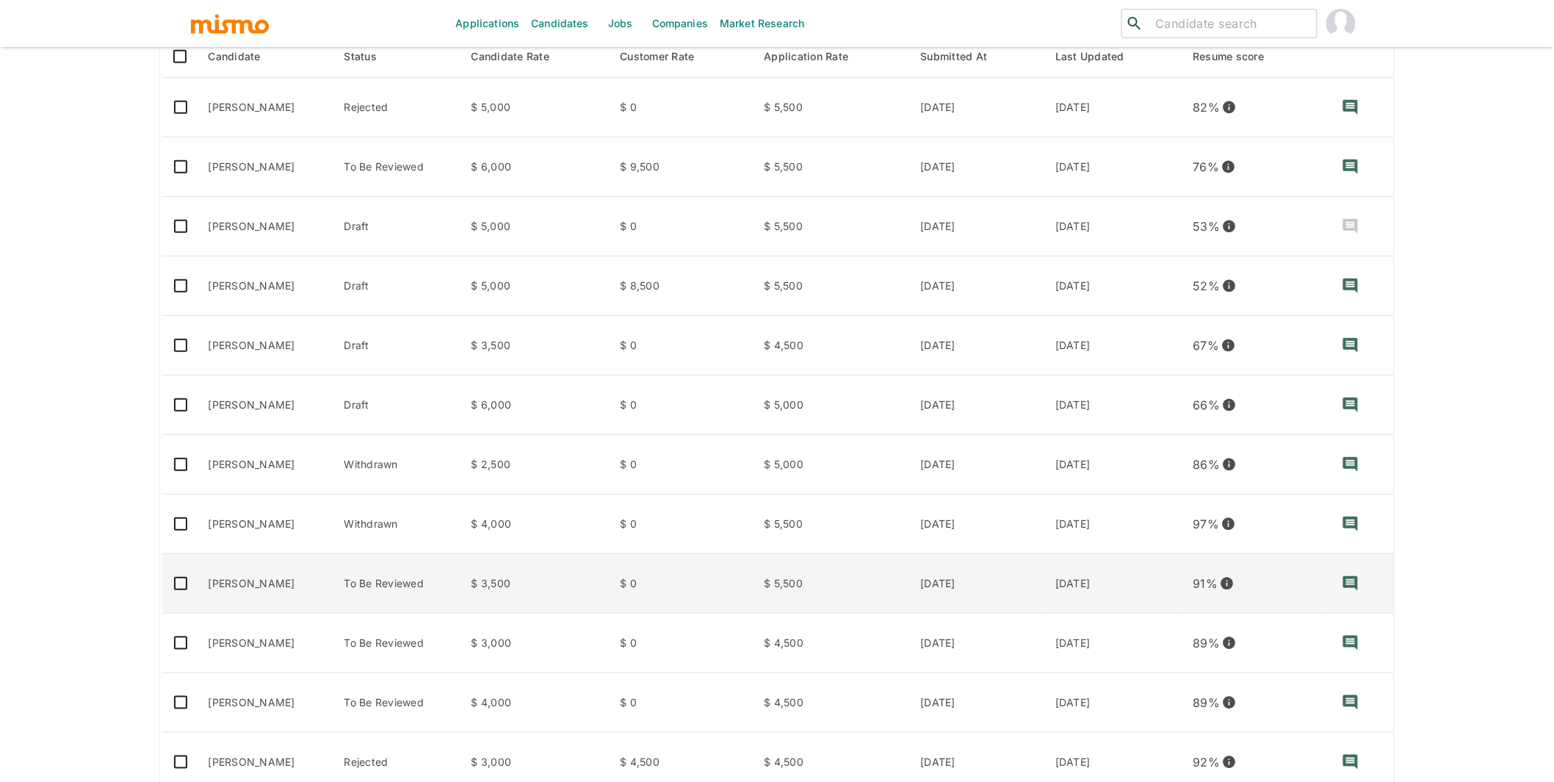
scroll to position [239, 0]
